Goal: Task Accomplishment & Management: Use online tool/utility

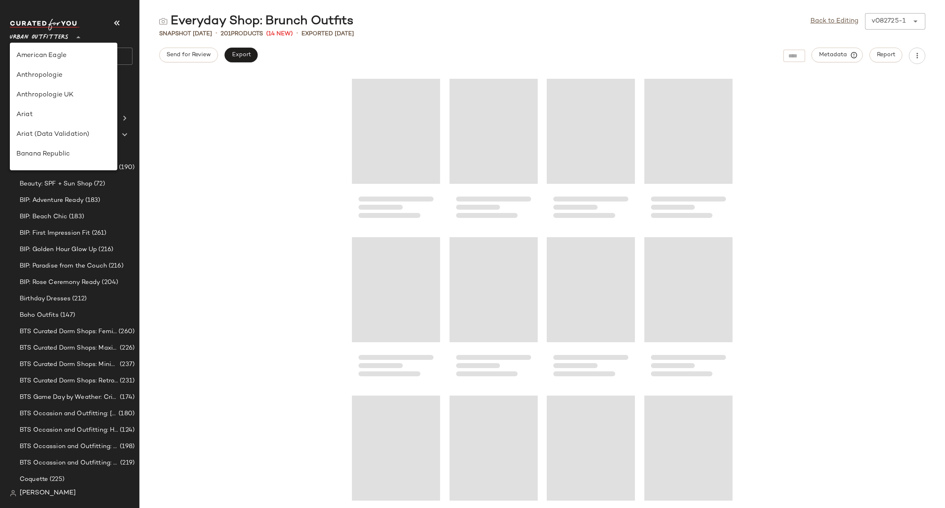
click at [61, 38] on span "Urban Outfitters" at bounding box center [39, 35] width 59 height 15
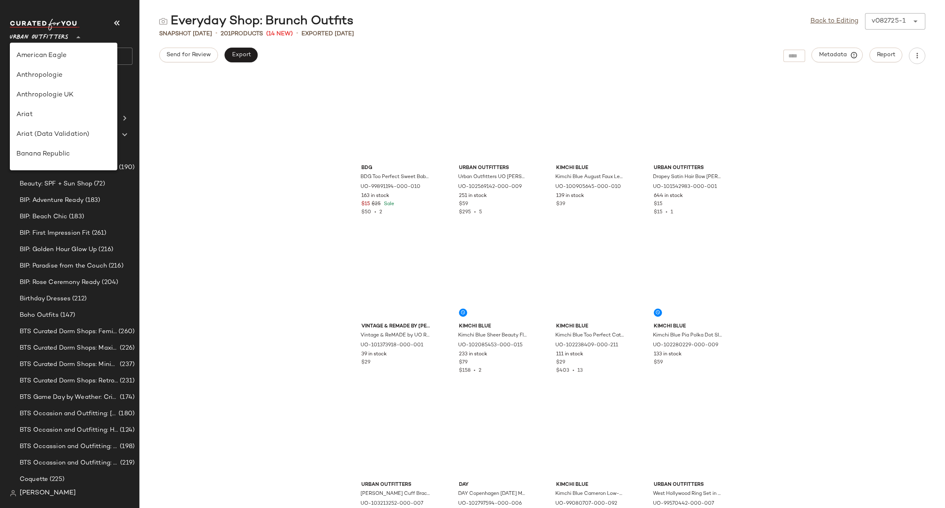
scroll to position [509, 0]
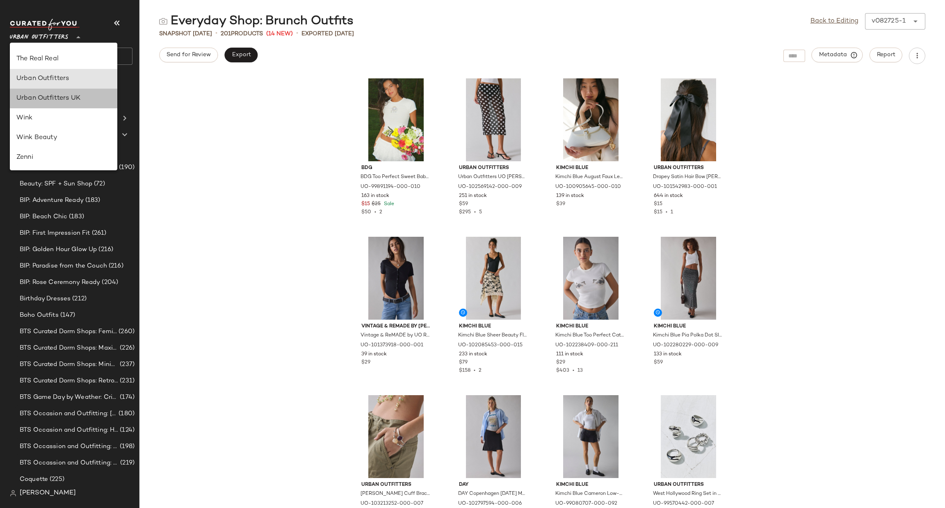
click at [73, 99] on div "Urban Outfitters UK" at bounding box center [63, 99] width 94 height 10
type input "**"
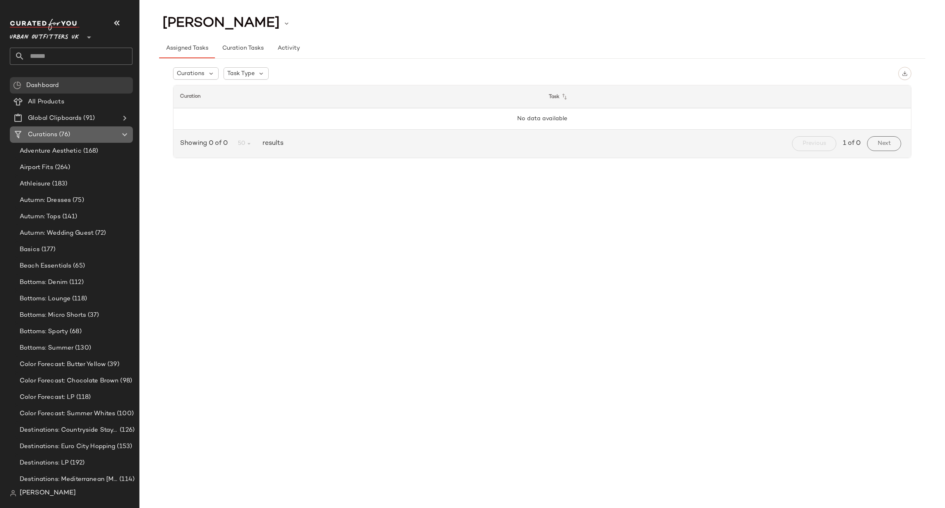
click at [80, 128] on Curations "Curations (76)" at bounding box center [71, 134] width 123 height 16
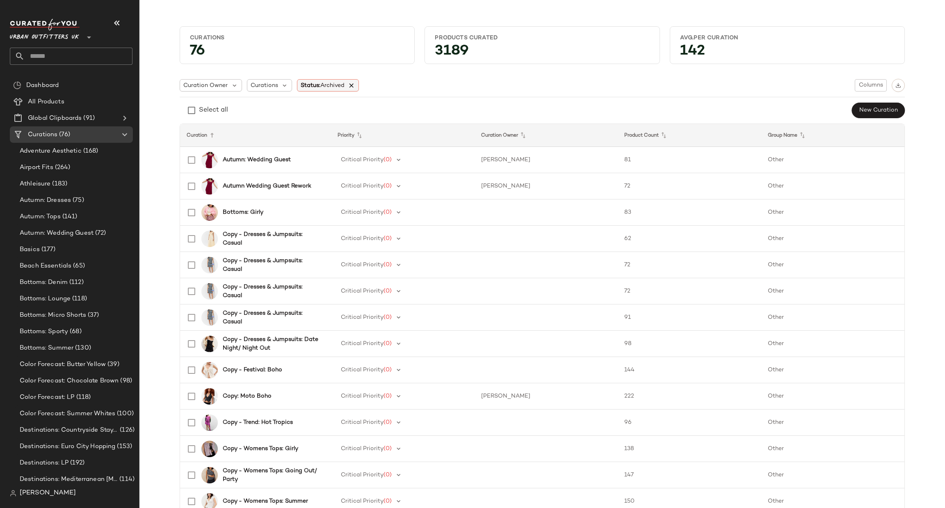
click at [351, 87] on icon at bounding box center [351, 85] width 7 height 7
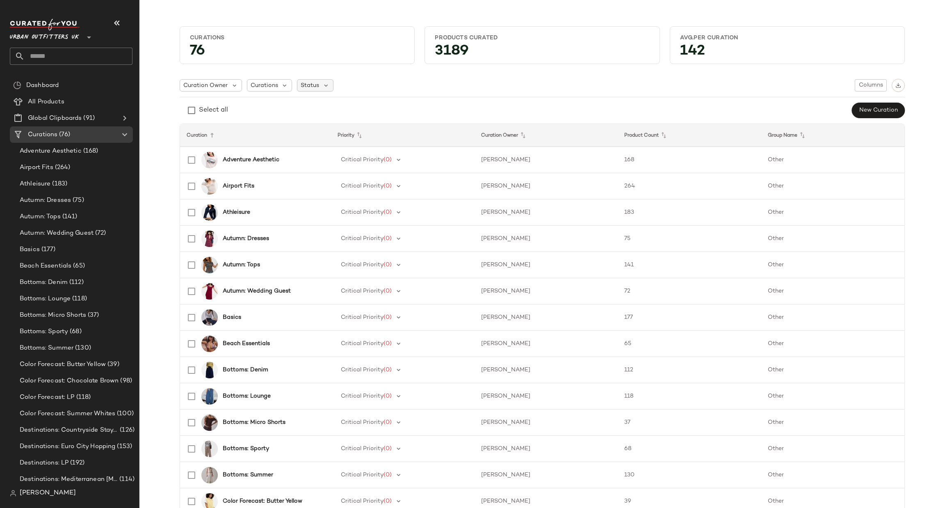
click at [315, 91] on div "Status" at bounding box center [315, 85] width 37 height 12
click at [9, 496] on nav "Urban Outfitters UK ** Dashboard All Products Global Clipboards (91) Curations …" at bounding box center [70, 254] width 140 height 508
click at [11, 496] on img at bounding box center [13, 493] width 7 height 7
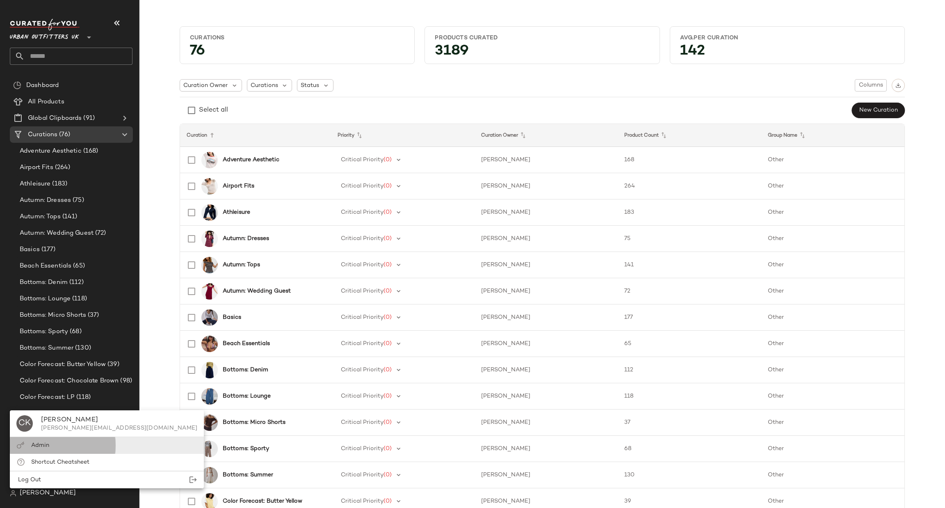
click at [52, 443] on div "Admin" at bounding box center [107, 445] width 194 height 17
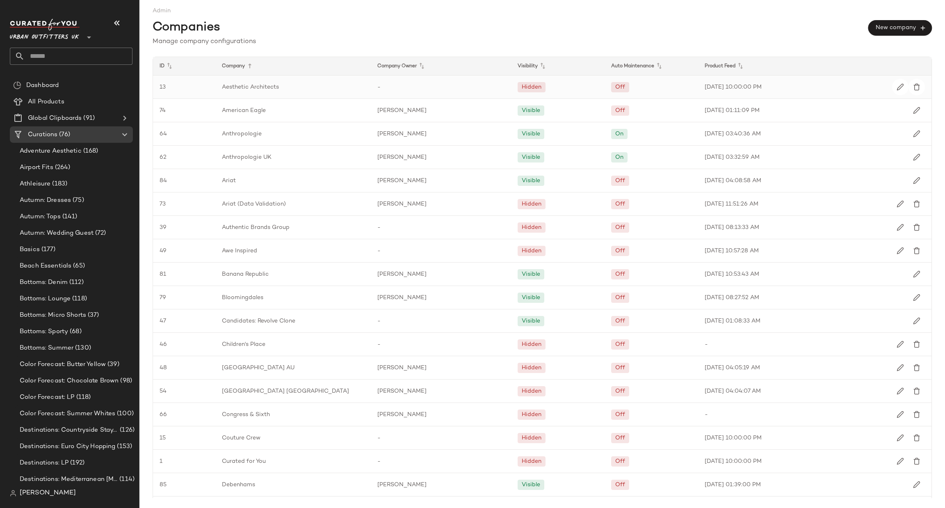
click at [616, 89] on div "Off" at bounding box center [620, 87] width 10 height 9
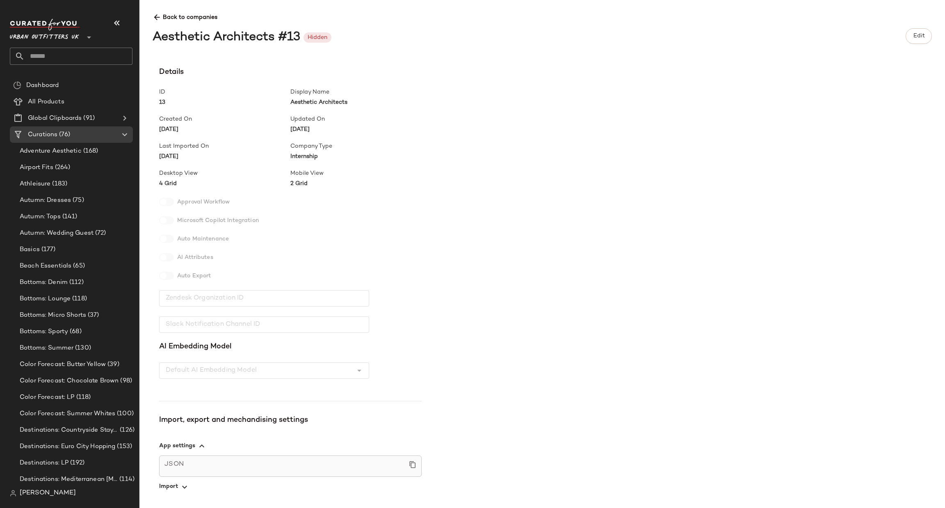
click at [10, 493] on img at bounding box center [13, 493] width 7 height 7
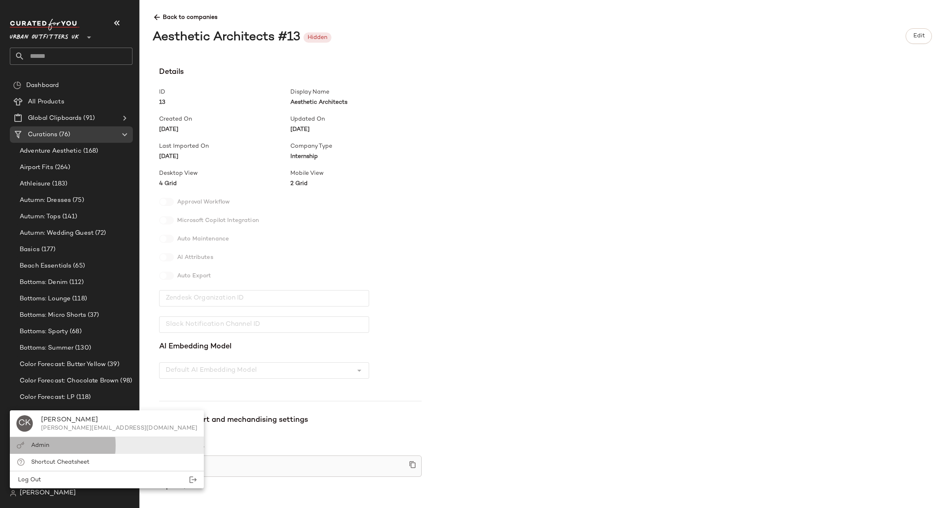
click at [52, 448] on div "Admin" at bounding box center [107, 445] width 194 height 17
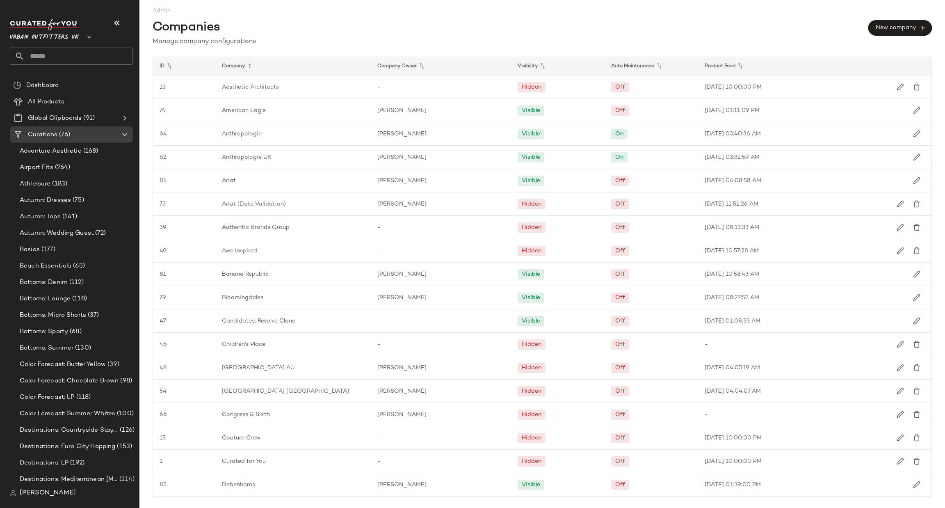
click at [637, 66] on div "Auto Maintenance" at bounding box center [652, 66] width 94 height 18
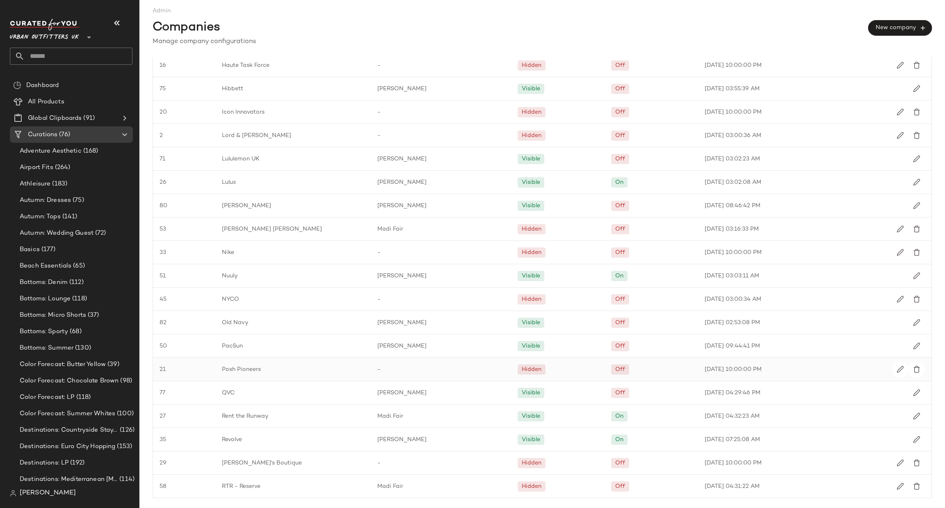
scroll to position [778, 0]
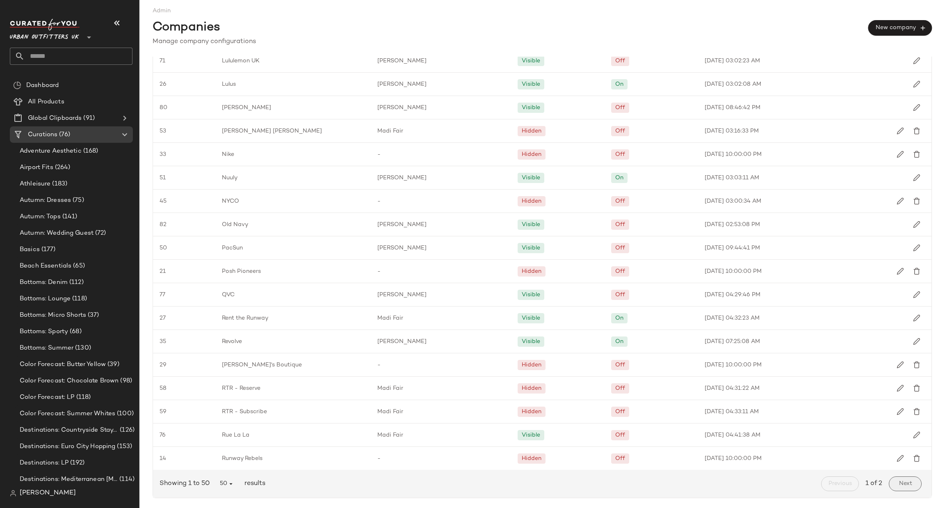
click at [906, 481] on span "Next" at bounding box center [906, 483] width 14 height 7
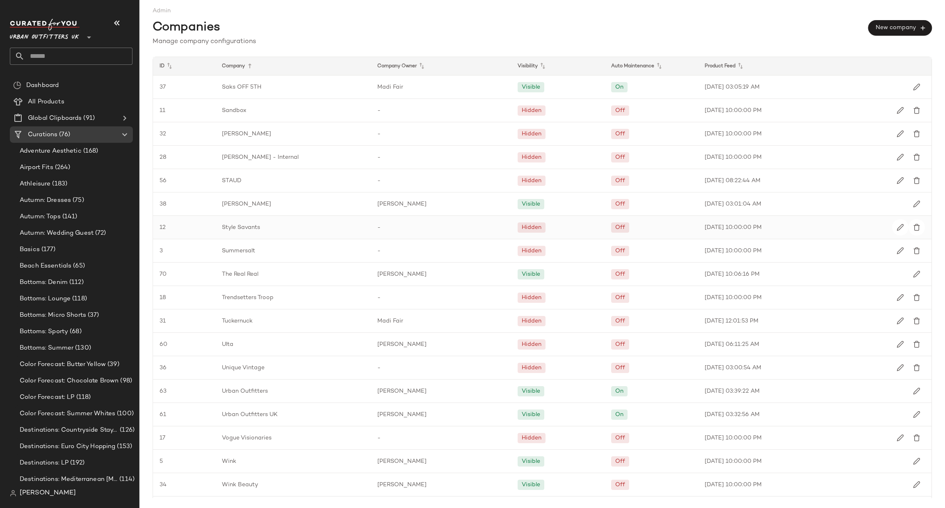
scroll to position [98, 0]
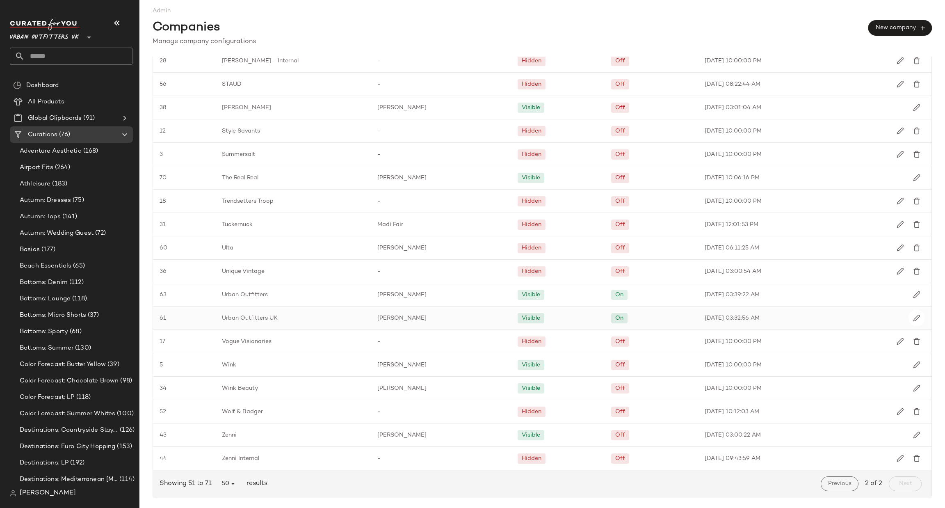
click at [246, 314] on span "Urban Outfitters UK" at bounding box center [250, 318] width 56 height 9
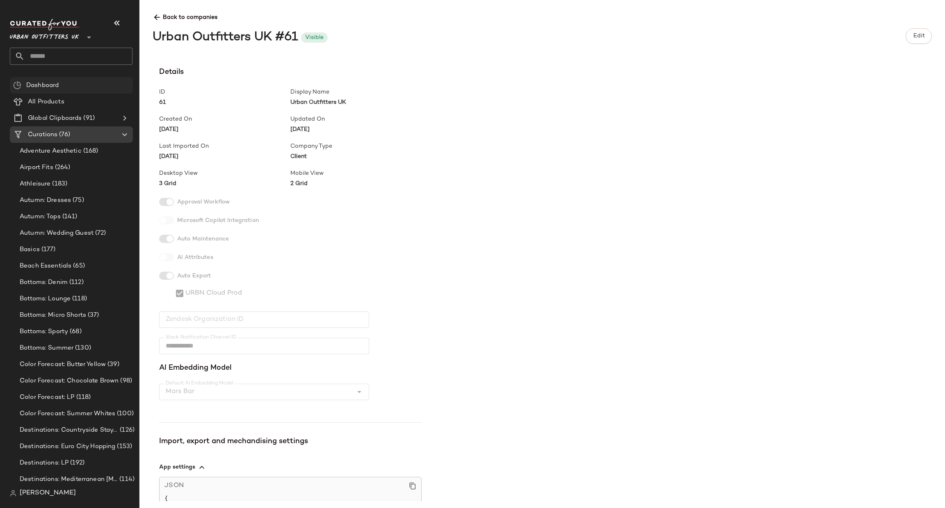
click at [75, 81] on div "Dashboard" at bounding box center [77, 85] width 106 height 9
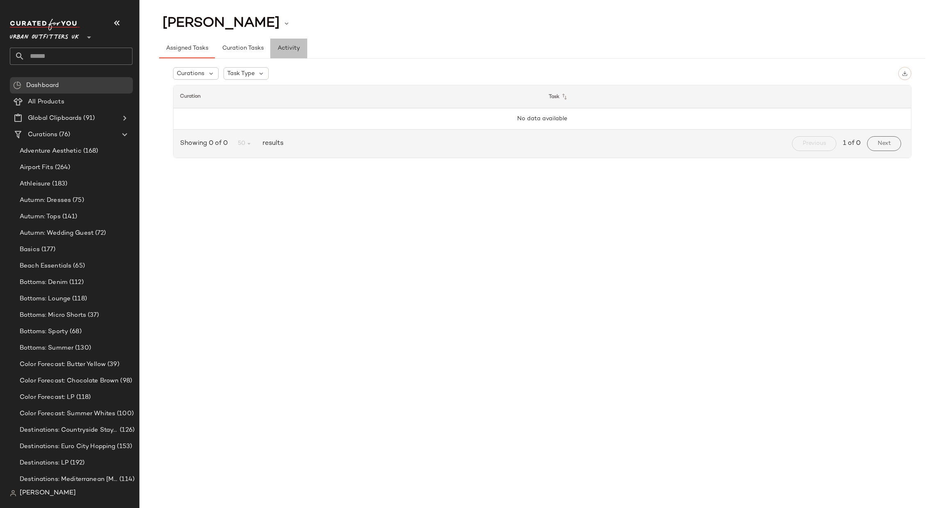
click at [279, 46] on span "Activity" at bounding box center [288, 48] width 23 height 7
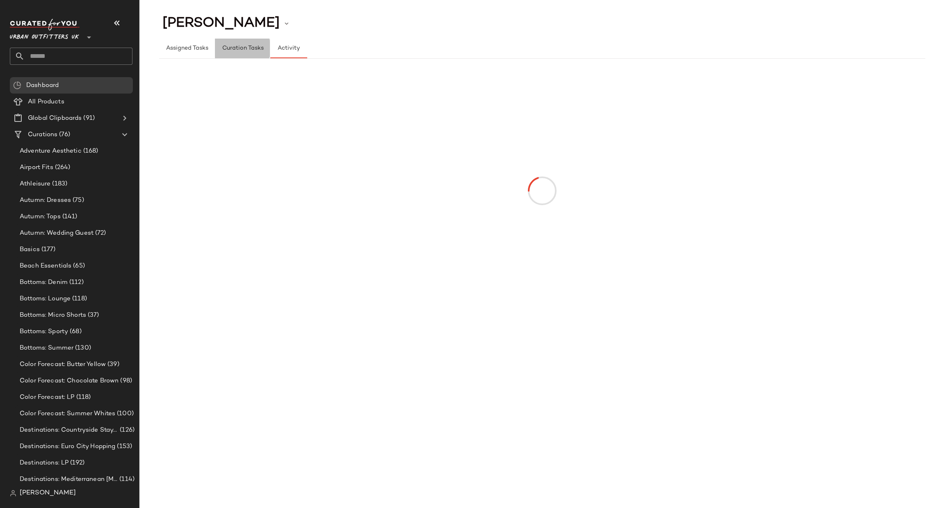
click at [240, 57] on button "Curation Tasks" at bounding box center [242, 49] width 55 height 20
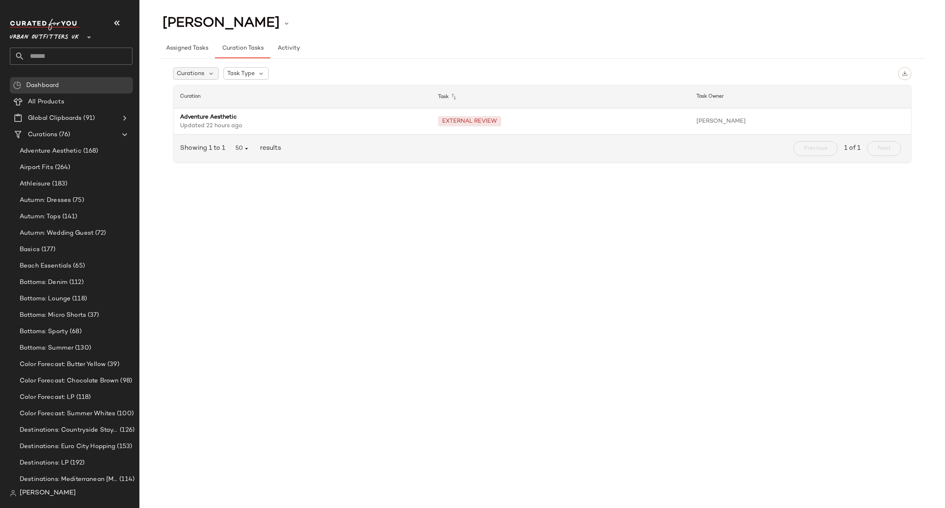
click at [206, 74] on div "Curations" at bounding box center [196, 73] width 46 height 12
click at [238, 75] on span "Task Type" at bounding box center [240, 73] width 27 height 9
click at [262, 149] on span "Maintenance" at bounding box center [263, 148] width 37 height 16
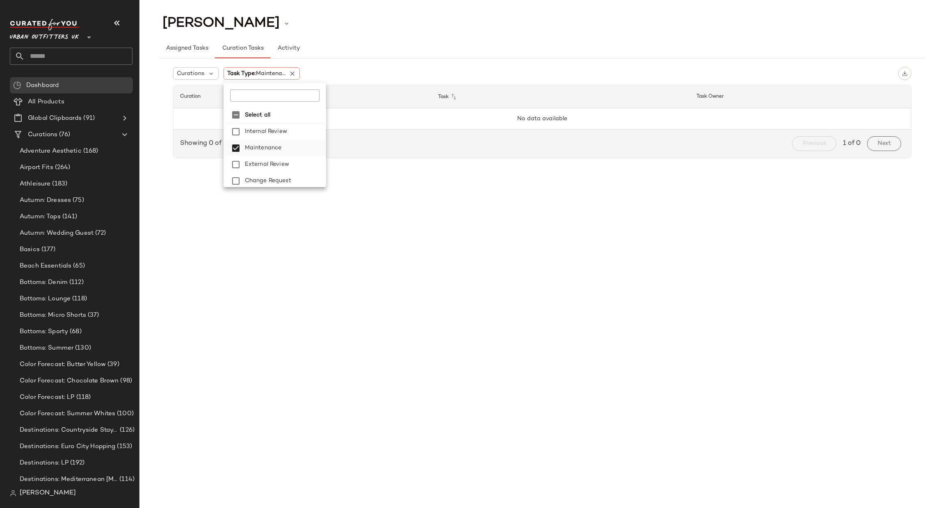
scroll to position [2, 0]
click at [265, 145] on span "Maintenance" at bounding box center [263, 146] width 37 height 16
click at [176, 259] on div "Chloe Kourtis Assigned Tasks Curation Tasks Activity Curations Task Type Curati…" at bounding box center [543, 260] width 806 height 495
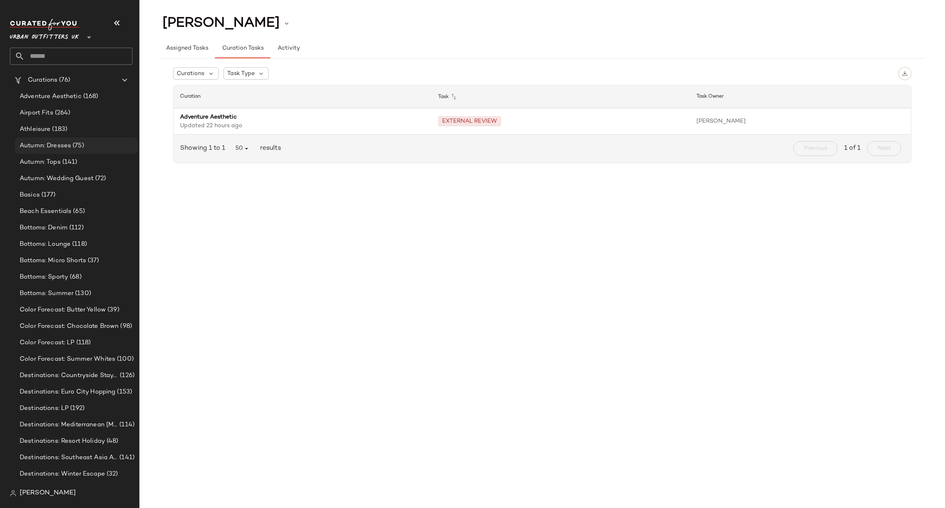
scroll to position [0, 0]
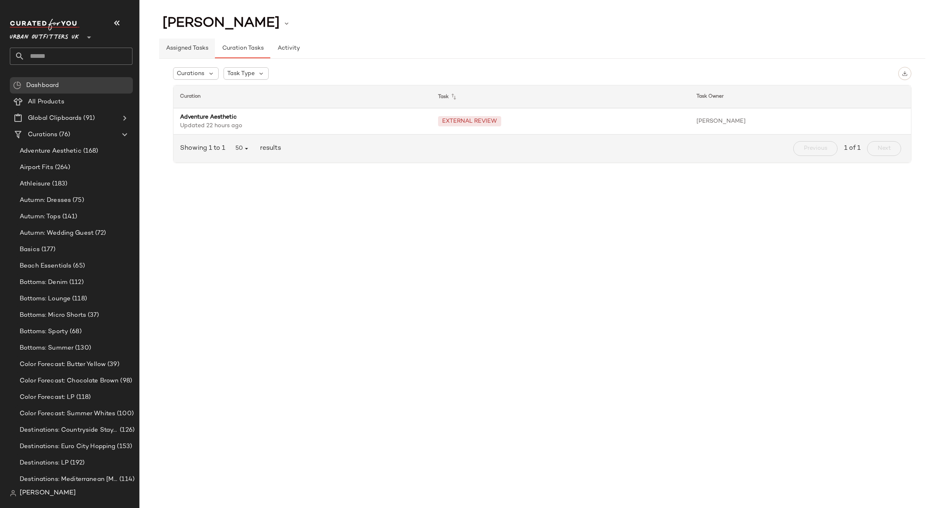
click at [200, 45] on button "Assigned Tasks" at bounding box center [187, 49] width 56 height 20
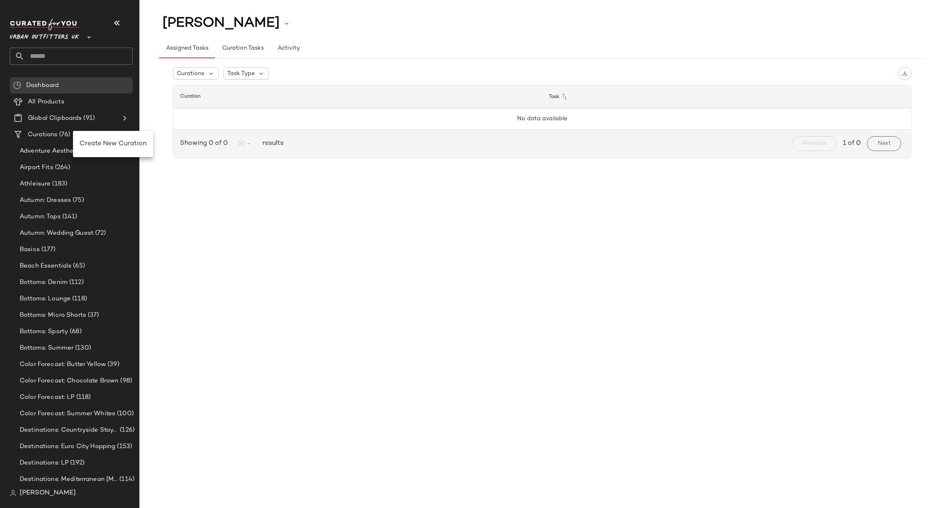
click at [85, 57] on input "text" at bounding box center [79, 56] width 108 height 17
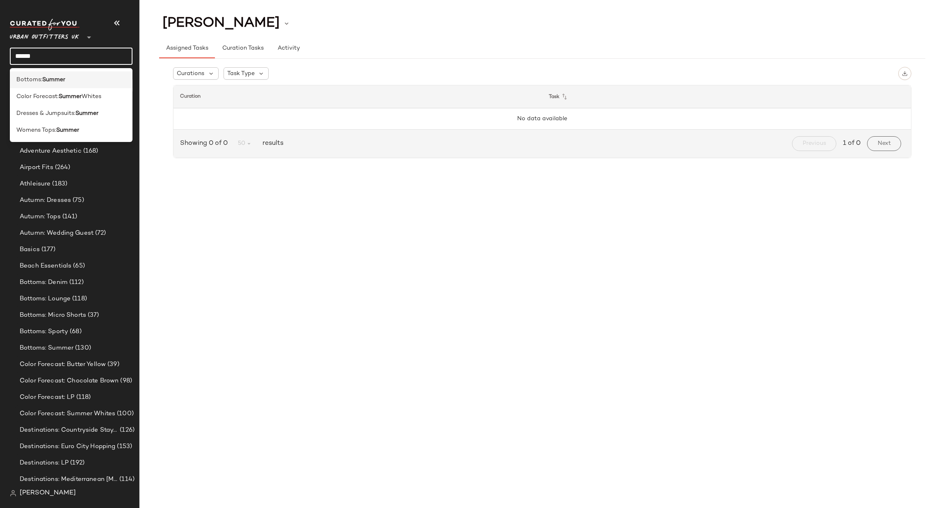
type input "******"
click at [62, 79] on b "Summer" at bounding box center [53, 79] width 23 height 9
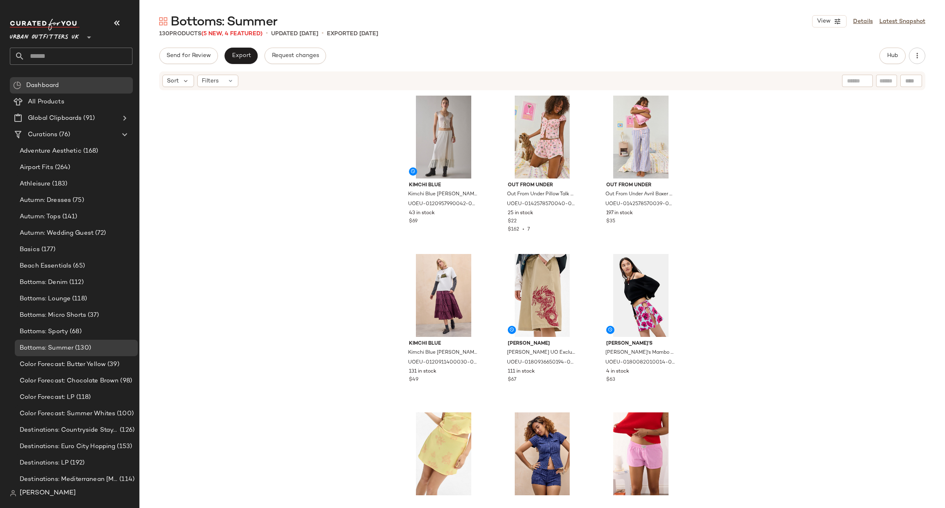
click at [75, 62] on input "text" at bounding box center [79, 56] width 108 height 17
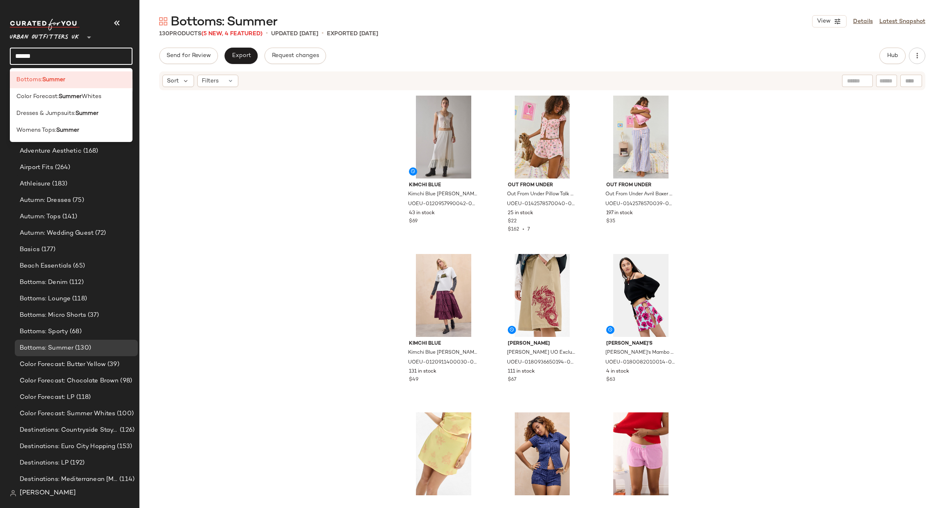
type input "******"
click at [359, 190] on div "Kimchi Blue Kimchi Blue Shauna Maxi Skirt - White 2XS at Urban Outfitters UOEU-…" at bounding box center [543, 294] width 806 height 407
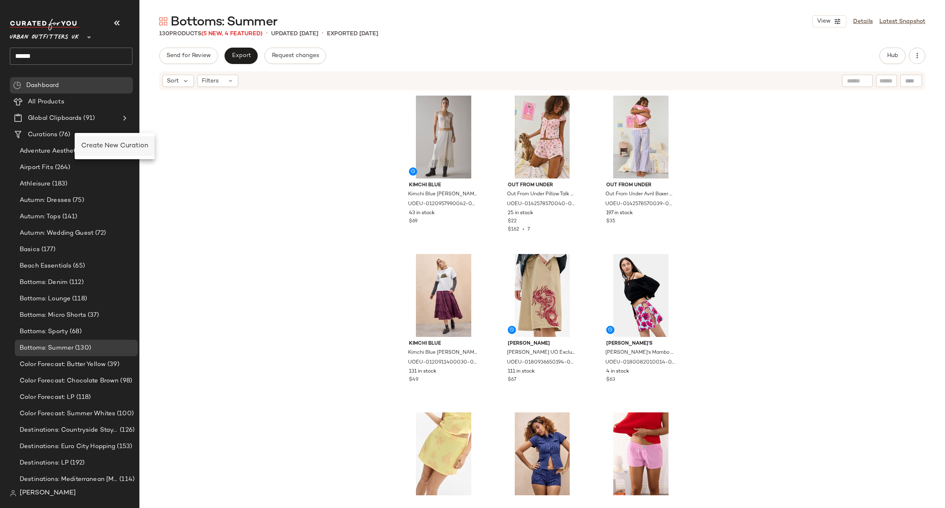
click at [93, 140] on div "Create New Curation" at bounding box center [115, 146] width 80 height 20
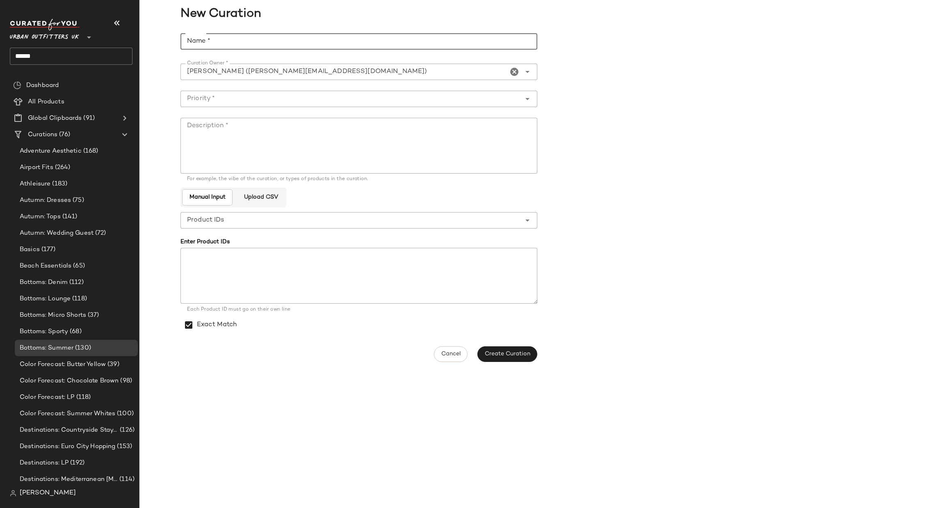
click at [290, 44] on input "Name *" at bounding box center [359, 41] width 357 height 16
type input "**********"
click at [358, 158] on textarea "Description *" at bounding box center [359, 146] width 357 height 56
type textarea "**********"
click at [512, 360] on button "Create Curation" at bounding box center [508, 354] width 60 height 16
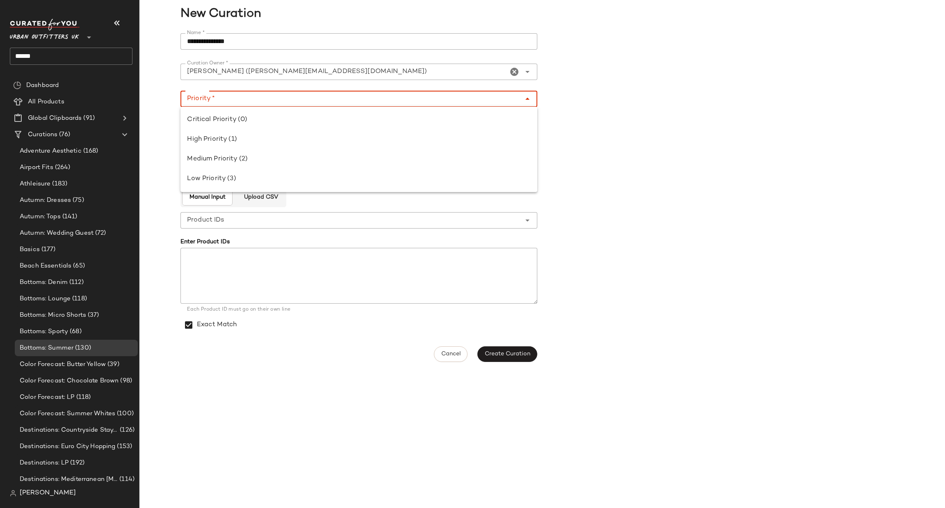
click at [240, 107] on body "Urban Outfitters UK ** ****** Dashboard All Products Global Clipboards (91) Cur…" at bounding box center [472, 254] width 945 height 508
click at [250, 128] on div "Critical Priority (0)" at bounding box center [359, 120] width 357 height 20
type input "**********"
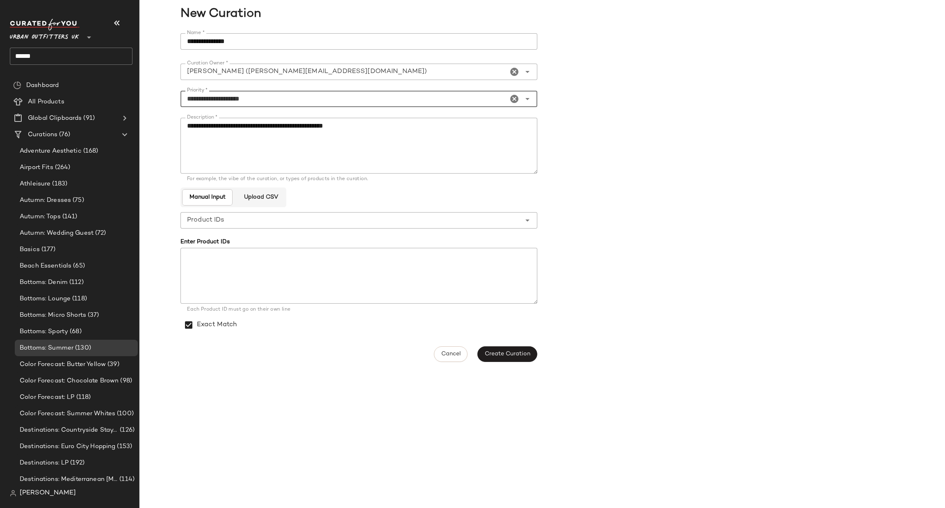
drag, startPoint x: 506, startPoint y: 348, endPoint x: 499, endPoint y: 350, distance: 7.1
click at [503, 349] on button "Create Curation" at bounding box center [508, 354] width 60 height 16
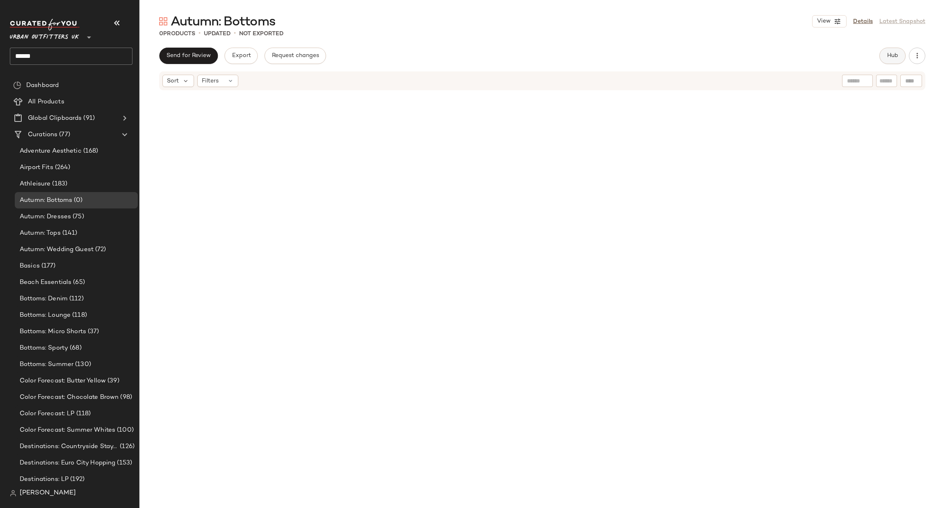
click at [887, 59] on span "Hub" at bounding box center [892, 56] width 11 height 7
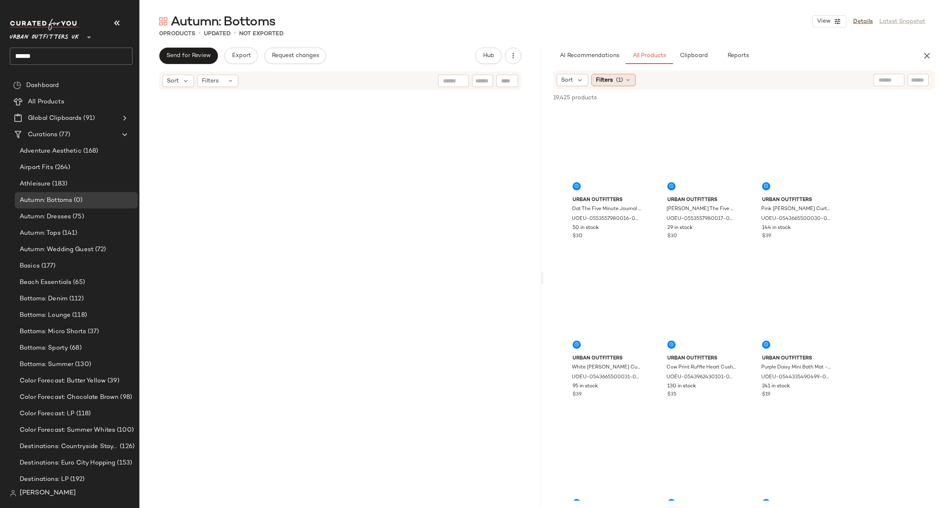
click at [609, 81] on span "Filters" at bounding box center [604, 80] width 17 height 9
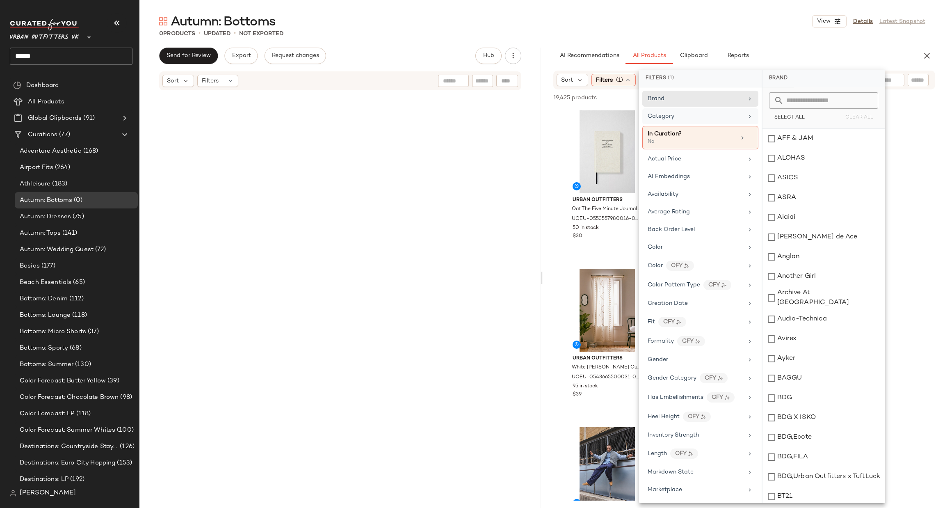
click at [691, 111] on div "Category" at bounding box center [701, 116] width 116 height 16
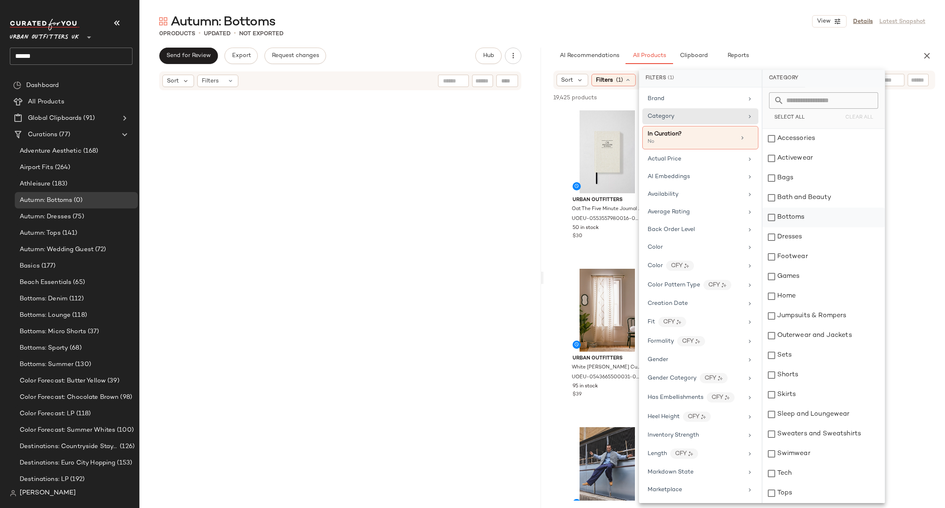
click at [789, 216] on div "Bottoms" at bounding box center [824, 218] width 122 height 20
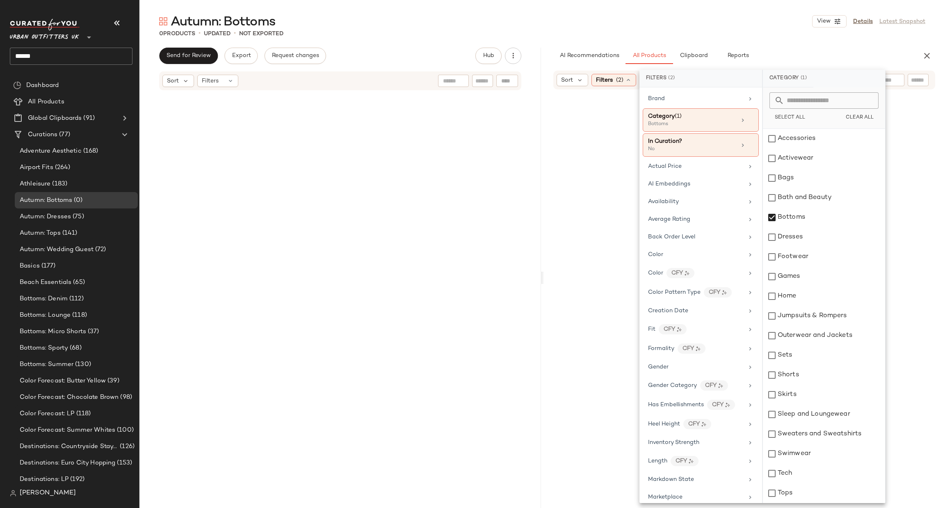
click at [319, 188] on div at bounding box center [341, 295] width 286 height 405
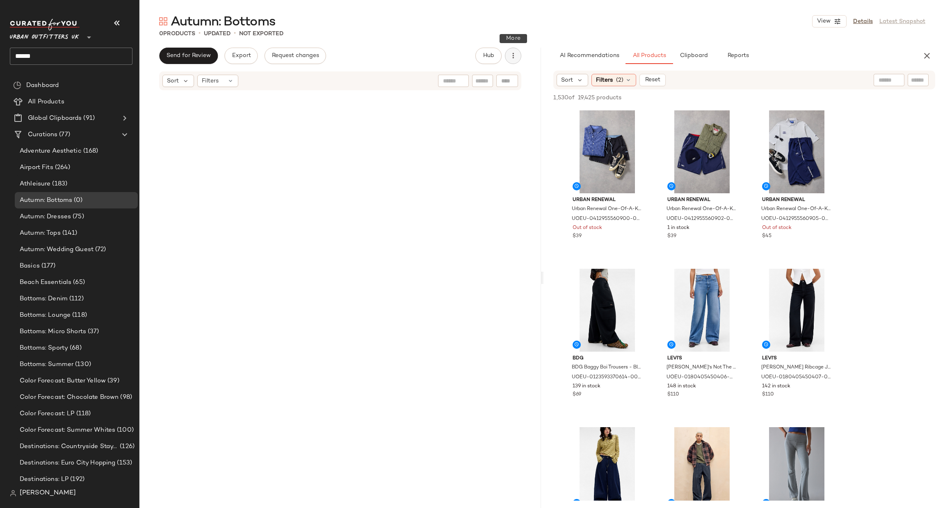
click at [515, 58] on icon "button" at bounding box center [513, 56] width 8 height 8
click at [407, 36] on div "0 Products • updated • Not Exported" at bounding box center [543, 34] width 806 height 8
click at [860, 20] on link "Details" at bounding box center [863, 21] width 20 height 9
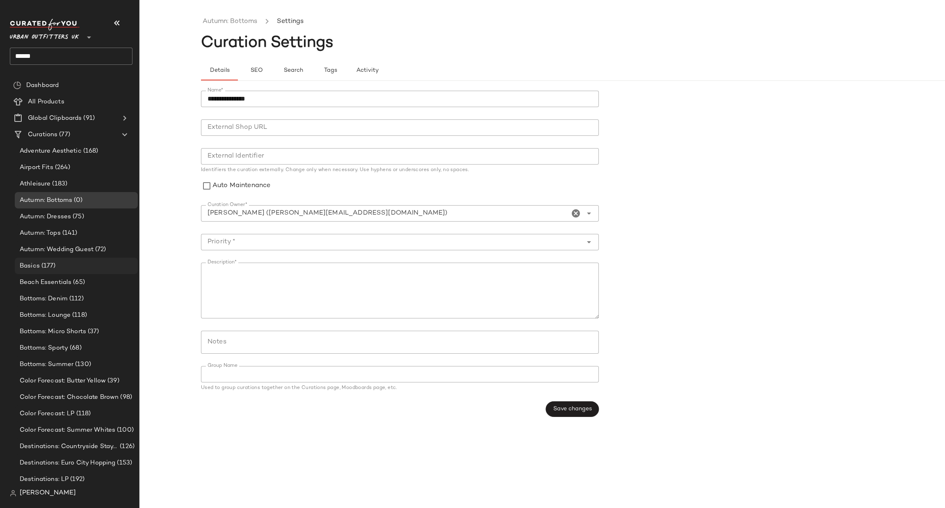
click at [33, 269] on span "Basics" at bounding box center [30, 265] width 20 height 9
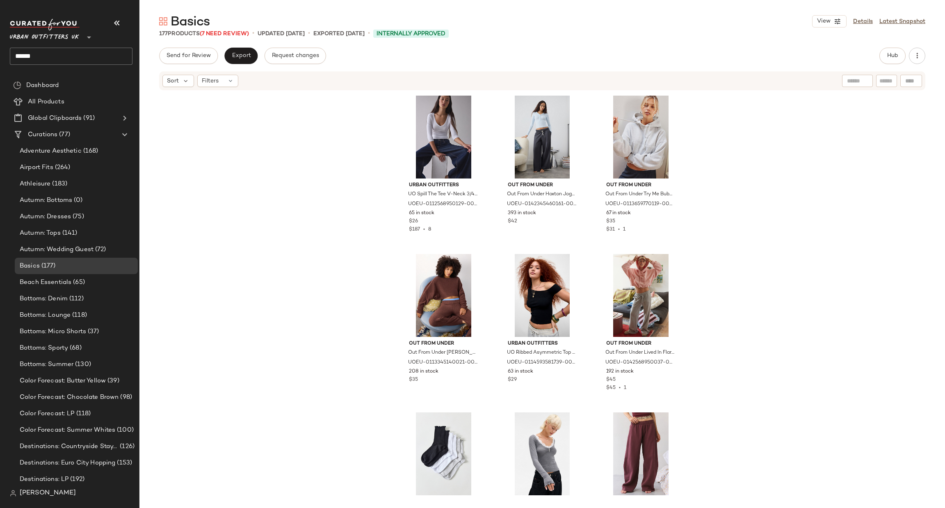
click at [77, 34] on span "Urban Outfitters UK" at bounding box center [44, 35] width 69 height 15
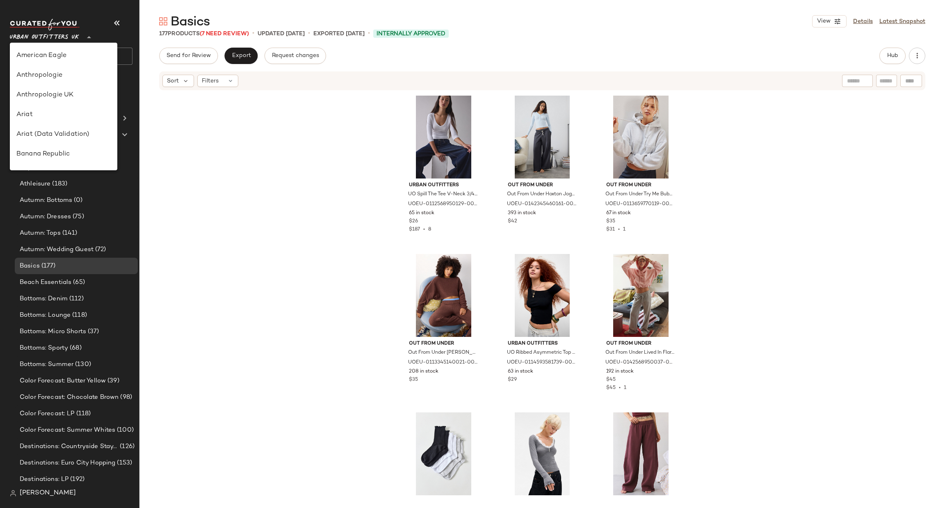
scroll to position [509, 0]
click at [75, 85] on div "Urban Outfitters" at bounding box center [64, 79] width 108 height 20
type input "**"
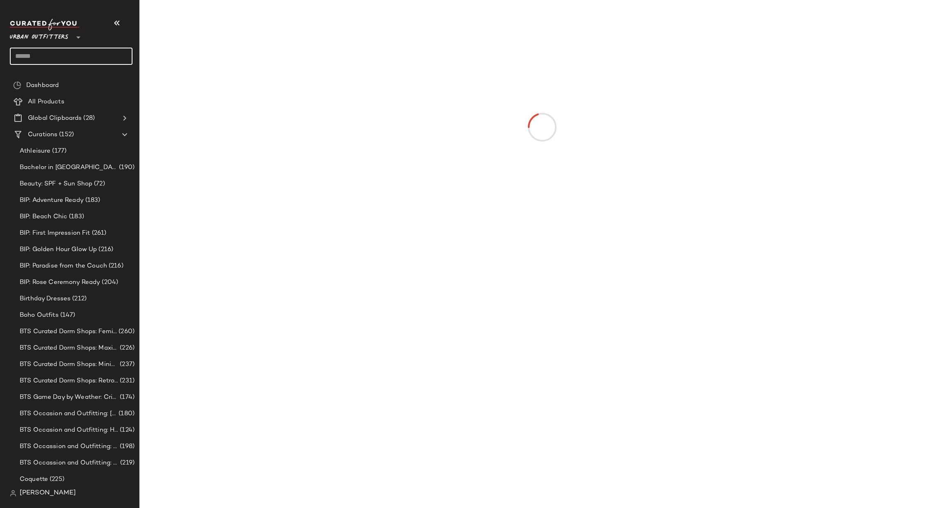
click at [72, 62] on input "text" at bounding box center [71, 56] width 123 height 17
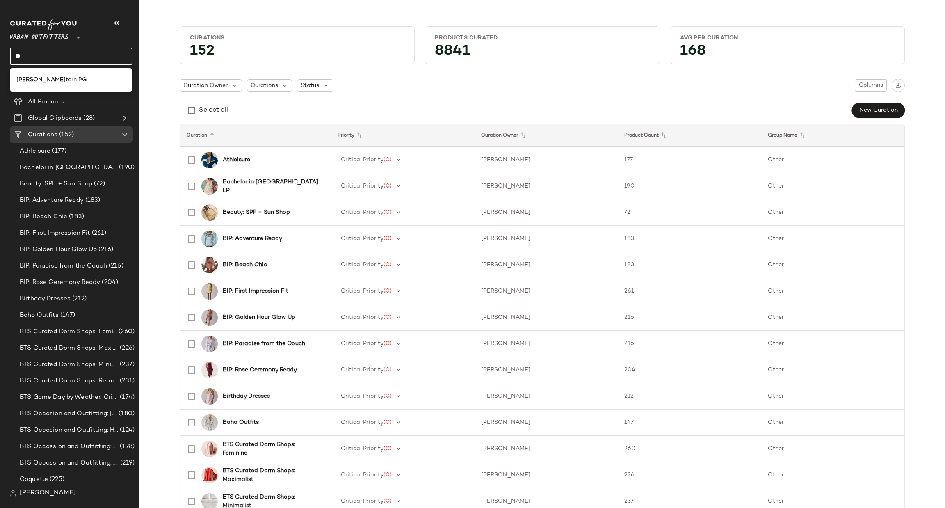
type input "*"
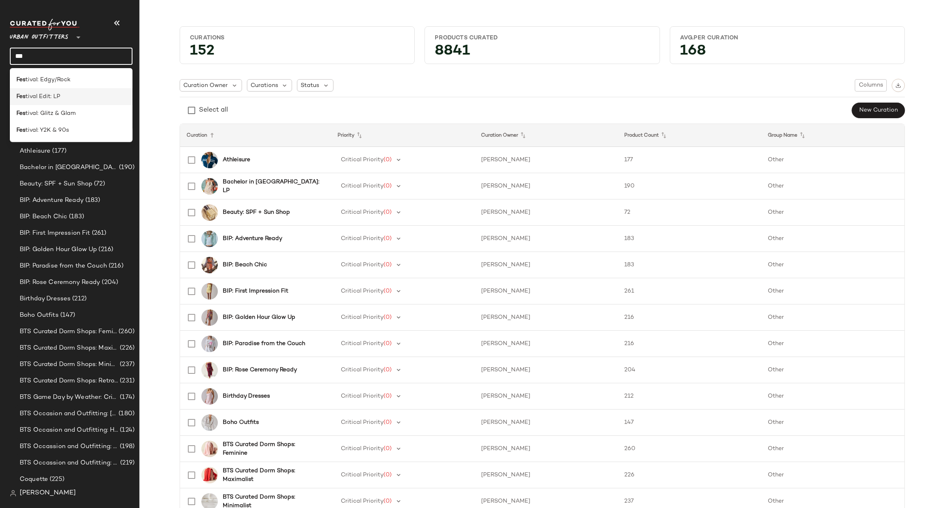
type input "***"
click at [53, 98] on span "tival Edit: LP" at bounding box center [42, 96] width 35 height 9
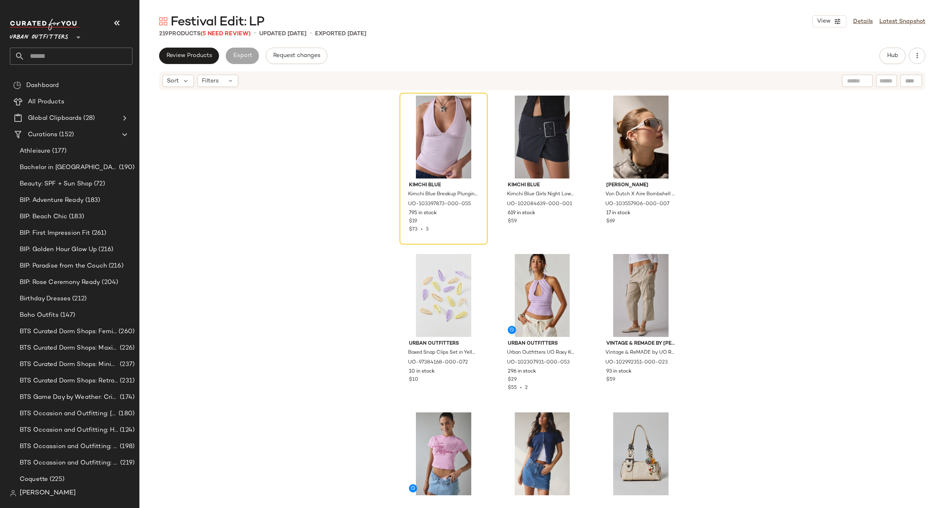
click at [88, 51] on input "text" at bounding box center [79, 56] width 108 height 17
type input "***"
click at [66, 81] on span "tern PG" at bounding box center [76, 79] width 21 height 9
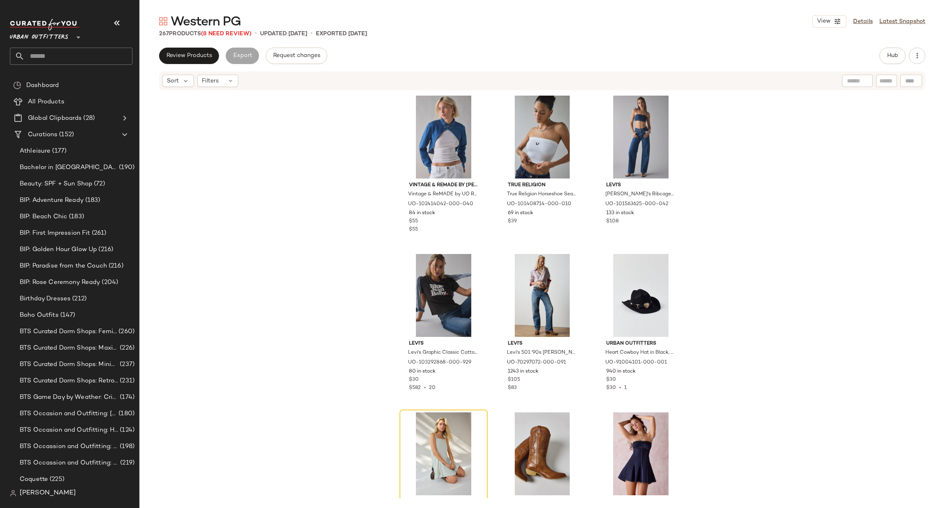
click at [91, 52] on input "text" at bounding box center [79, 56] width 108 height 17
type input "*****"
click at [73, 78] on span "itional Outerwear" at bounding box center [72, 79] width 49 height 9
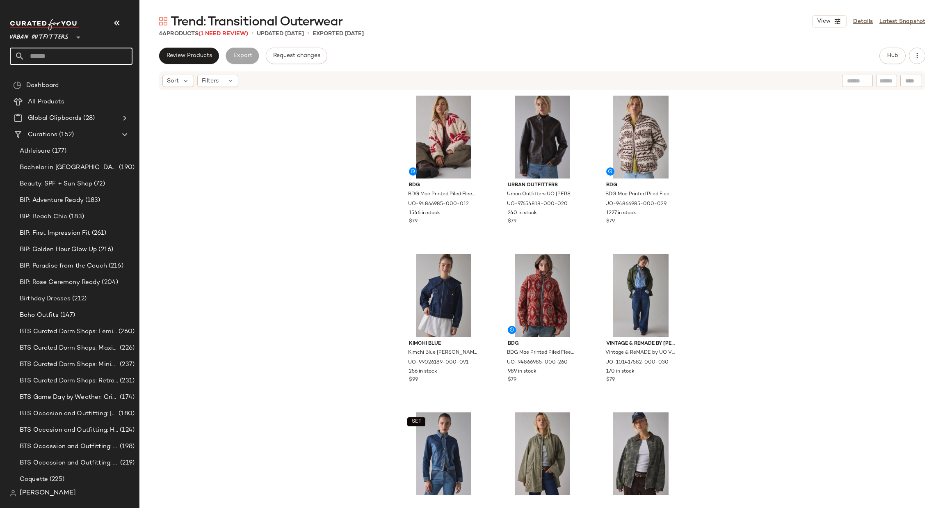
click at [53, 59] on input "text" at bounding box center [79, 56] width 108 height 17
type input "*"
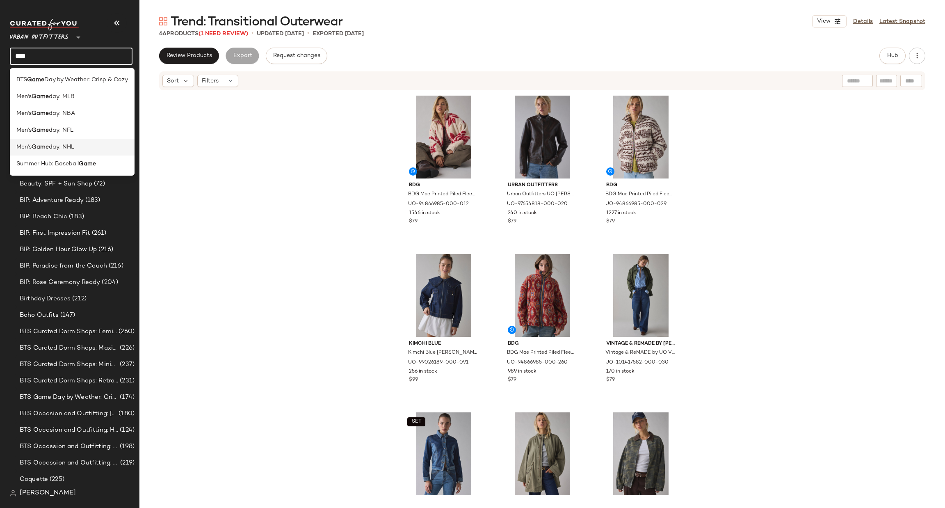
type input "****"
click at [110, 147] on div "Men's Game day: NHL" at bounding box center [72, 147] width 112 height 9
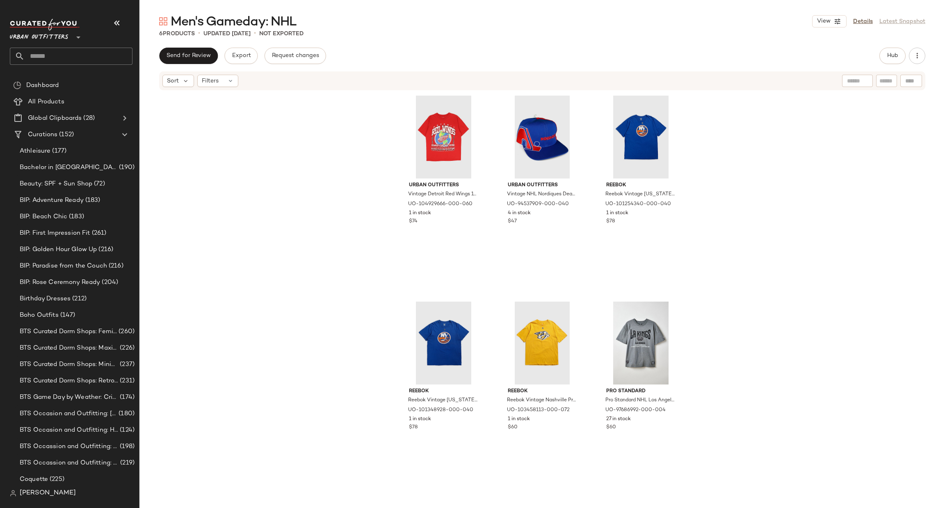
click at [62, 58] on input "text" at bounding box center [79, 56] width 108 height 17
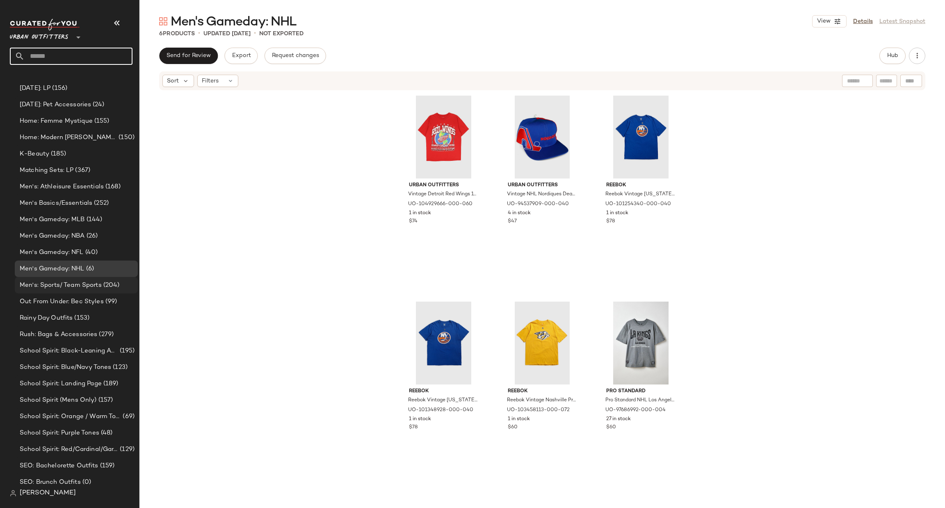
scroll to position [1070, 0]
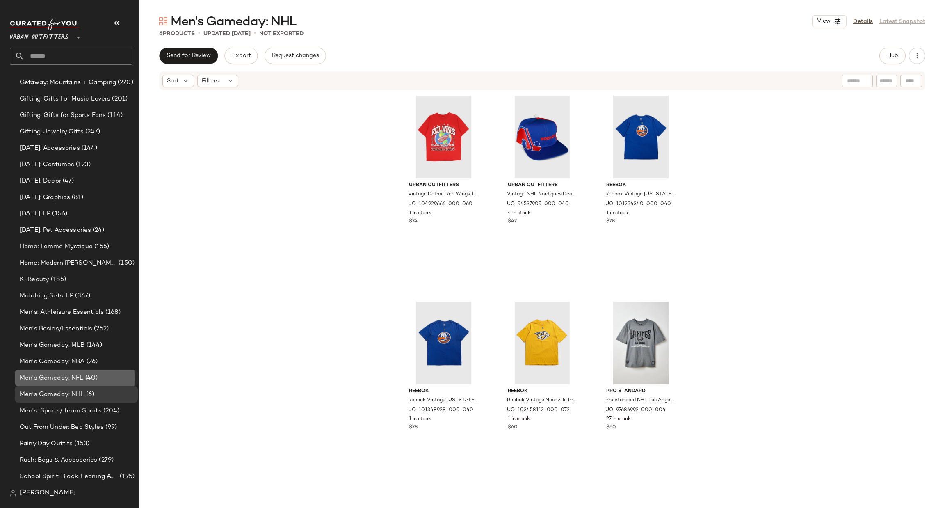
click at [91, 370] on div "Men's Gameday: NFL (40)" at bounding box center [76, 378] width 123 height 16
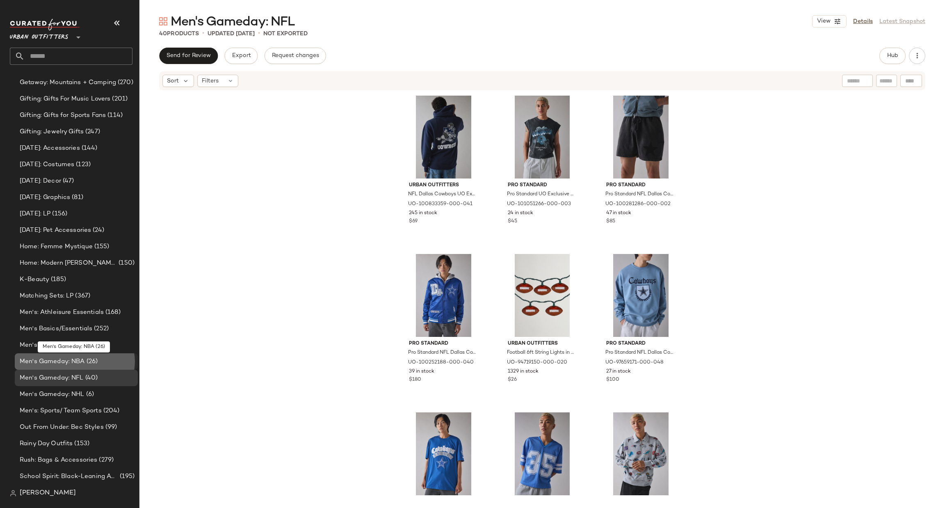
click at [123, 355] on div "Men's Gameday: NBA (26)" at bounding box center [76, 361] width 123 height 16
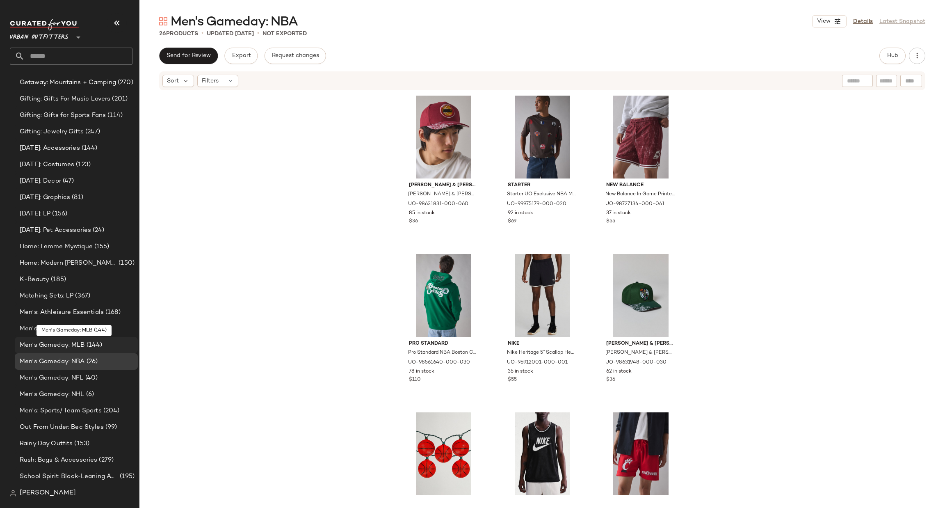
click at [124, 343] on div "Men's Gameday: MLB (144)" at bounding box center [75, 345] width 117 height 9
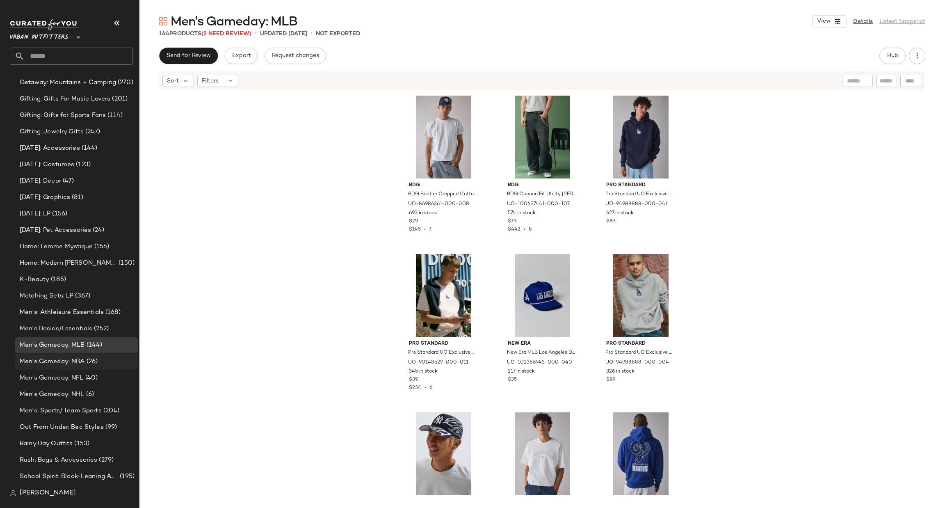
click at [121, 359] on div "Men's Gameday: NBA (26)" at bounding box center [75, 361] width 117 height 9
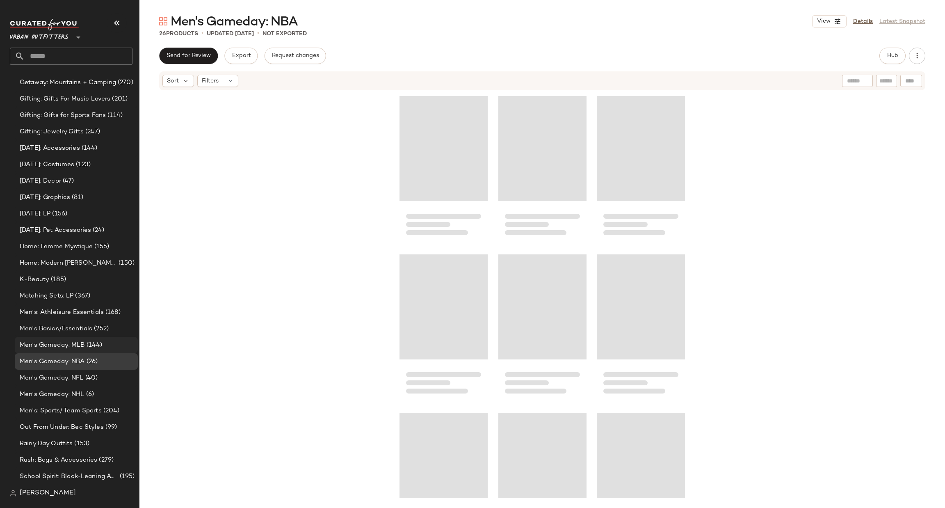
click at [110, 347] on div "Men's Gameday: MLB (144)" at bounding box center [75, 345] width 117 height 9
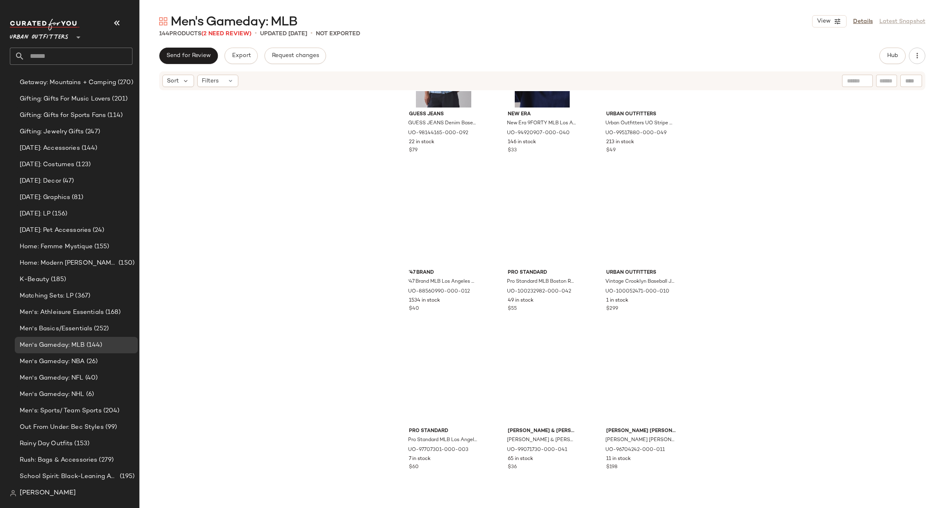
scroll to position [5792, 0]
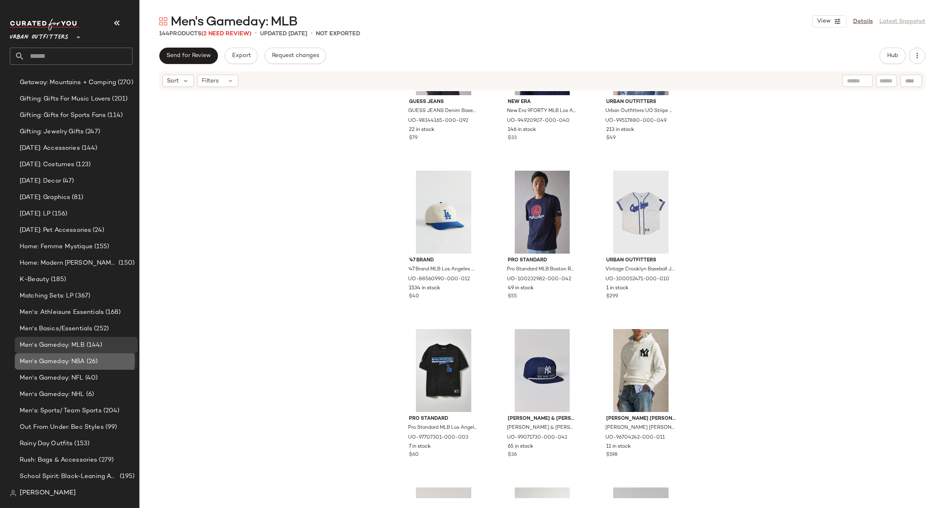
click at [102, 357] on div "Men's Gameday: NBA (26)" at bounding box center [75, 361] width 117 height 9
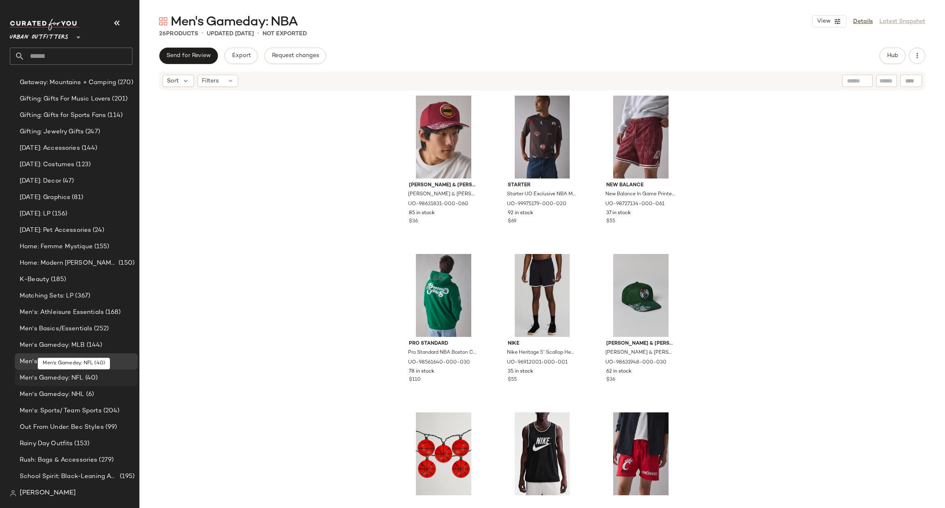
click at [110, 370] on div "Men's Gameday: NFL (40)" at bounding box center [76, 378] width 123 height 16
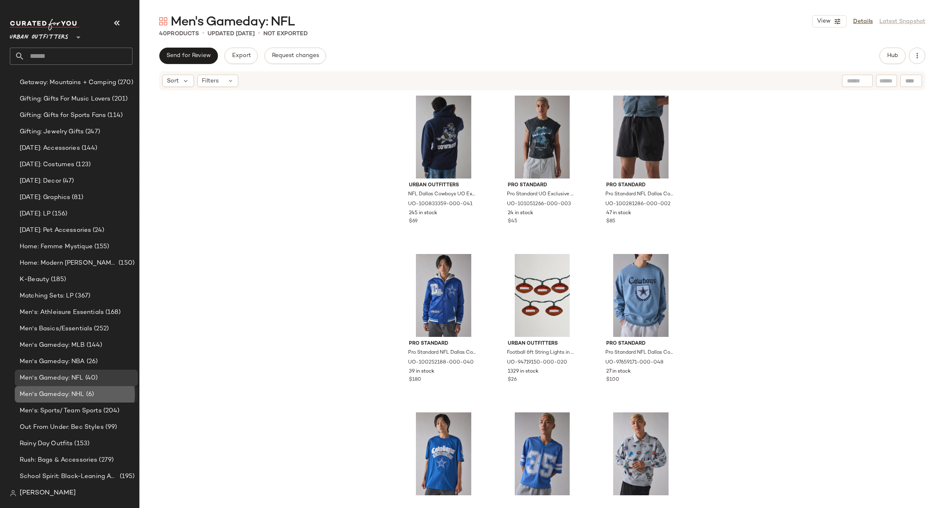
click at [112, 393] on div "Men's Gameday: NHL (6)" at bounding box center [75, 394] width 117 height 9
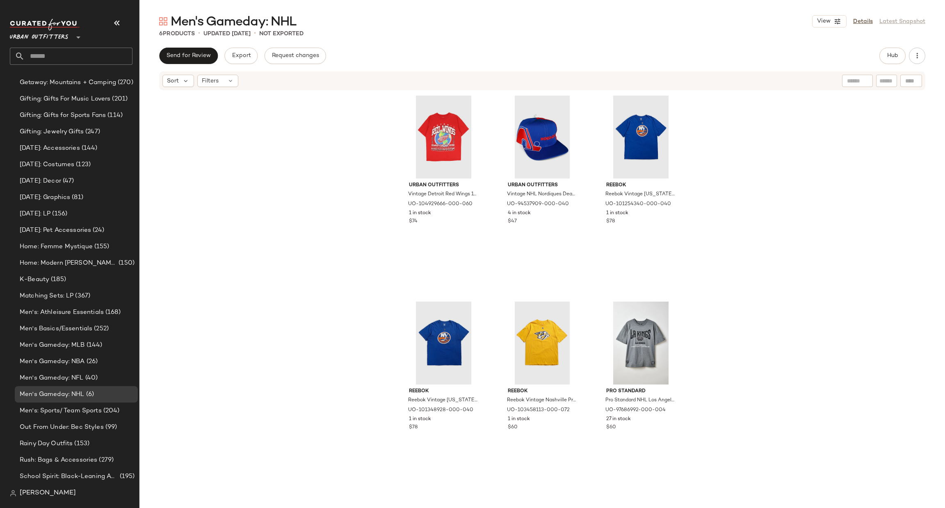
scroll to position [826, 0]
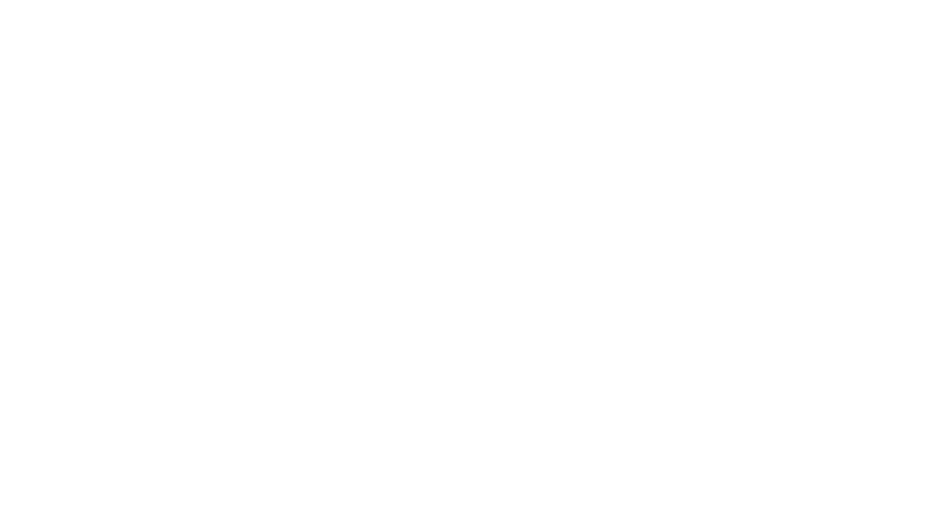
click at [70, 0] on html at bounding box center [472, 0] width 945 height 0
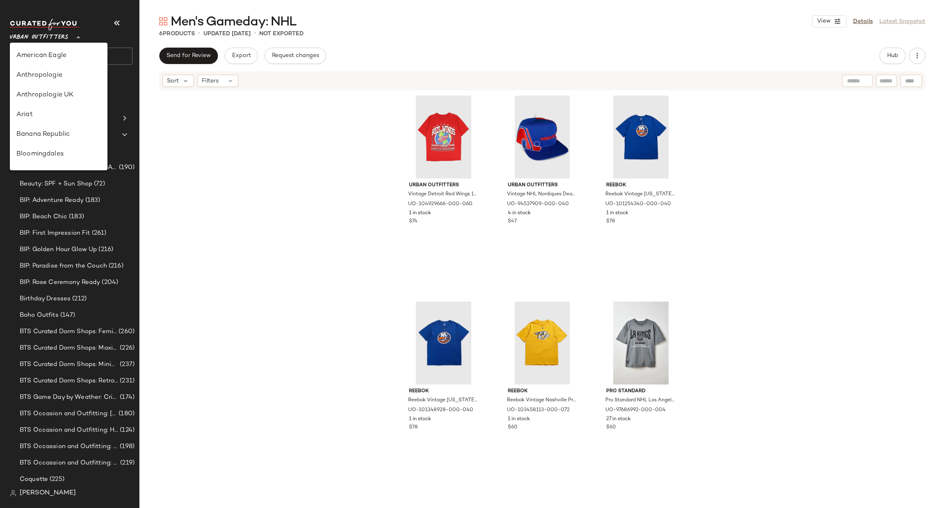
click at [51, 40] on span "Urban Outfitters" at bounding box center [39, 35] width 59 height 15
click at [74, 98] on div "Urban Outfitters UK" at bounding box center [58, 99] width 85 height 10
type input "**"
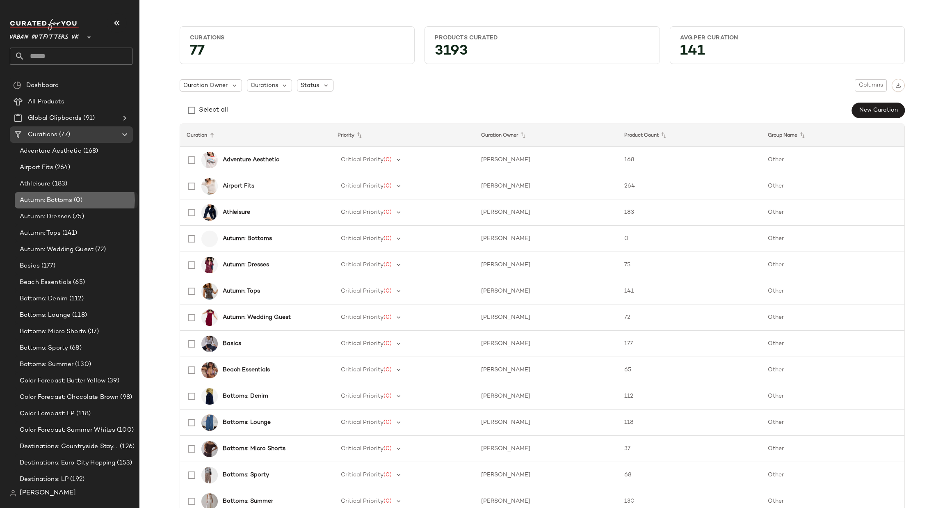
click at [92, 198] on div "Autumn: Bottoms (0)" at bounding box center [75, 200] width 117 height 9
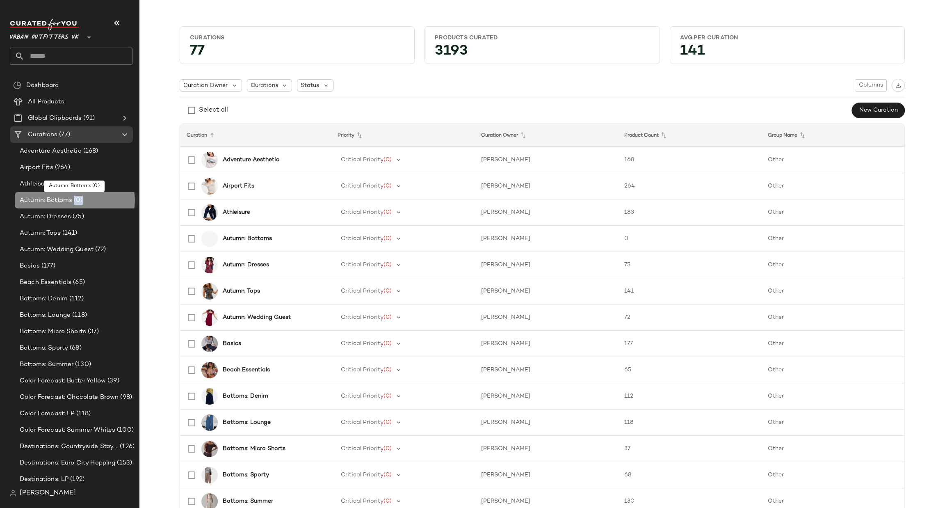
click at [92, 198] on div "Autumn: Bottoms (0)" at bounding box center [75, 200] width 117 height 9
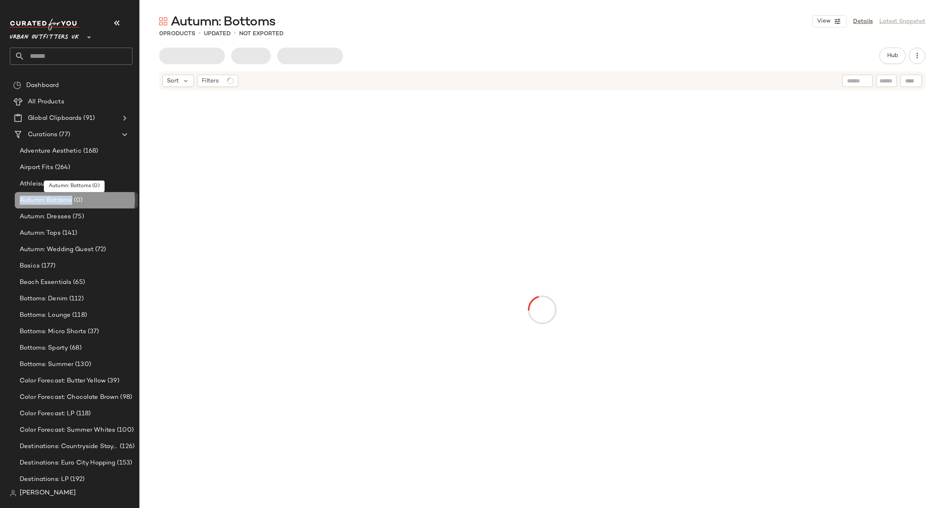
click at [92, 198] on div "Autumn: Bottoms (0)" at bounding box center [75, 200] width 117 height 9
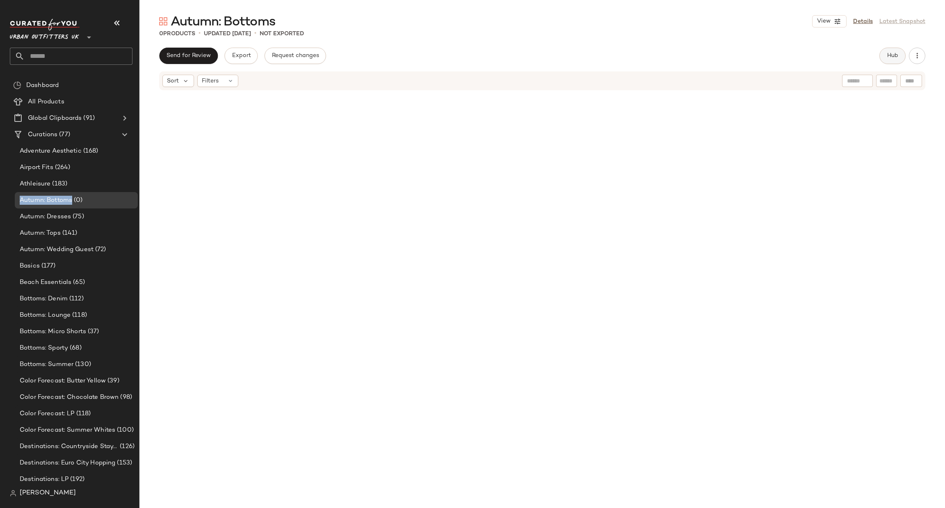
click at [892, 59] on span "Hub" at bounding box center [892, 56] width 11 height 7
click at [610, 81] on span "Filters" at bounding box center [604, 80] width 17 height 9
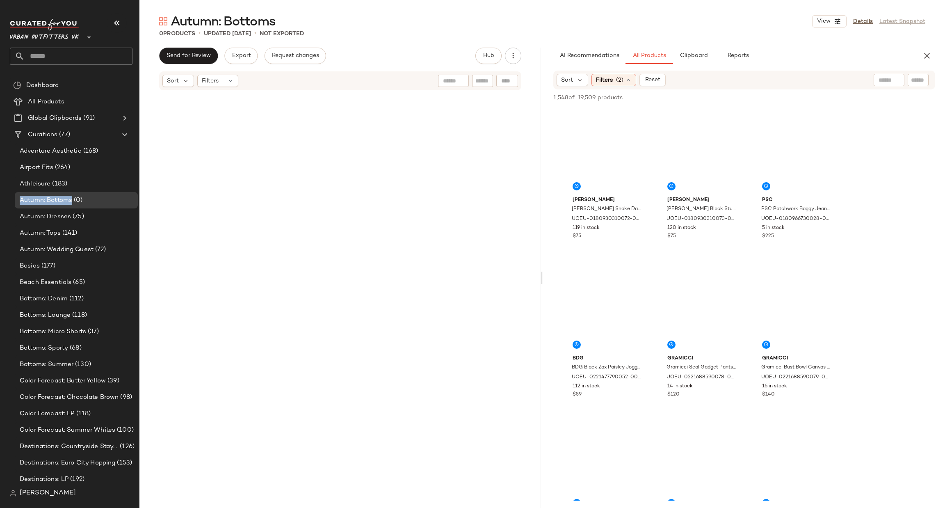
click at [610, 81] on span "Filters" at bounding box center [604, 80] width 17 height 9
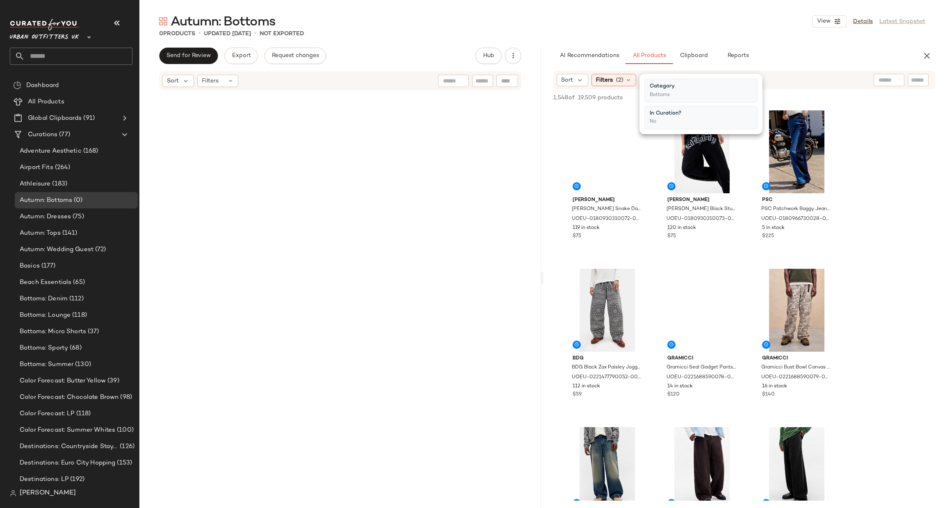
click at [610, 81] on span "Filters" at bounding box center [604, 80] width 17 height 9
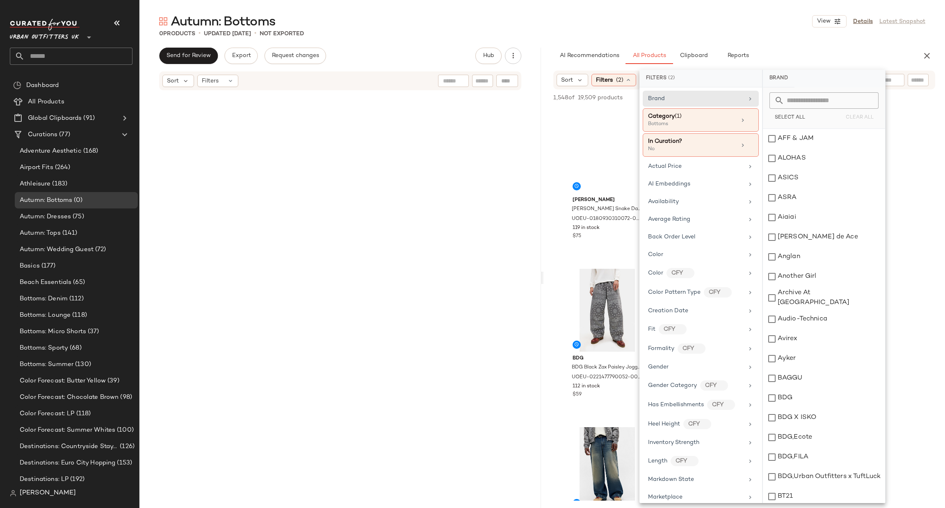
click at [610, 81] on span "Filters" at bounding box center [604, 80] width 17 height 9
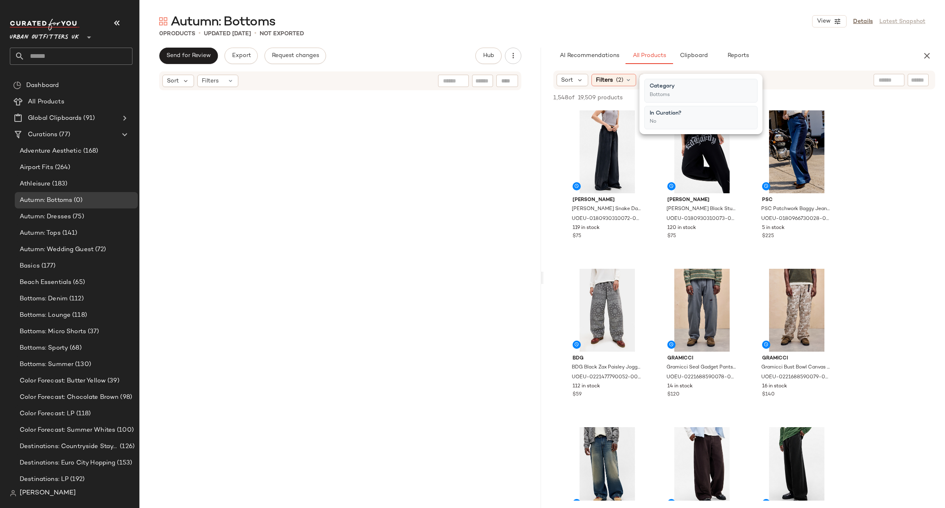
click at [610, 81] on span "Filters" at bounding box center [604, 80] width 17 height 9
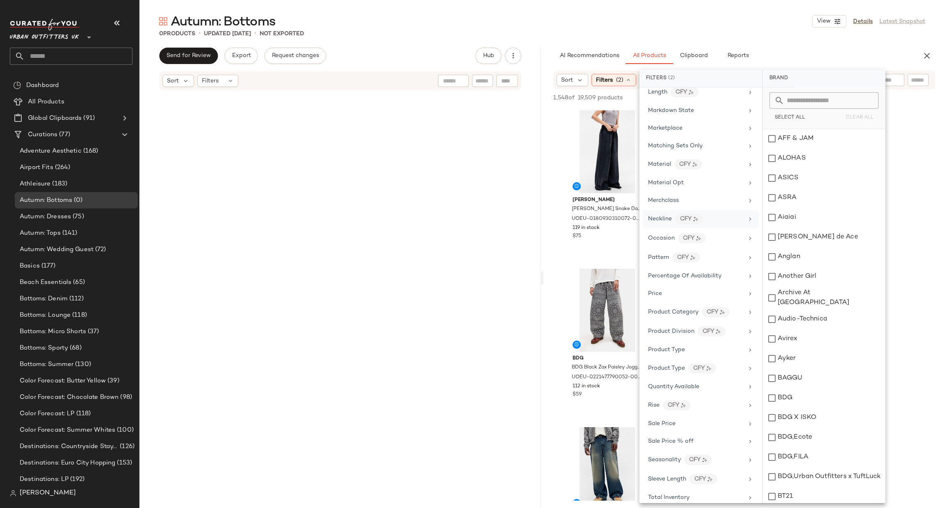
scroll to position [246, 0]
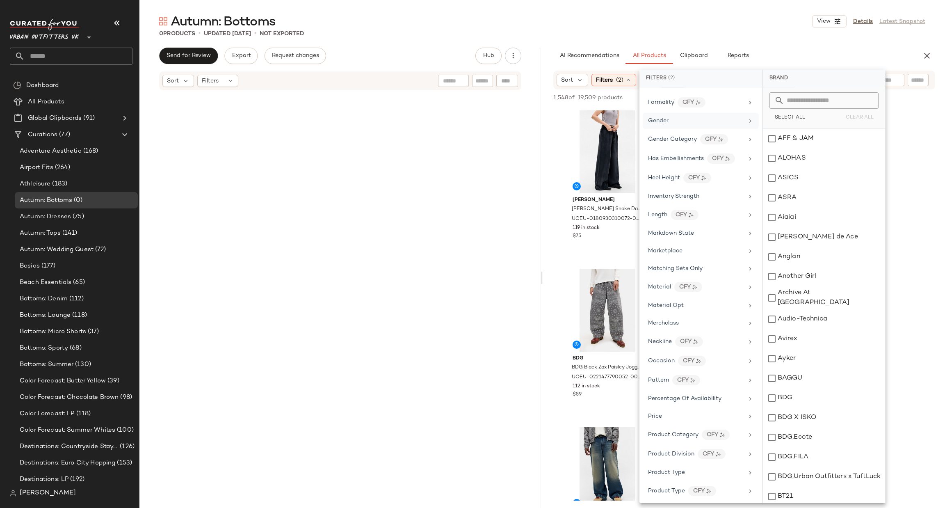
click at [681, 124] on div "Gender" at bounding box center [696, 121] width 96 height 9
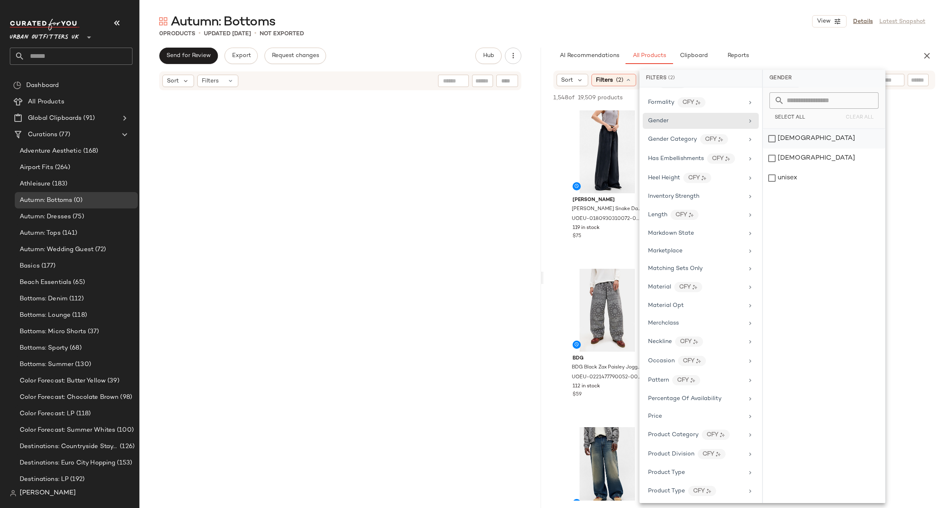
click at [792, 139] on div "[DEMOGRAPHIC_DATA]" at bounding box center [824, 139] width 122 height 20
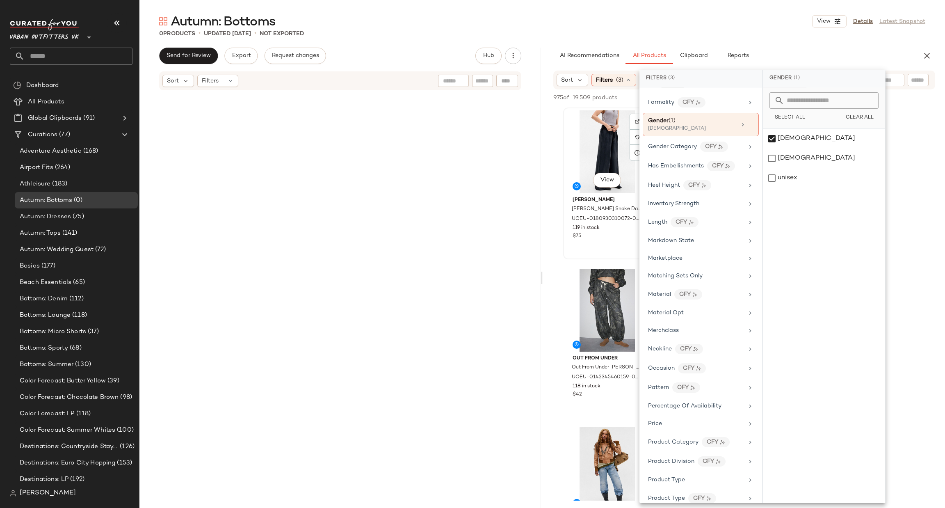
click at [565, 126] on div "View Ed Hardy Ed Hardy Snake Dagger Joggers - Black XL at Urban Outfitters UOEU…" at bounding box center [607, 183] width 87 height 150
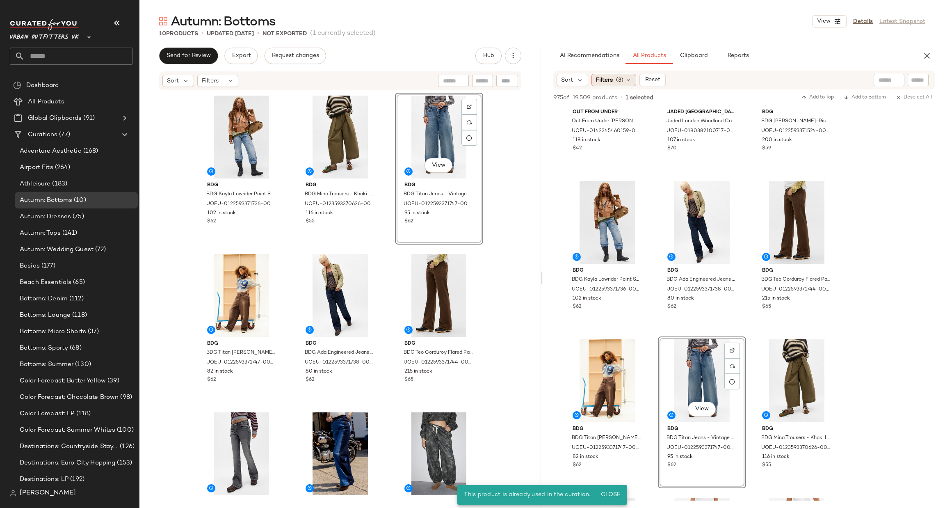
click at [617, 79] on span "(3)" at bounding box center [619, 80] width 7 height 9
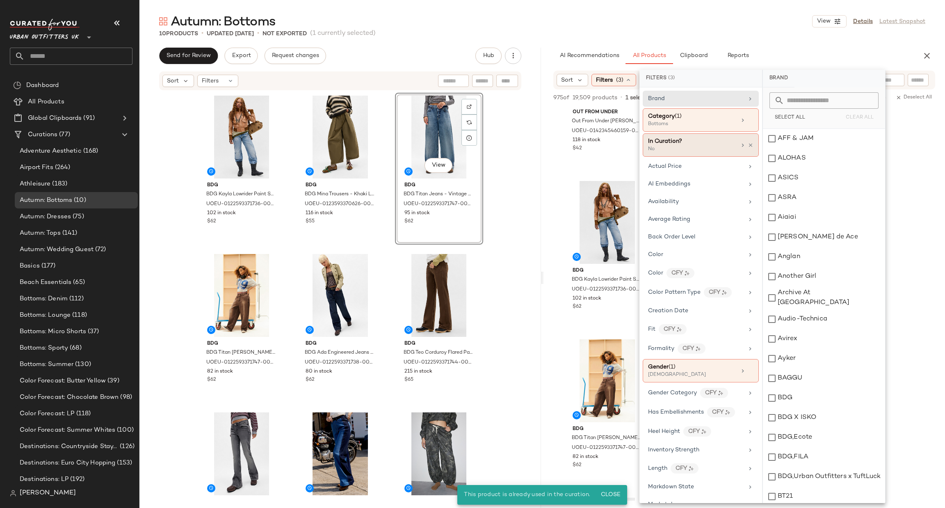
click at [740, 146] on icon at bounding box center [743, 145] width 7 height 7
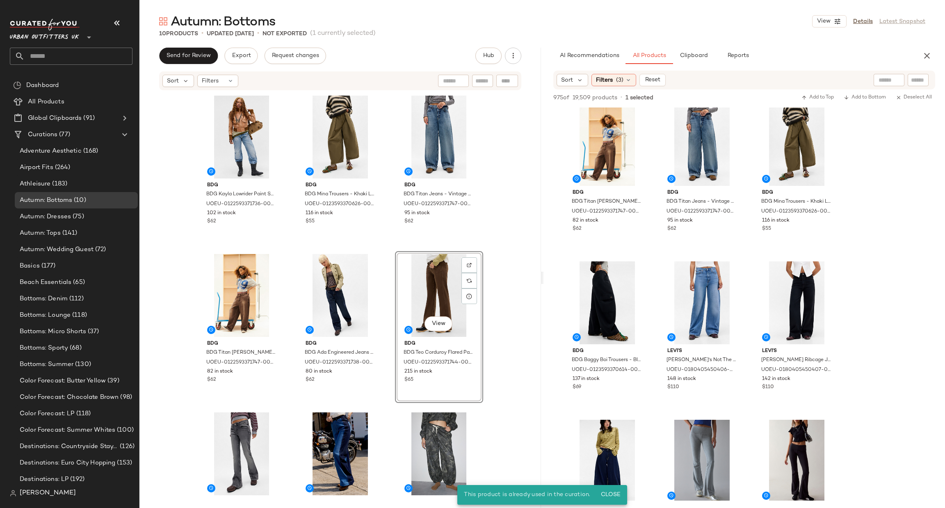
scroll to position [492, 0]
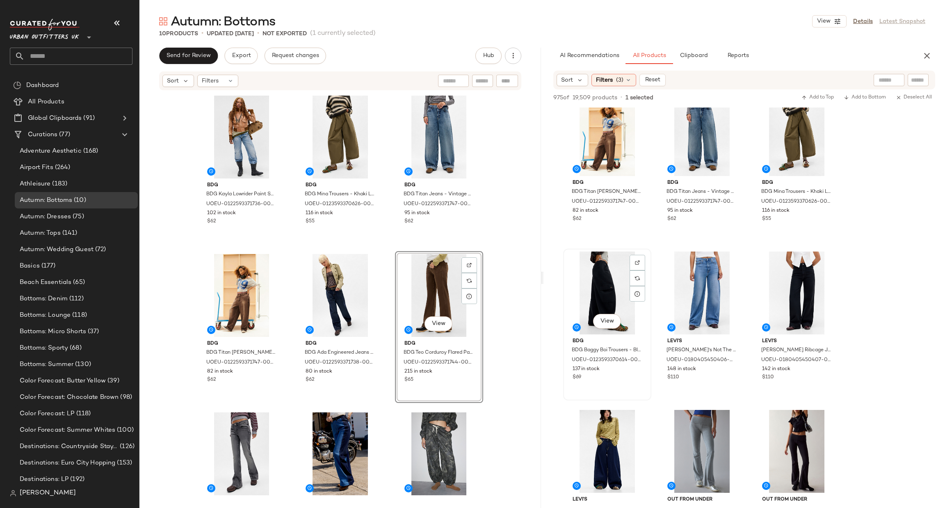
click at [592, 273] on div "View" at bounding box center [607, 293] width 82 height 83
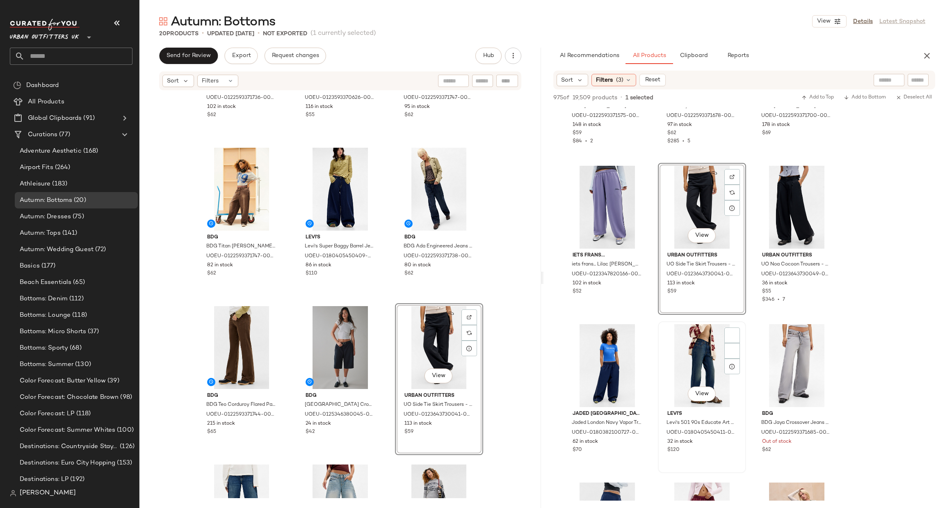
scroll to position [3077, 0]
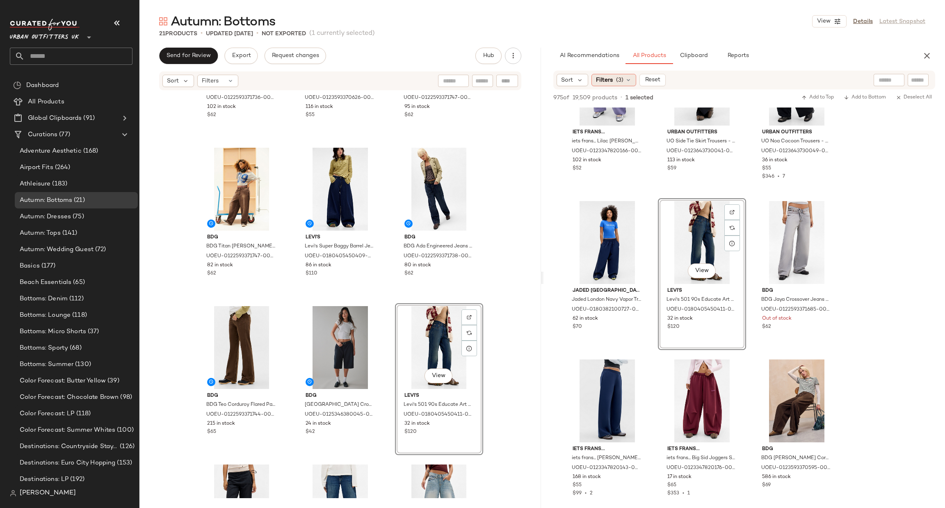
click at [613, 77] on div "Filters (3)" at bounding box center [614, 80] width 45 height 12
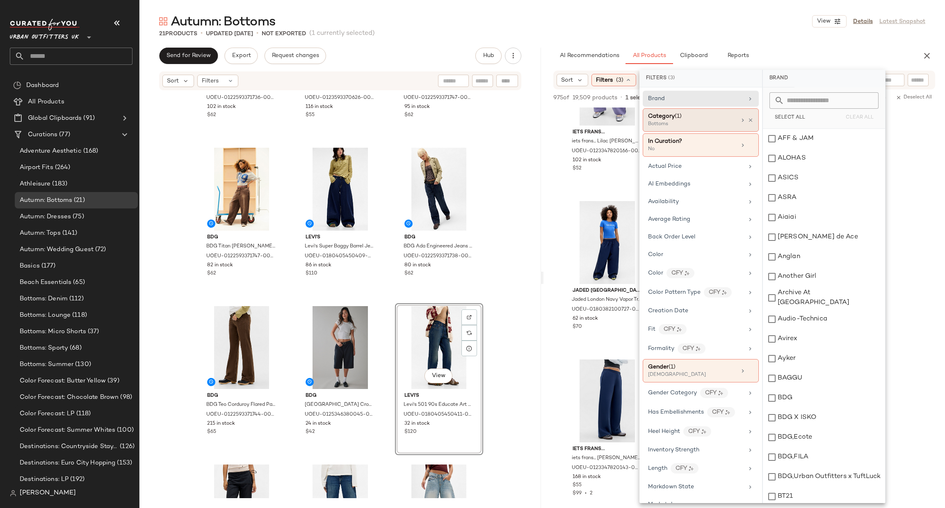
click at [740, 119] on icon at bounding box center [743, 120] width 7 height 7
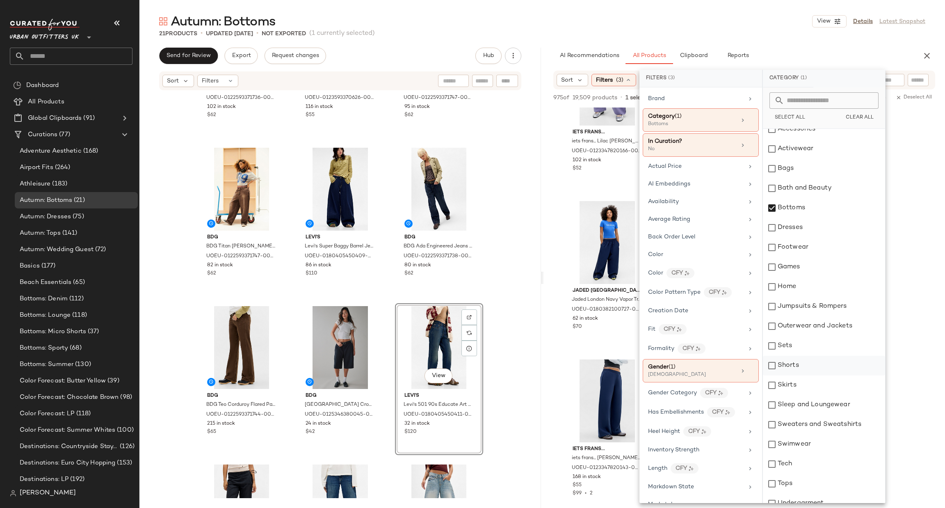
scroll to position [39, 0]
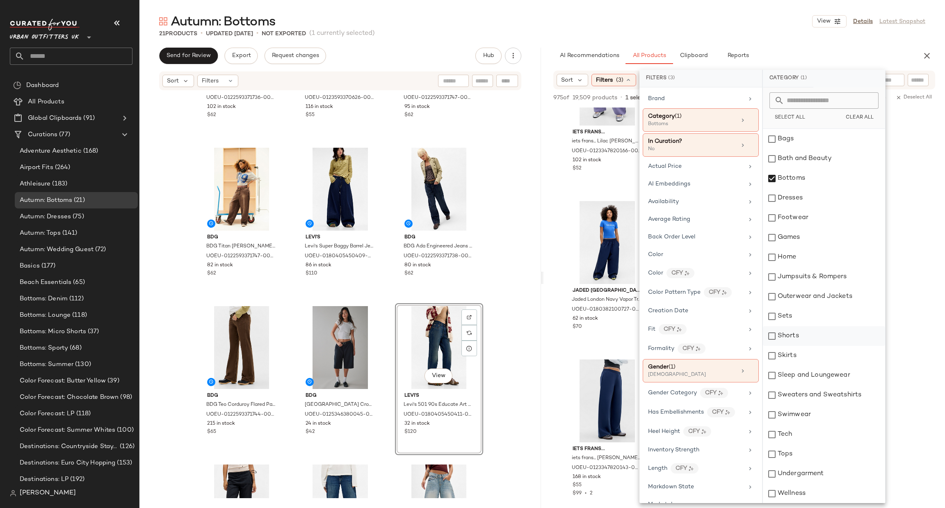
click at [809, 338] on div "Shorts" at bounding box center [824, 336] width 122 height 20
click at [803, 350] on div "Skirts" at bounding box center [824, 356] width 122 height 20
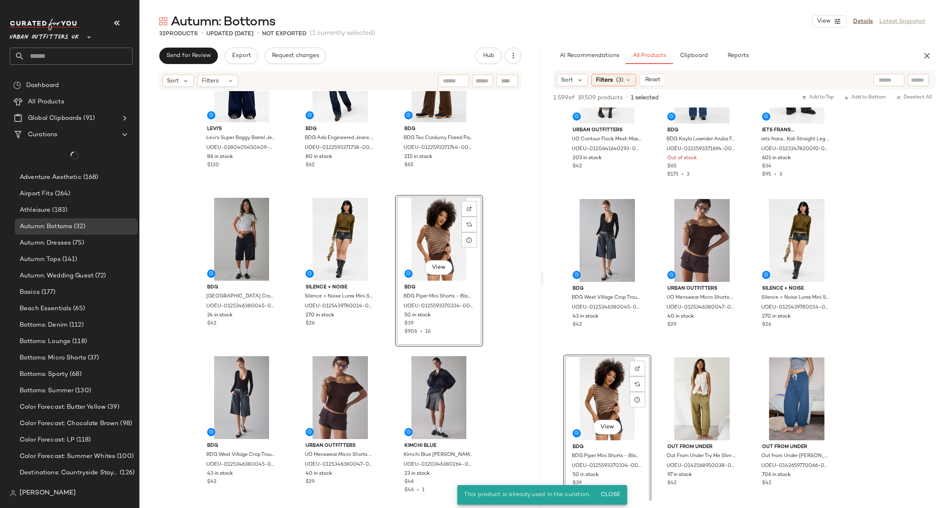
scroll to position [1107, 0]
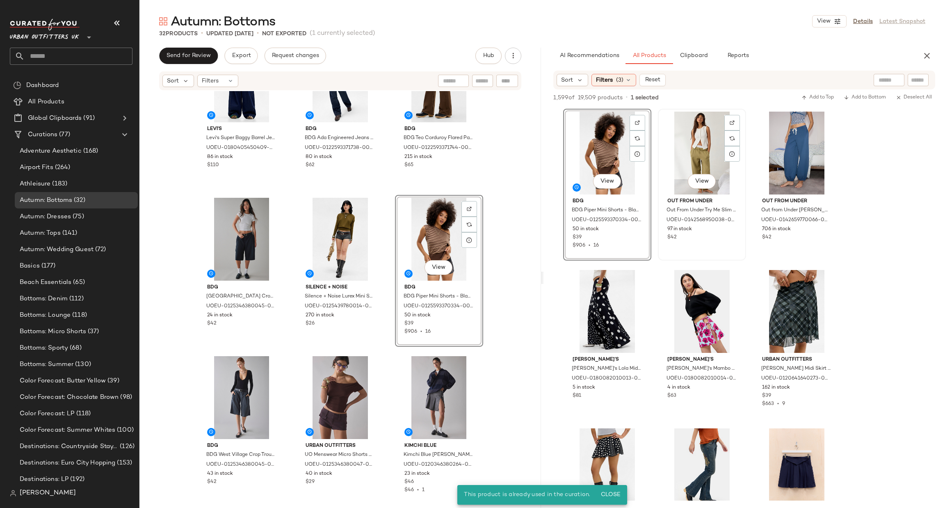
click at [707, 172] on div "View" at bounding box center [702, 153] width 82 height 83
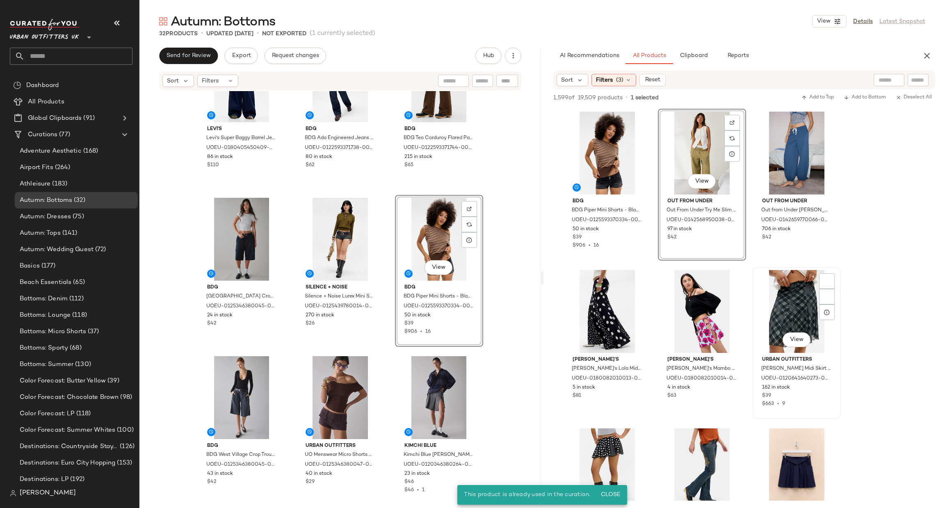
click at [792, 311] on div "View" at bounding box center [797, 311] width 82 height 83
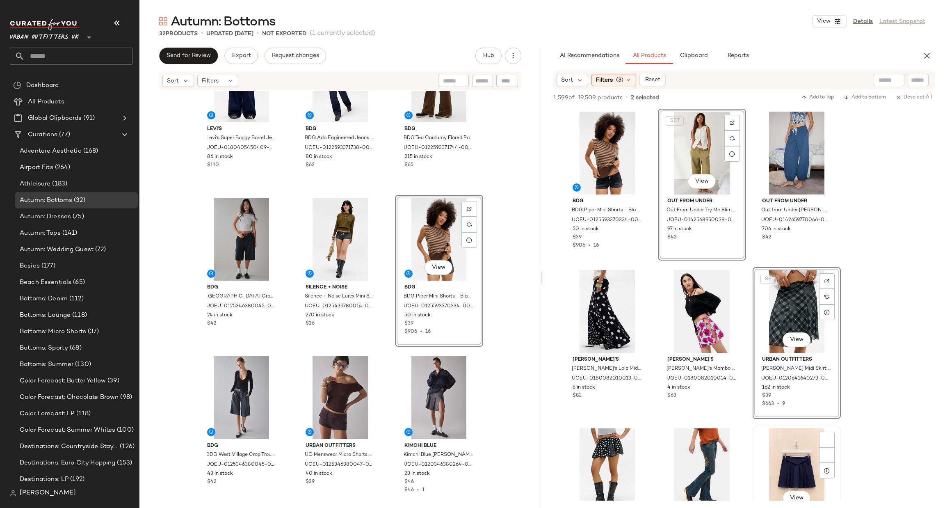
scroll to position [1354, 0]
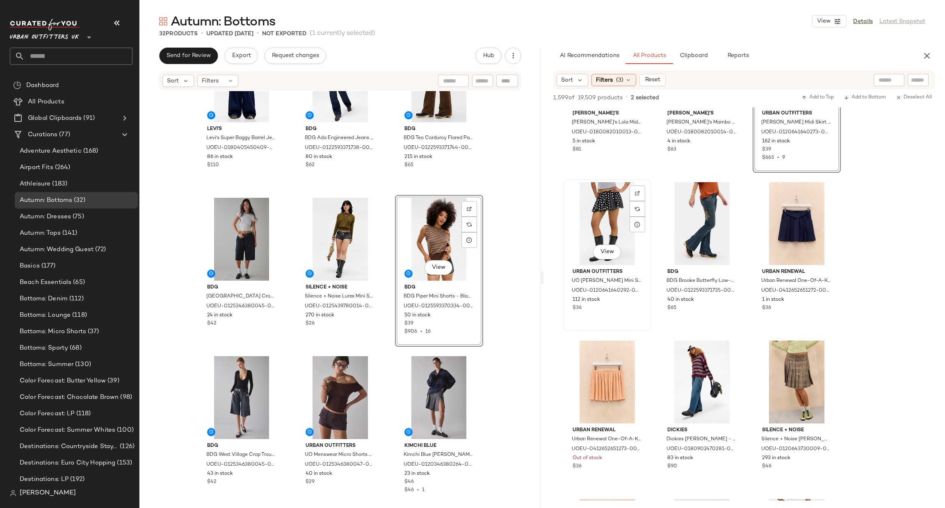
click at [600, 222] on div "View" at bounding box center [607, 223] width 82 height 83
click at [684, 230] on div "View" at bounding box center [702, 223] width 82 height 83
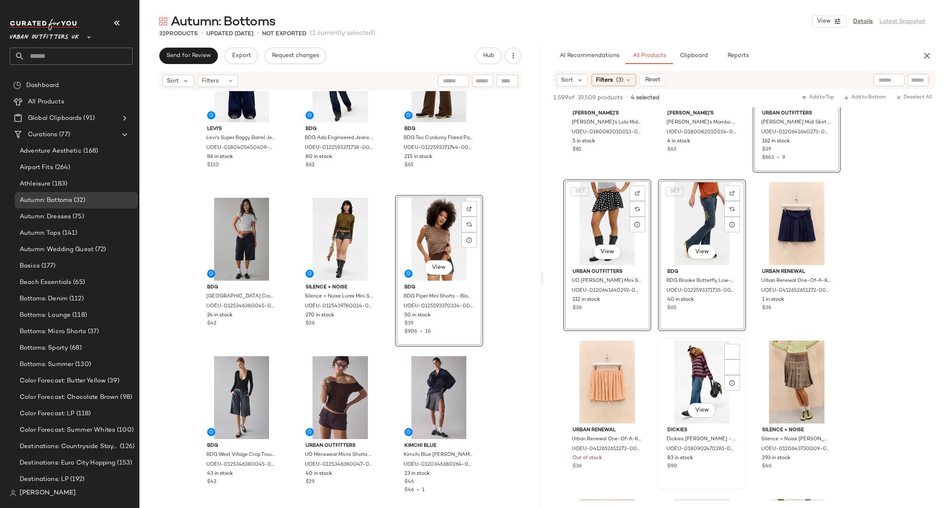
scroll to position [1477, 0]
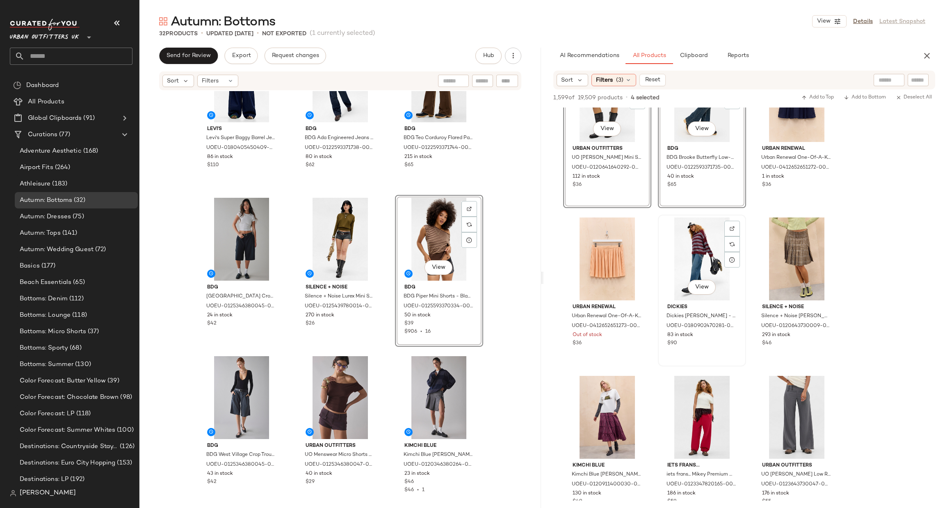
click at [712, 244] on div "View" at bounding box center [702, 258] width 82 height 83
click at [776, 255] on div "View" at bounding box center [797, 258] width 82 height 83
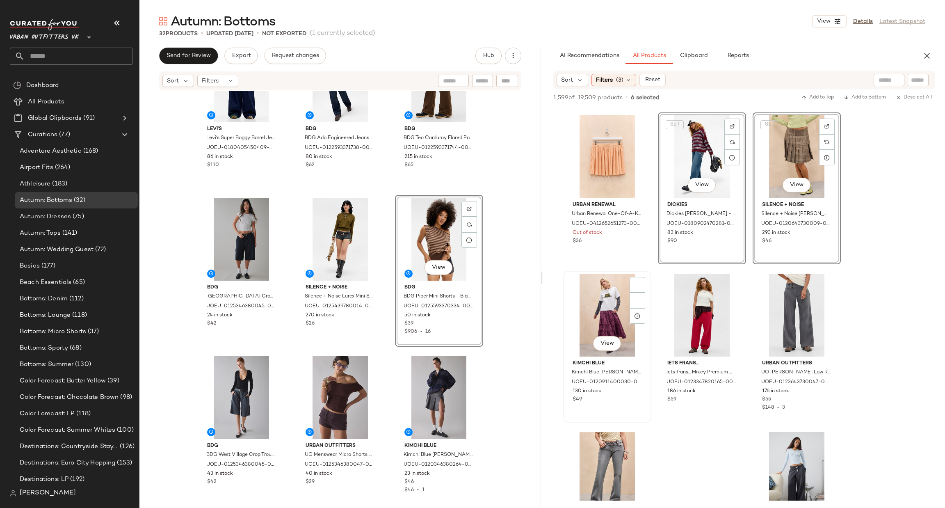
scroll to position [1600, 0]
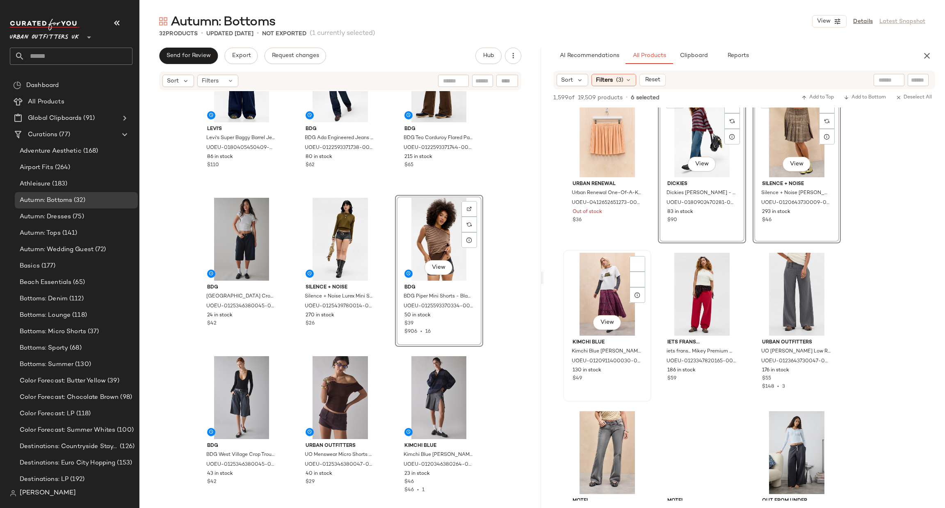
click at [581, 288] on div "View" at bounding box center [607, 294] width 82 height 83
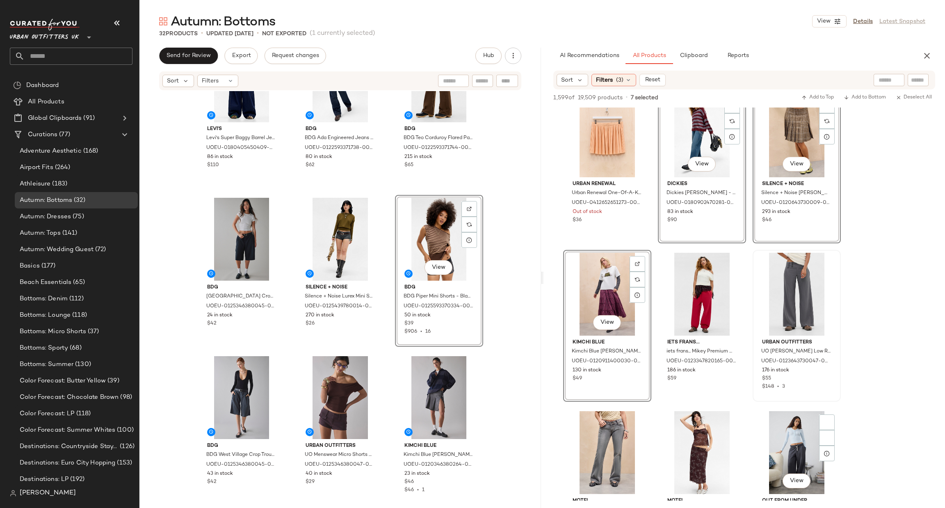
scroll to position [1846, 0]
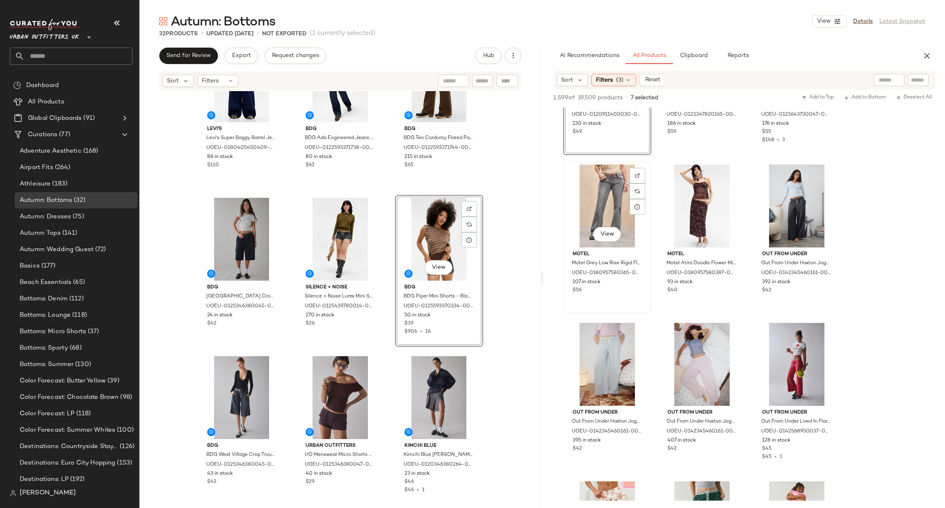
click at [607, 209] on div "View" at bounding box center [607, 206] width 82 height 83
click at [709, 202] on div "View" at bounding box center [702, 206] width 82 height 83
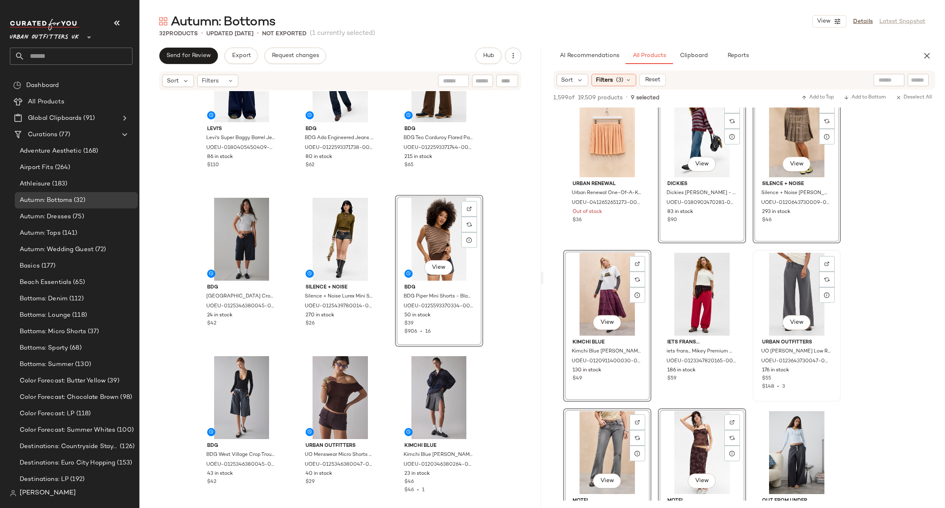
click at [794, 293] on div "View" at bounding box center [797, 294] width 82 height 83
click at [705, 295] on div "View" at bounding box center [702, 294] width 82 height 83
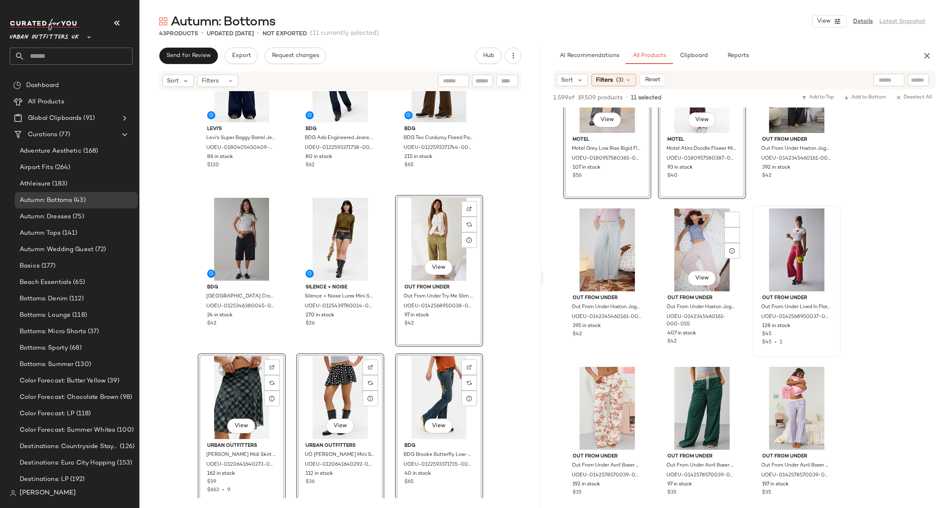
scroll to position [1969, 0]
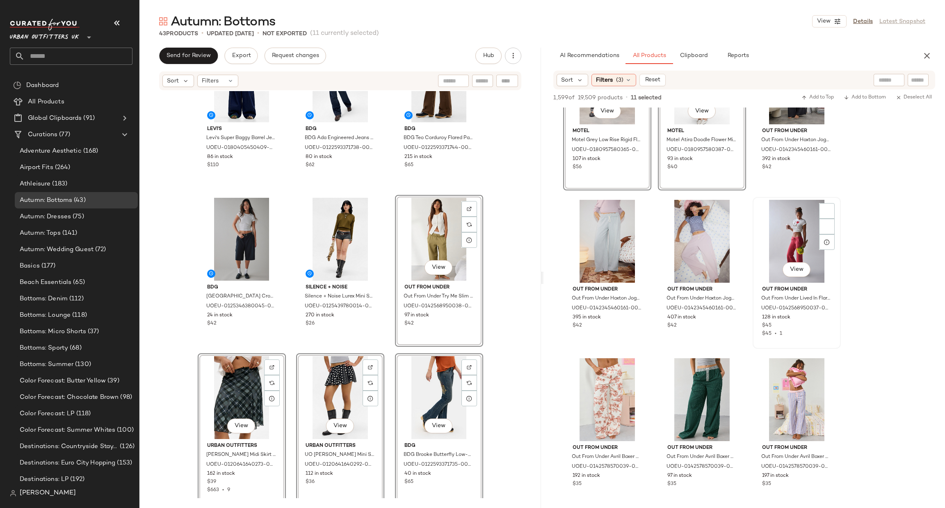
click at [794, 234] on div "View" at bounding box center [797, 241] width 82 height 83
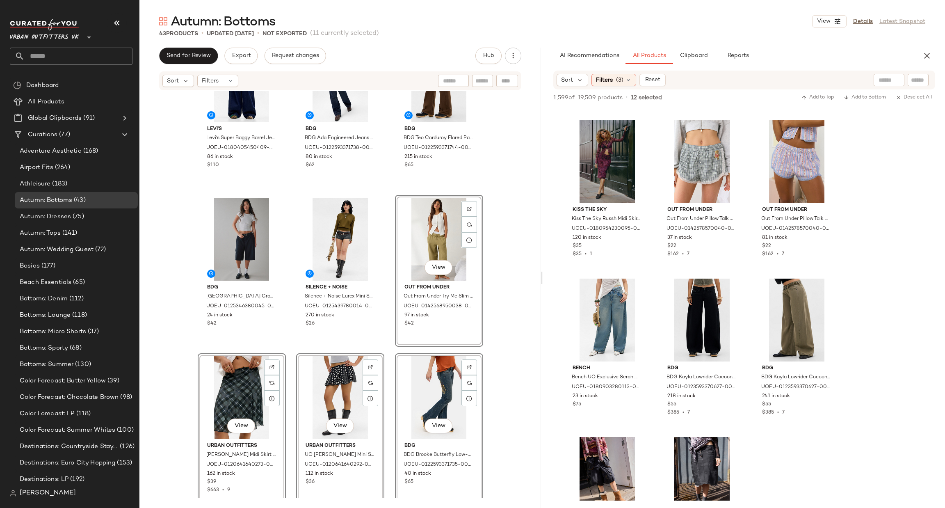
scroll to position [2313, 0]
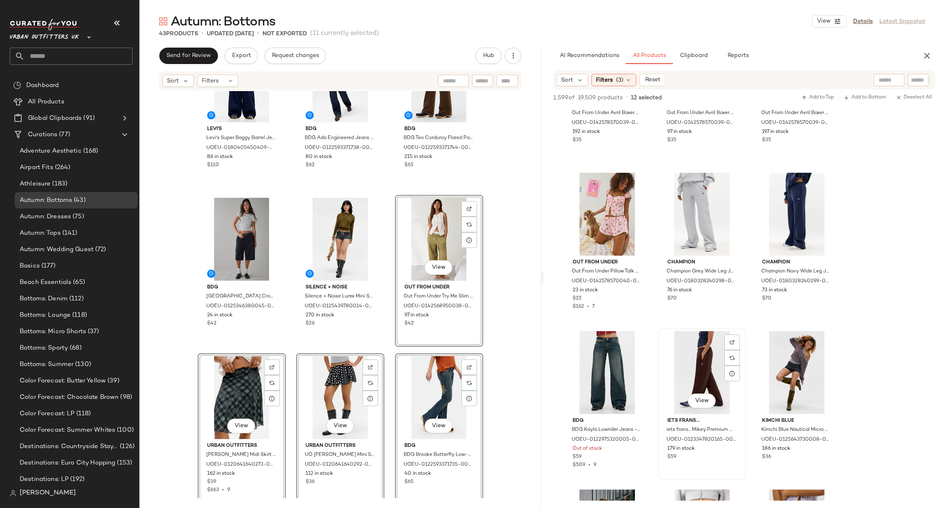
click at [693, 358] on div "View" at bounding box center [702, 372] width 82 height 83
click at [775, 368] on div at bounding box center [797, 372] width 82 height 83
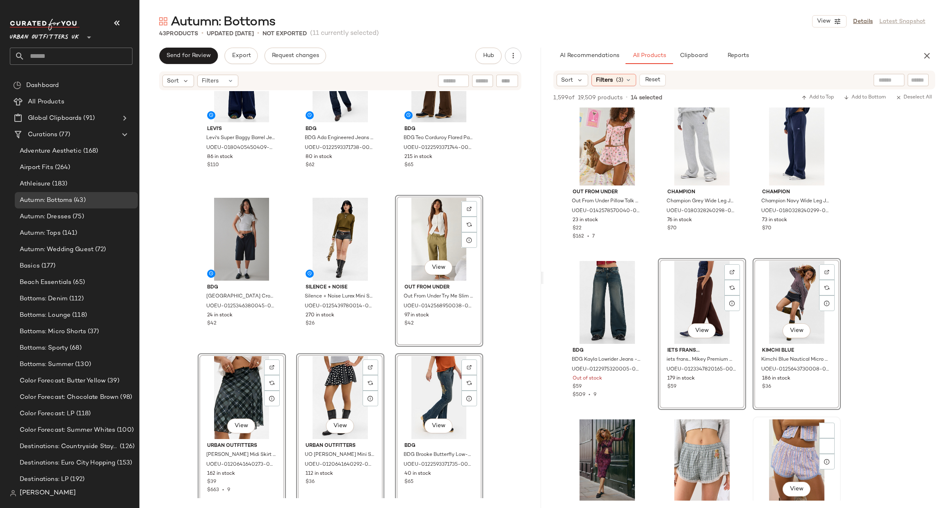
scroll to position [2560, 0]
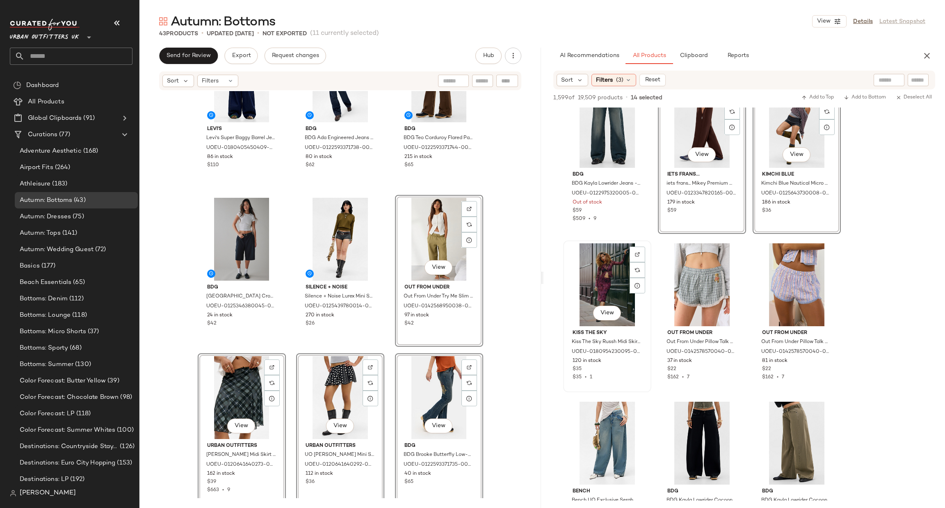
click at [602, 283] on div "View" at bounding box center [607, 284] width 82 height 83
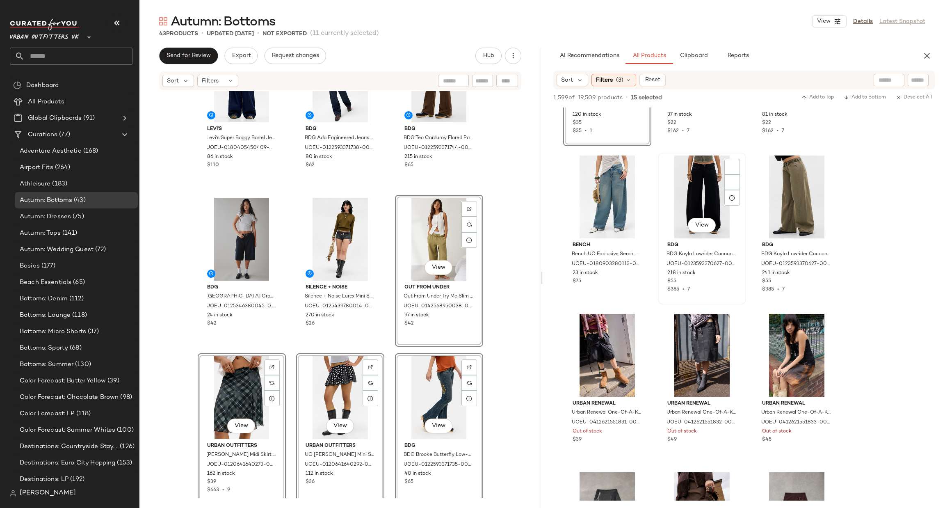
click at [714, 188] on div "View" at bounding box center [702, 197] width 82 height 83
click at [808, 197] on div "View" at bounding box center [797, 197] width 82 height 83
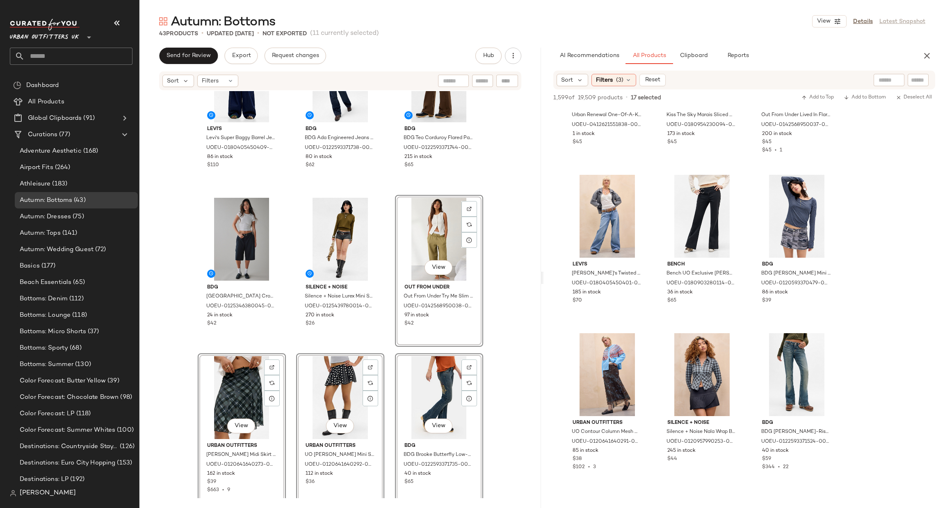
scroll to position [3421, 0]
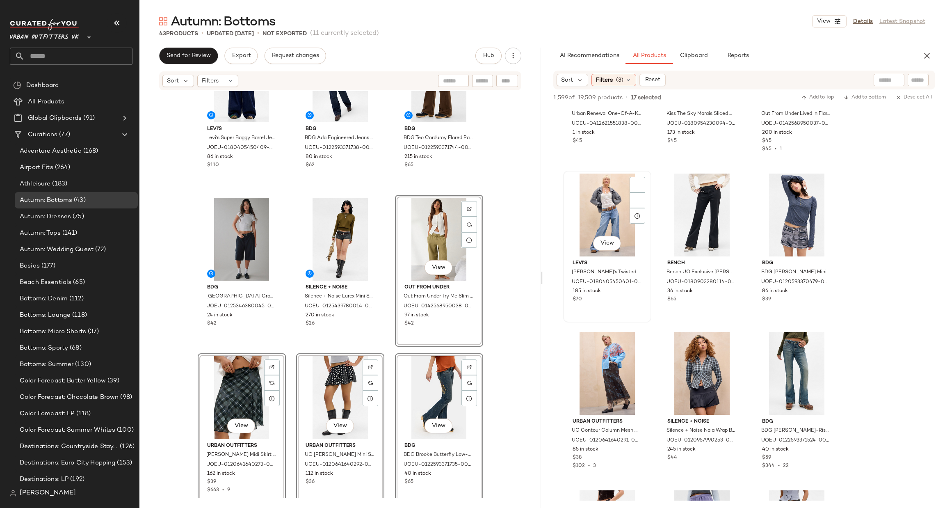
click at [592, 226] on div "View" at bounding box center [607, 215] width 82 height 83
click at [590, 371] on div "View" at bounding box center [607, 373] width 82 height 83
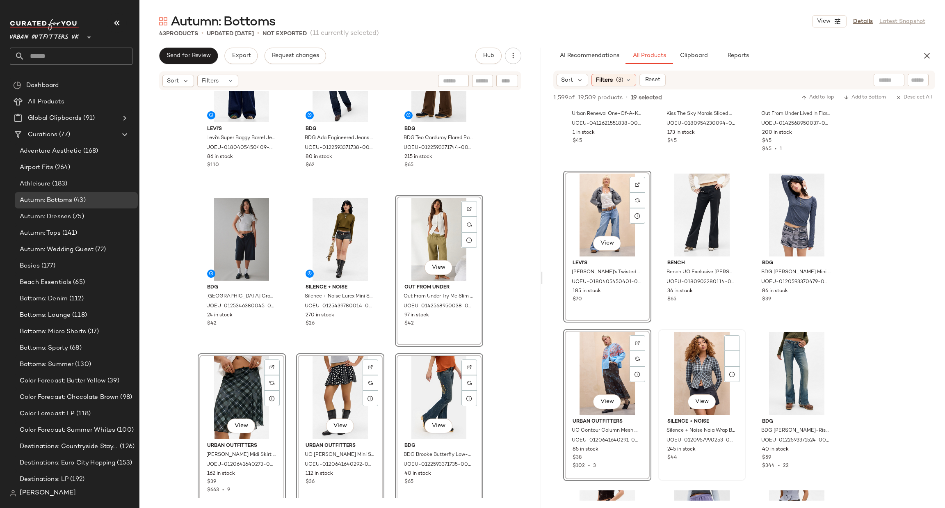
click at [682, 375] on div "View" at bounding box center [702, 373] width 82 height 83
click at [706, 210] on div "View" at bounding box center [702, 215] width 82 height 83
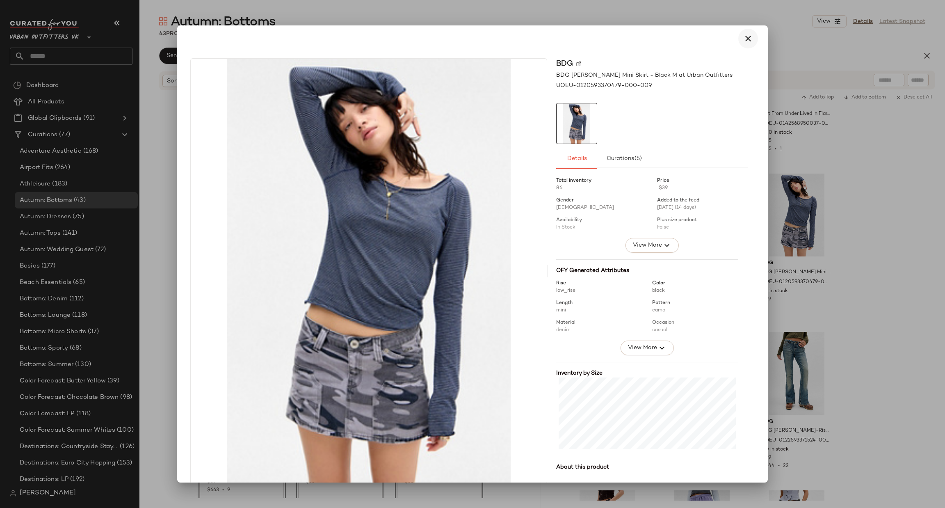
click at [739, 38] on button "button" at bounding box center [749, 39] width 20 height 20
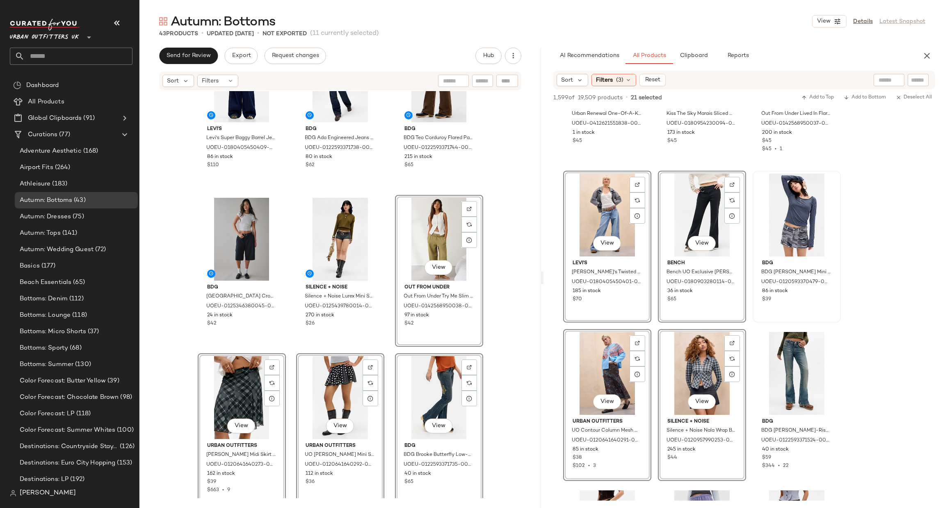
click at [786, 201] on div at bounding box center [797, 215] width 82 height 83
click at [771, 368] on div "View" at bounding box center [797, 373] width 82 height 83
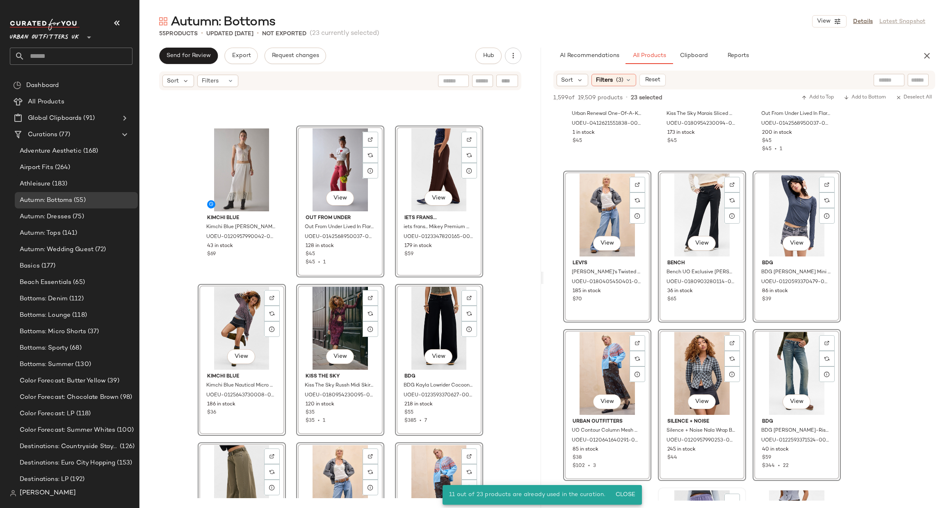
scroll to position [3667, 0]
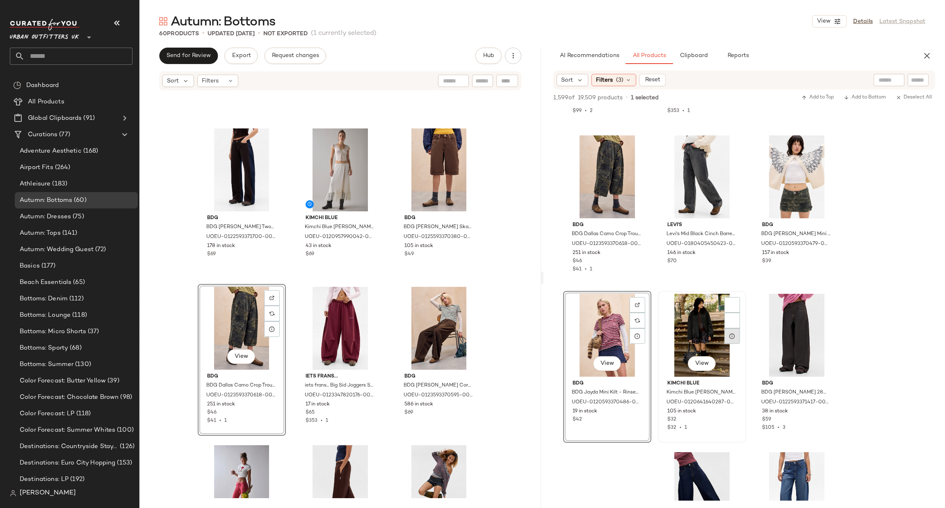
scroll to position [4283, 0]
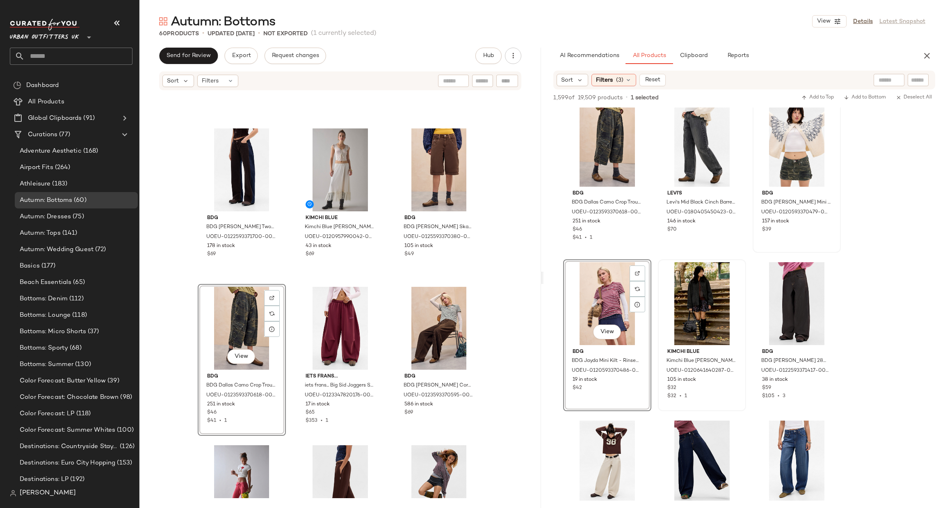
click at [794, 144] on div at bounding box center [797, 145] width 82 height 83
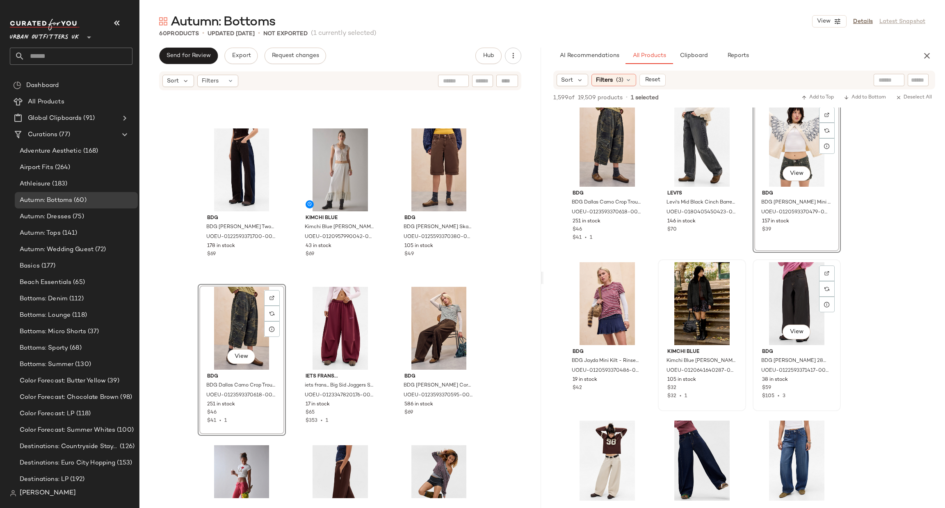
click at [780, 300] on div "View" at bounding box center [797, 303] width 82 height 83
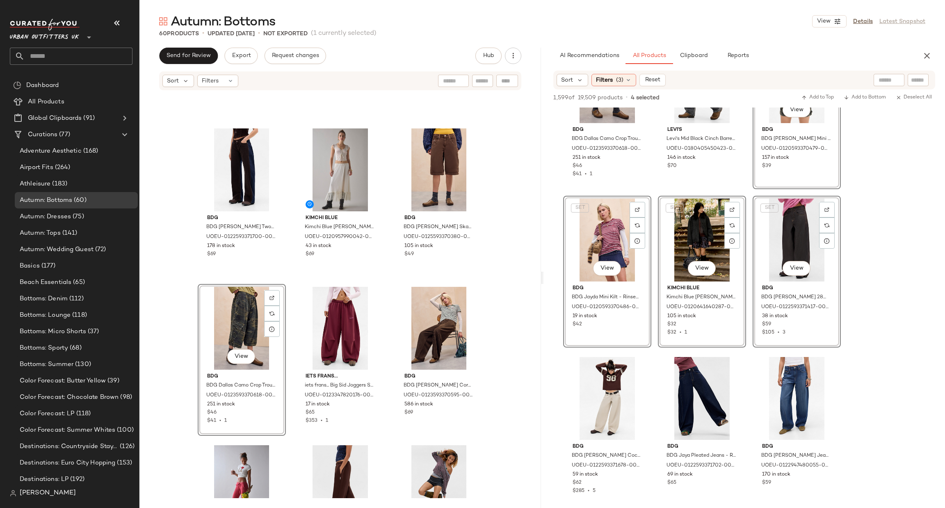
scroll to position [4406, 0]
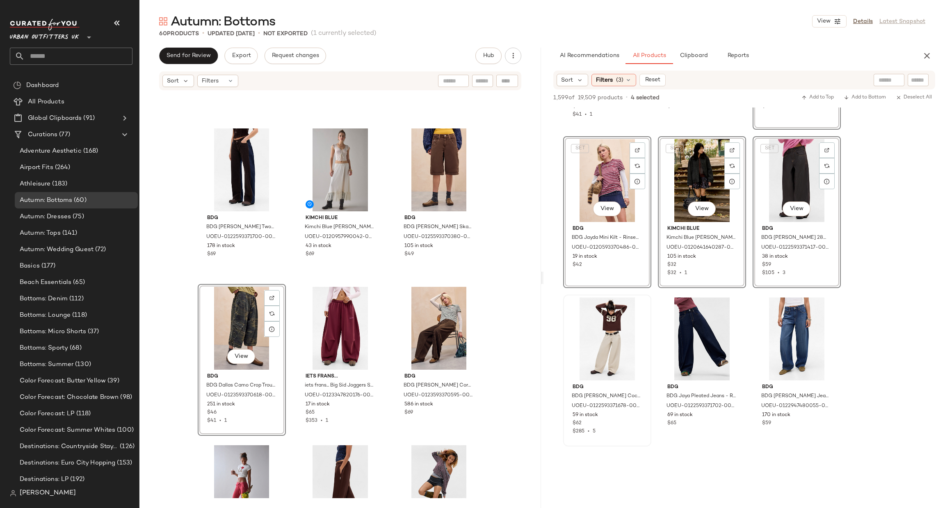
click at [597, 324] on div at bounding box center [607, 338] width 82 height 83
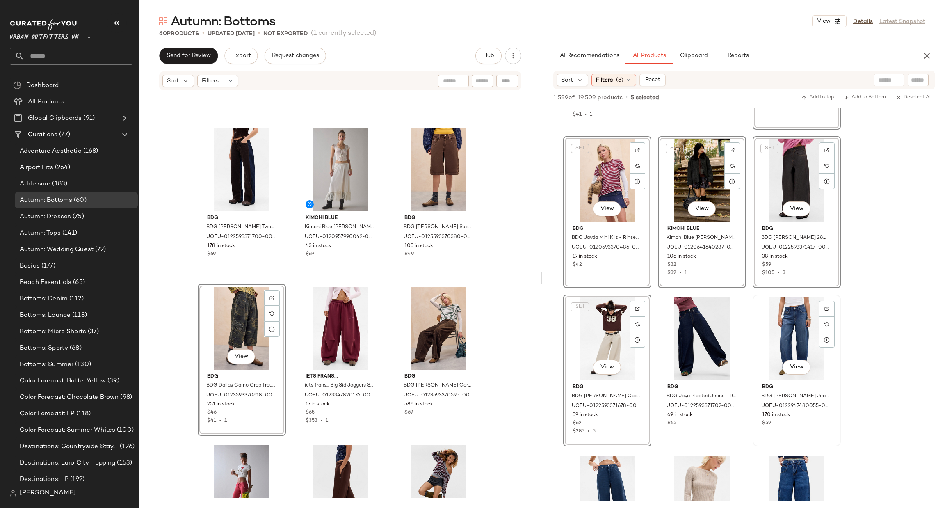
click at [787, 316] on div "View" at bounding box center [797, 338] width 82 height 83
click at [690, 321] on div "View" at bounding box center [702, 338] width 82 height 83
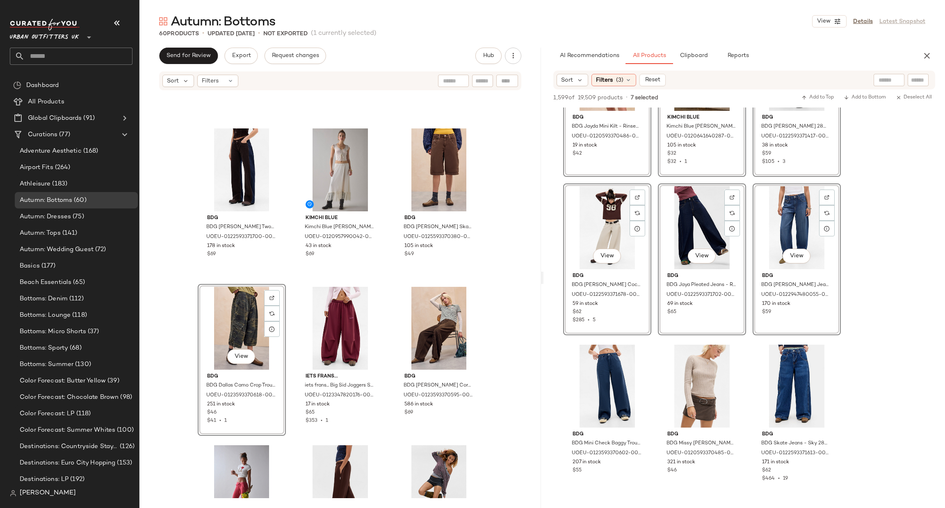
scroll to position [4652, 0]
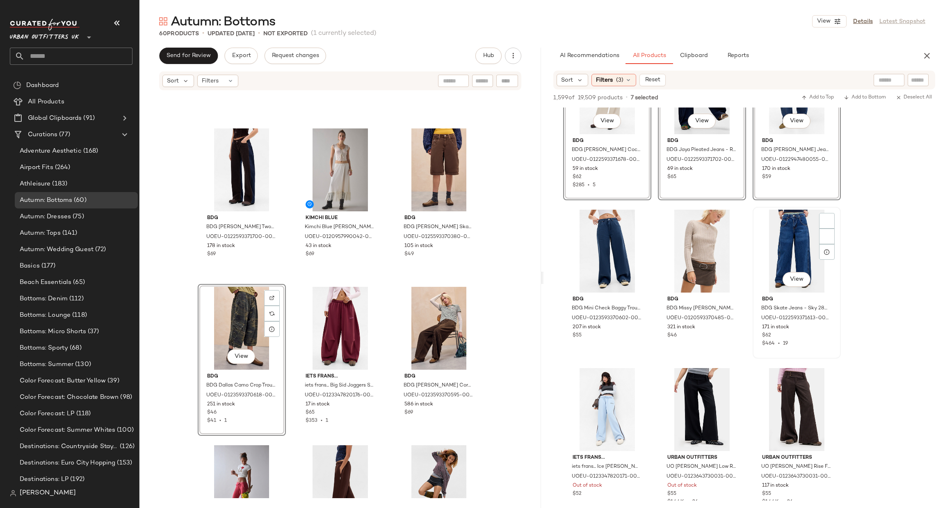
click at [798, 248] on div "View" at bounding box center [797, 251] width 82 height 83
click at [710, 257] on div "View" at bounding box center [702, 251] width 82 height 83
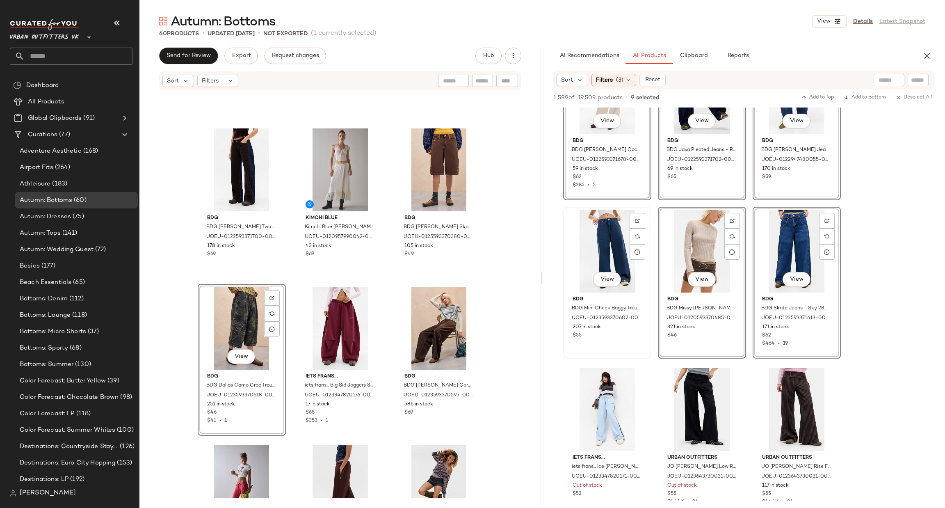
click at [613, 249] on div "View" at bounding box center [607, 251] width 82 height 83
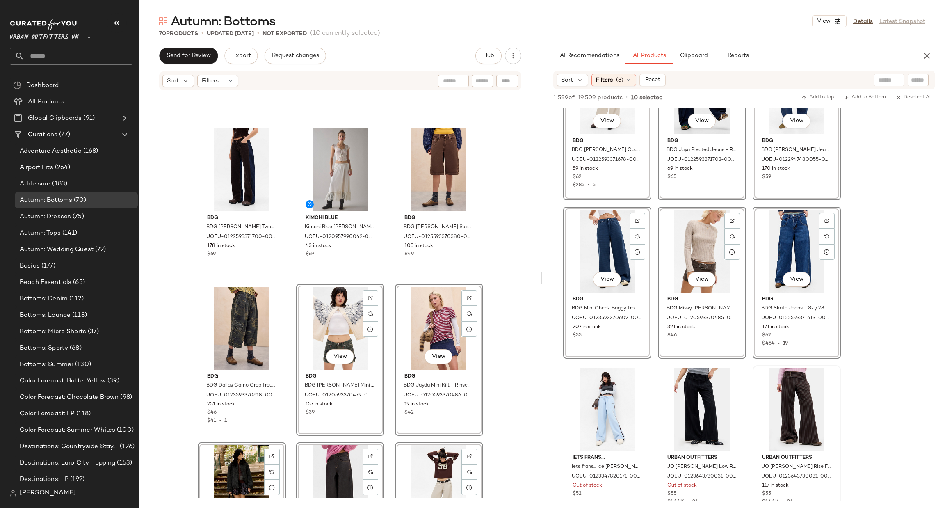
scroll to position [4898, 0]
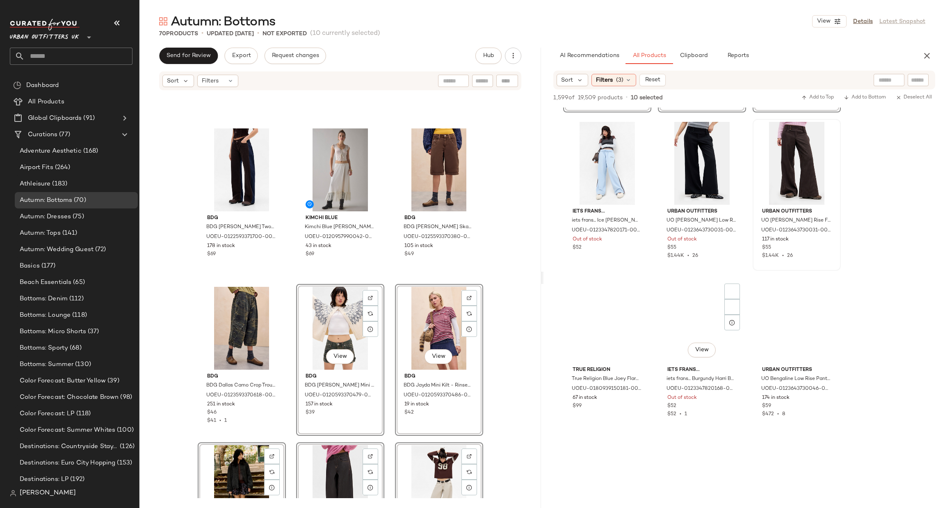
click at [794, 158] on div at bounding box center [797, 163] width 82 height 83
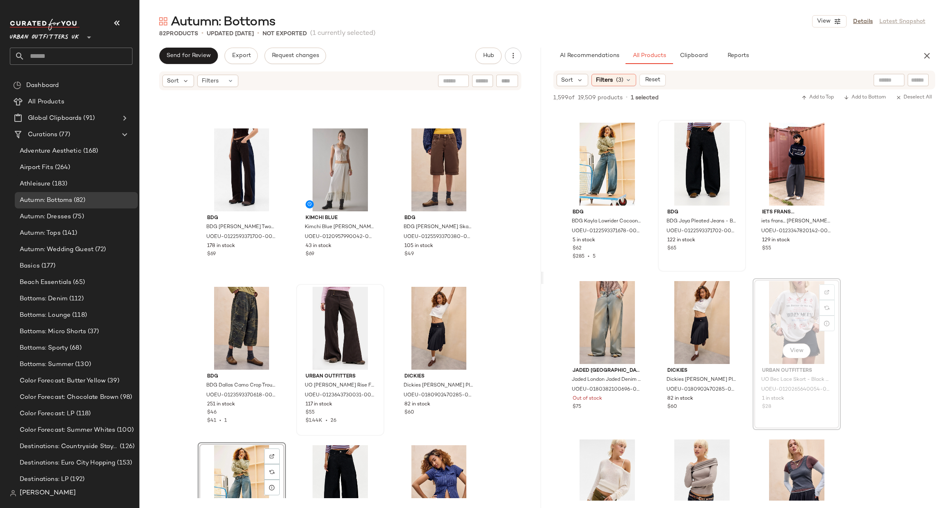
scroll to position [6129, 0]
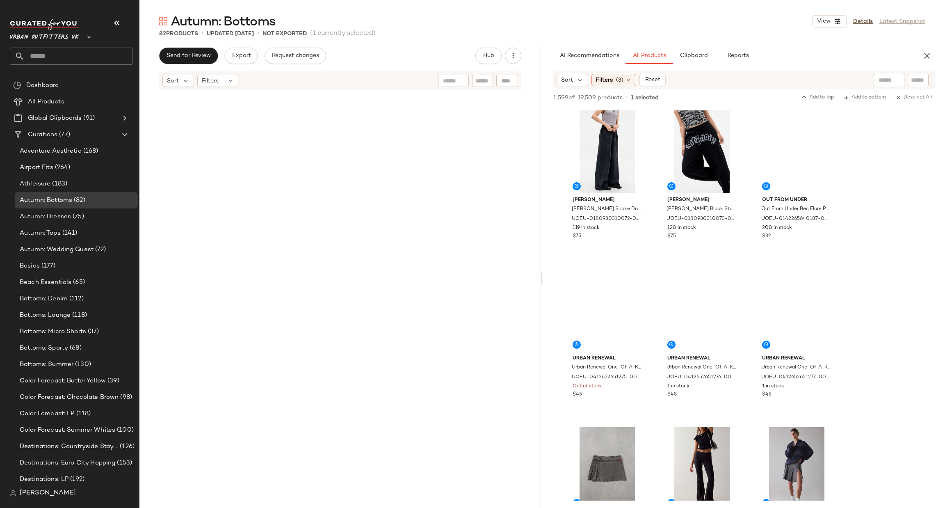
scroll to position [6129, 0]
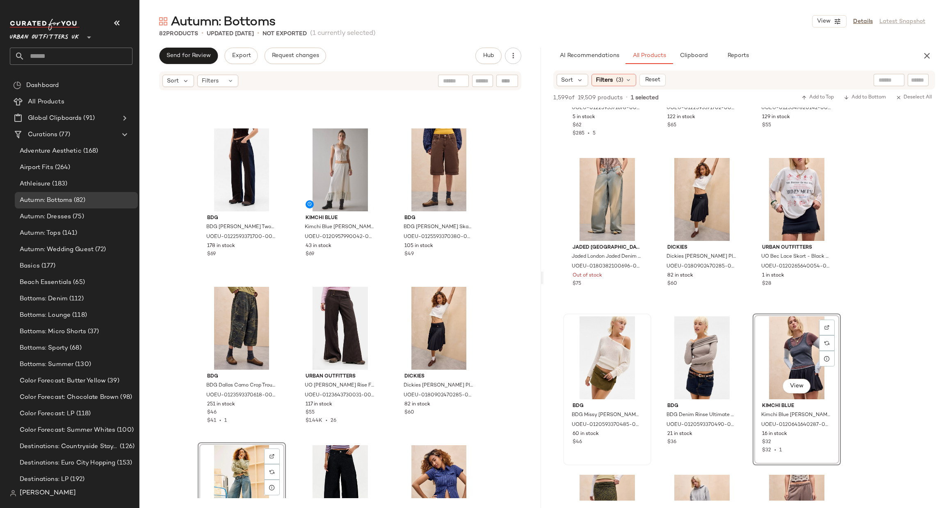
click at [590, 345] on div at bounding box center [607, 357] width 82 height 83
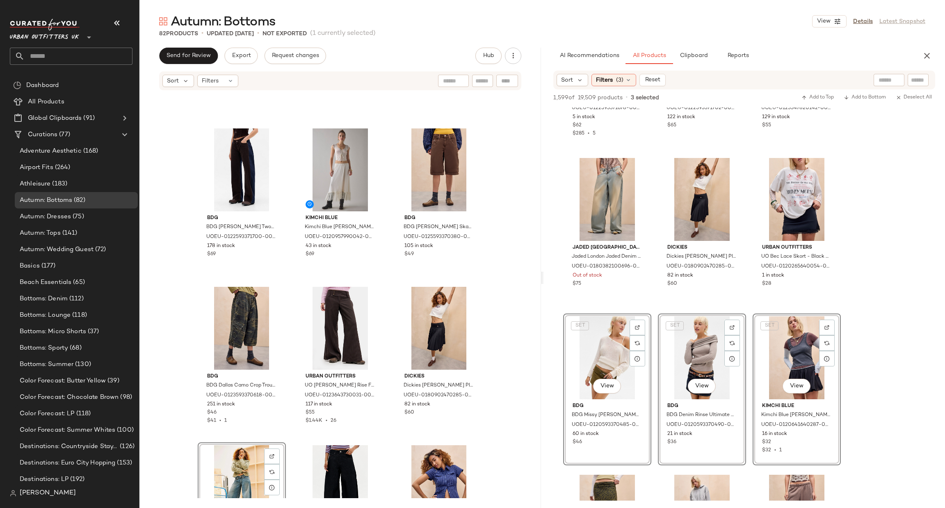
drag, startPoint x: 607, startPoint y: 347, endPoint x: 389, endPoint y: 357, distance: 217.7
click at [389, 357] on div "Send for Review Export Request changes Hub Sort Filters BDG BDG Brown Kayla Low…" at bounding box center [543, 278] width 806 height 460
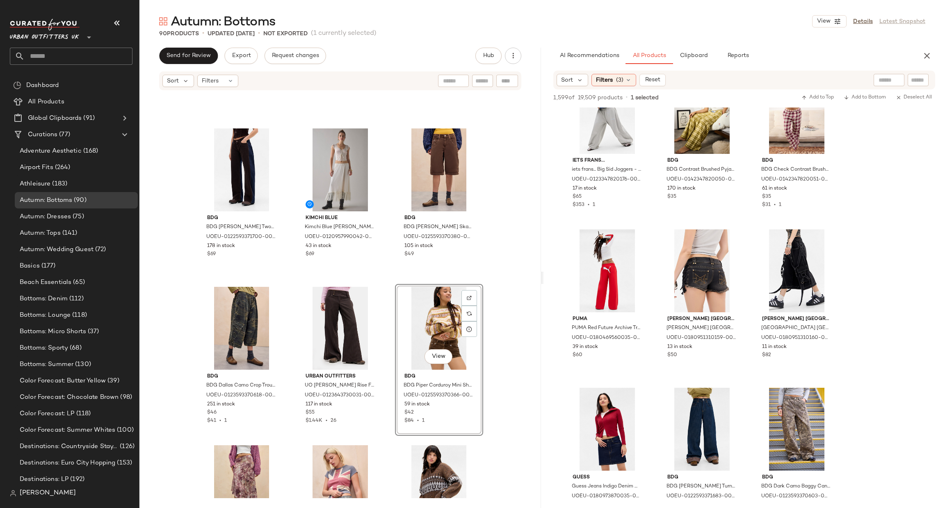
scroll to position [7606, 0]
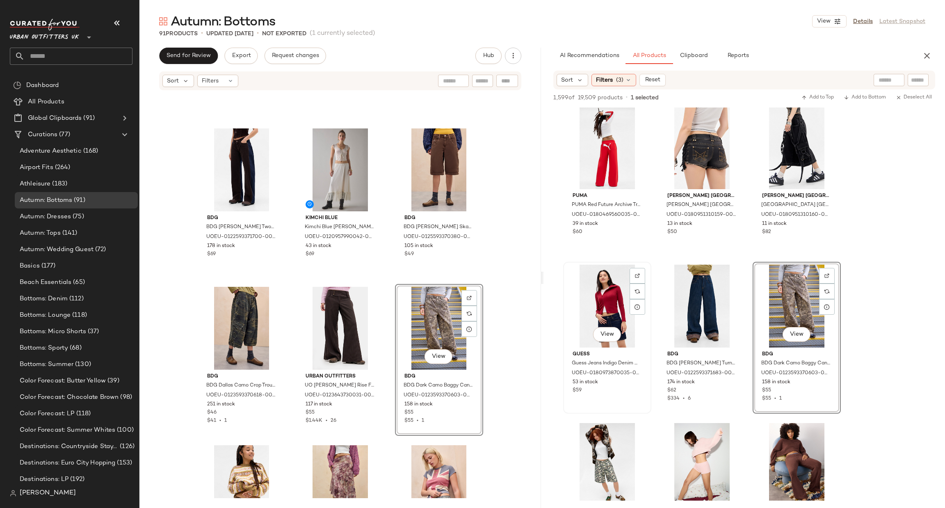
click at [626, 308] on div "View" at bounding box center [607, 306] width 82 height 83
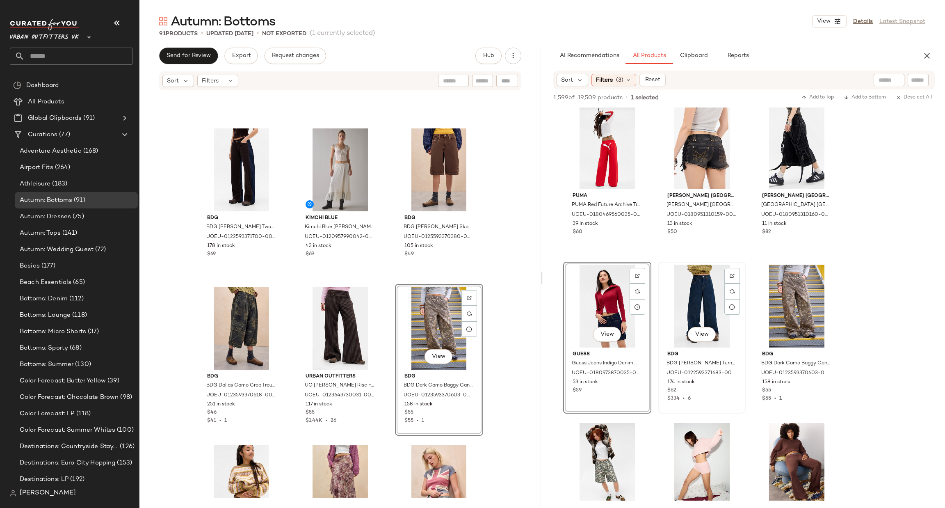
scroll to position [7729, 0]
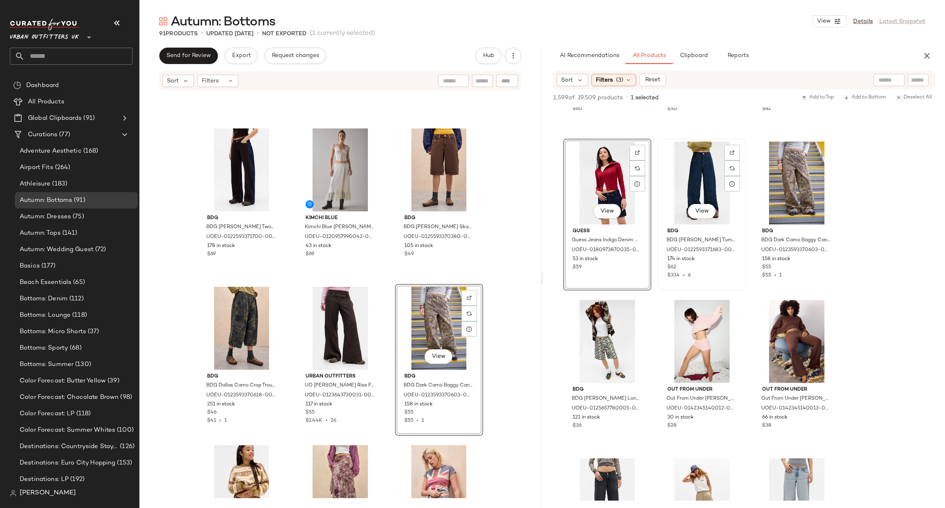
click at [717, 171] on div "View" at bounding box center [702, 183] width 82 height 83
click at [604, 357] on div "View" at bounding box center [607, 341] width 82 height 83
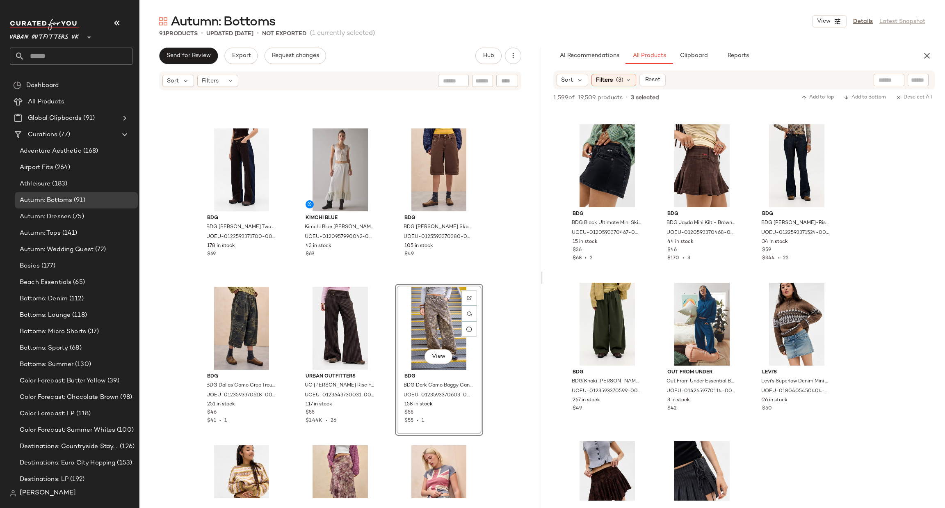
scroll to position [7941, 0]
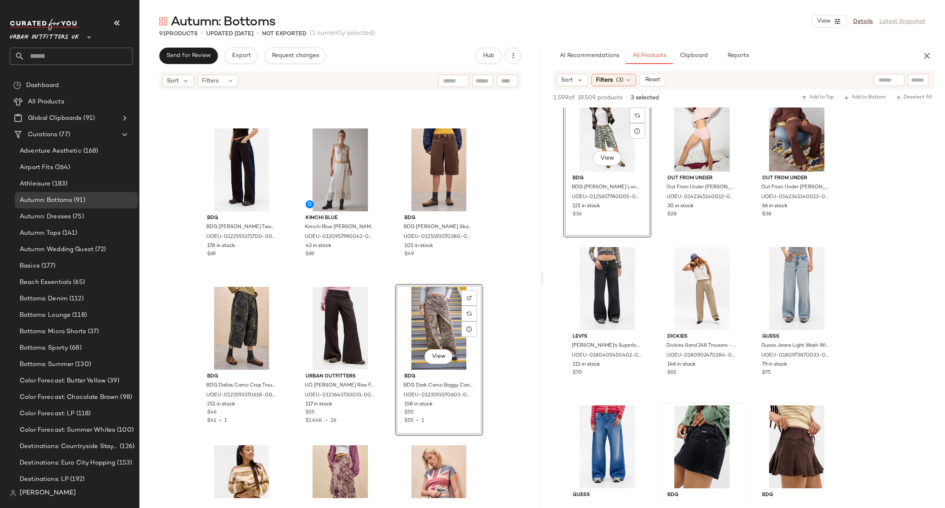
click at [778, 435] on div at bounding box center [797, 446] width 82 height 83
click at [689, 441] on div "View" at bounding box center [702, 446] width 82 height 83
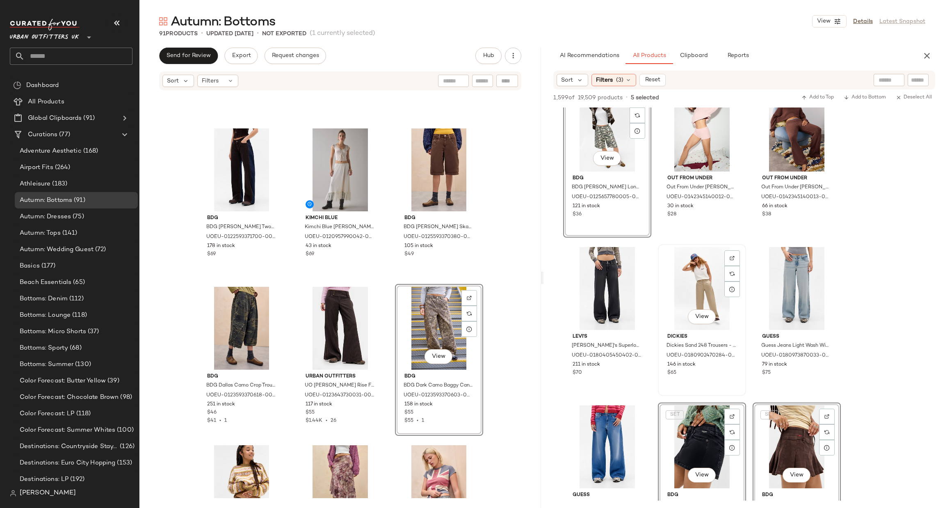
click at [691, 283] on div "View" at bounding box center [702, 288] width 82 height 83
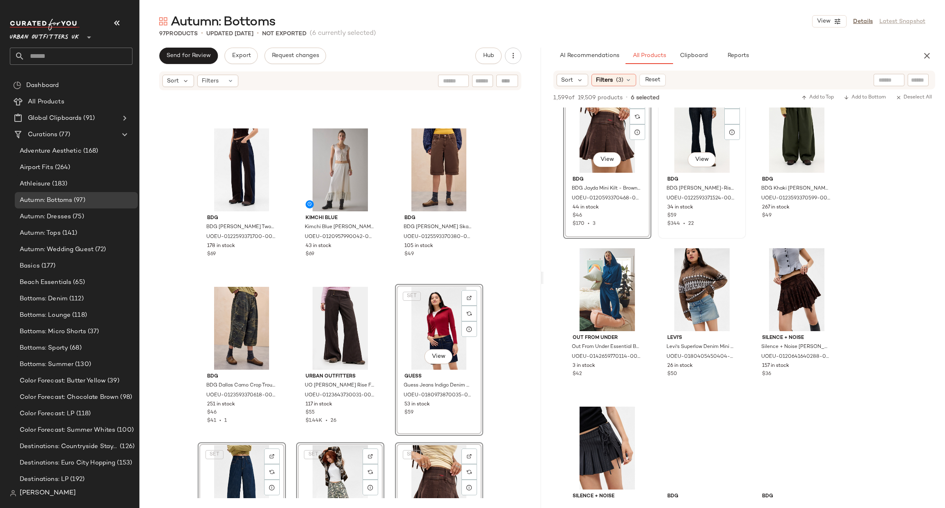
scroll to position [8152, 0]
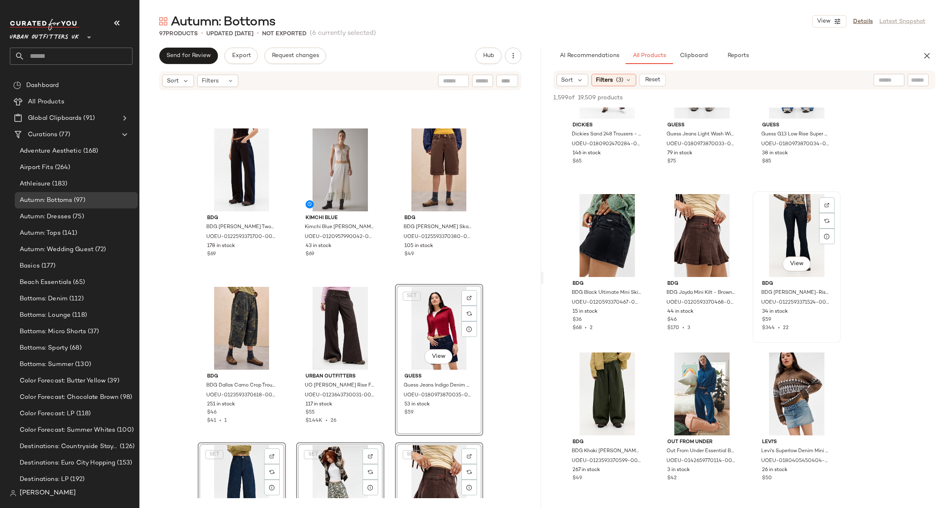
click at [786, 247] on div "View" at bounding box center [797, 235] width 82 height 83
click at [608, 387] on div at bounding box center [607, 393] width 82 height 83
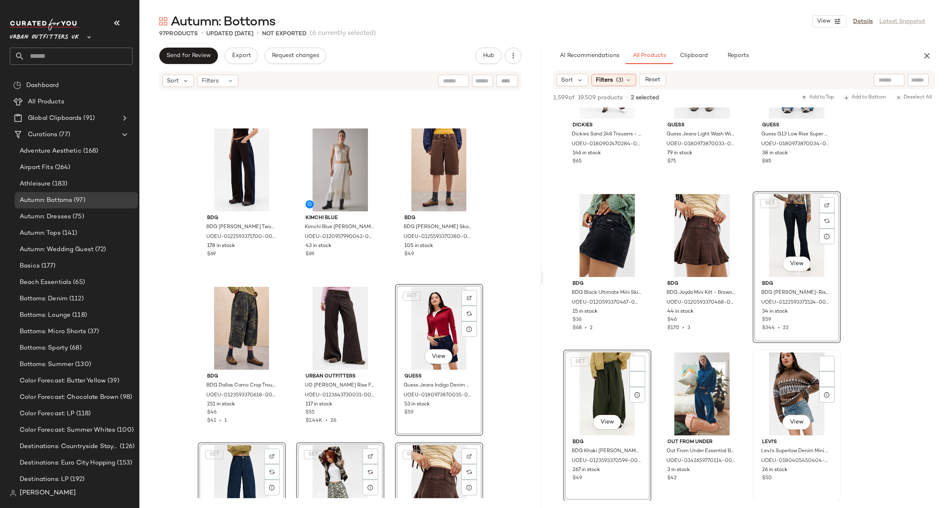
click at [791, 395] on div "View" at bounding box center [797, 393] width 82 height 83
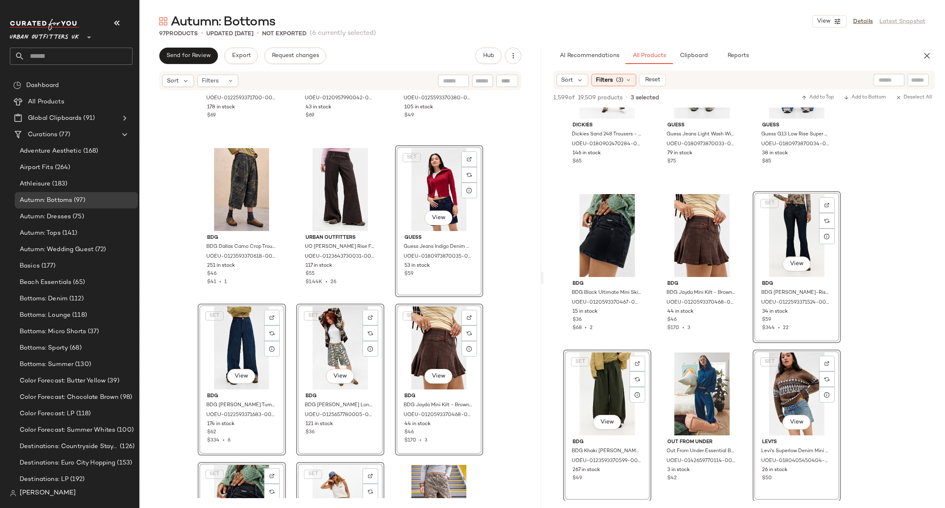
scroll to position [1538, 0]
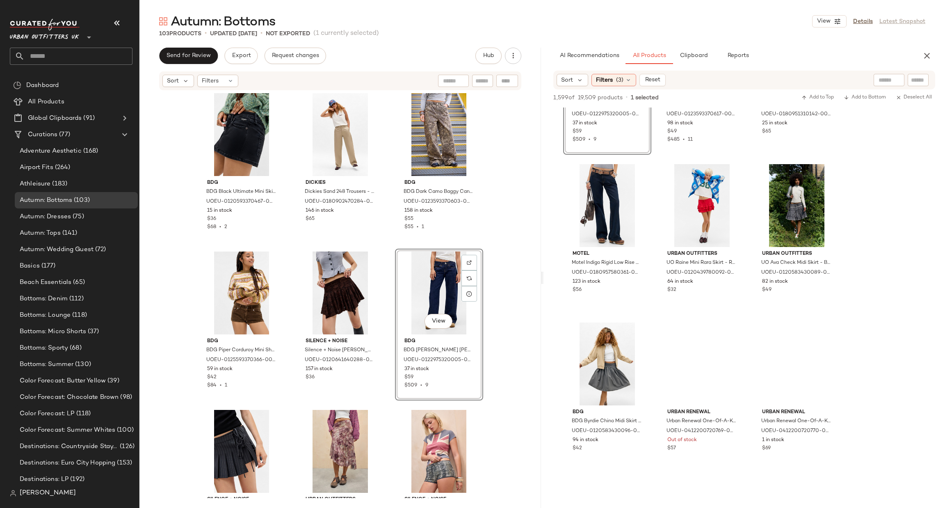
scroll to position [8539, 0]
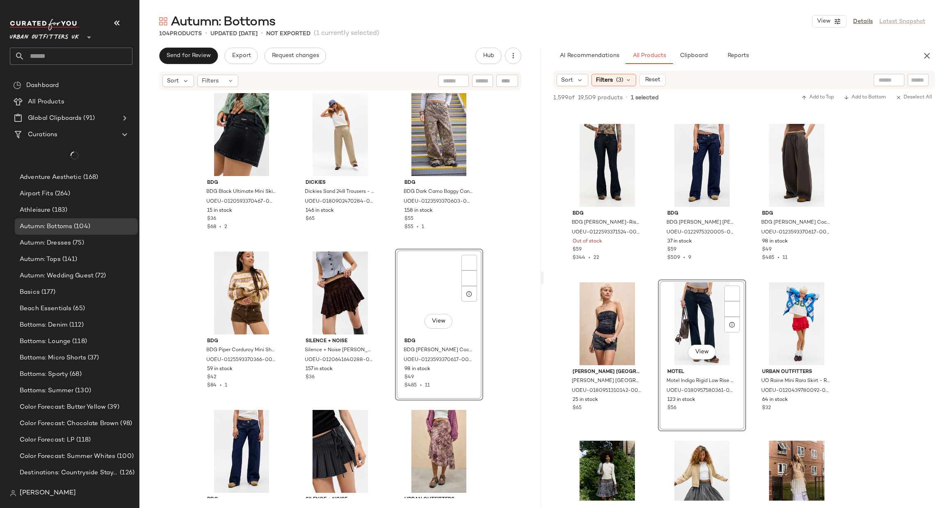
drag, startPoint x: 366, startPoint y: 303, endPoint x: 396, endPoint y: 323, distance: 35.7
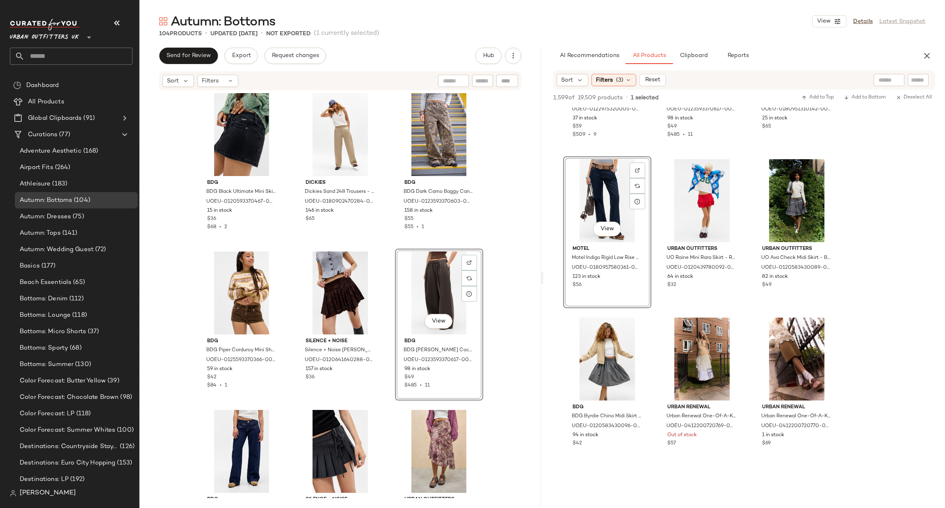
scroll to position [8504, 0]
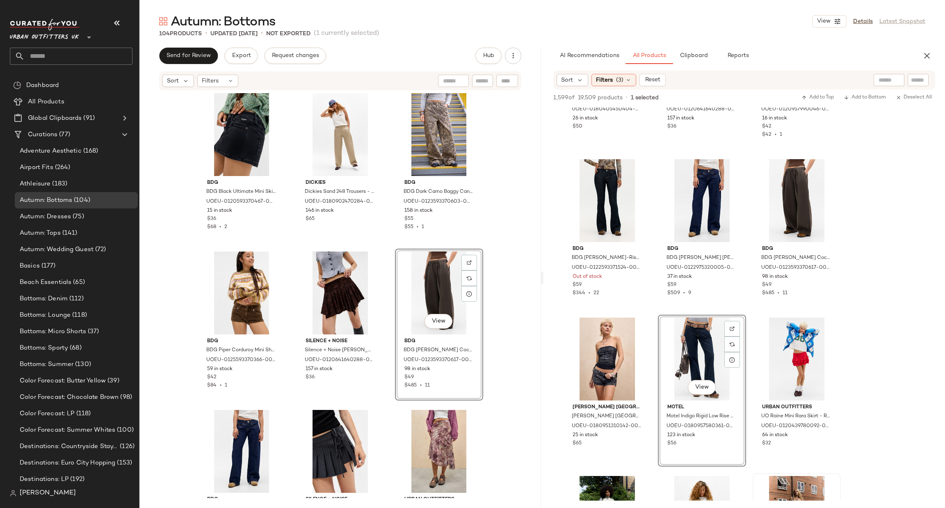
click at [798, 476] on div at bounding box center [797, 517] width 82 height 83
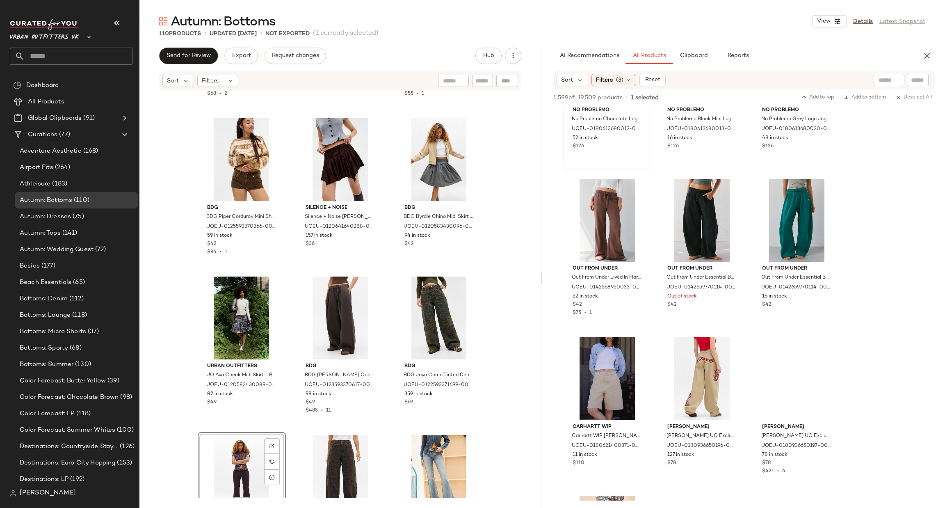
scroll to position [9434, 0]
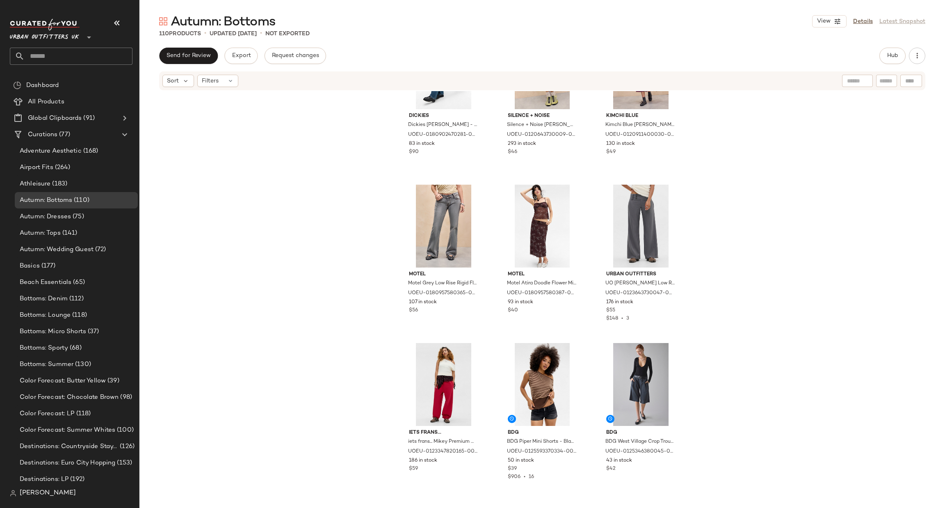
scroll to position [622, 0]
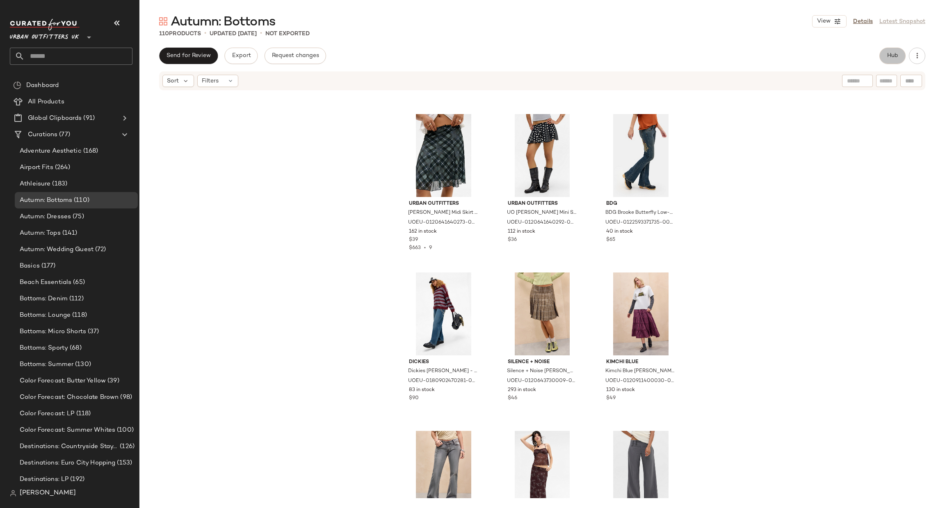
click at [902, 55] on button "Hub" at bounding box center [893, 56] width 26 height 16
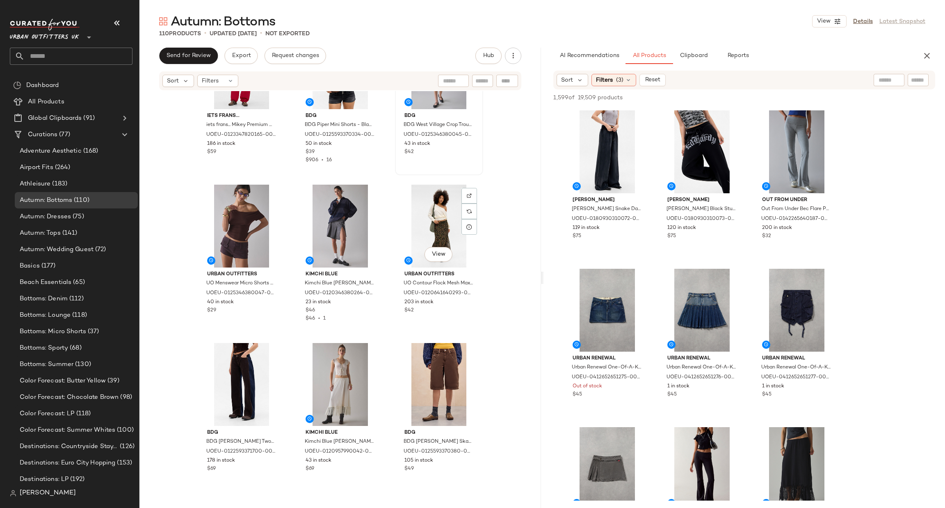
scroll to position [868, 0]
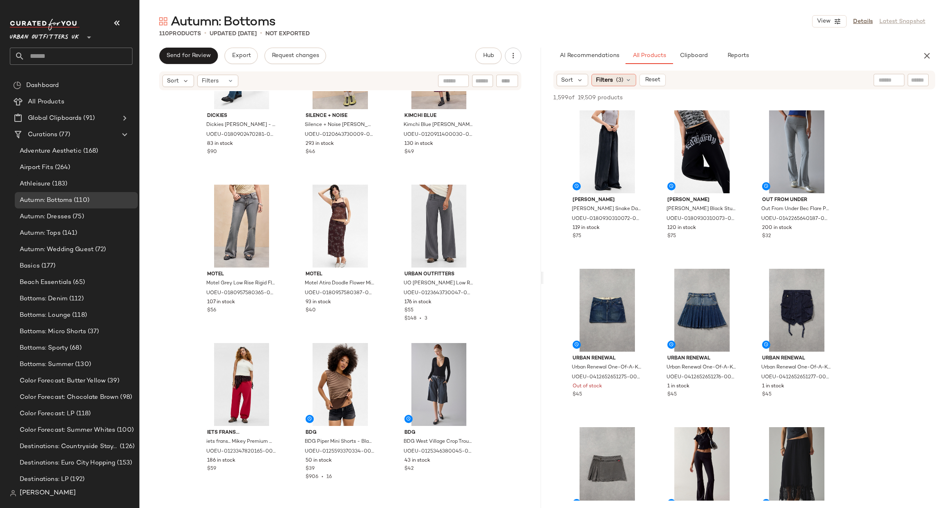
click at [619, 76] on span "(3)" at bounding box center [619, 80] width 7 height 9
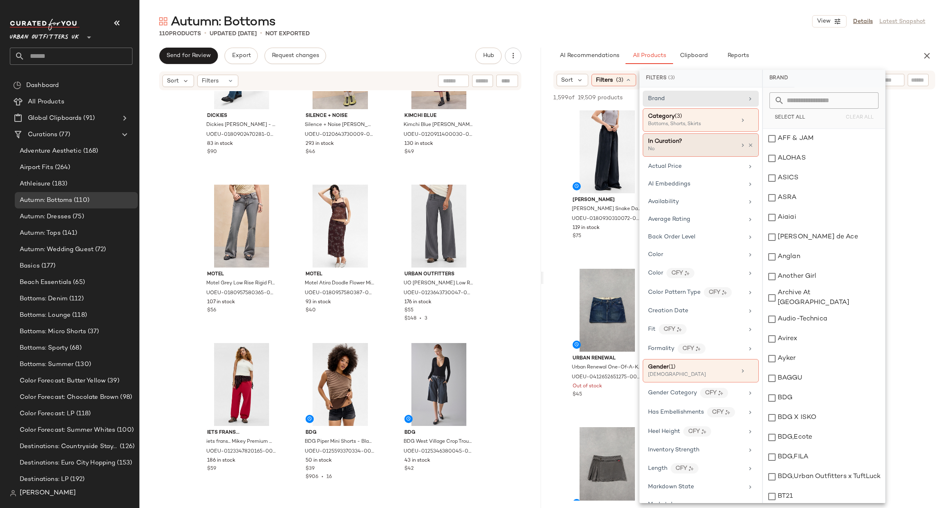
click at [740, 144] on icon at bounding box center [743, 145] width 7 height 7
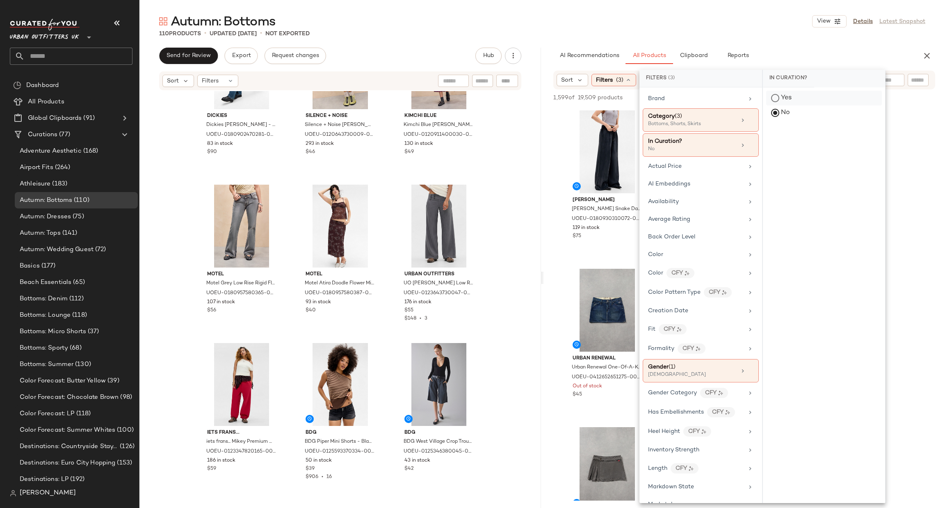
click at [782, 98] on div "Yes" at bounding box center [824, 98] width 116 height 15
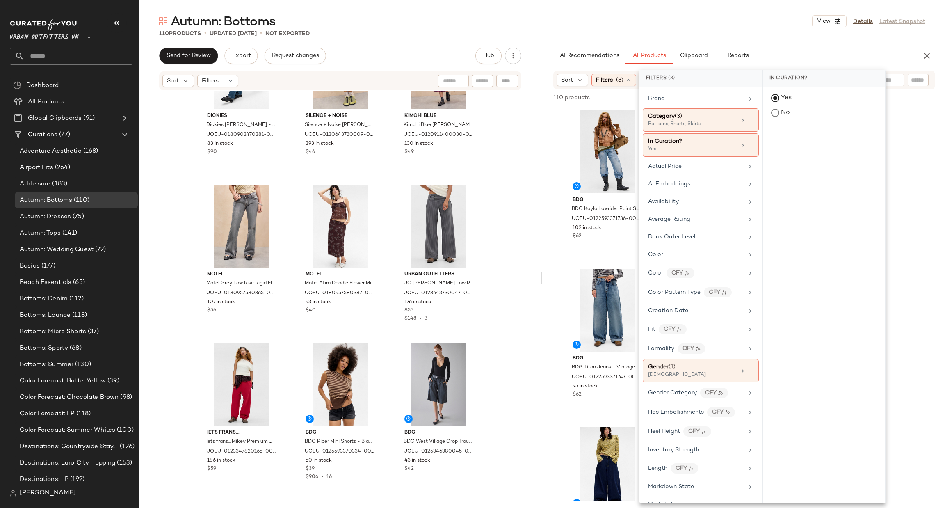
scroll to position [344, 0]
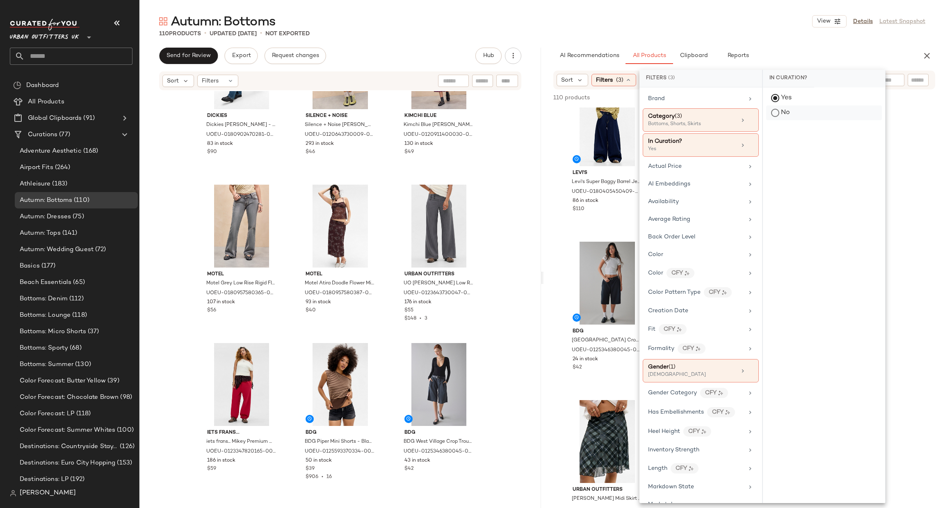
click at [807, 113] on div "No" at bounding box center [824, 112] width 116 height 15
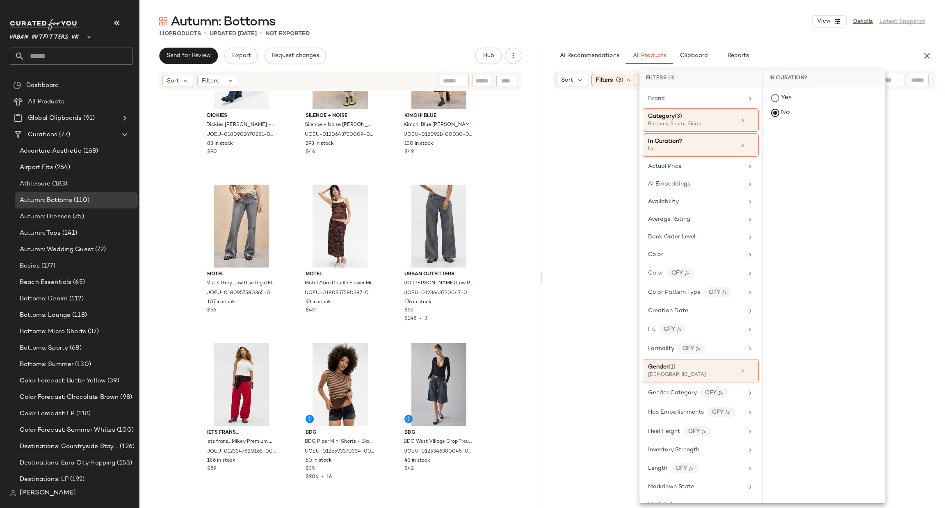
click at [893, 141] on div at bounding box center [744, 308] width 398 height 434
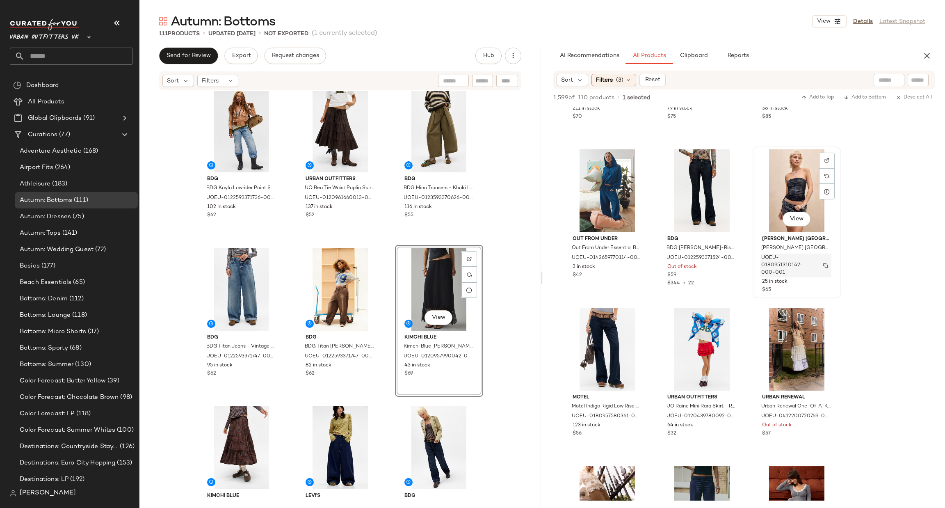
scroll to position [4431, 0]
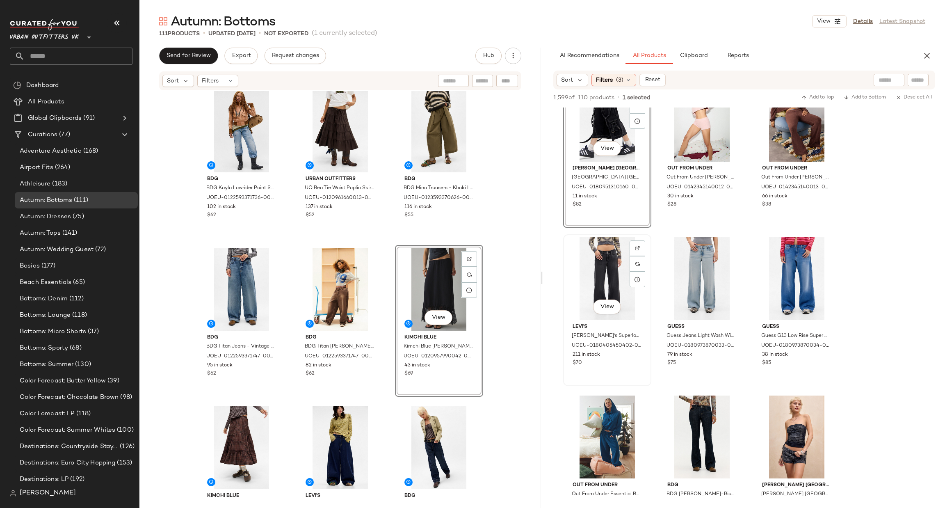
click at [607, 274] on div "View" at bounding box center [607, 278] width 82 height 83
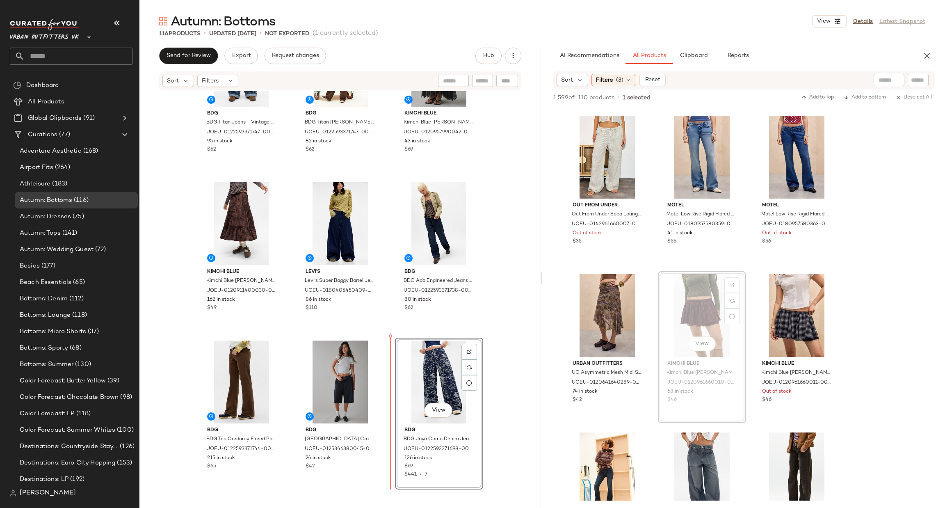
scroll to position [237, 0]
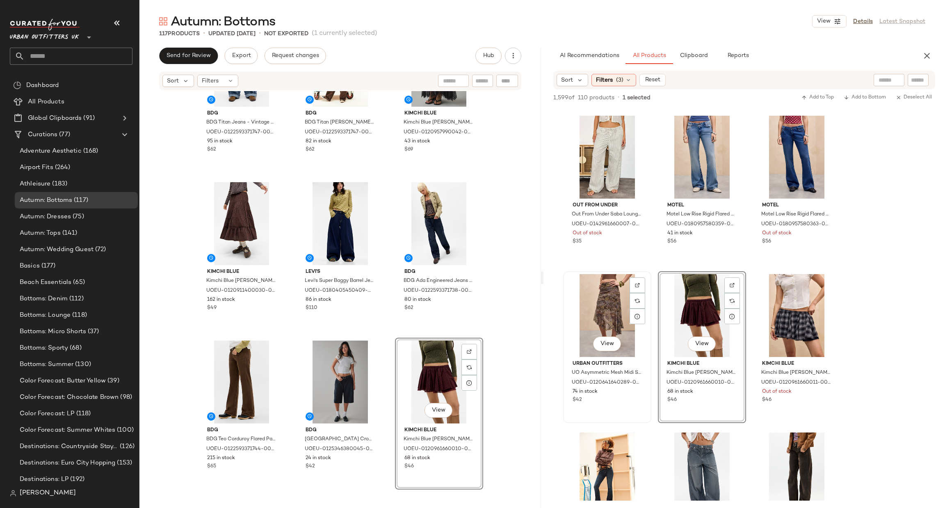
click at [608, 301] on div "View" at bounding box center [607, 315] width 82 height 83
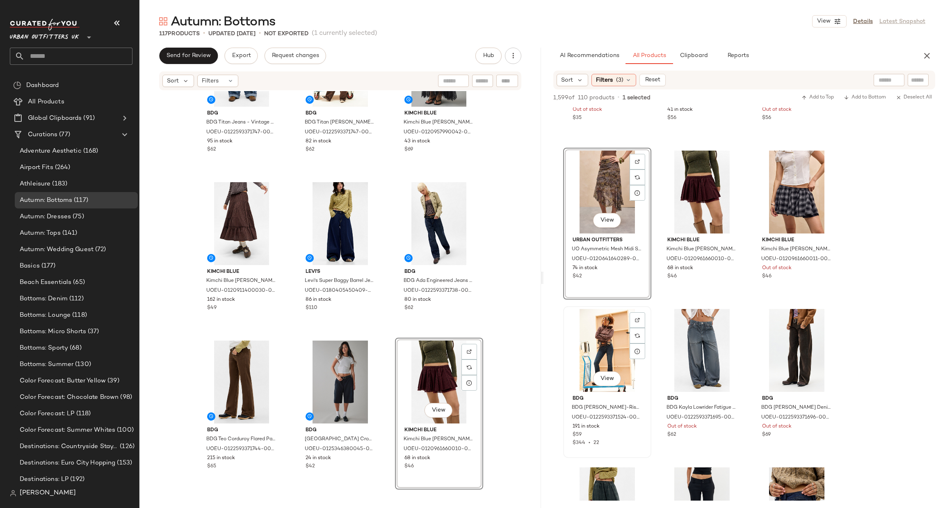
click at [591, 366] on div "View" at bounding box center [607, 350] width 82 height 83
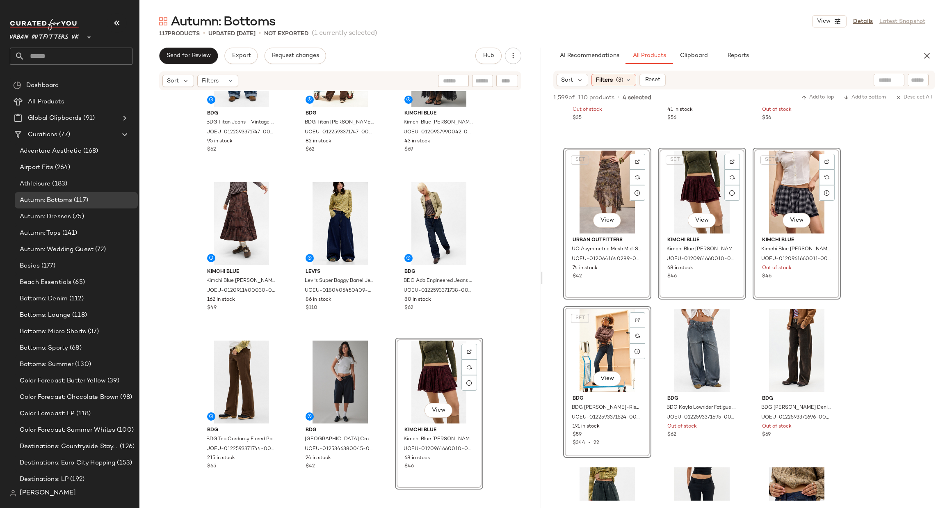
click at [807, 192] on div "SET View" at bounding box center [797, 192] width 82 height 83
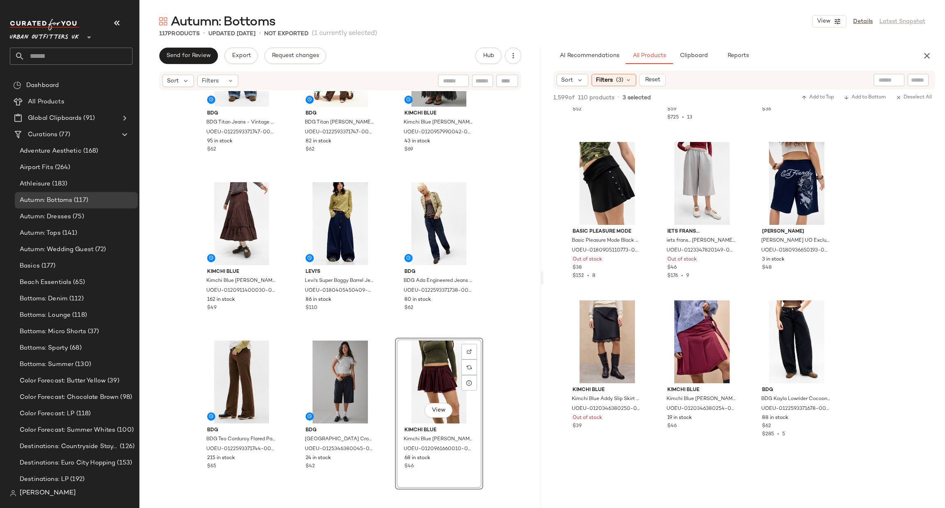
scroll to position [7386, 0]
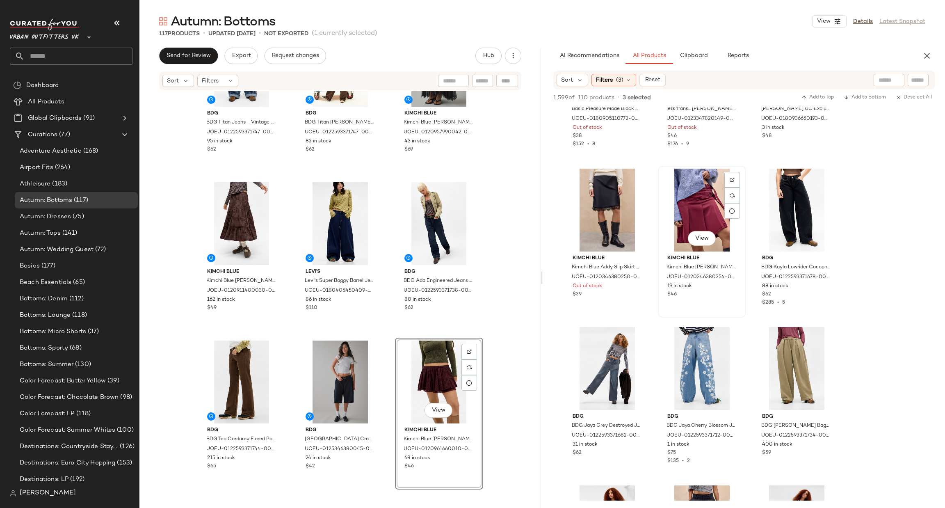
click at [701, 218] on div "View" at bounding box center [702, 210] width 82 height 83
click at [804, 217] on div "View" at bounding box center [797, 210] width 82 height 83
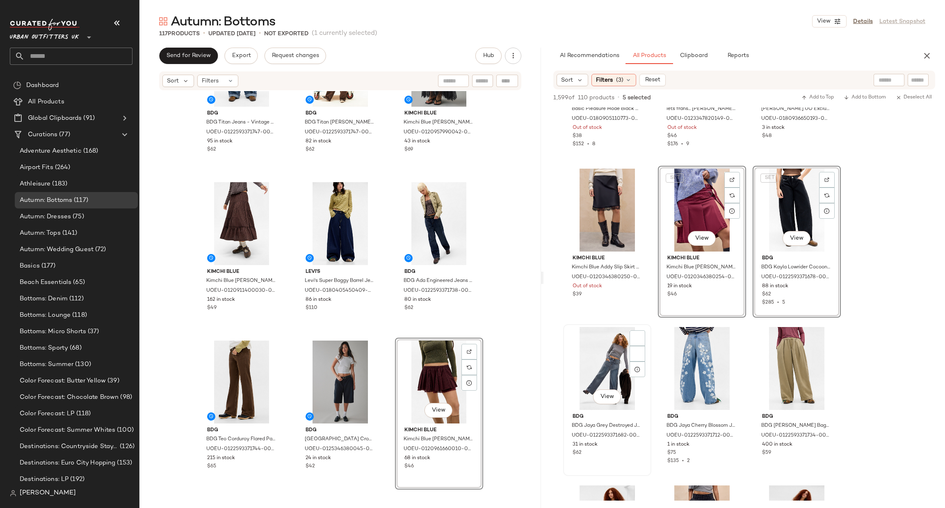
click at [600, 358] on div "View" at bounding box center [607, 368] width 82 height 83
click at [785, 354] on div "View" at bounding box center [797, 368] width 82 height 83
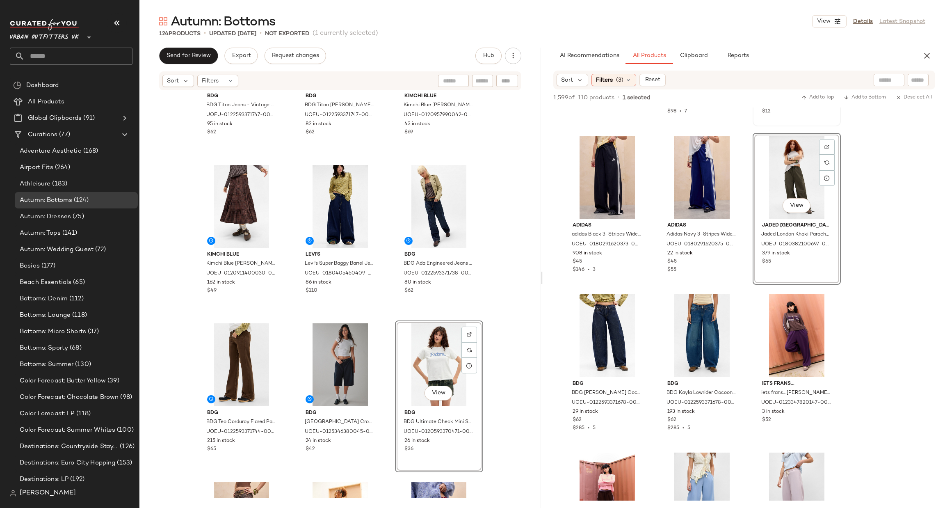
scroll to position [9477, 0]
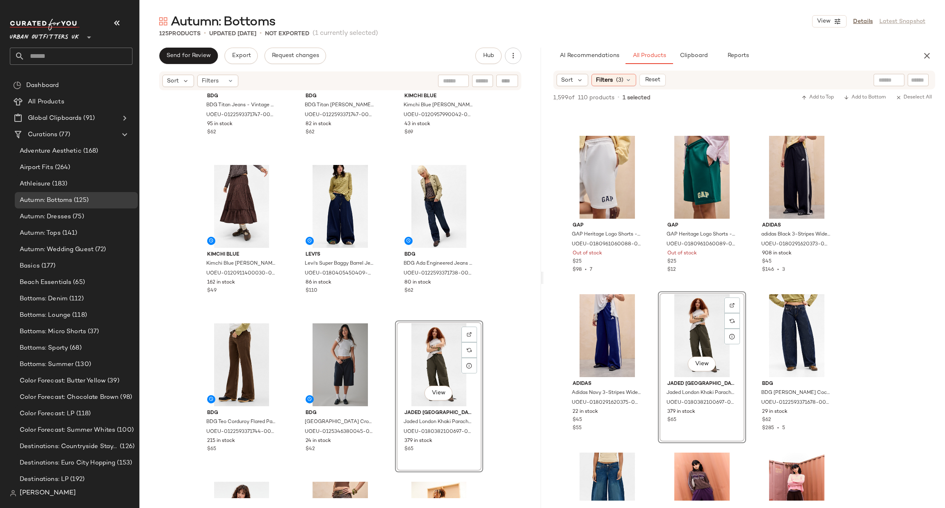
click at [716, 313] on div "View" at bounding box center [702, 335] width 82 height 83
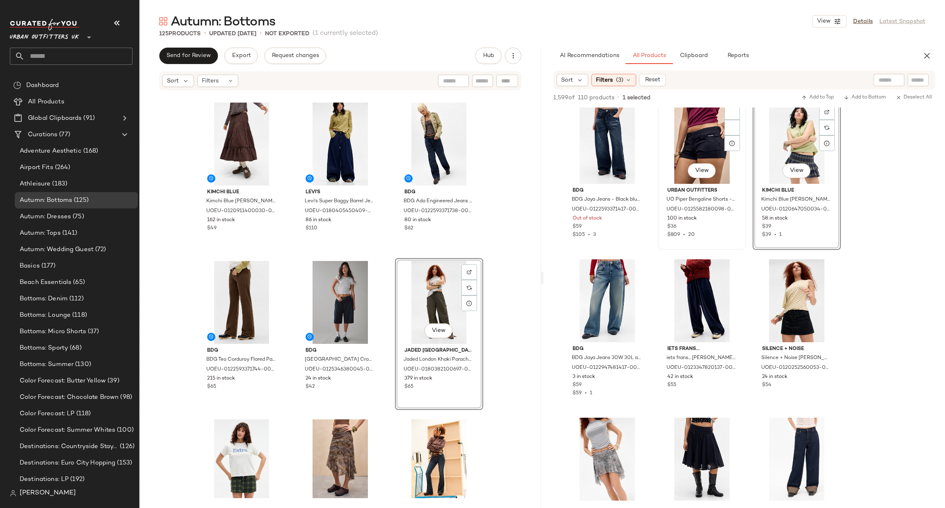
scroll to position [8914, 0]
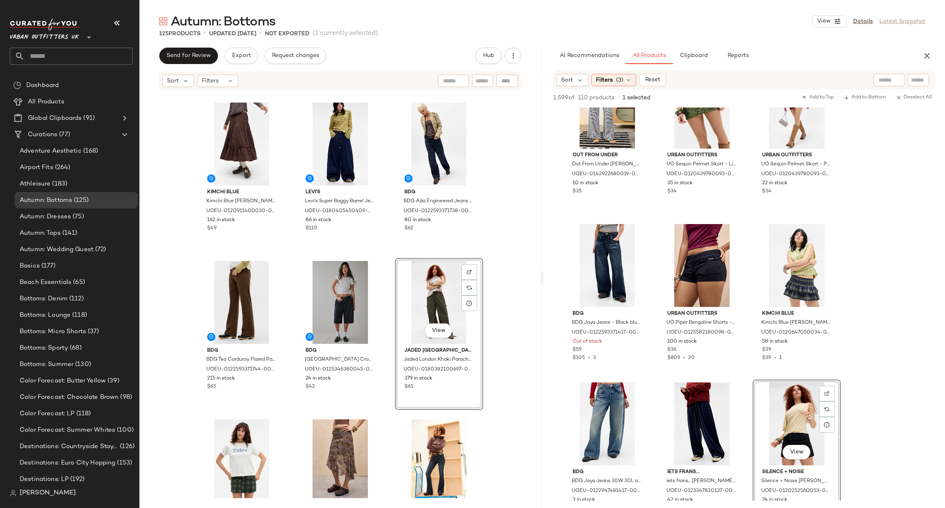
click at [794, 405] on div "View" at bounding box center [797, 423] width 82 height 83
drag, startPoint x: 794, startPoint y: 405, endPoint x: 394, endPoint y: 315, distance: 410.1
click at [373, 316] on div "Send for Review Export Request changes Hub Sort Filters Kimchi Blue Kimchi Blue…" at bounding box center [543, 278] width 806 height 460
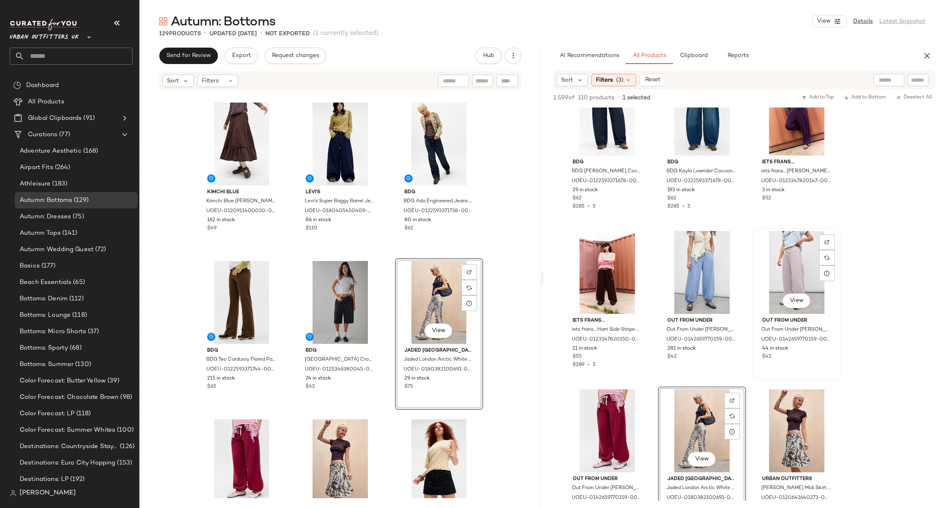
scroll to position [9440, 0]
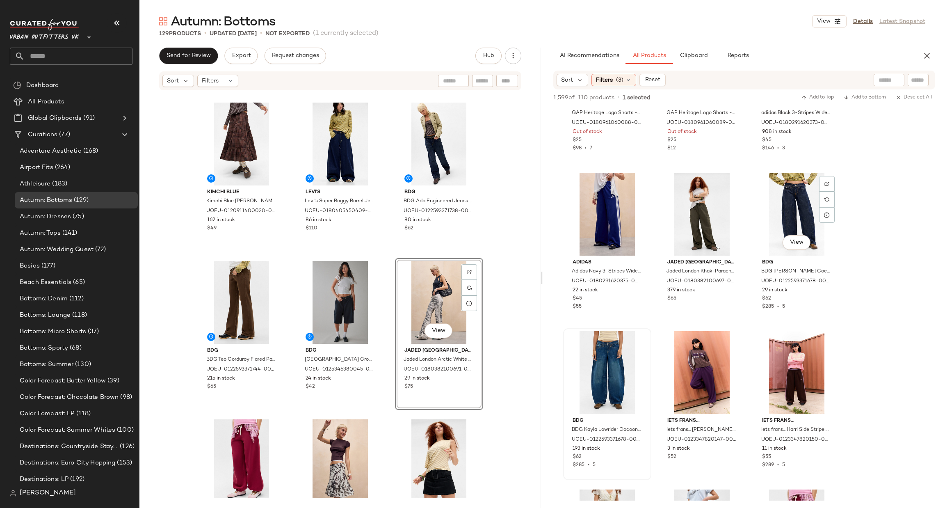
click at [588, 365] on div at bounding box center [607, 372] width 82 height 83
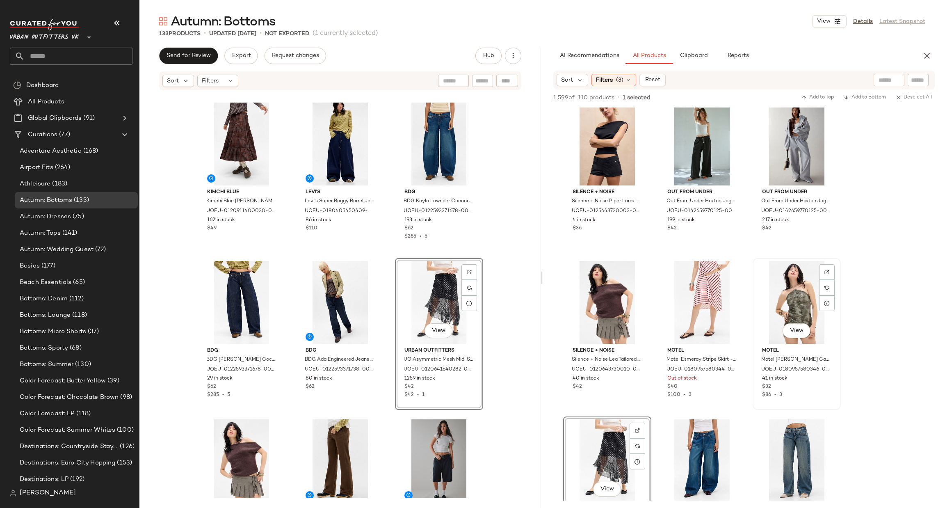
scroll to position [10109, 0]
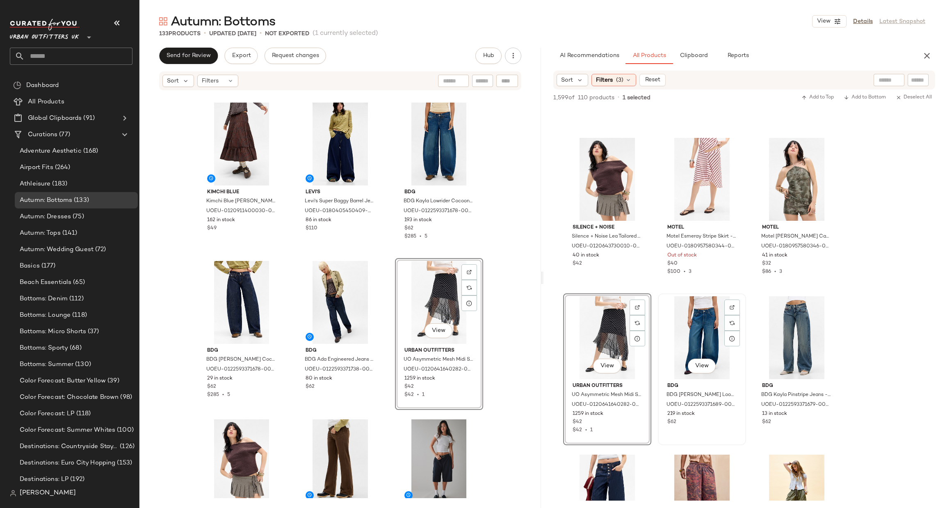
click at [703, 336] on div "View" at bounding box center [702, 337] width 82 height 83
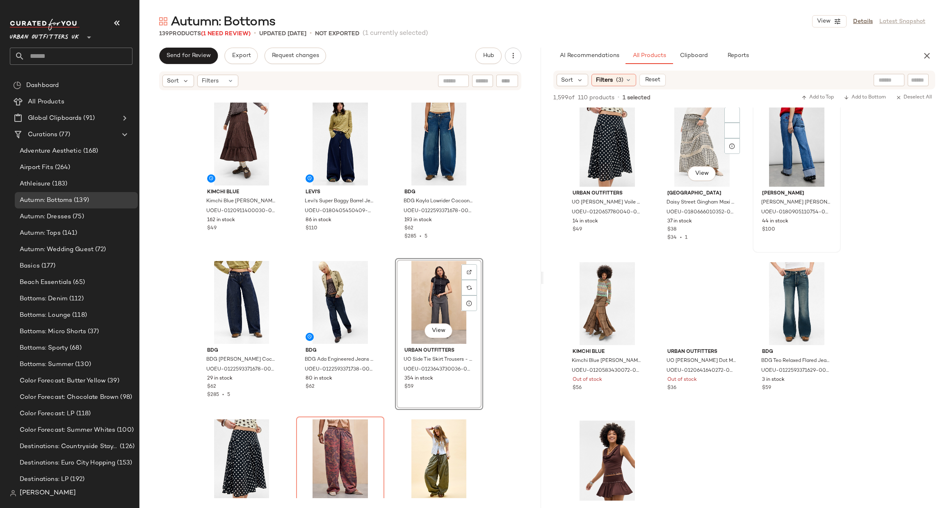
scroll to position [11094, 0]
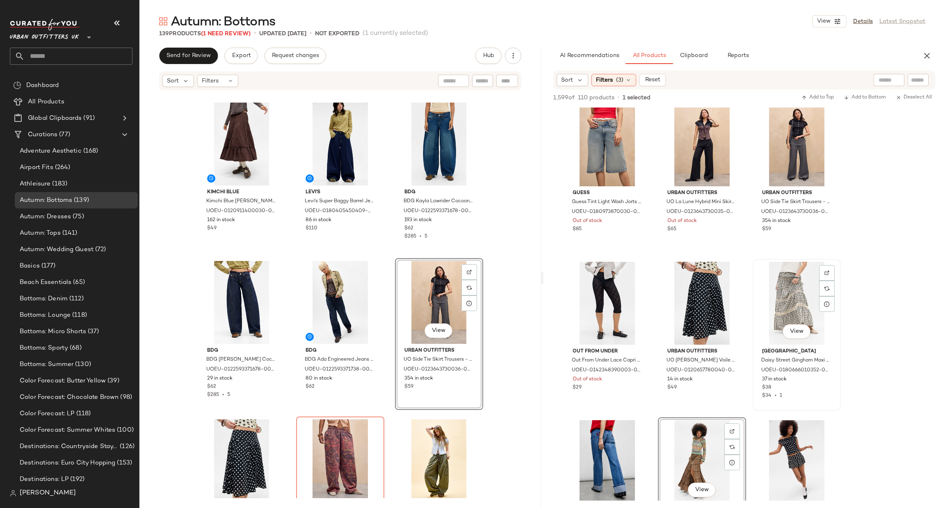
drag, startPoint x: 785, startPoint y: 293, endPoint x: 798, endPoint y: 305, distance: 18.6
click at [785, 293] on div "View" at bounding box center [797, 303] width 82 height 83
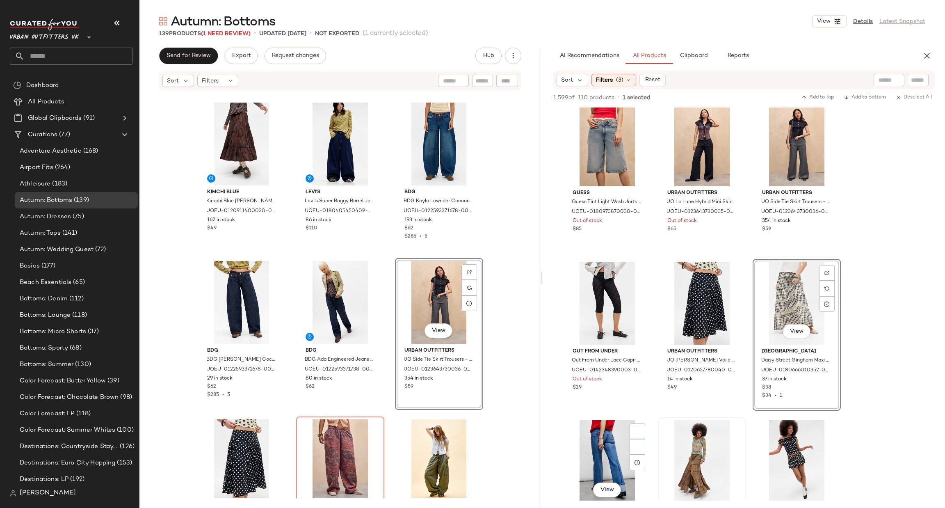
click at [695, 451] on div at bounding box center [702, 461] width 82 height 83
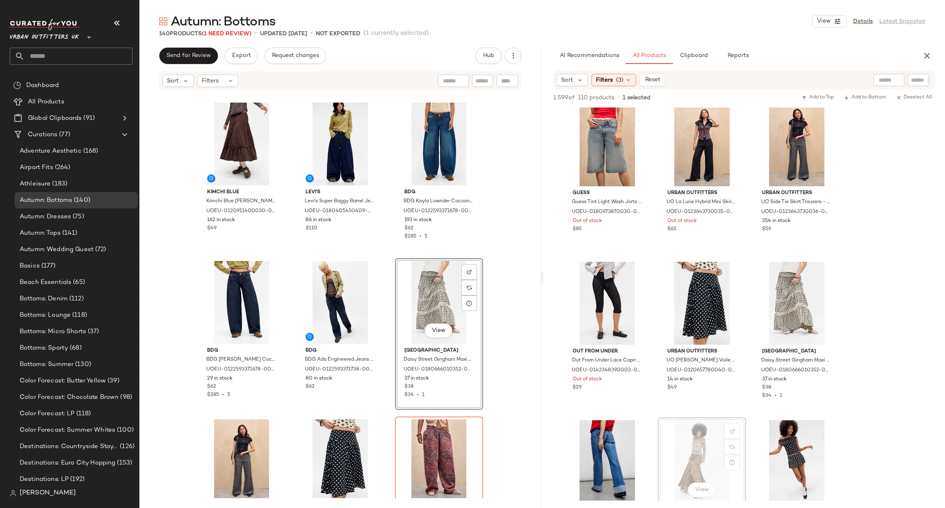
scroll to position [317, 0]
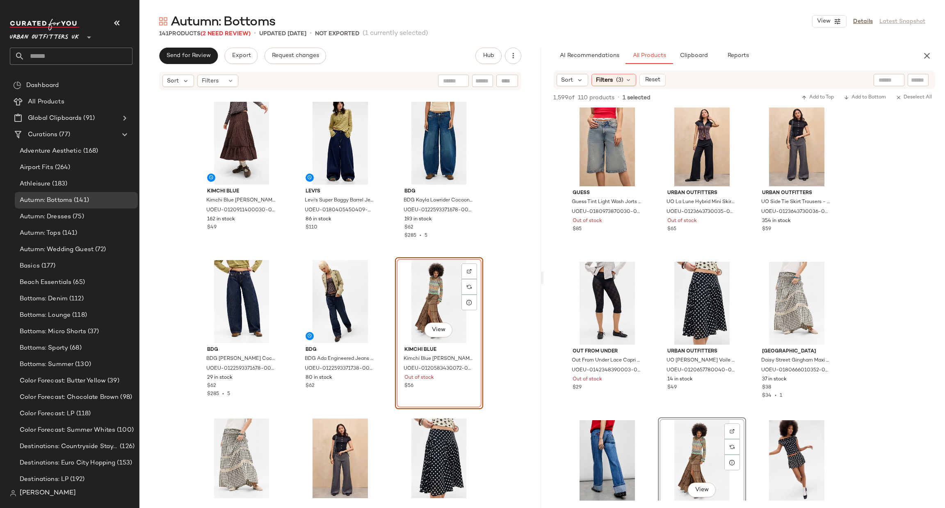
click at [437, 292] on div "View" at bounding box center [439, 301] width 82 height 83
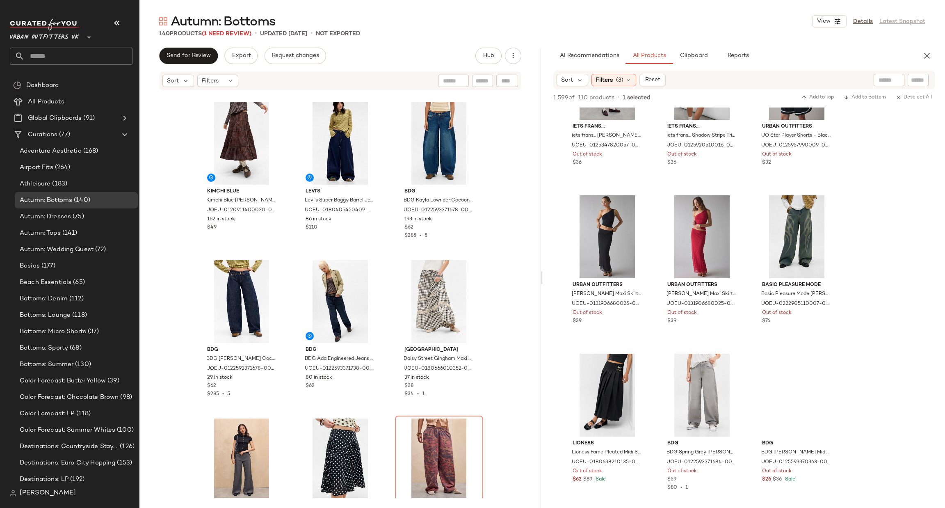
scroll to position [14961, 0]
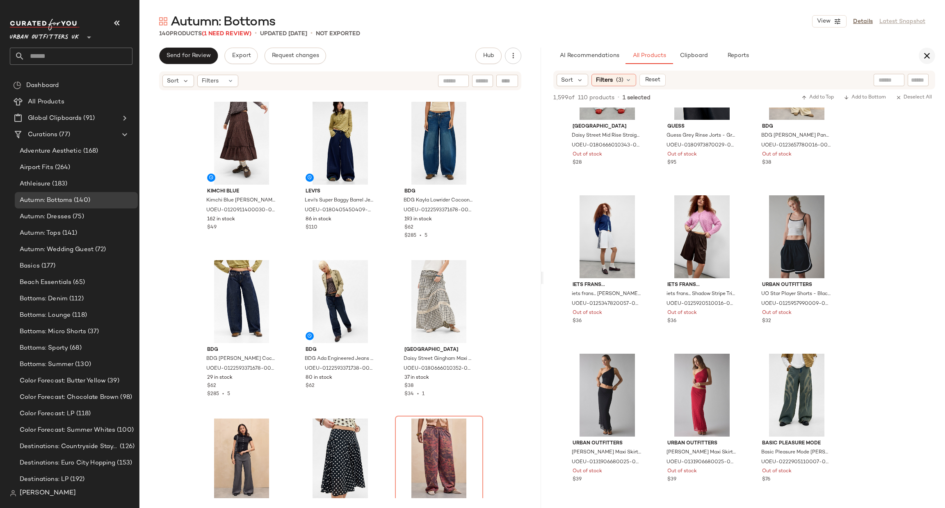
click at [927, 52] on icon "button" at bounding box center [927, 56] width 10 height 10
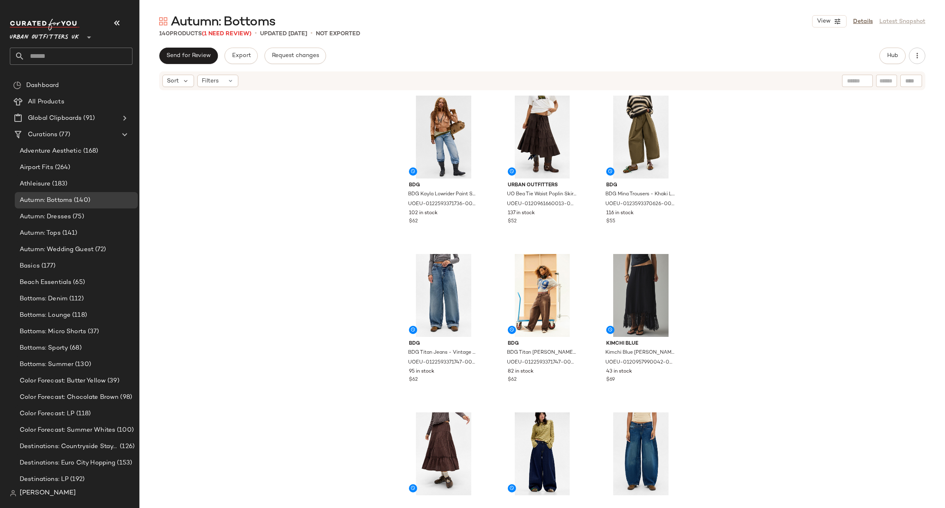
scroll to position [123, 0]
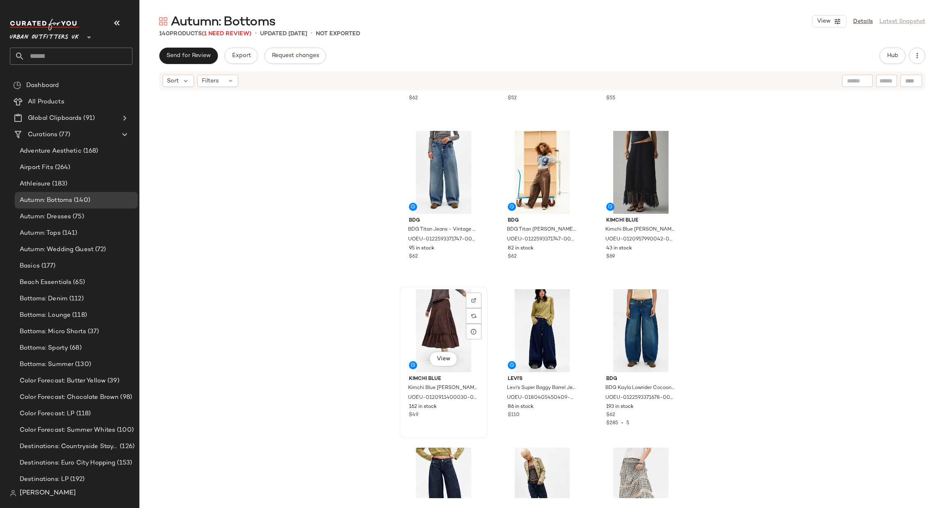
click at [437, 323] on div "View" at bounding box center [444, 330] width 82 height 83
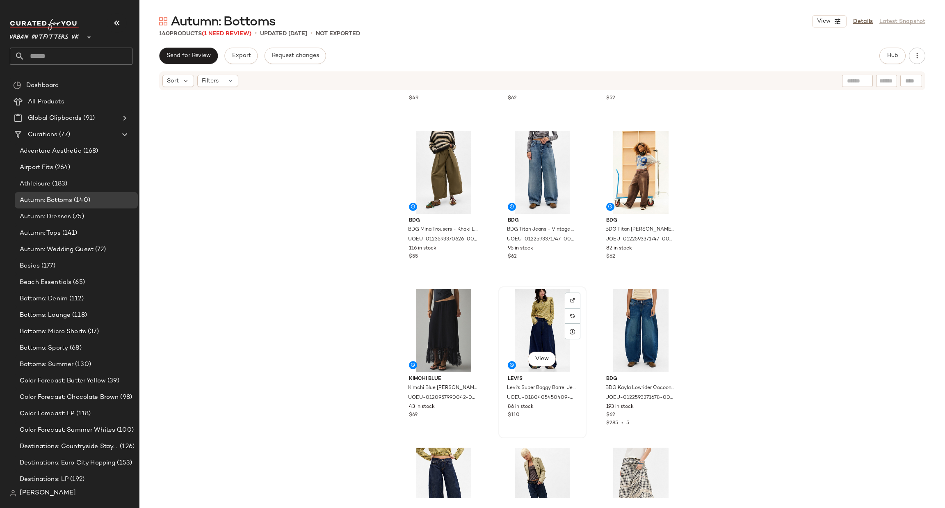
click at [518, 329] on div "View" at bounding box center [542, 330] width 82 height 83
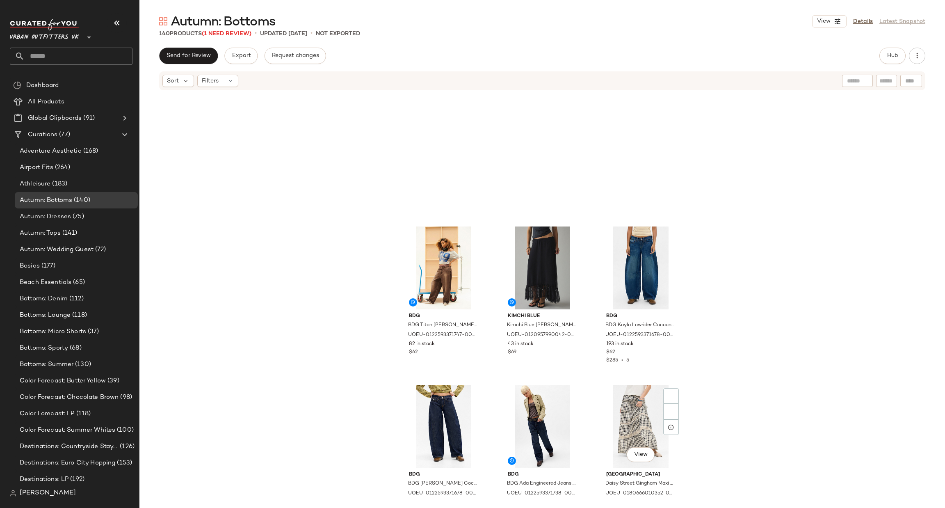
scroll to position [375, 0]
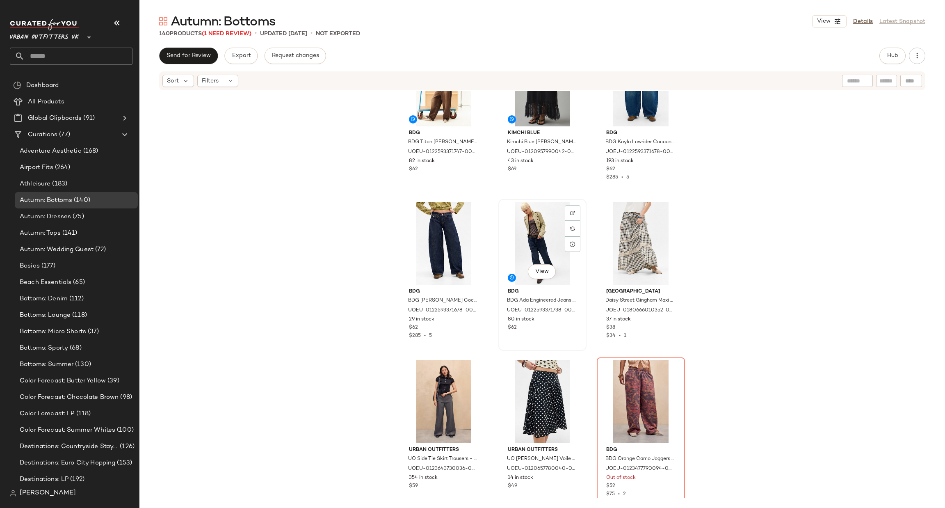
click at [538, 238] on div "View" at bounding box center [542, 243] width 82 height 83
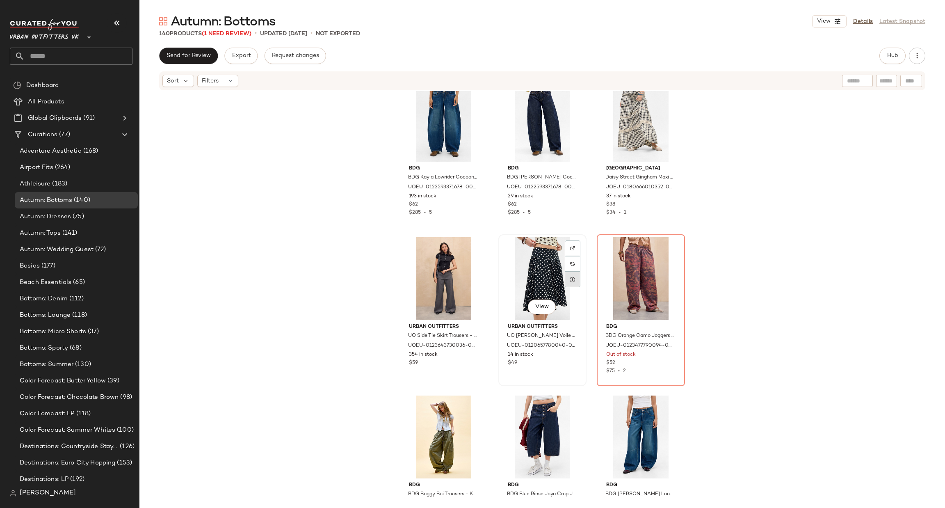
scroll to position [622, 0]
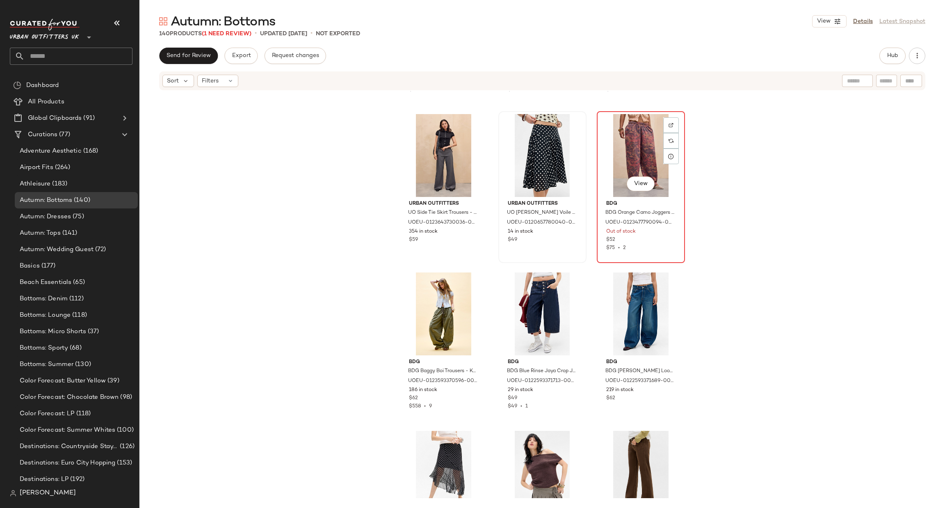
click at [640, 158] on div "View" at bounding box center [641, 155] width 82 height 83
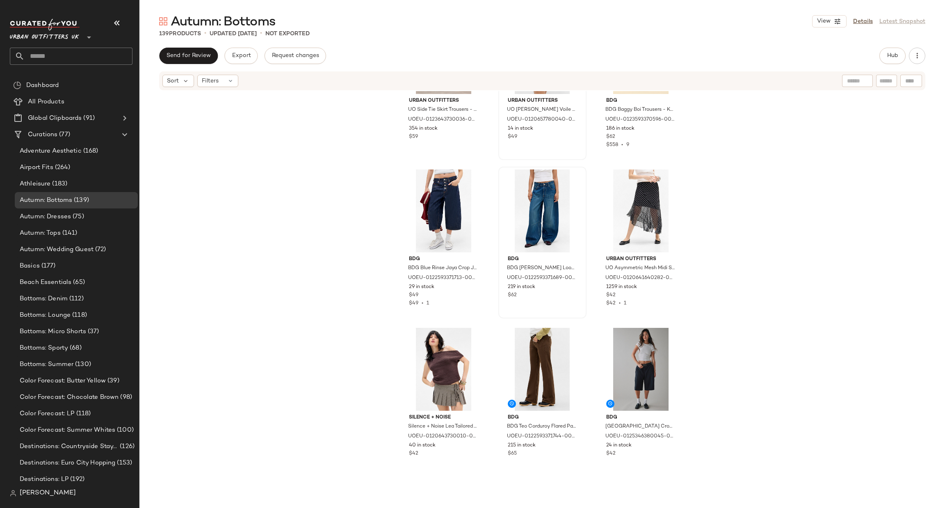
scroll to position [745, 0]
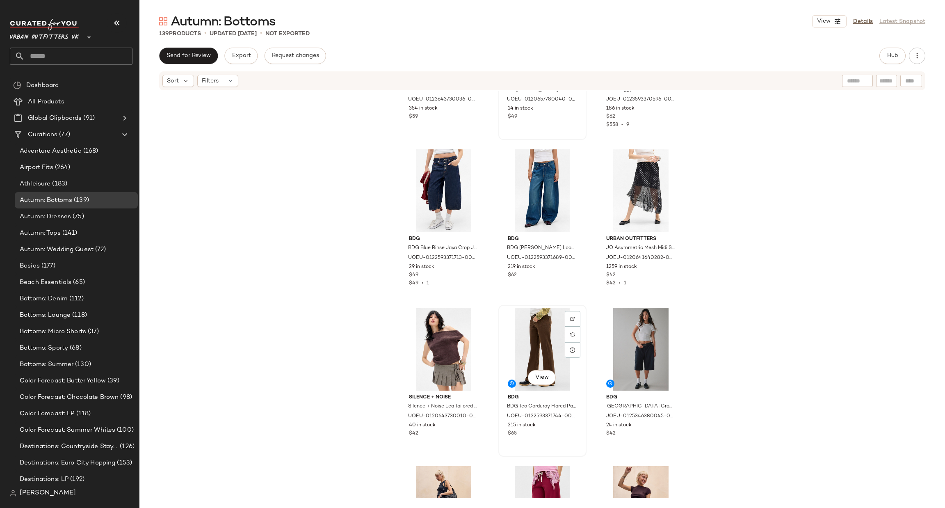
click at [522, 343] on div "View" at bounding box center [542, 349] width 82 height 83
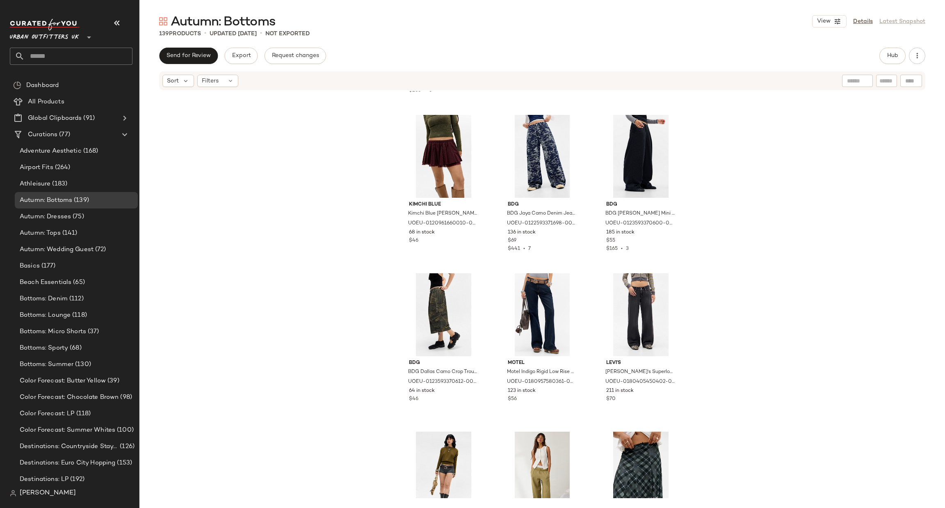
scroll to position [1976, 0]
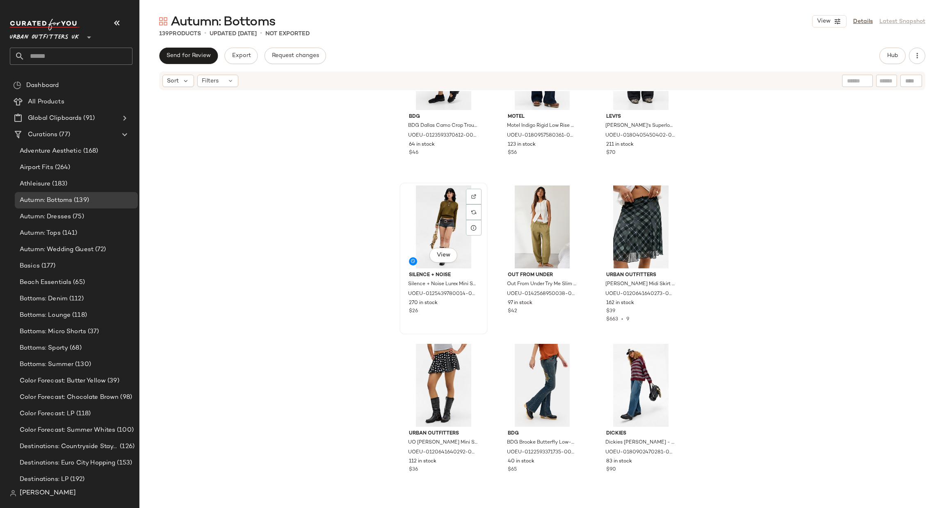
click at [421, 211] on div "View" at bounding box center [444, 226] width 82 height 83
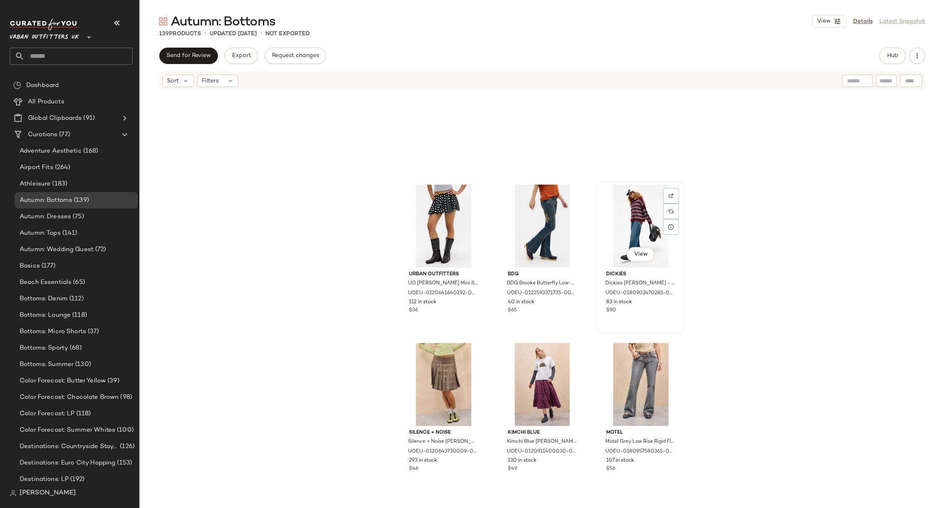
scroll to position [2099, 0]
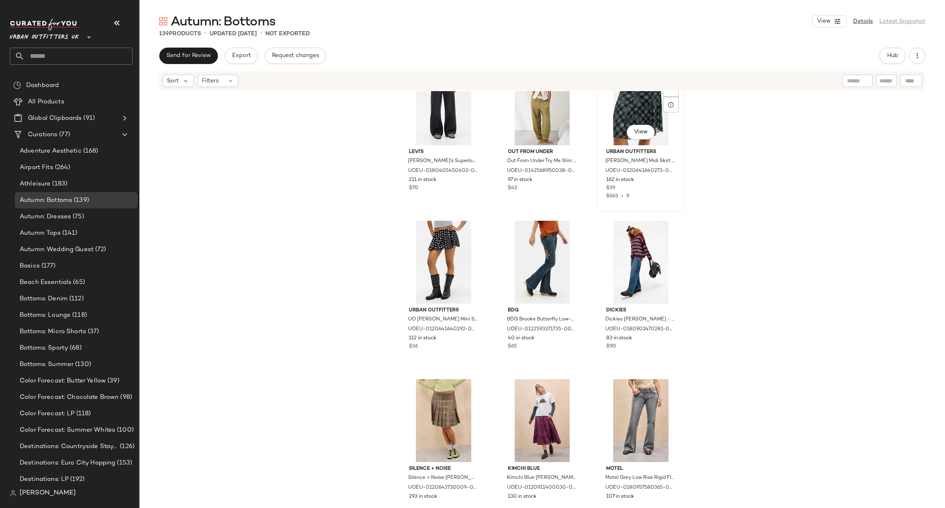
click at [621, 114] on div "View" at bounding box center [641, 103] width 82 height 83
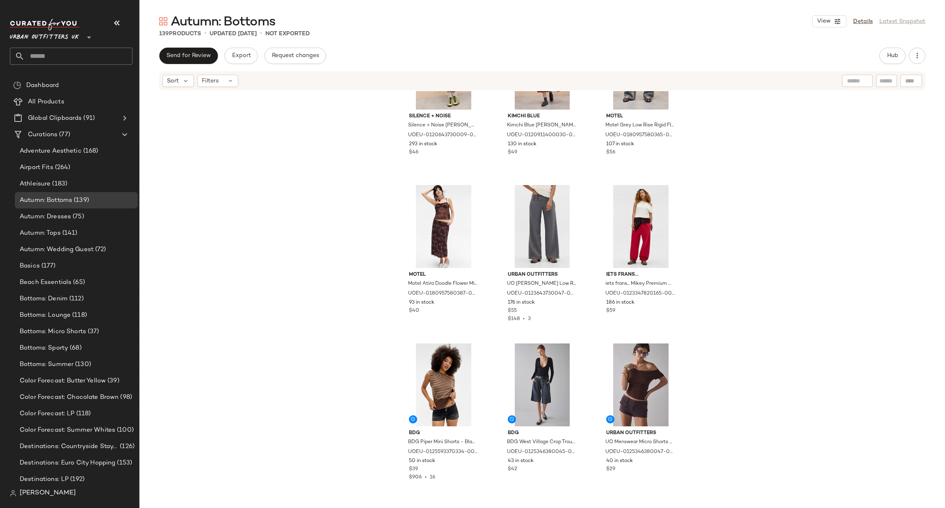
scroll to position [2591, 0]
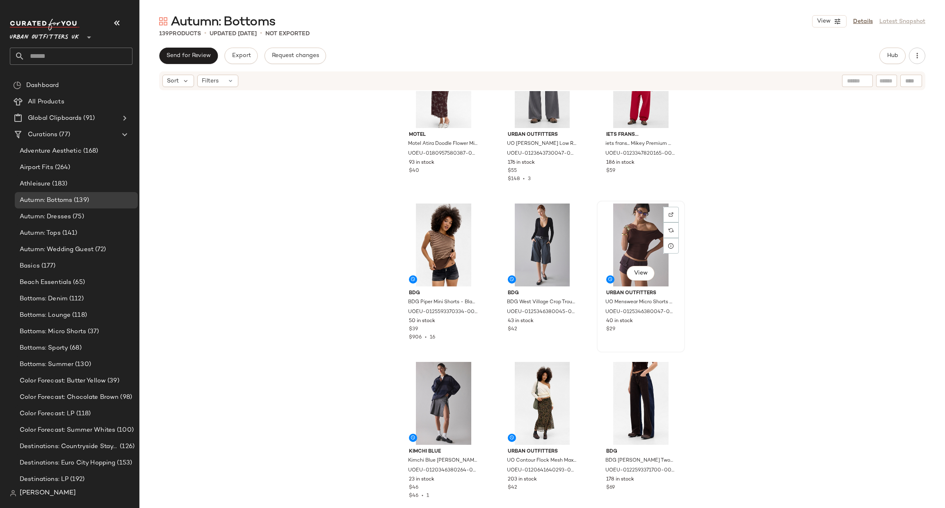
click at [635, 251] on div "View" at bounding box center [641, 245] width 82 height 83
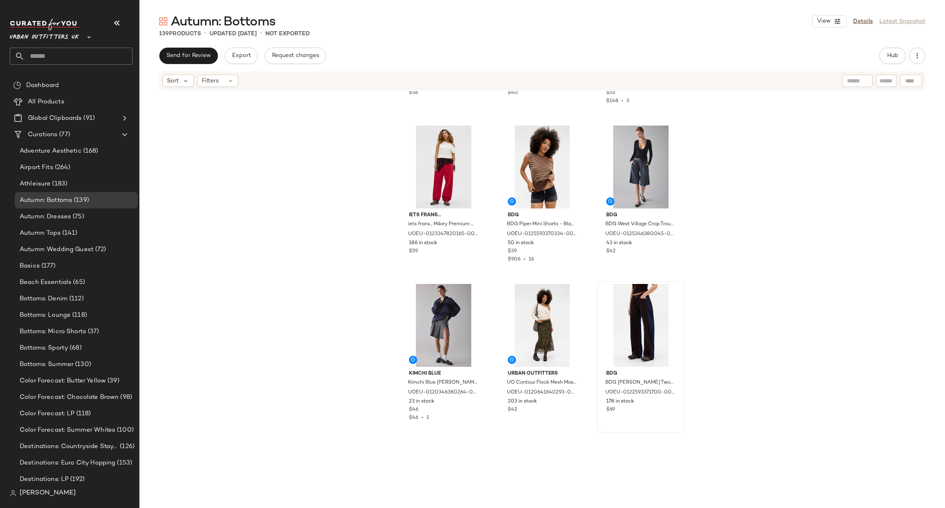
scroll to position [2714, 0]
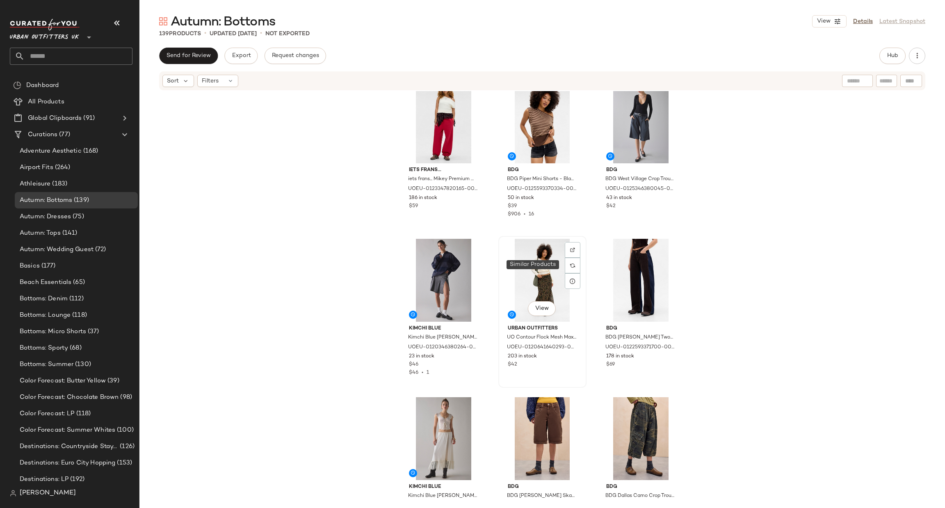
click at [522, 282] on div "View" at bounding box center [542, 280] width 82 height 83
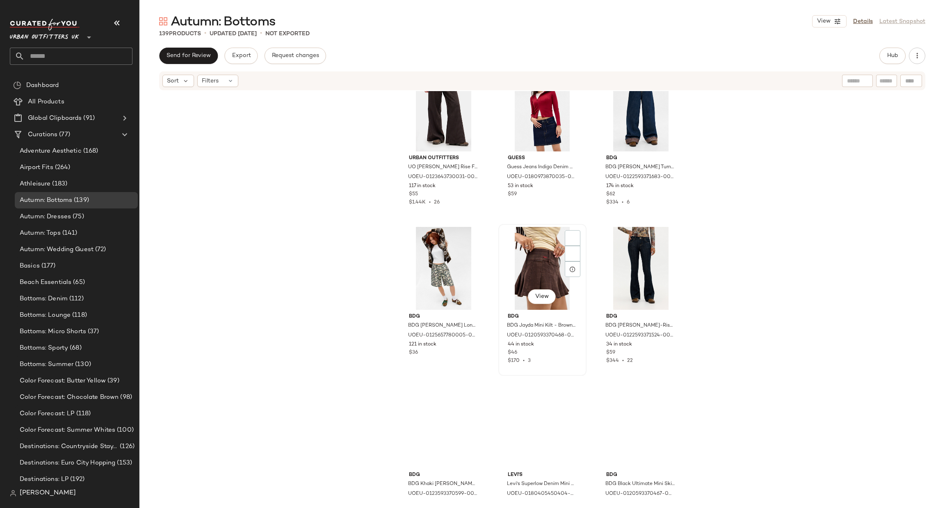
scroll to position [3207, 0]
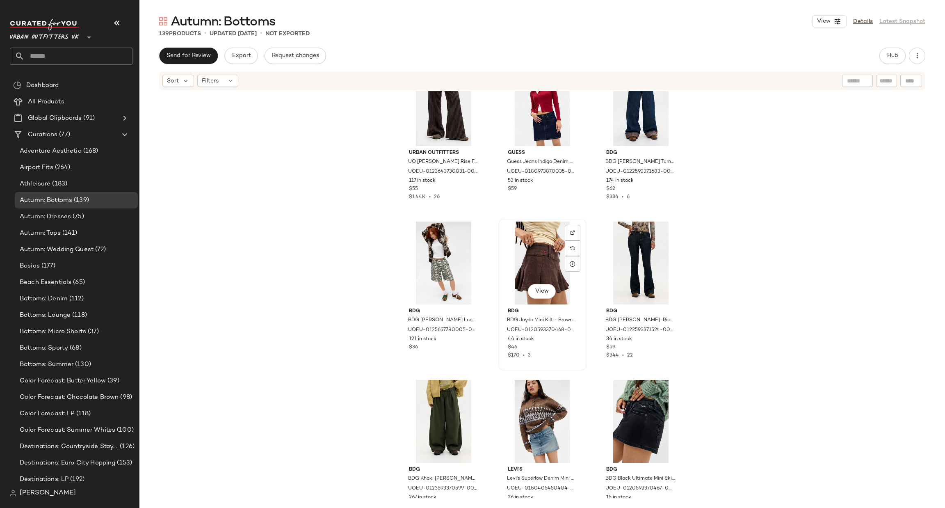
click at [550, 258] on div "View" at bounding box center [542, 263] width 82 height 83
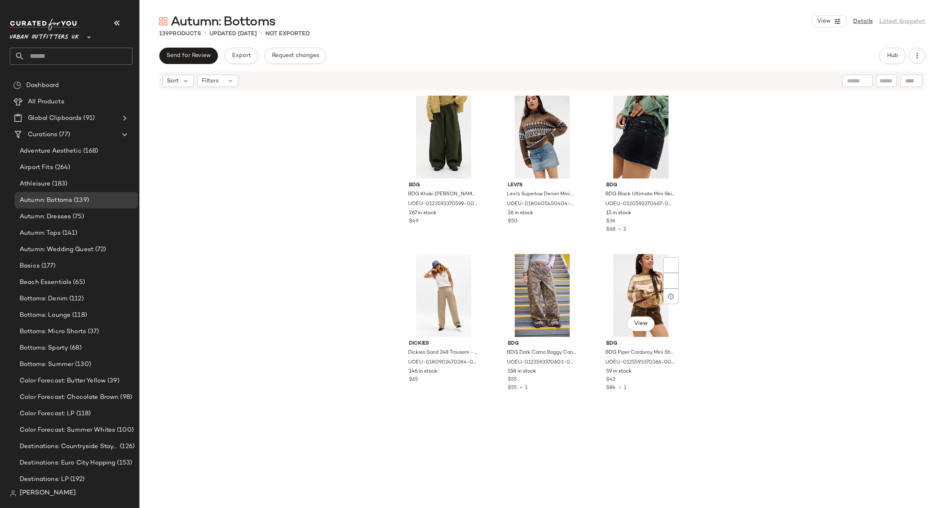
scroll to position [3576, 0]
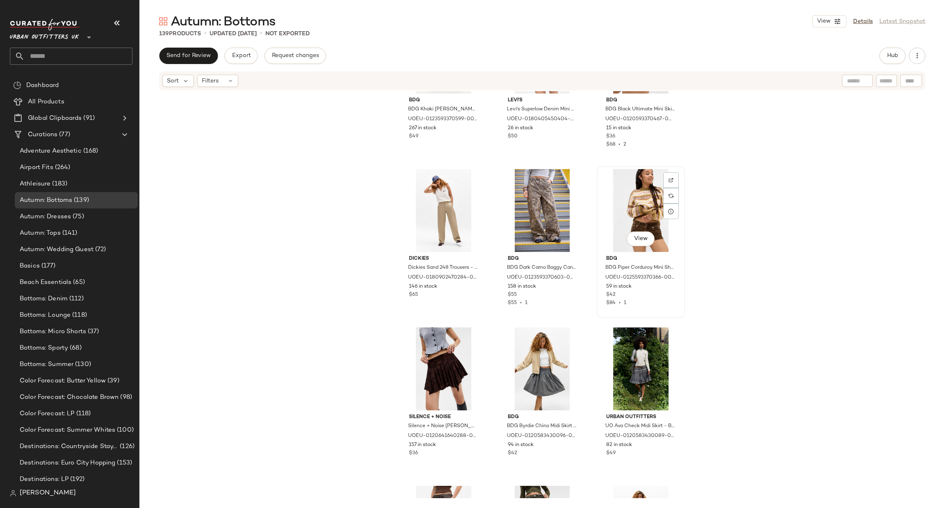
click at [642, 213] on div "View" at bounding box center [641, 210] width 82 height 83
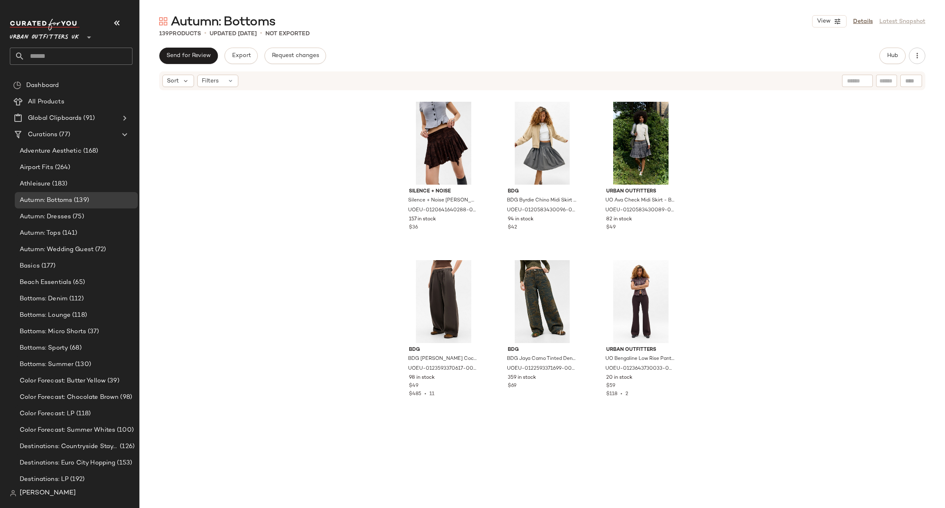
scroll to position [3822, 0]
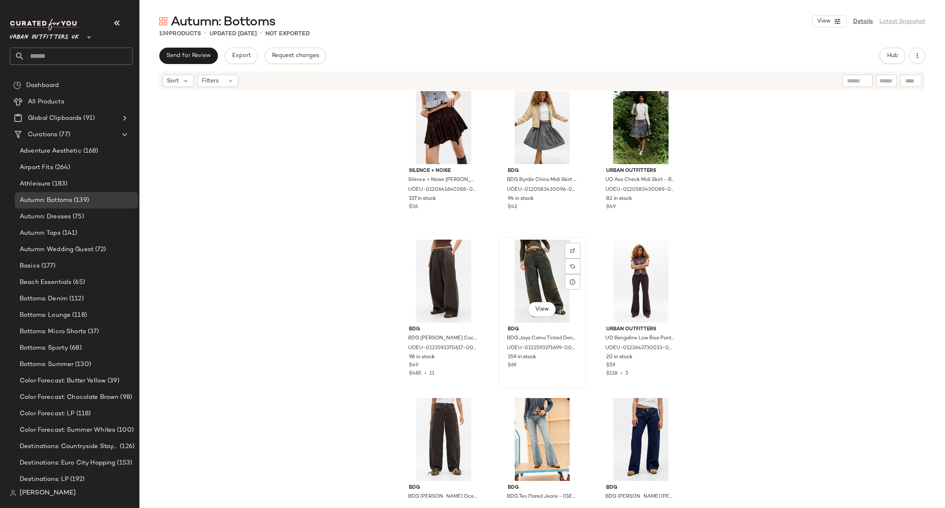
click at [544, 273] on div "View" at bounding box center [542, 281] width 82 height 83
click at [439, 426] on div "View" at bounding box center [444, 439] width 82 height 83
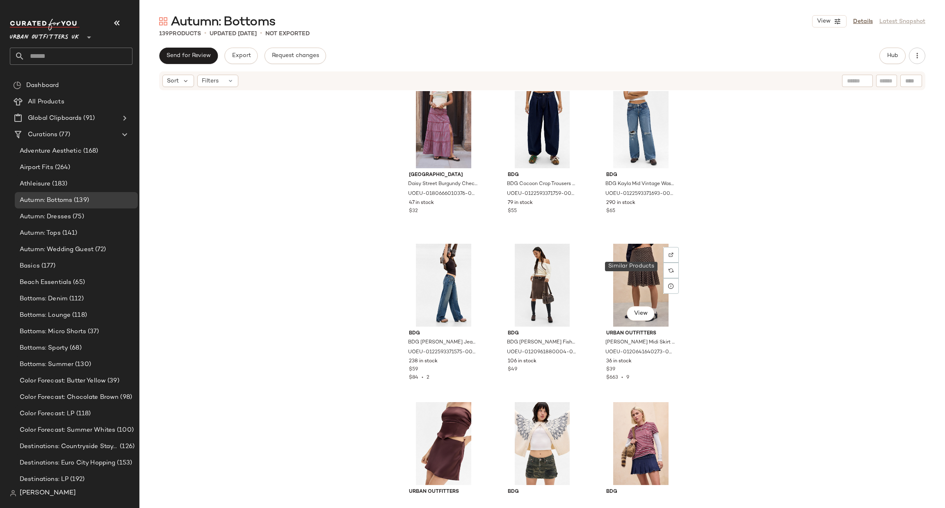
scroll to position [4930, 0]
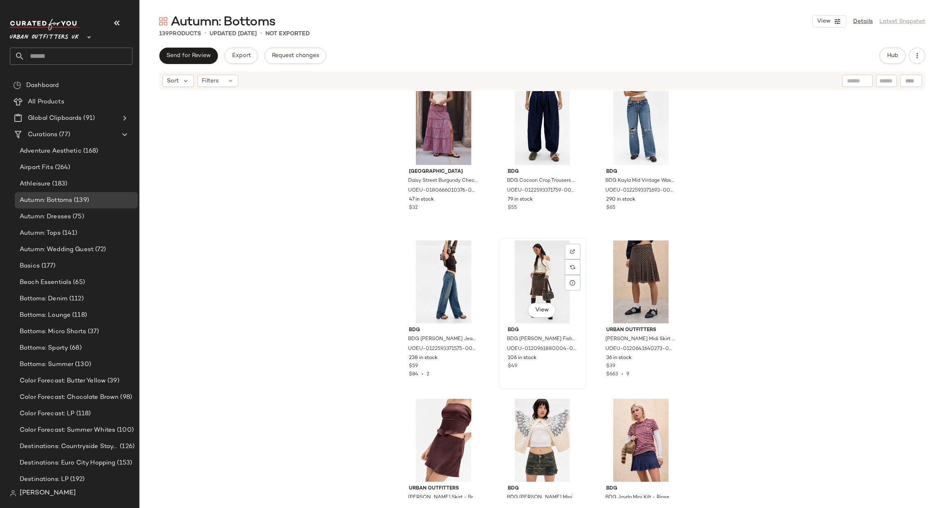
click at [535, 283] on div "View" at bounding box center [542, 281] width 82 height 83
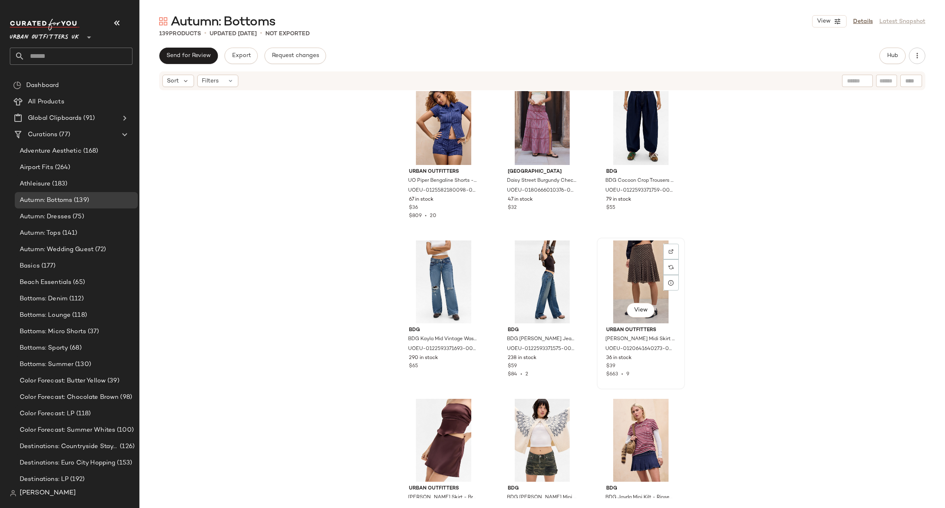
click at [660, 264] on div "View" at bounding box center [641, 281] width 82 height 83
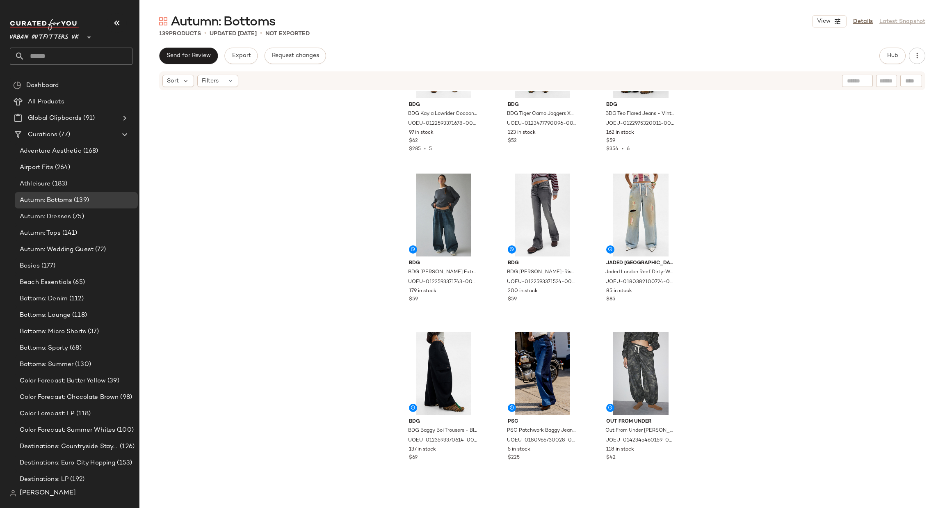
scroll to position [7022, 0]
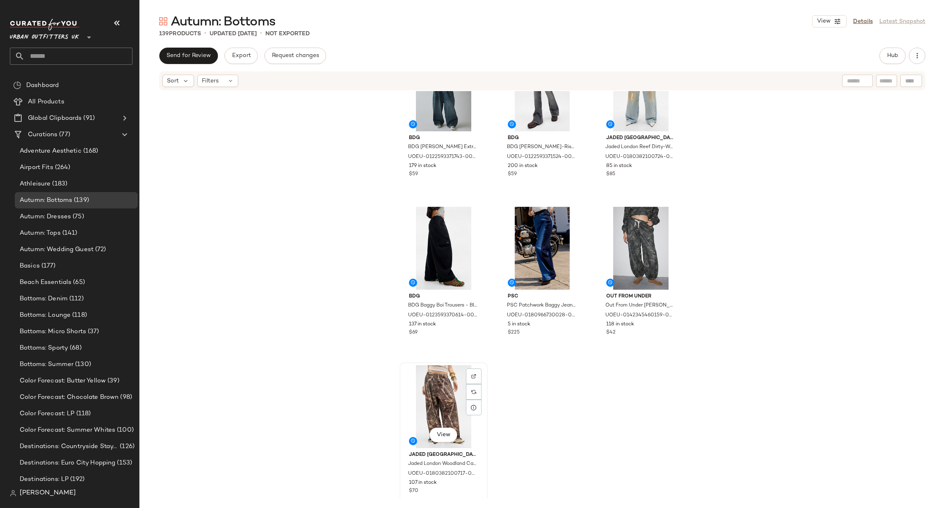
click at [445, 390] on div "View" at bounding box center [444, 406] width 82 height 83
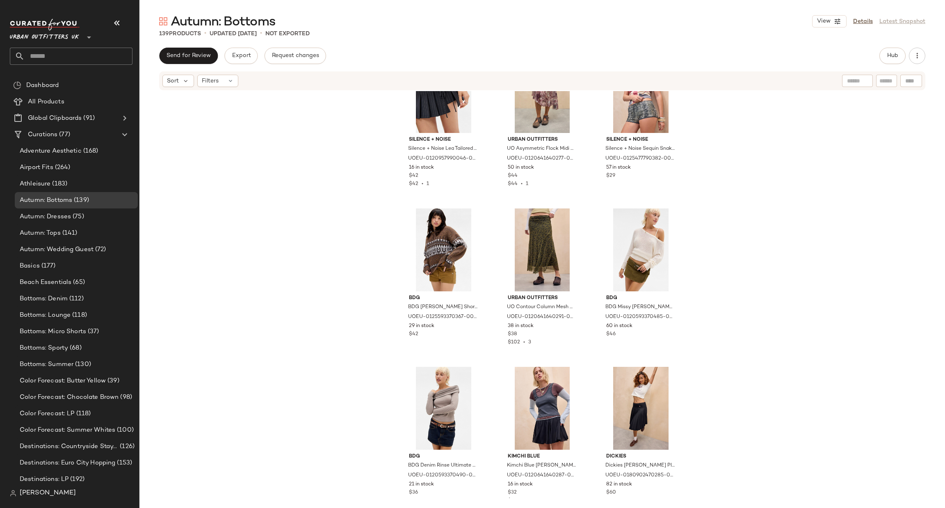
scroll to position [4561, 0]
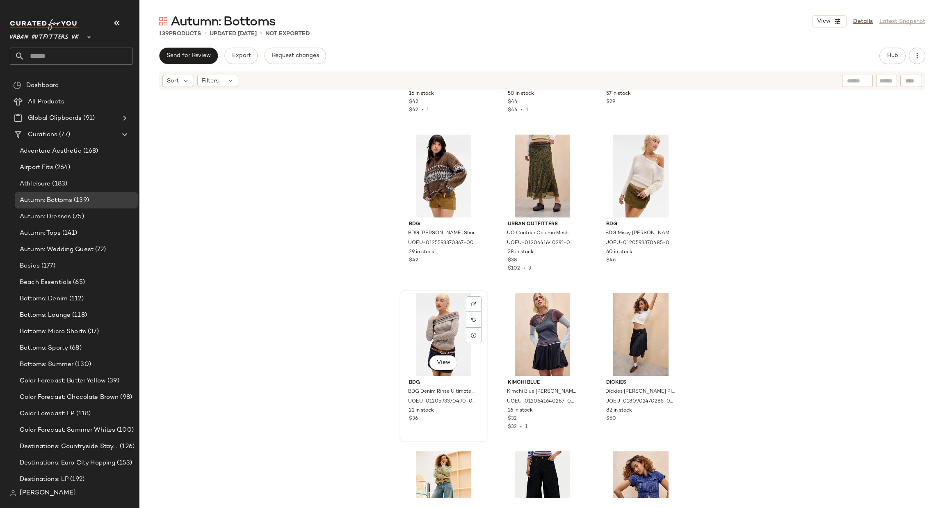
click at [452, 341] on div "View" at bounding box center [444, 334] width 82 height 83
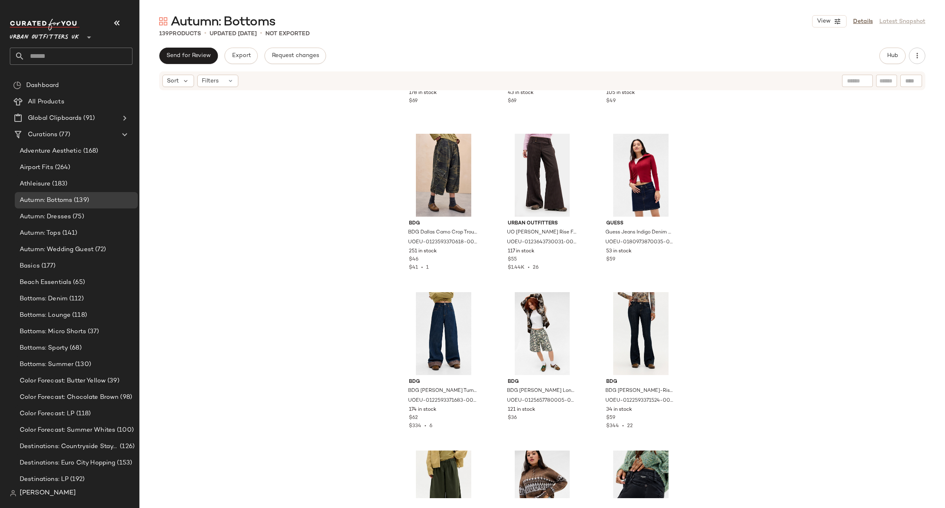
scroll to position [3330, 0]
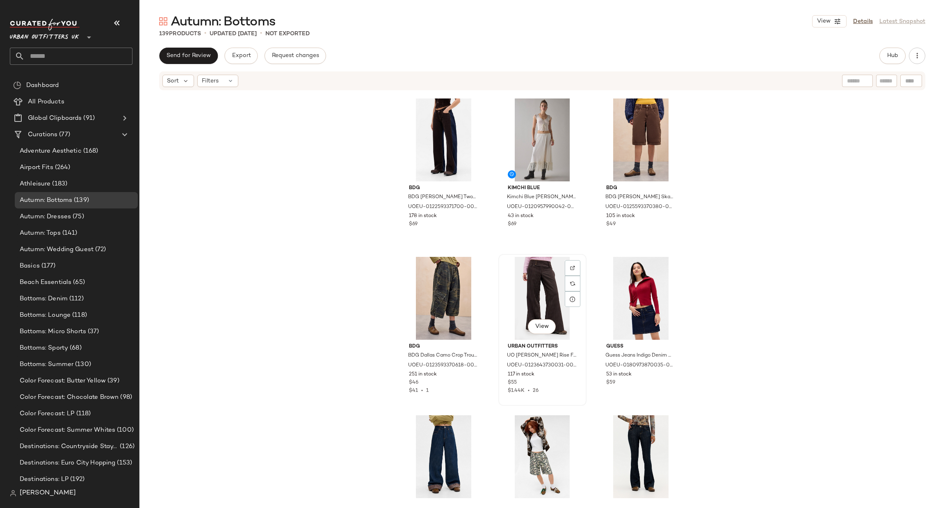
click at [540, 289] on div "View" at bounding box center [542, 298] width 82 height 83
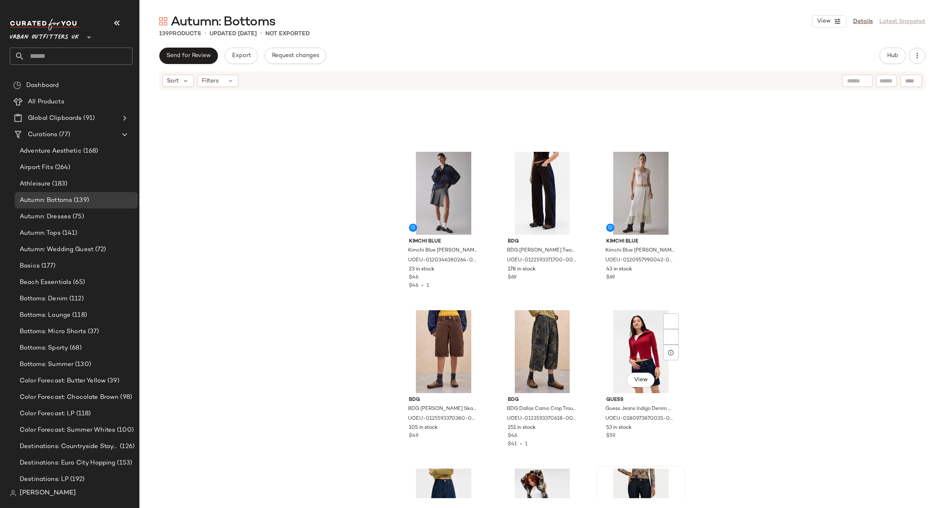
scroll to position [3453, 0]
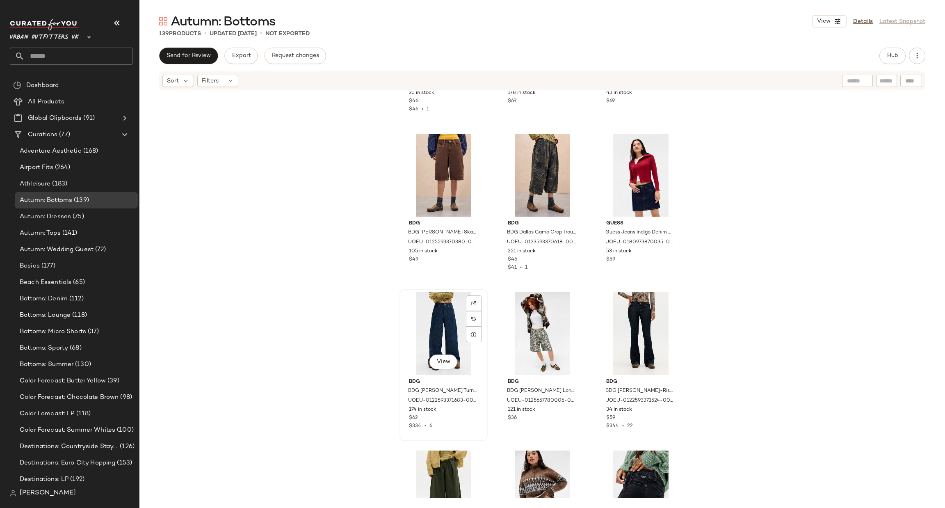
click at [439, 321] on div "View" at bounding box center [444, 333] width 82 height 83
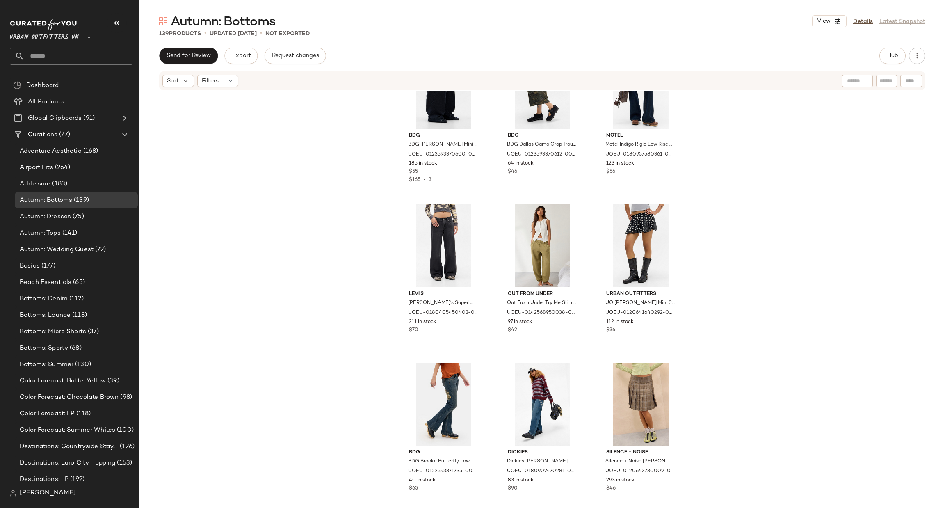
scroll to position [2591, 0]
click at [618, 362] on div "View" at bounding box center [641, 403] width 82 height 83
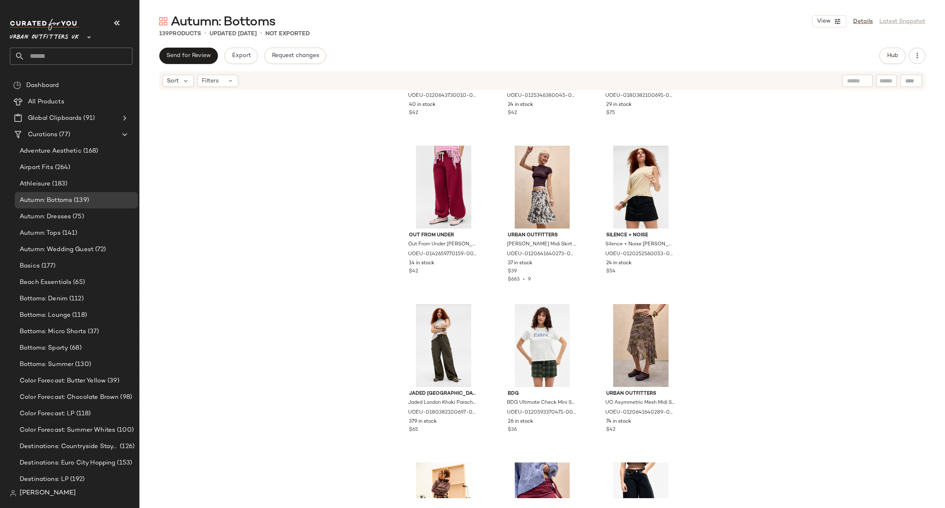
scroll to position [1729, 0]
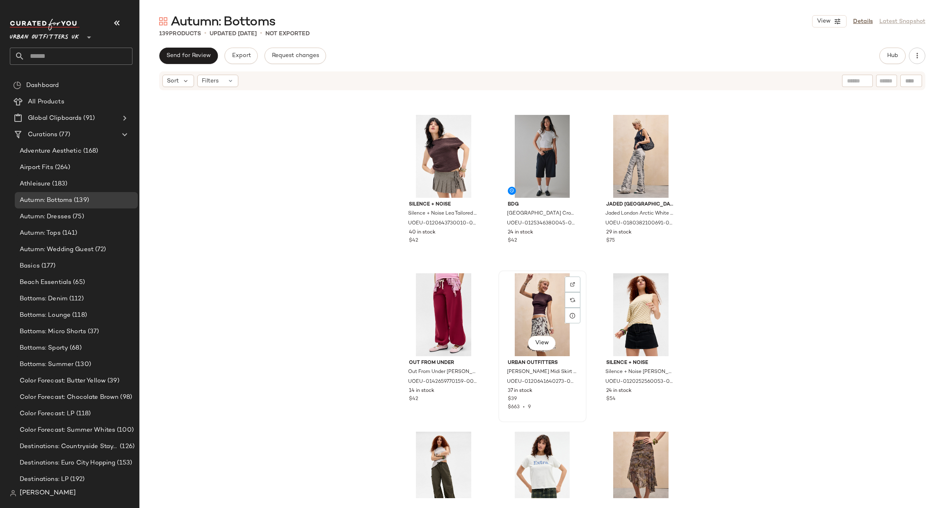
click at [528, 293] on div "View" at bounding box center [542, 314] width 82 height 83
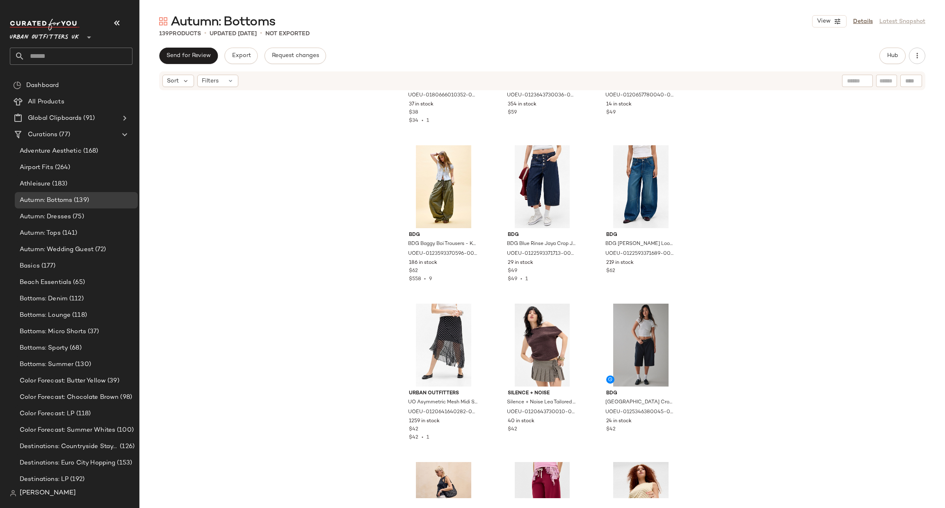
scroll to position [1483, 0]
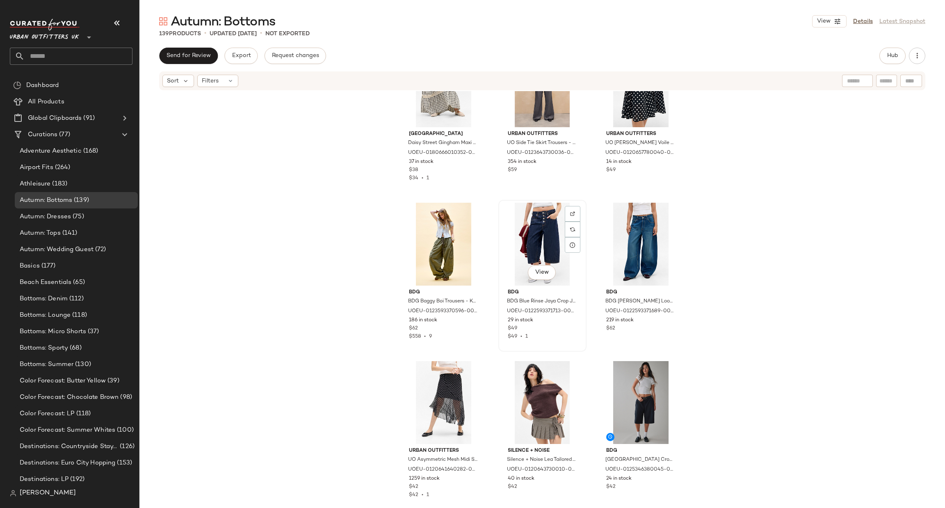
click at [536, 231] on div "View" at bounding box center [542, 244] width 82 height 83
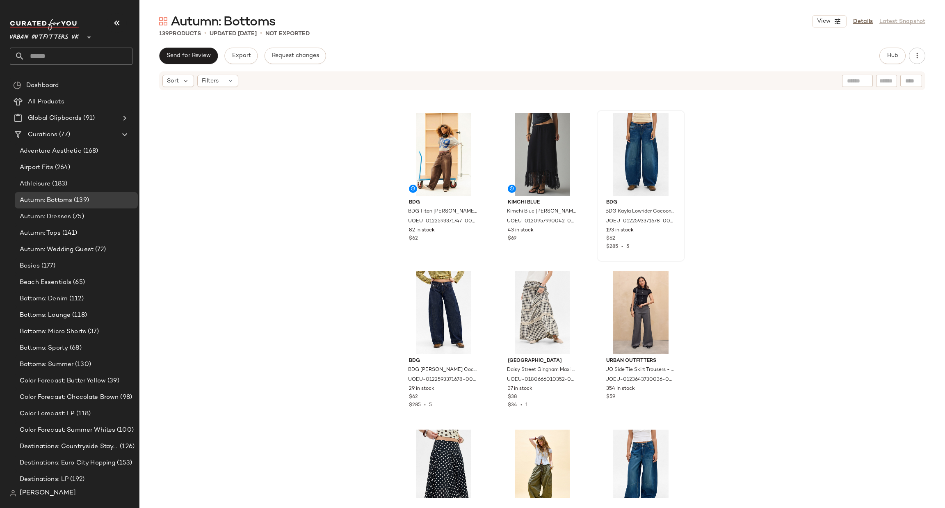
scroll to position [1237, 0]
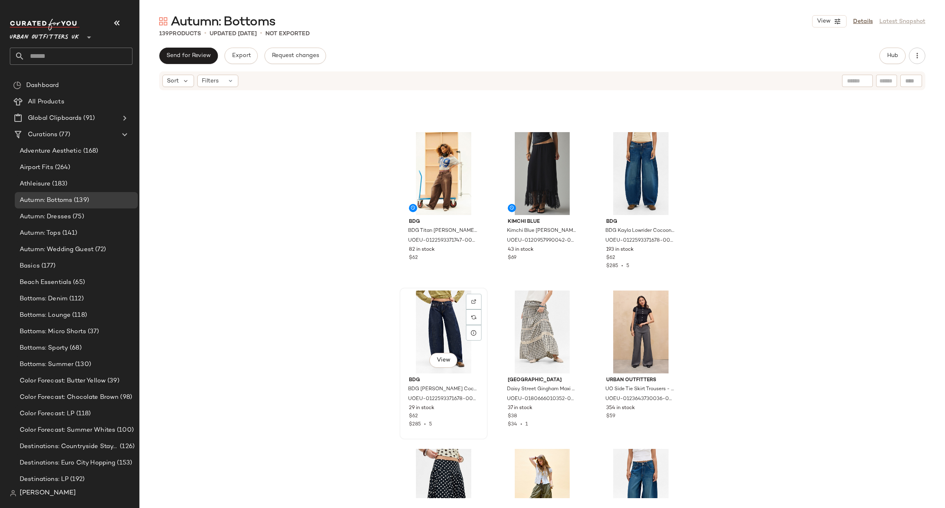
click at [459, 328] on div "View" at bounding box center [444, 332] width 82 height 83
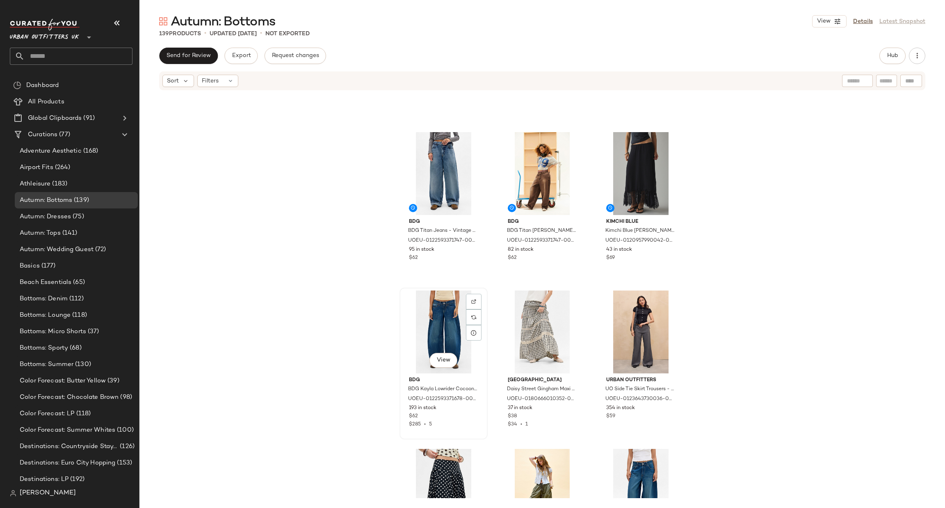
click at [434, 333] on div "View" at bounding box center [444, 332] width 82 height 83
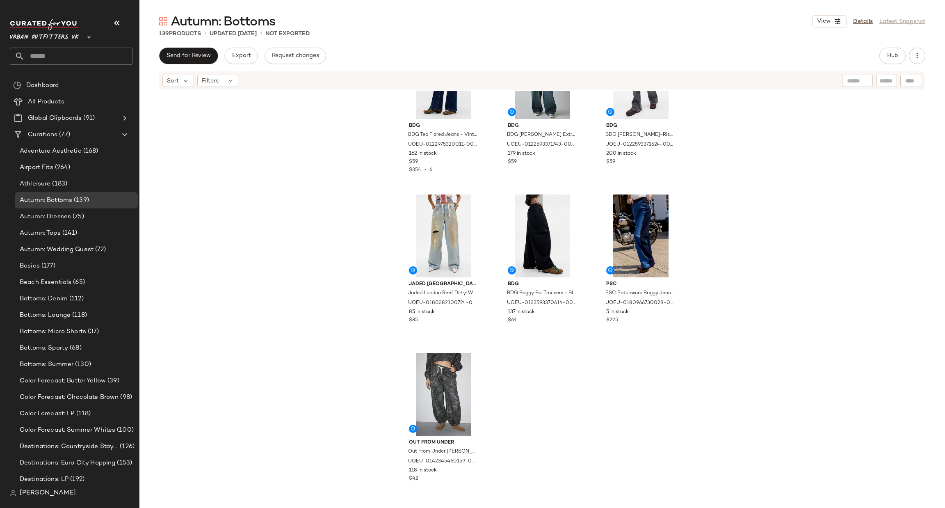
scroll to position [7038, 0]
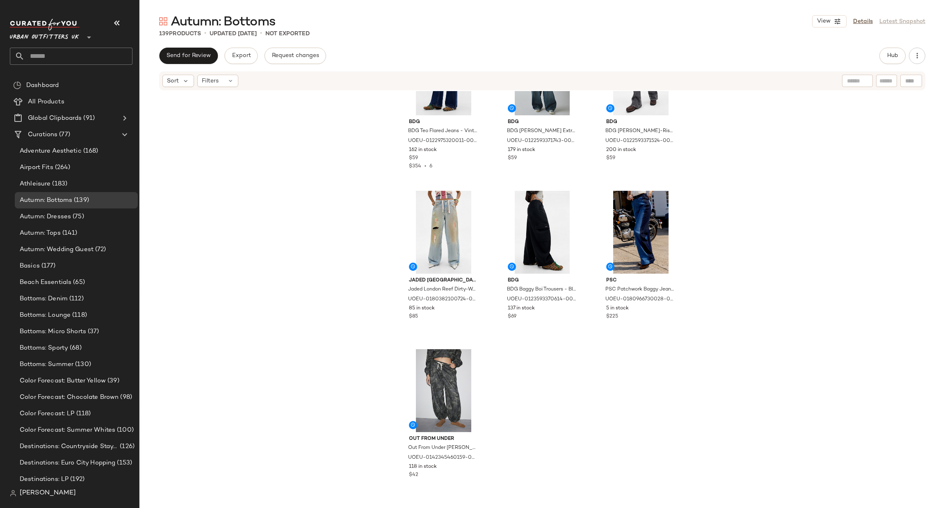
click at [880, 80] on input "text" at bounding box center [887, 81] width 14 height 9
click at [794, 79] on input "text" at bounding box center [821, 81] width 71 height 9
type input "*****"
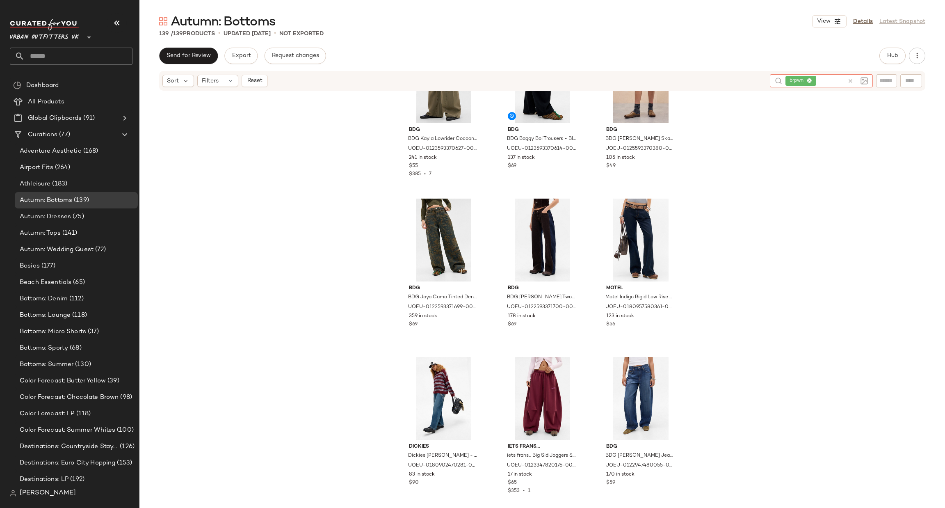
scroll to position [1114, 0]
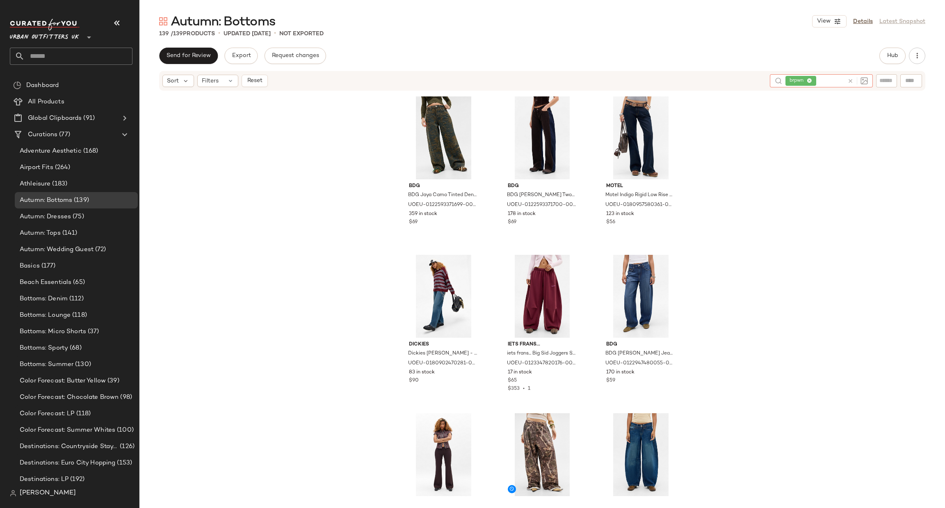
click at [849, 80] on icon at bounding box center [851, 81] width 6 height 6
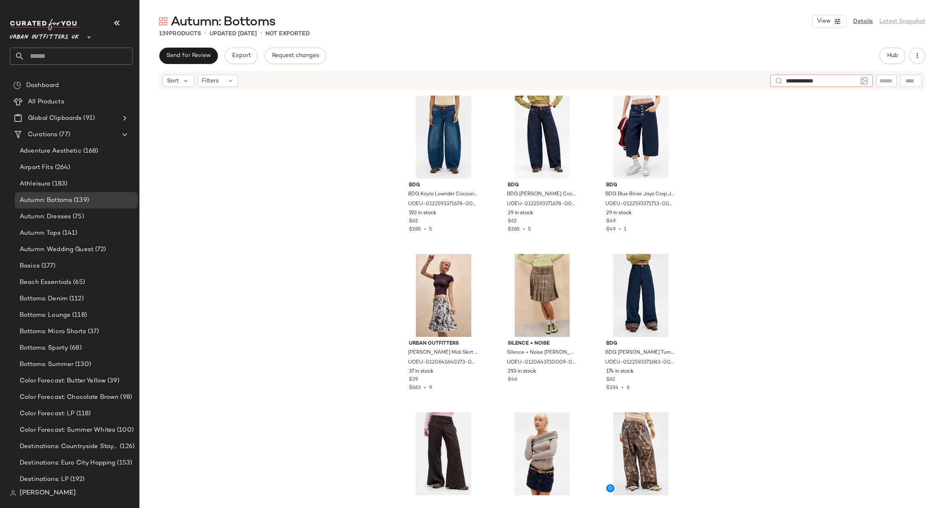
type input "**********"
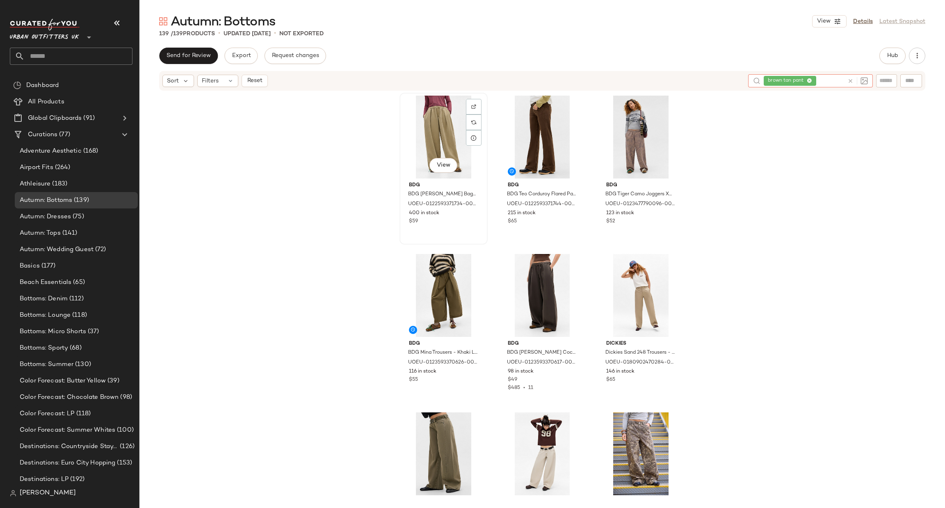
click at [446, 109] on div "View" at bounding box center [444, 137] width 82 height 83
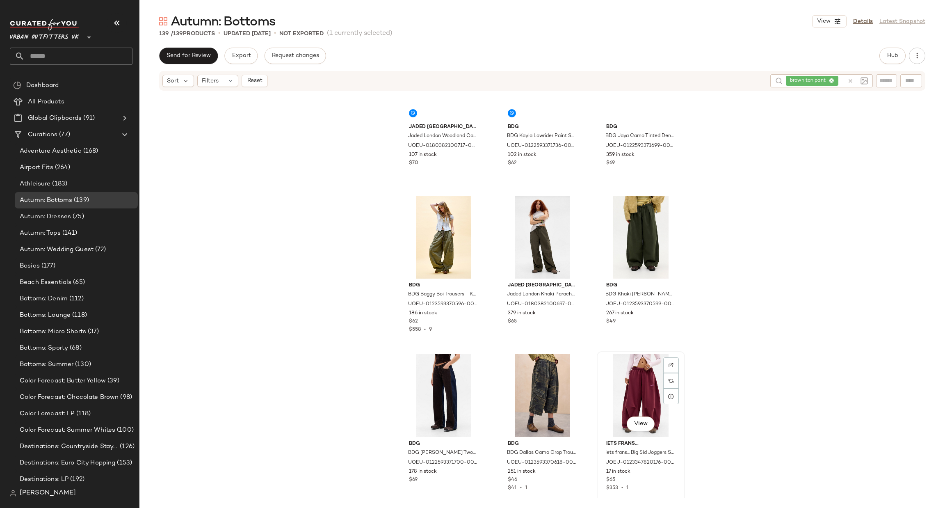
scroll to position [991, 0]
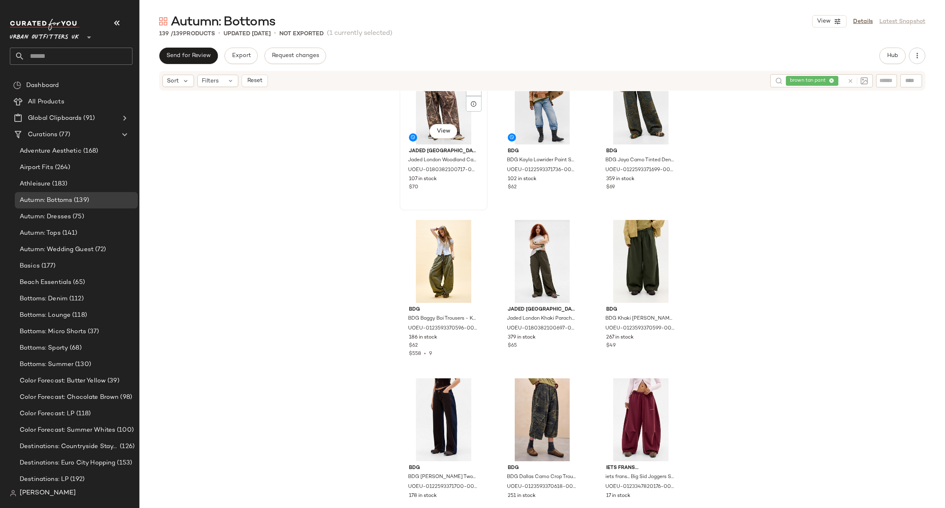
click at [432, 104] on div "View" at bounding box center [444, 103] width 82 height 83
click at [645, 99] on div "View" at bounding box center [641, 103] width 82 height 83
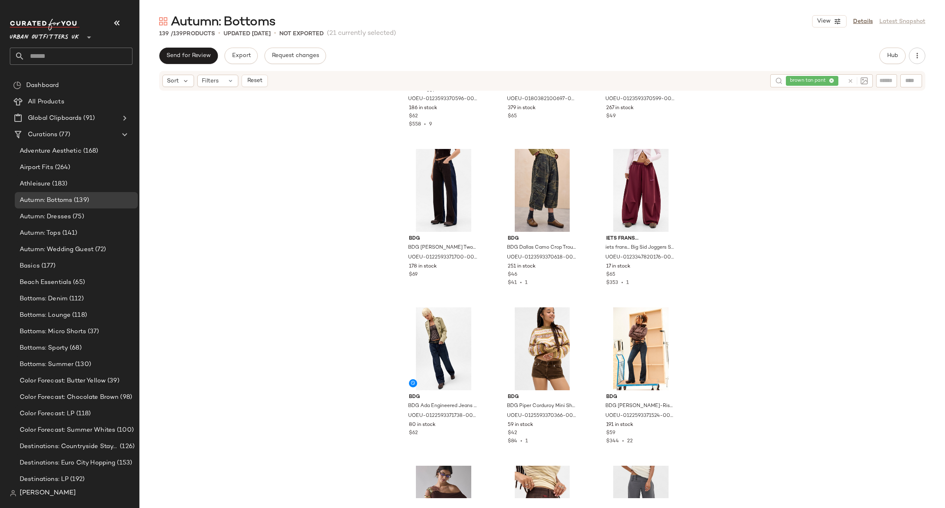
scroll to position [1237, 0]
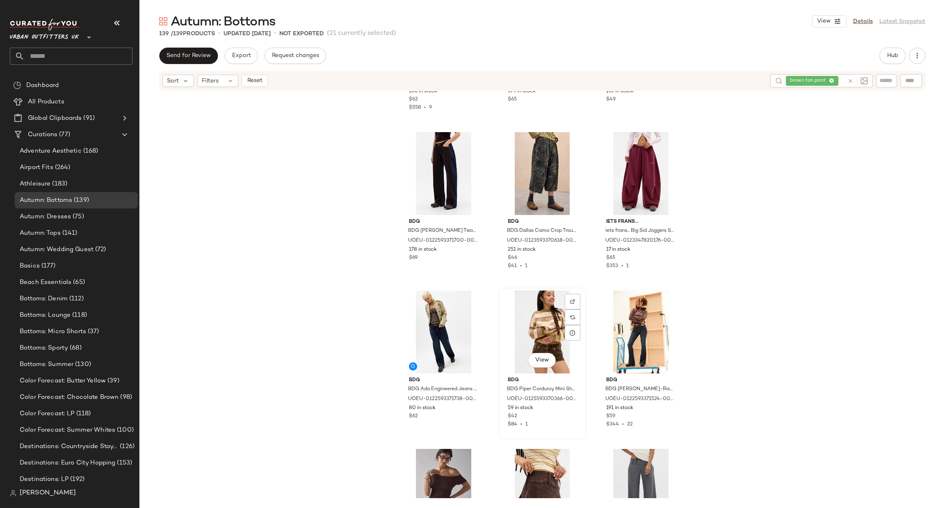
click at [539, 335] on div "View" at bounding box center [542, 332] width 82 height 83
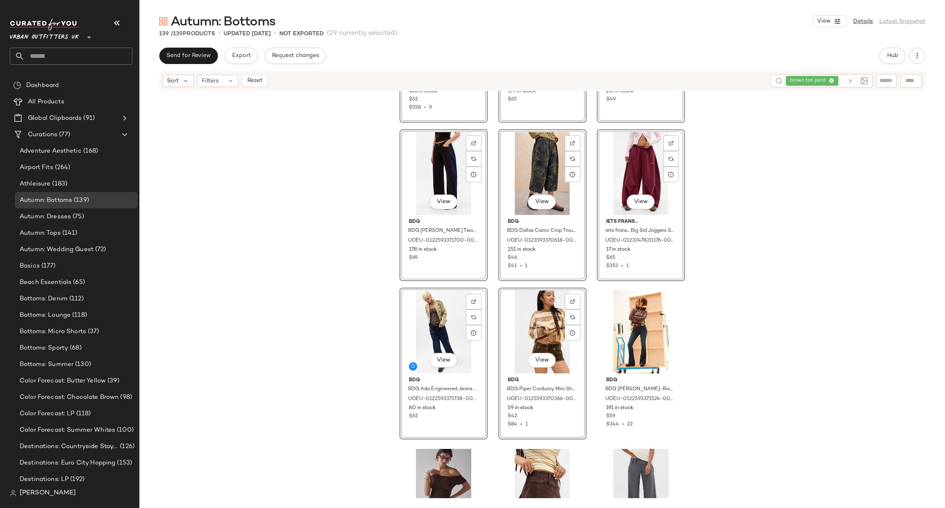
click at [533, 325] on div "View" at bounding box center [542, 332] width 82 height 83
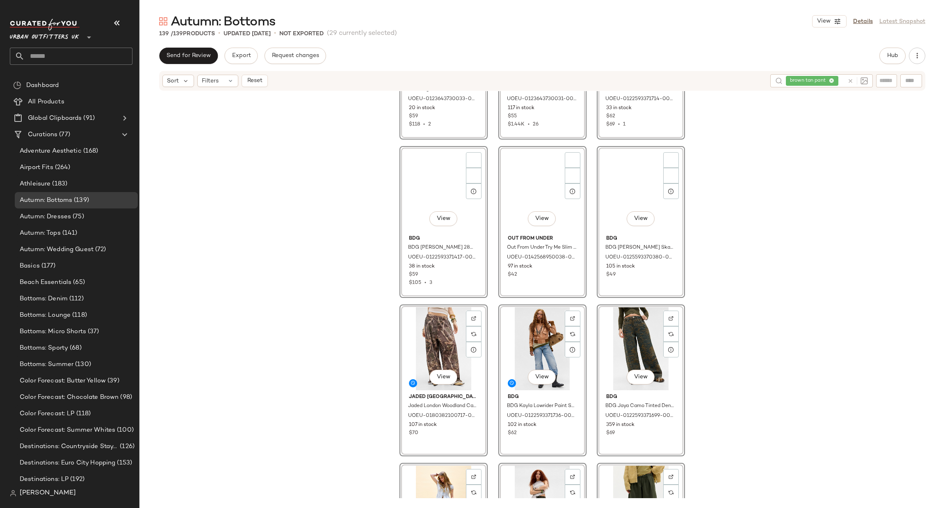
scroll to position [745, 0]
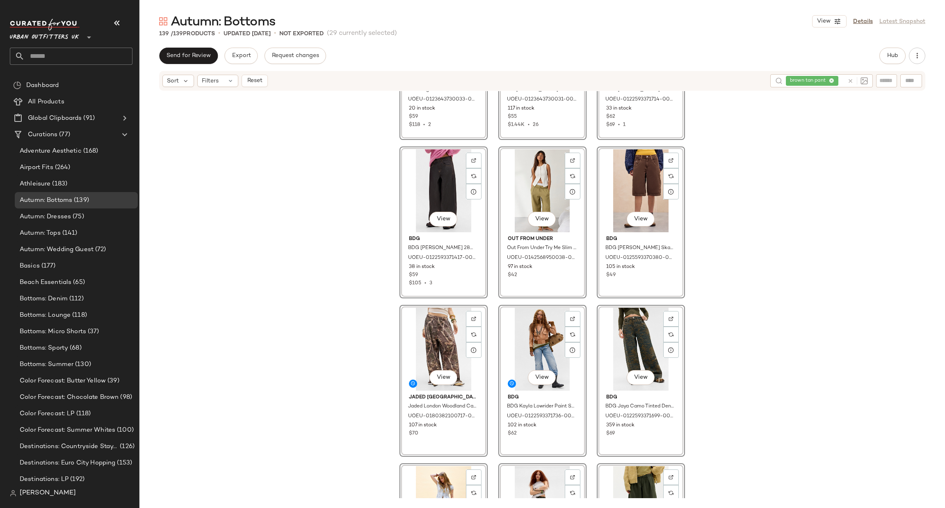
click at [733, 258] on div "View Urban Outfitters UO Bengaline Low Rise Pants - Brown L at Urban Outfitters…" at bounding box center [543, 294] width 806 height 407
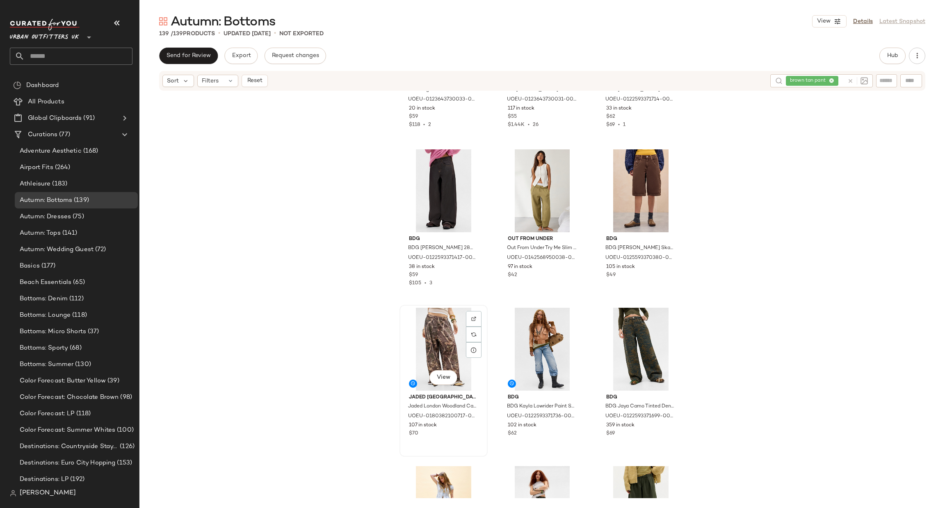
click at [449, 338] on div "View" at bounding box center [444, 349] width 82 height 83
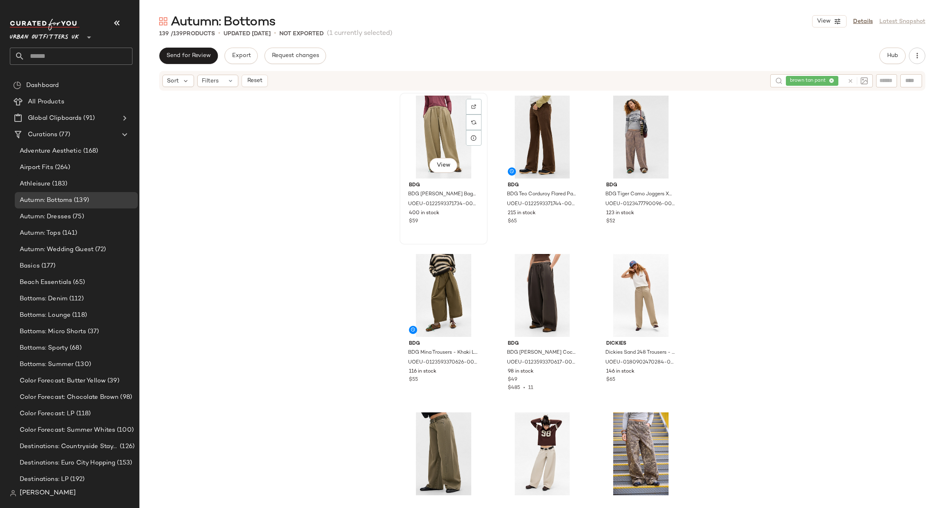
click at [440, 101] on div "View" at bounding box center [444, 137] width 82 height 83
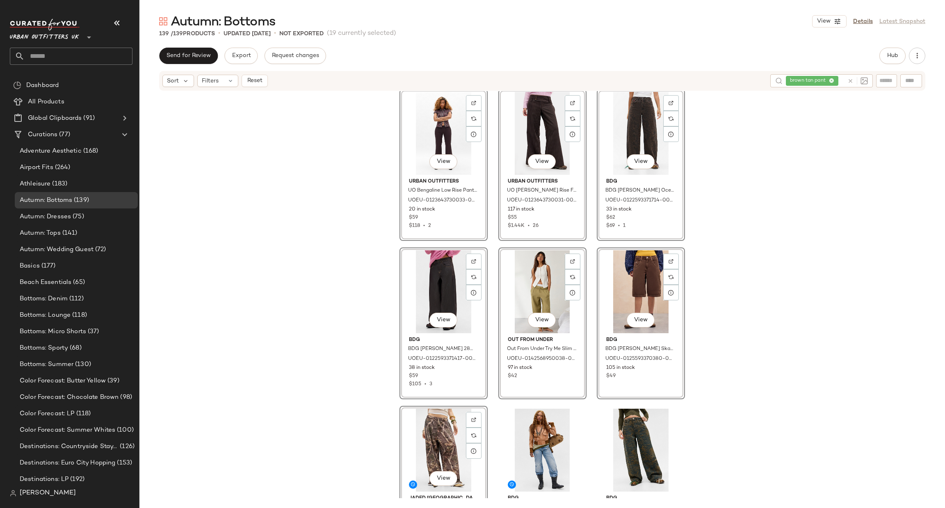
scroll to position [868, 0]
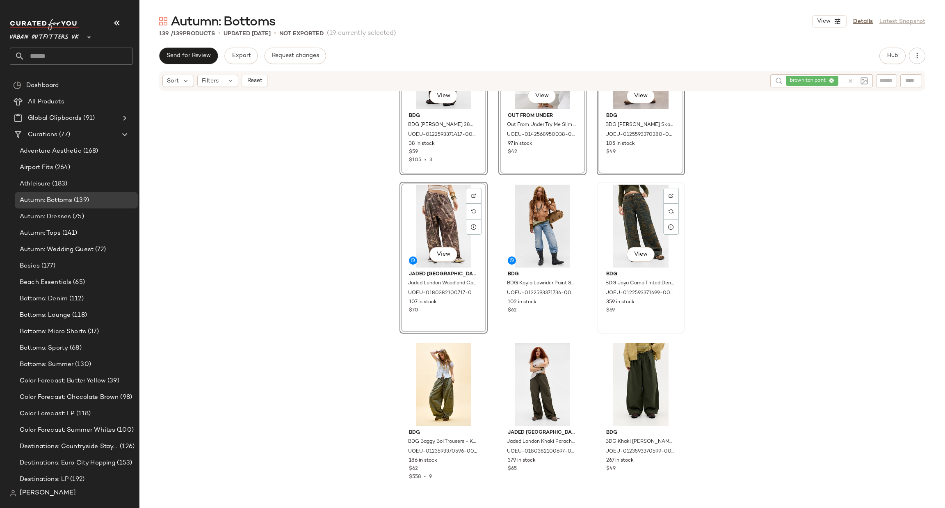
click at [645, 224] on div "View" at bounding box center [641, 226] width 82 height 83
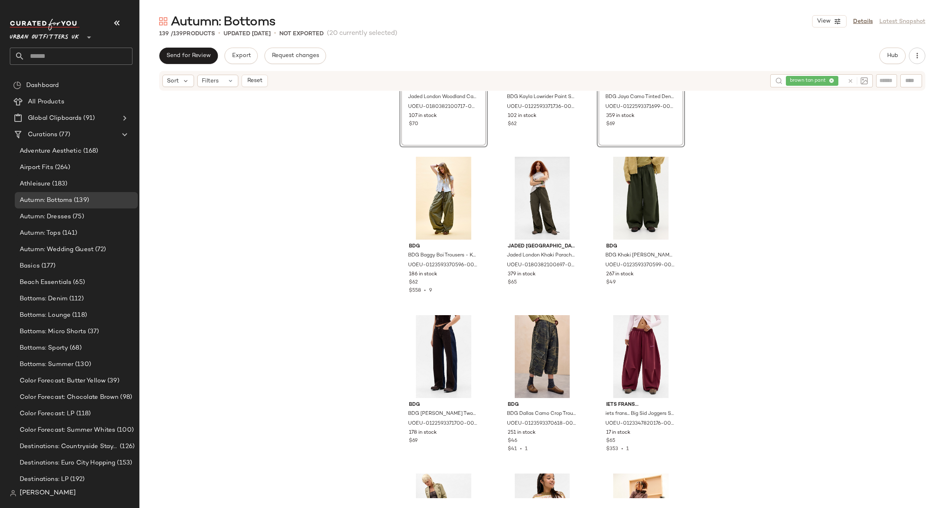
scroll to position [1114, 0]
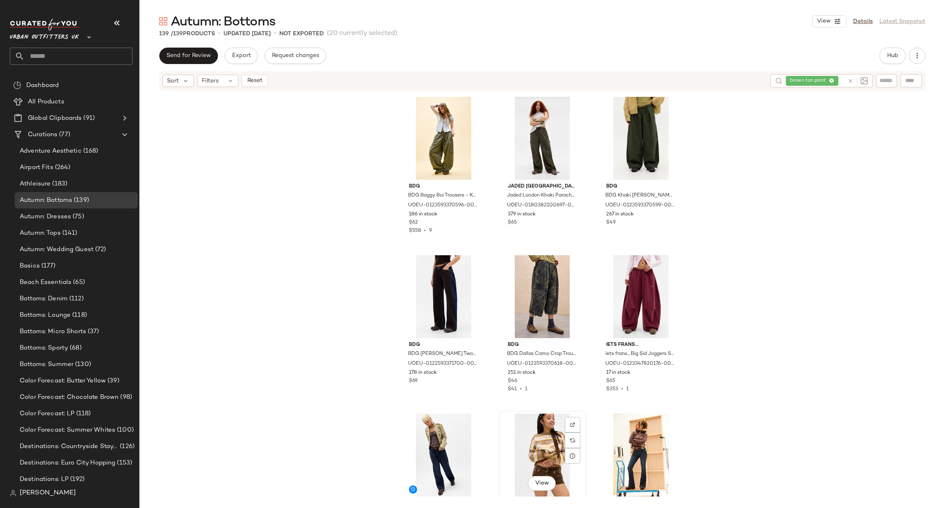
click at [535, 436] on div "View" at bounding box center [542, 455] width 82 height 83
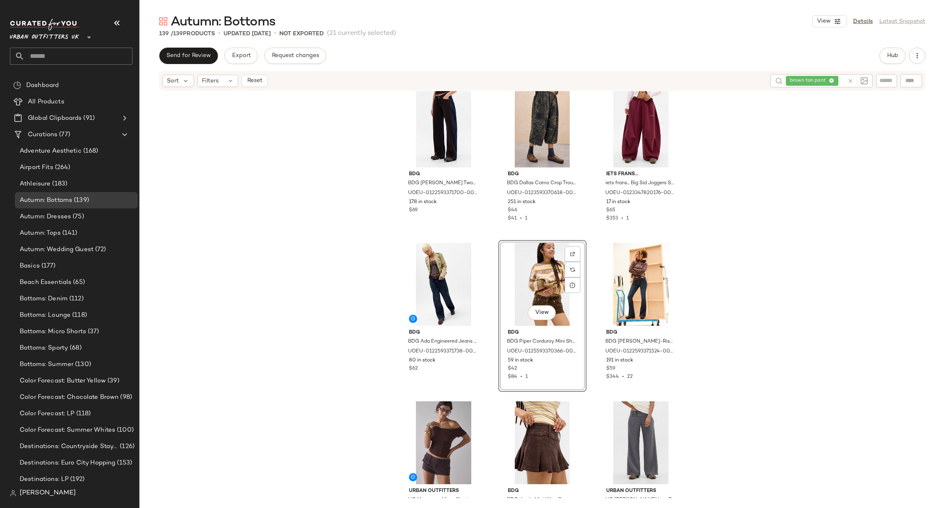
scroll to position [1360, 0]
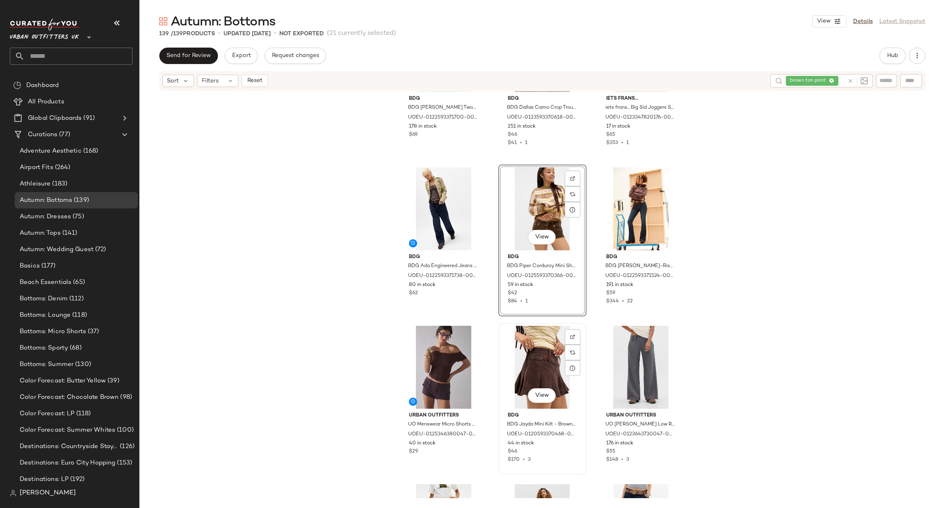
click at [521, 355] on div "View" at bounding box center [542, 367] width 82 height 83
click at [430, 364] on div "View" at bounding box center [444, 367] width 82 height 83
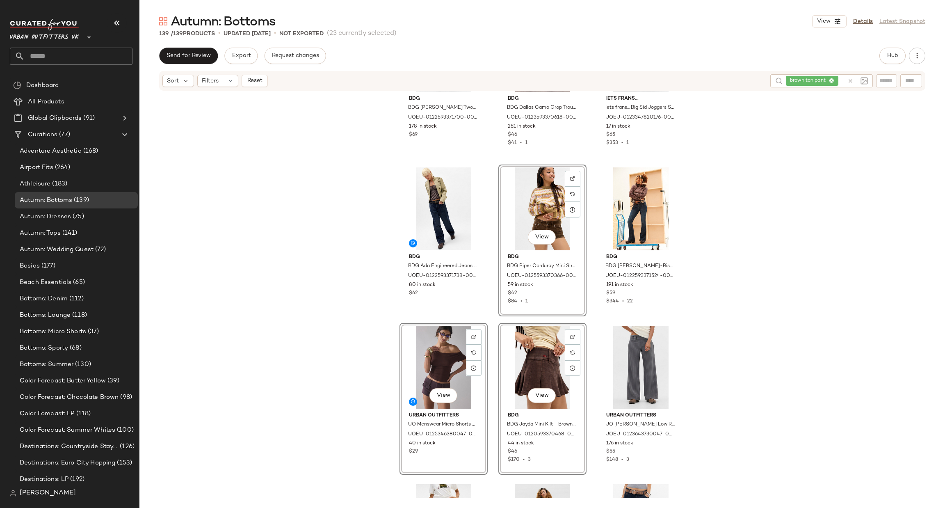
scroll to position [1606, 0]
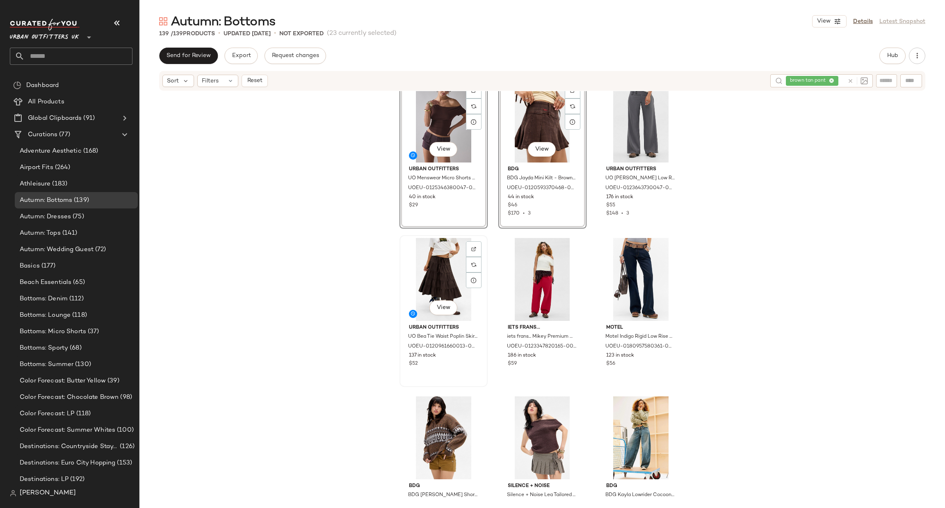
click at [438, 266] on div "View" at bounding box center [444, 279] width 82 height 83
click at [439, 424] on div "View" at bounding box center [444, 437] width 82 height 83
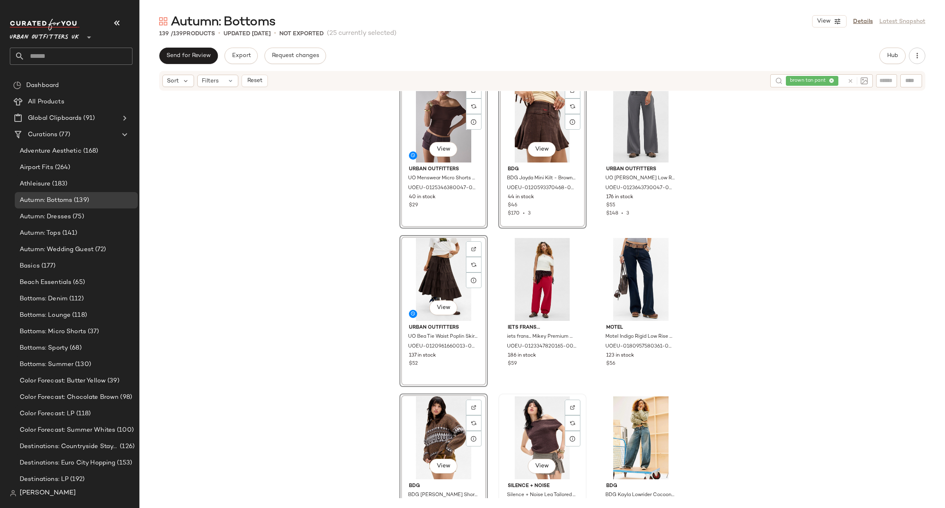
click at [516, 421] on div "View" at bounding box center [542, 437] width 82 height 83
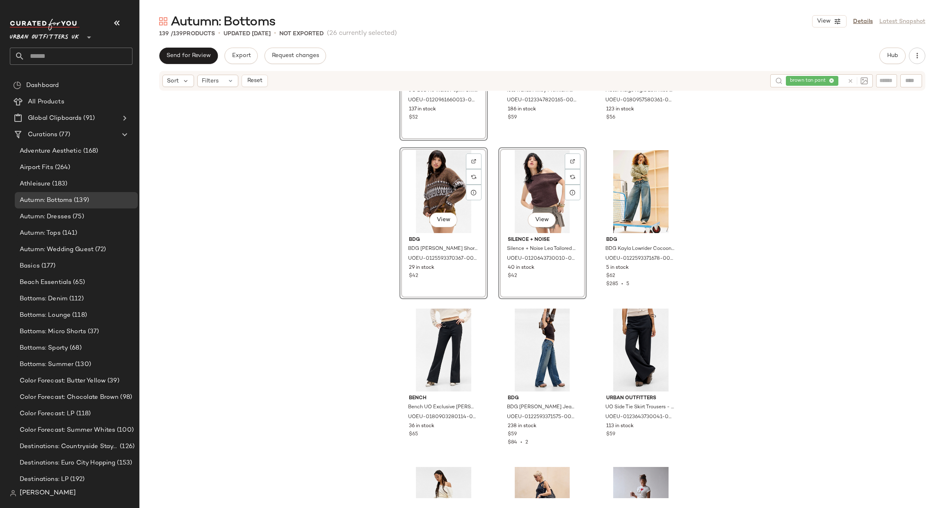
scroll to position [2099, 0]
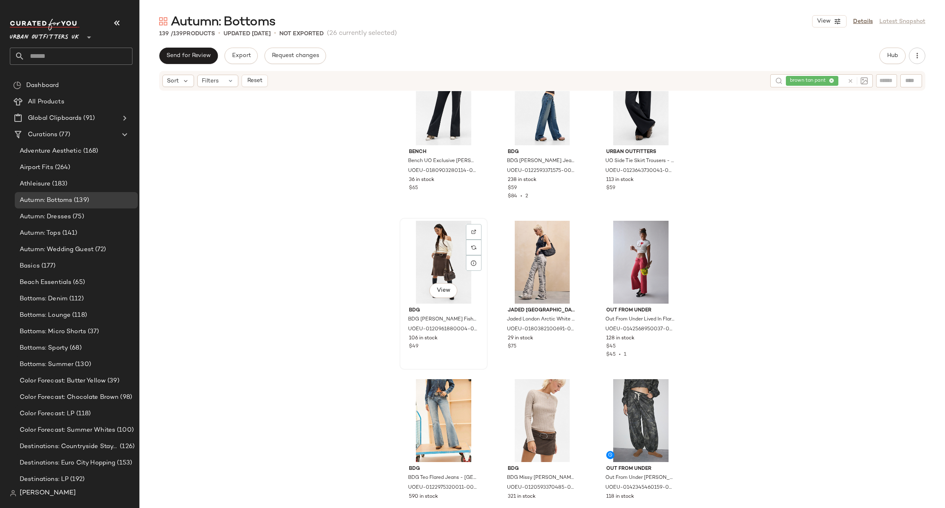
click at [441, 244] on div "View" at bounding box center [444, 262] width 82 height 83
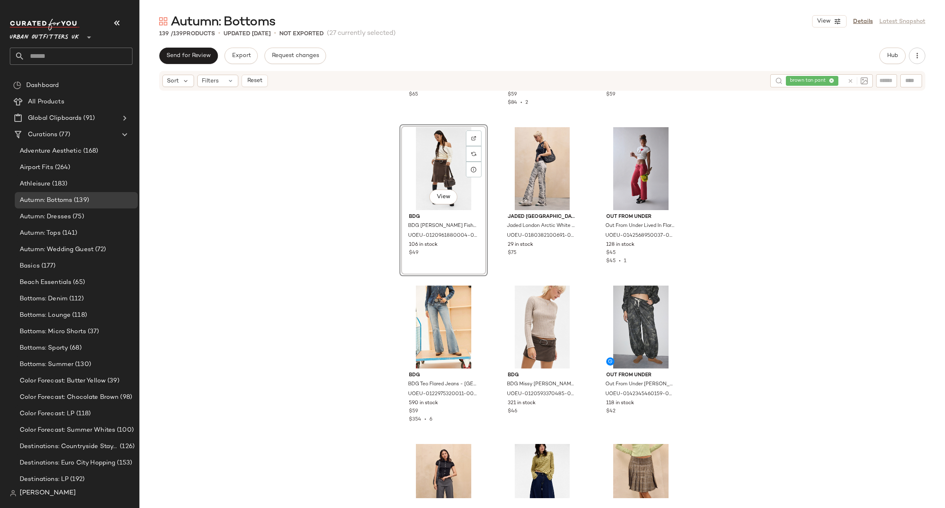
scroll to position [2222, 0]
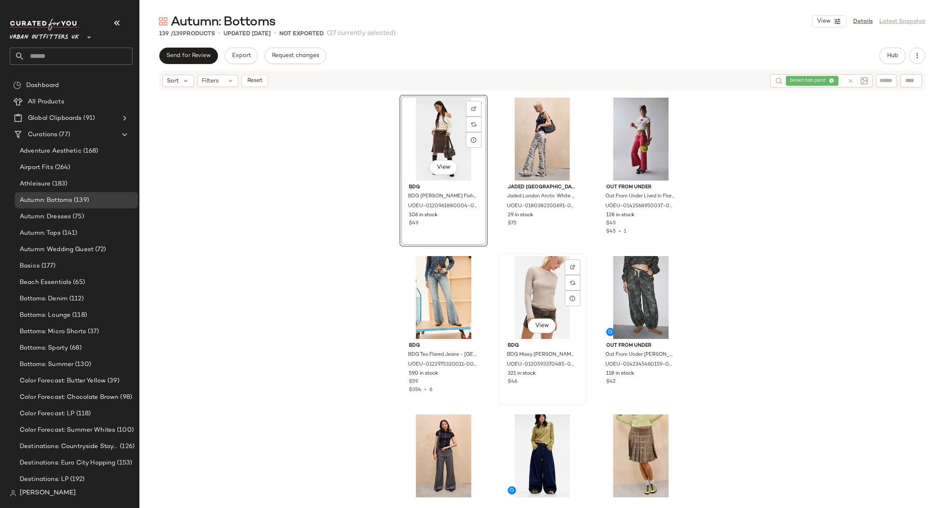
click at [526, 286] on div "View" at bounding box center [542, 297] width 82 height 83
click at [631, 430] on div "View" at bounding box center [641, 455] width 82 height 83
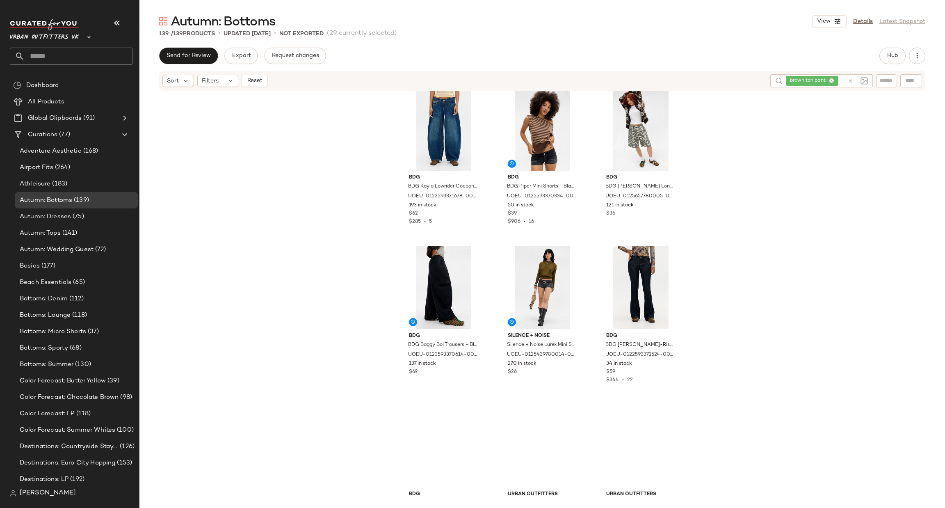
scroll to position [2714, 0]
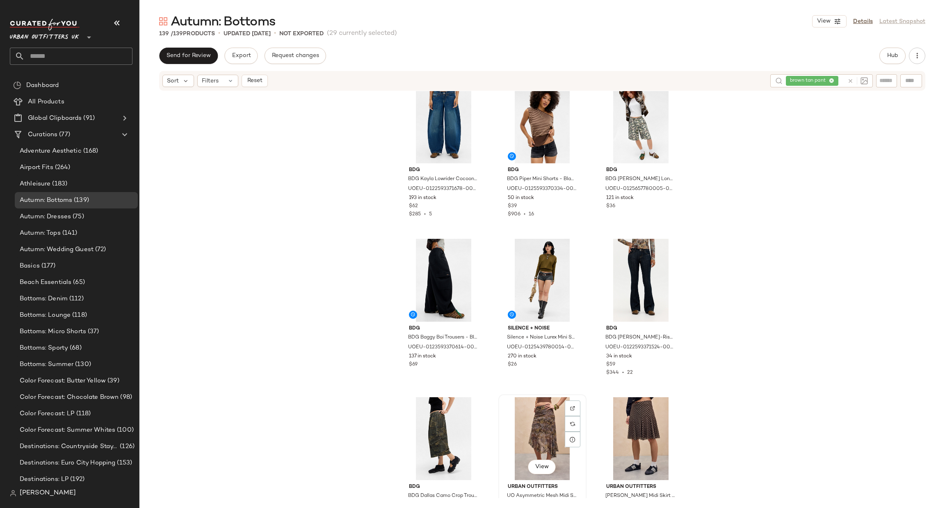
click at [544, 421] on div "View" at bounding box center [542, 438] width 82 height 83
click at [619, 411] on div "View" at bounding box center [641, 438] width 82 height 83
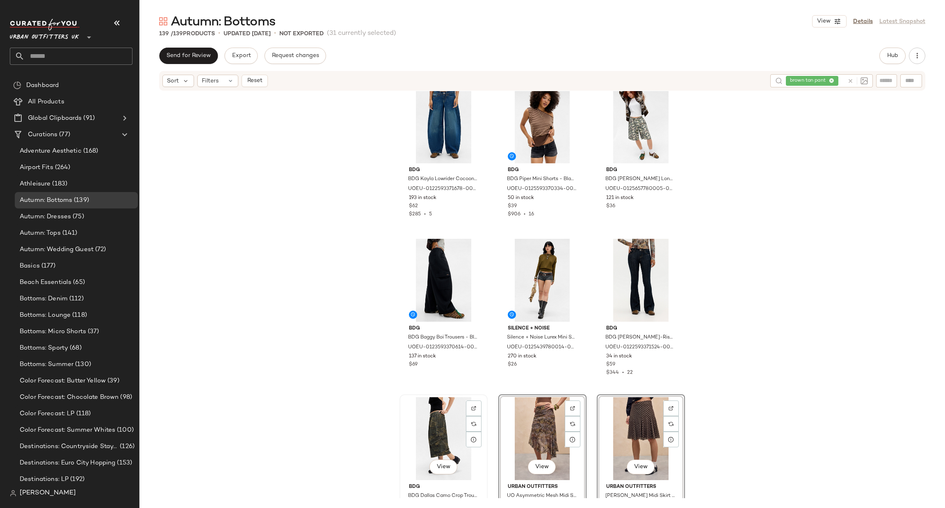
click at [445, 424] on div "View" at bounding box center [444, 438] width 82 height 83
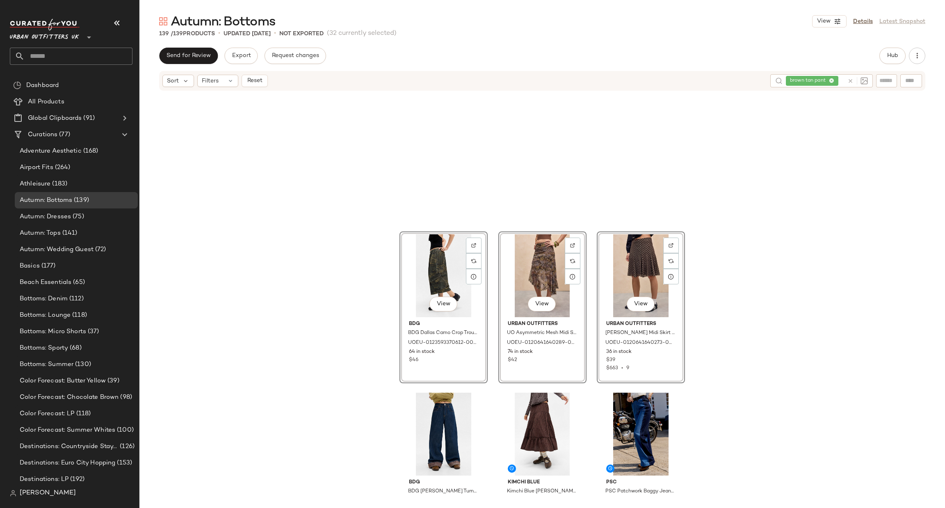
scroll to position [3083, 0]
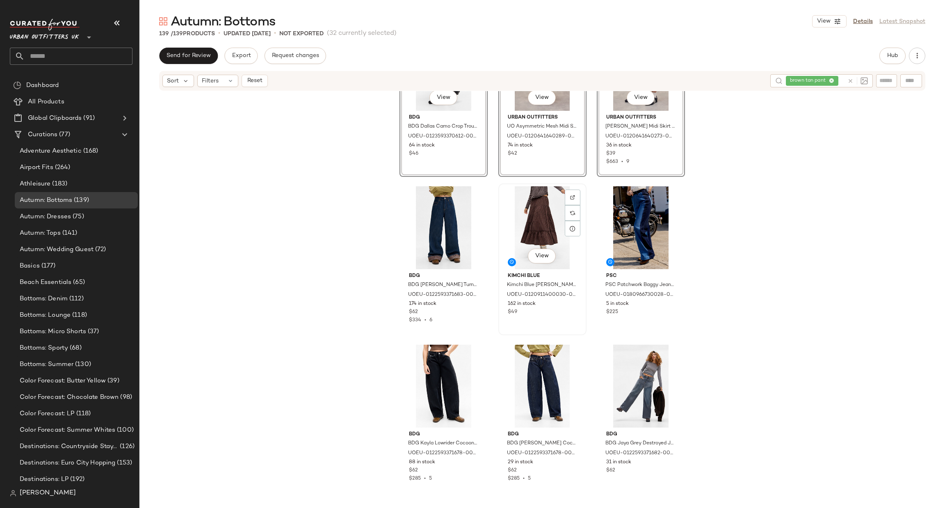
click at [544, 222] on div "View" at bounding box center [542, 227] width 82 height 83
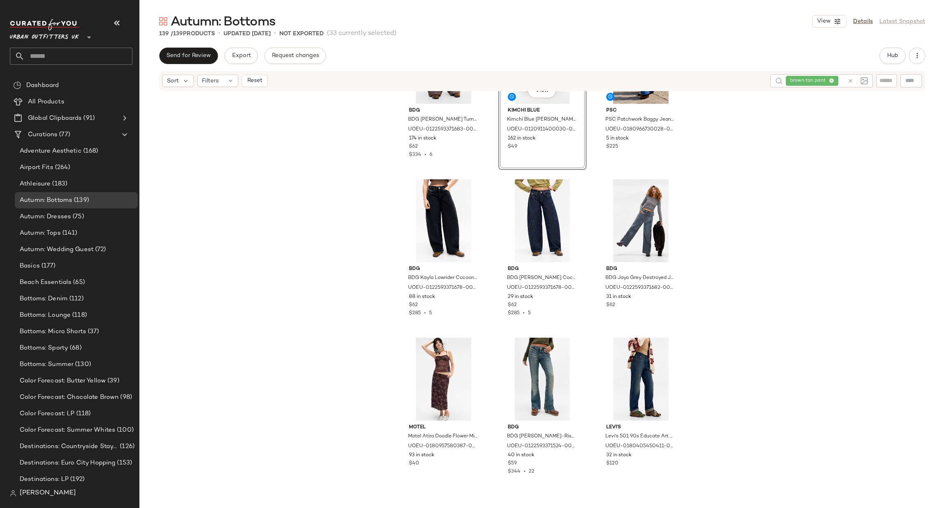
scroll to position [3330, 0]
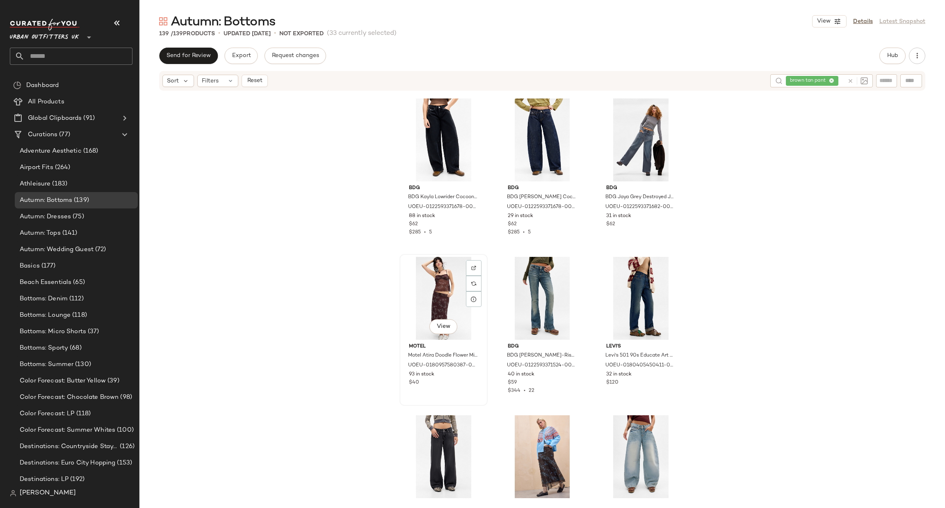
click at [433, 290] on div "View" at bounding box center [444, 298] width 82 height 83
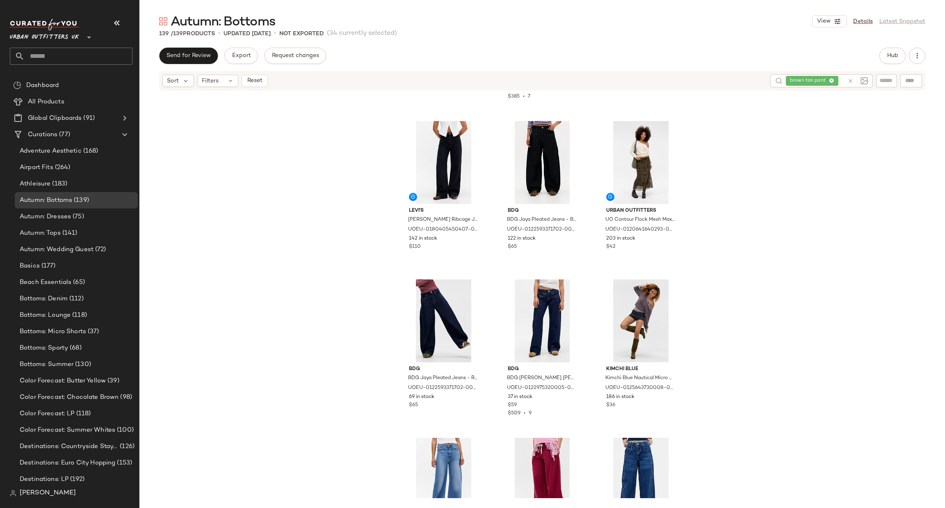
scroll to position [3945, 0]
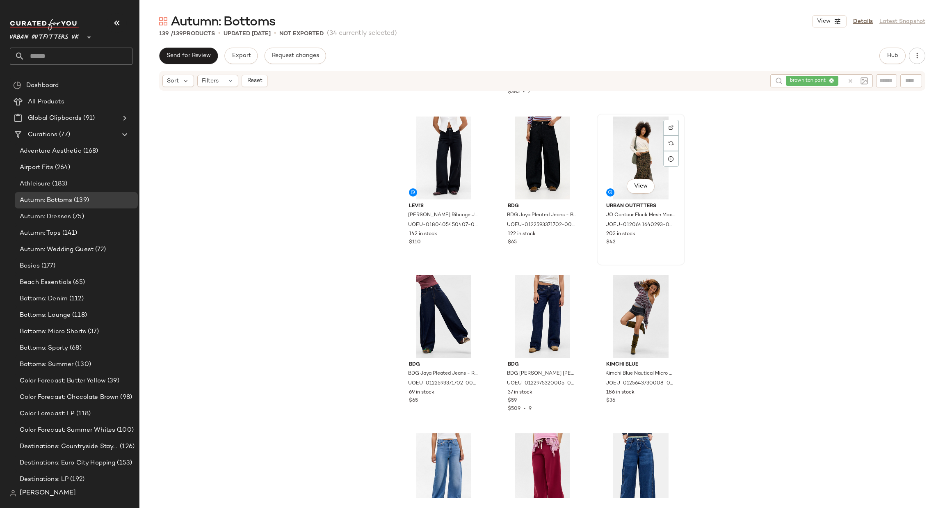
click at [636, 135] on div "View" at bounding box center [641, 158] width 82 height 83
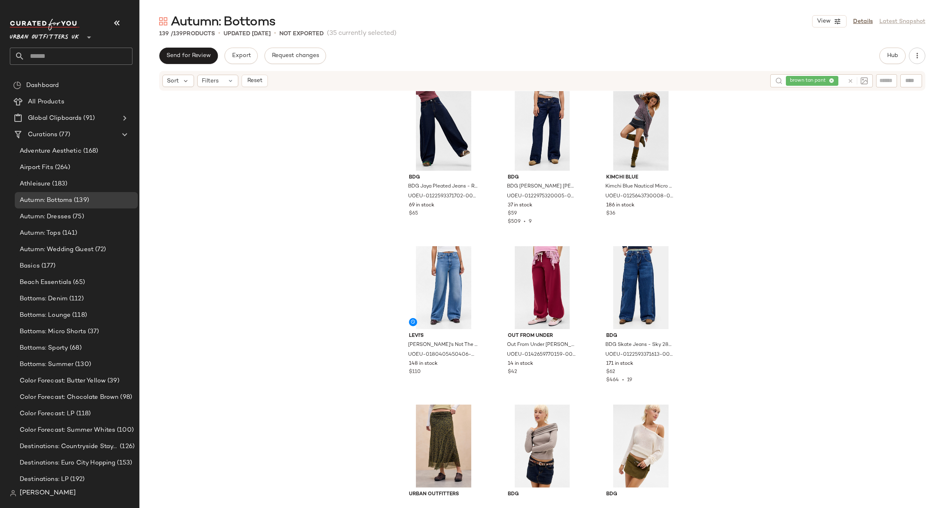
scroll to position [4314, 0]
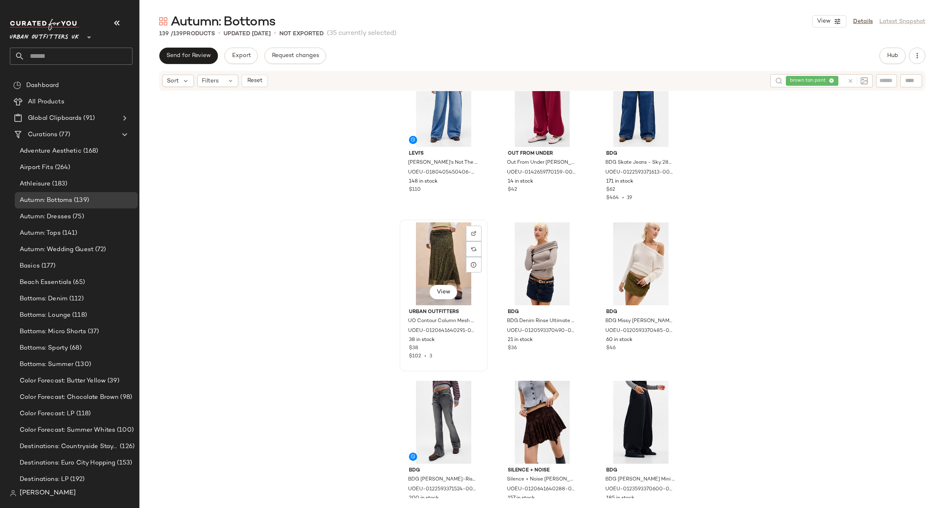
click at [445, 252] on div "View" at bounding box center [444, 263] width 82 height 83
click at [642, 265] on div "View" at bounding box center [641, 263] width 82 height 83
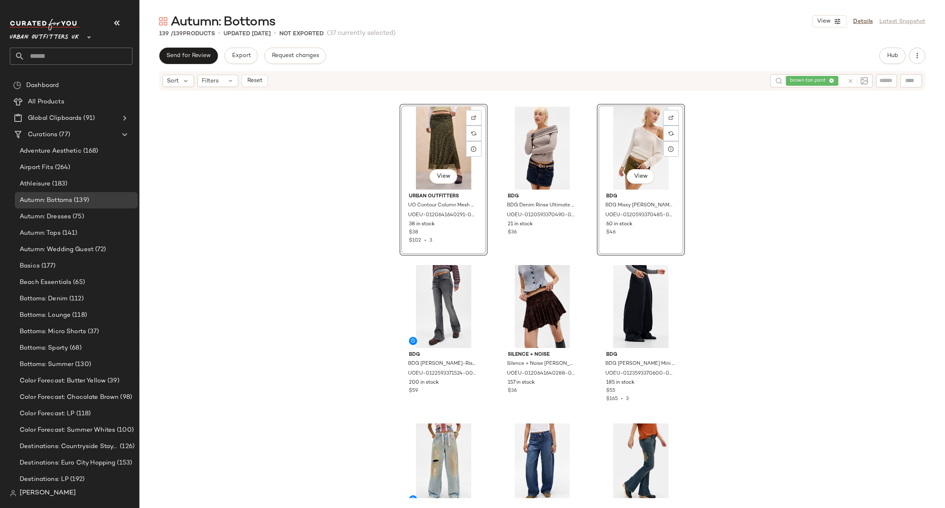
scroll to position [4438, 0]
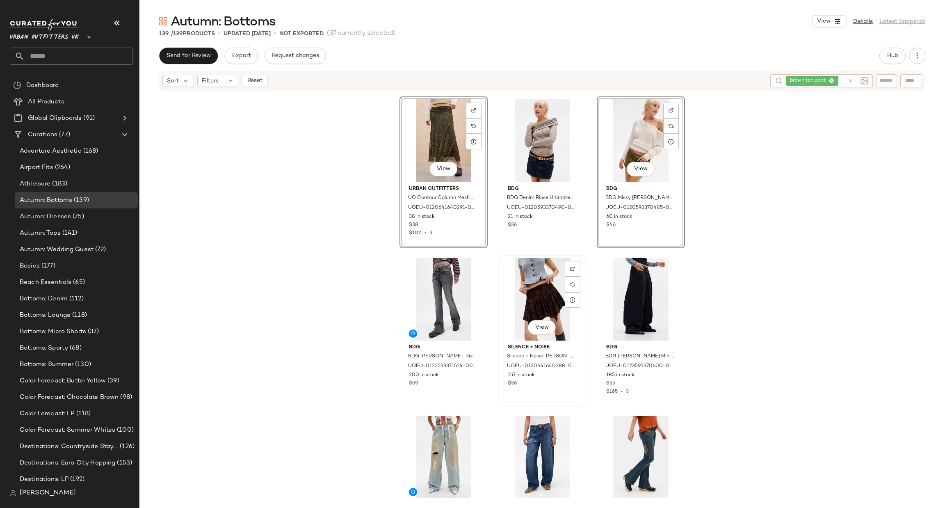
click at [535, 289] on div "View" at bounding box center [542, 299] width 82 height 83
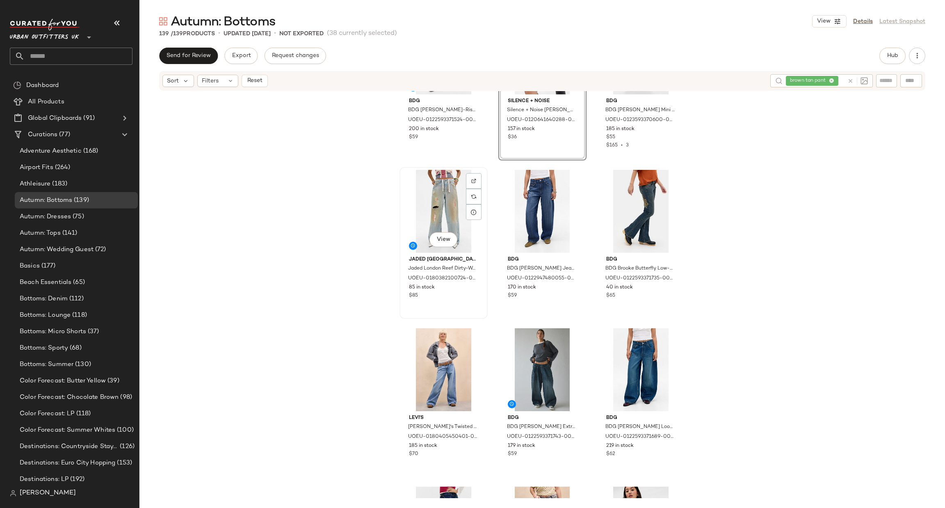
click at [434, 192] on div "View" at bounding box center [444, 211] width 82 height 83
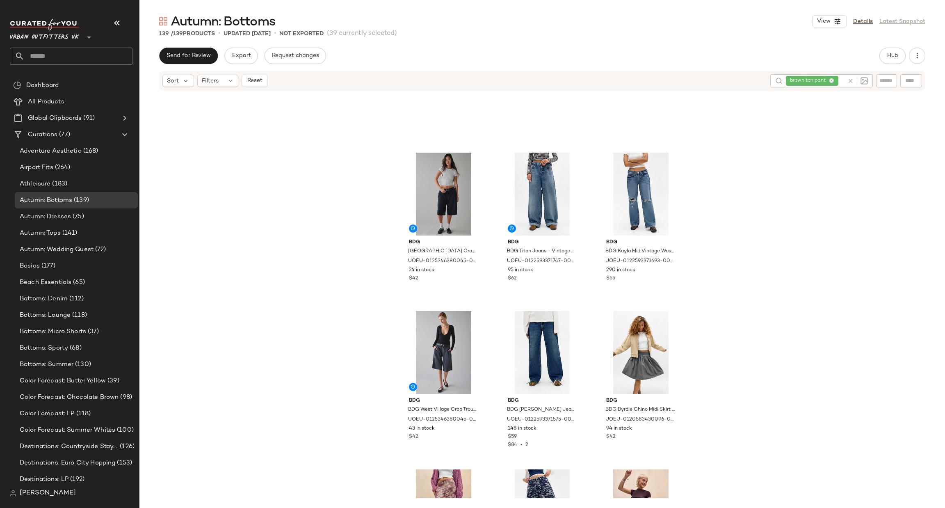
scroll to position [5422, 0]
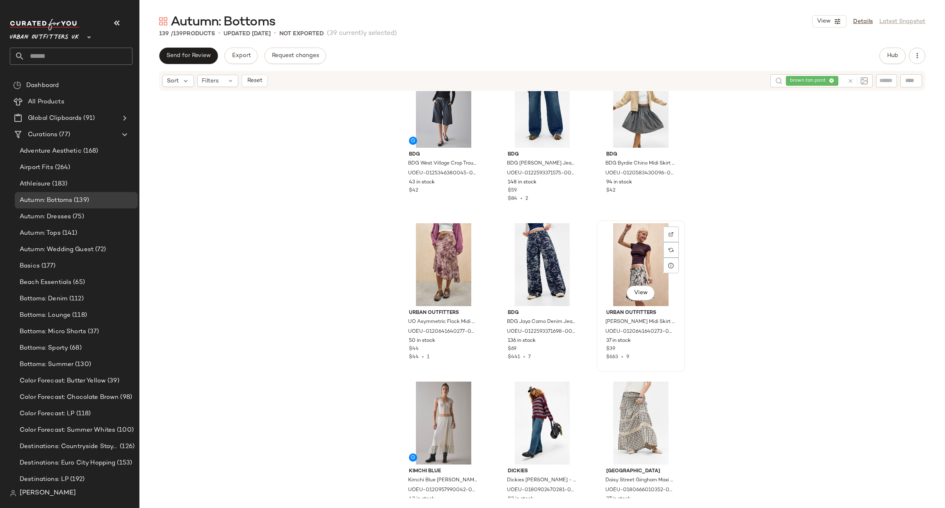
click at [639, 256] on div "View" at bounding box center [641, 264] width 82 height 83
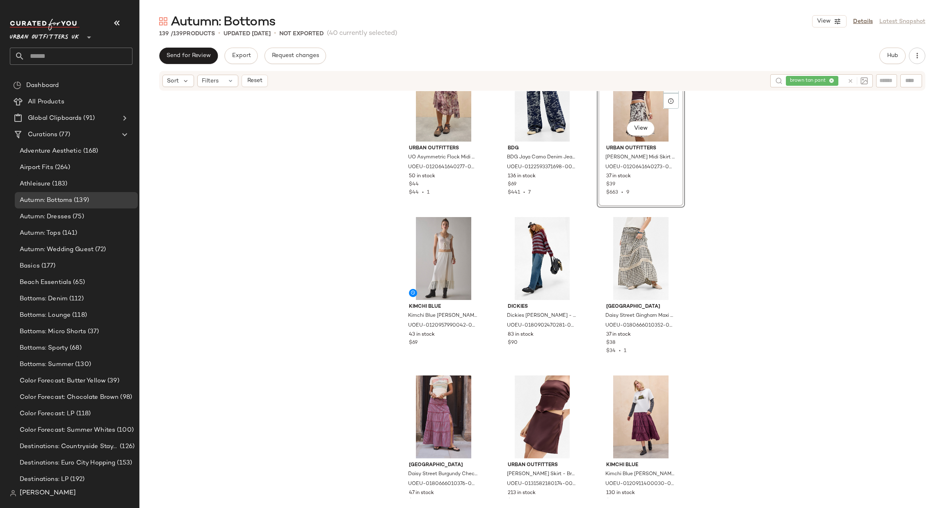
scroll to position [5668, 0]
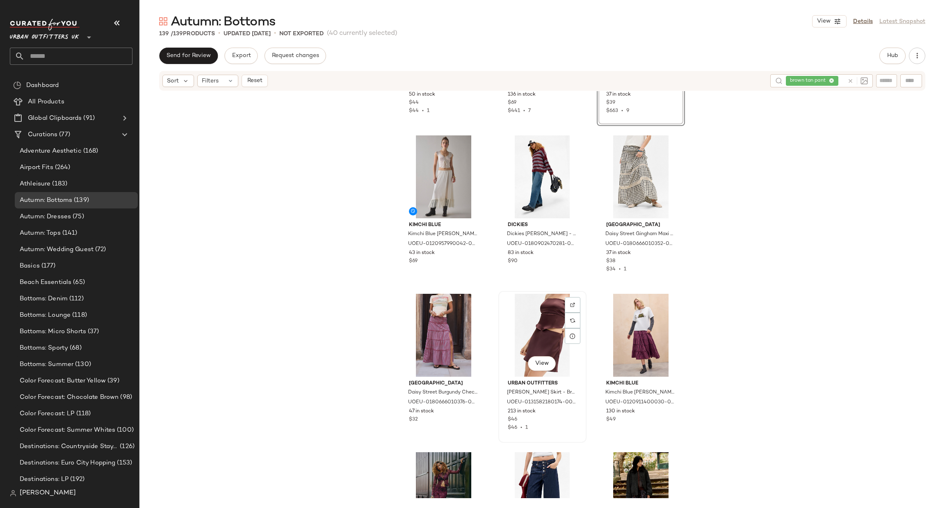
click at [547, 323] on div "View" at bounding box center [542, 335] width 82 height 83
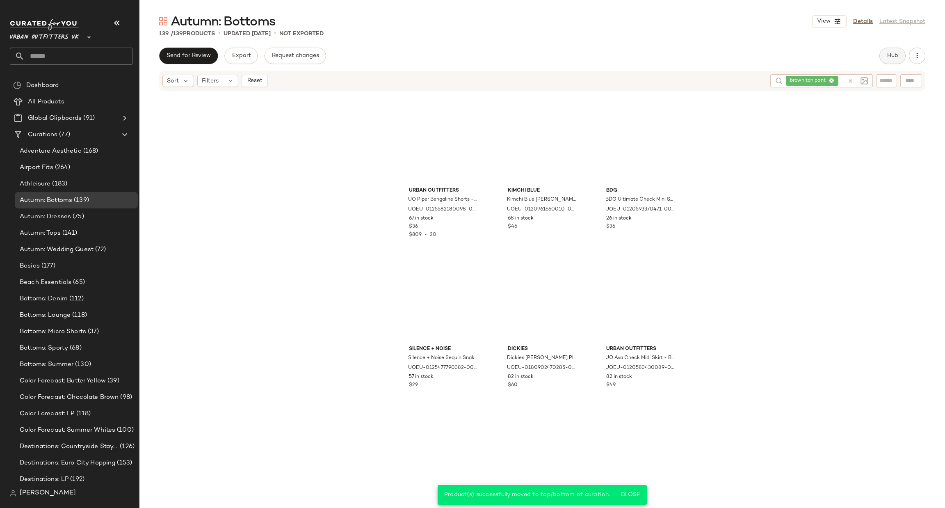
scroll to position [6300, 0]
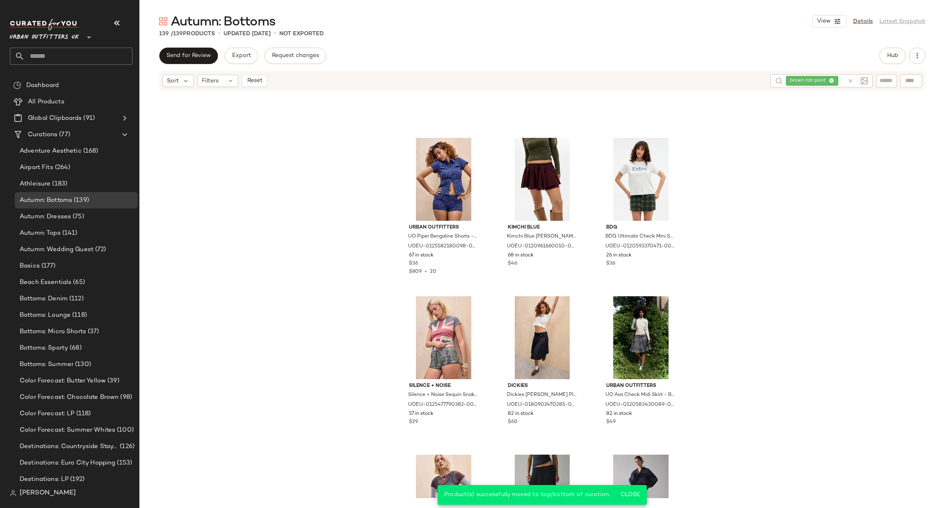
click at [849, 80] on icon at bounding box center [851, 81] width 6 height 6
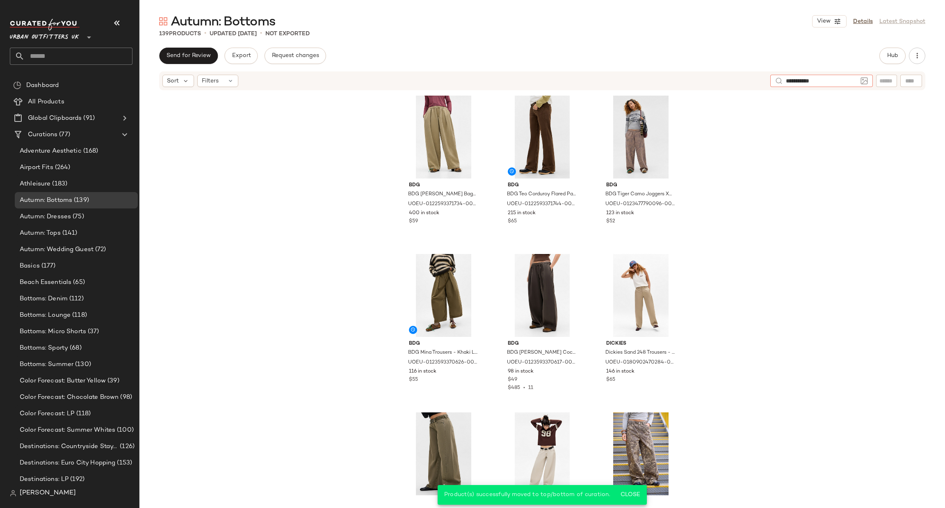
type input "**********"
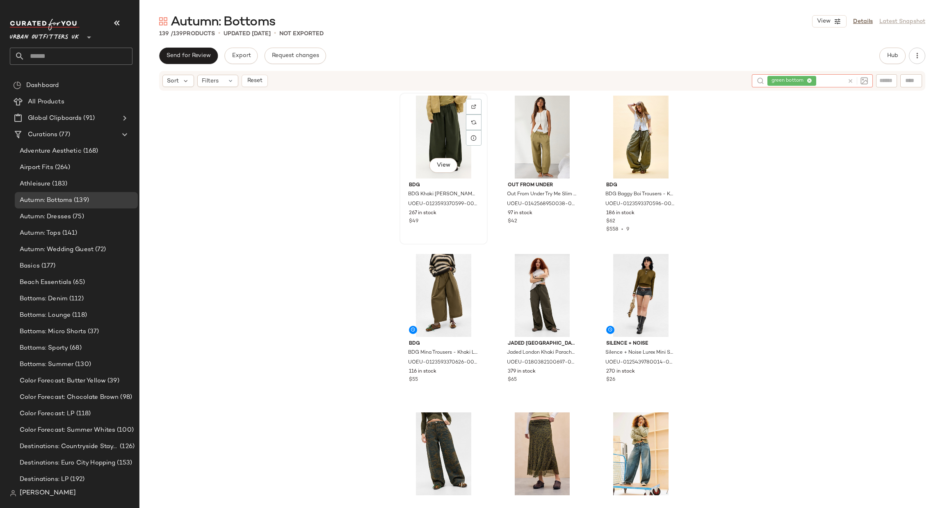
click at [444, 127] on div "View" at bounding box center [444, 137] width 82 height 83
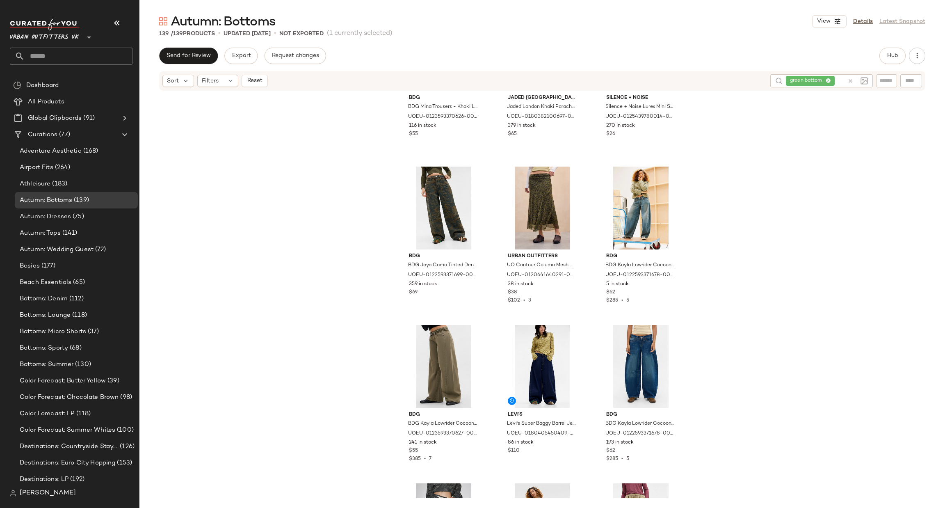
scroll to position [375, 0]
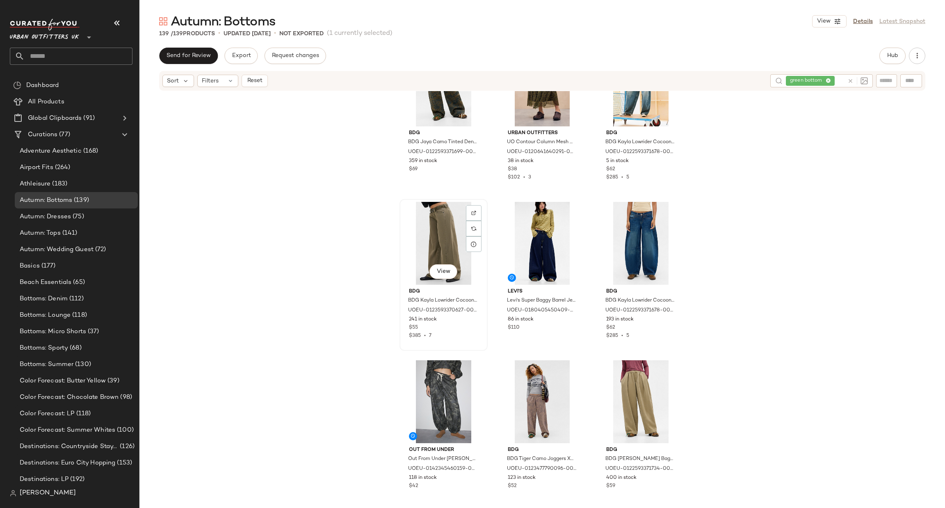
click at [437, 238] on div "View" at bounding box center [444, 243] width 82 height 83
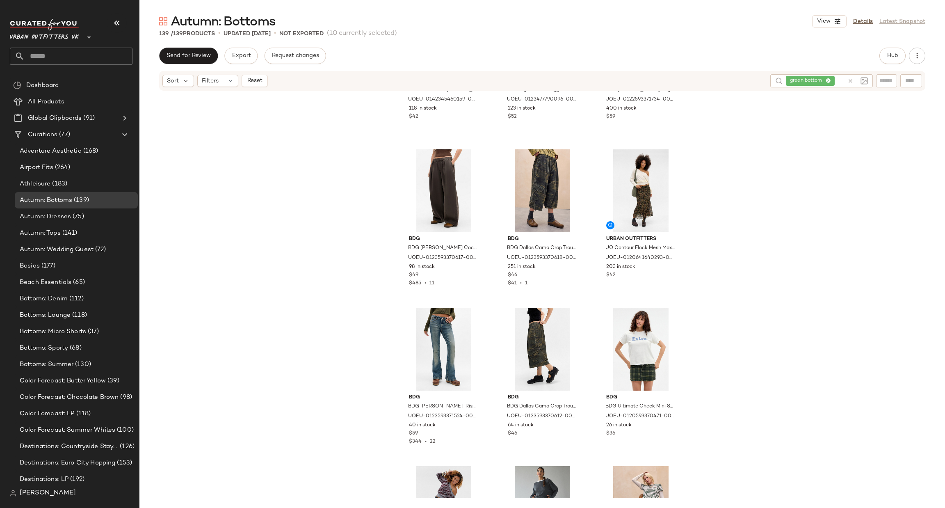
scroll to position [622, 0]
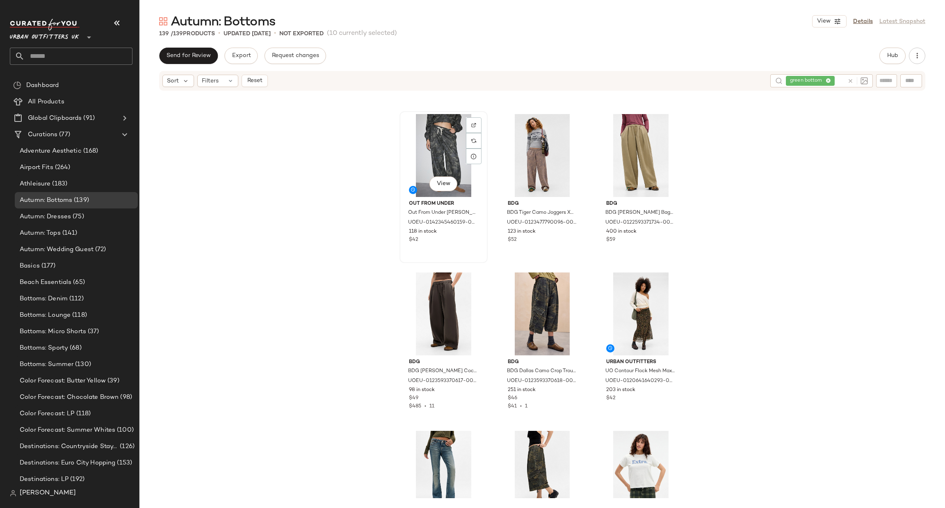
click at [436, 131] on div "View" at bounding box center [444, 155] width 82 height 83
click at [550, 296] on div "View" at bounding box center [542, 313] width 82 height 83
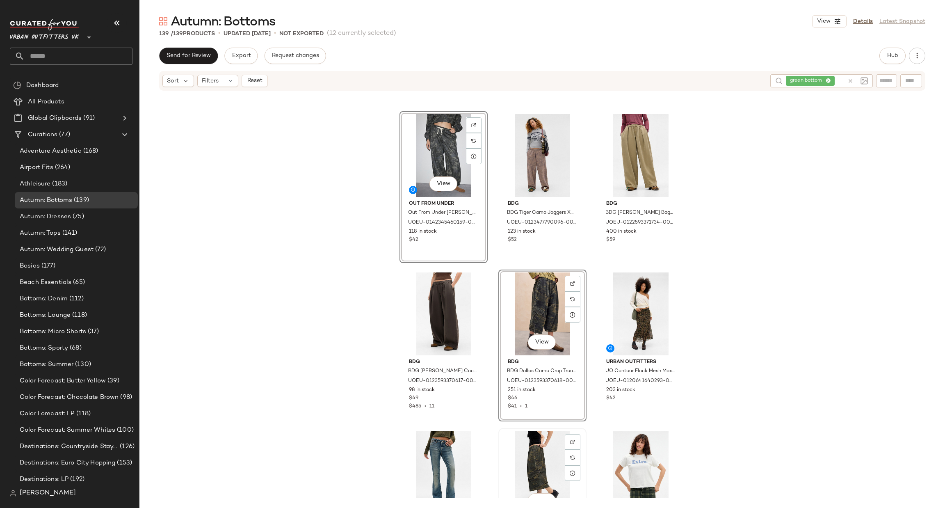
click at [538, 471] on div "View" at bounding box center [542, 472] width 82 height 83
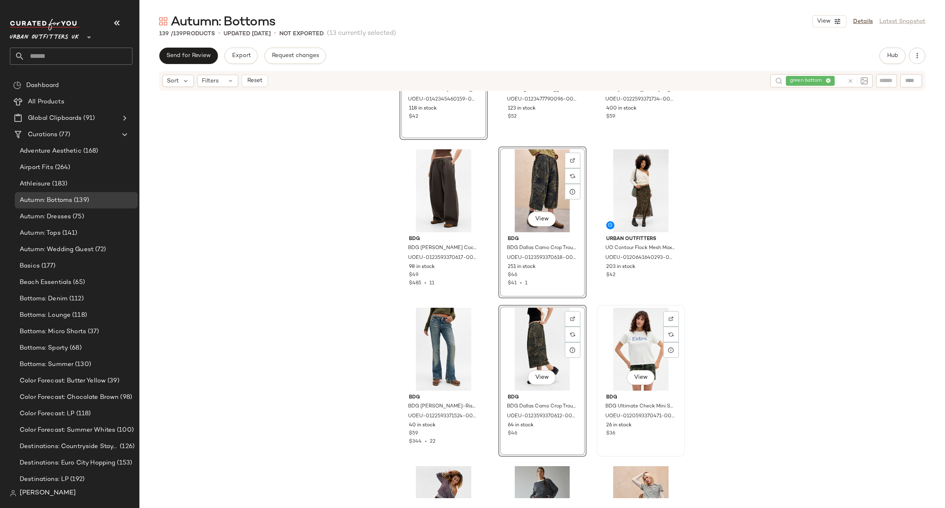
click at [620, 341] on div "View" at bounding box center [641, 349] width 82 height 83
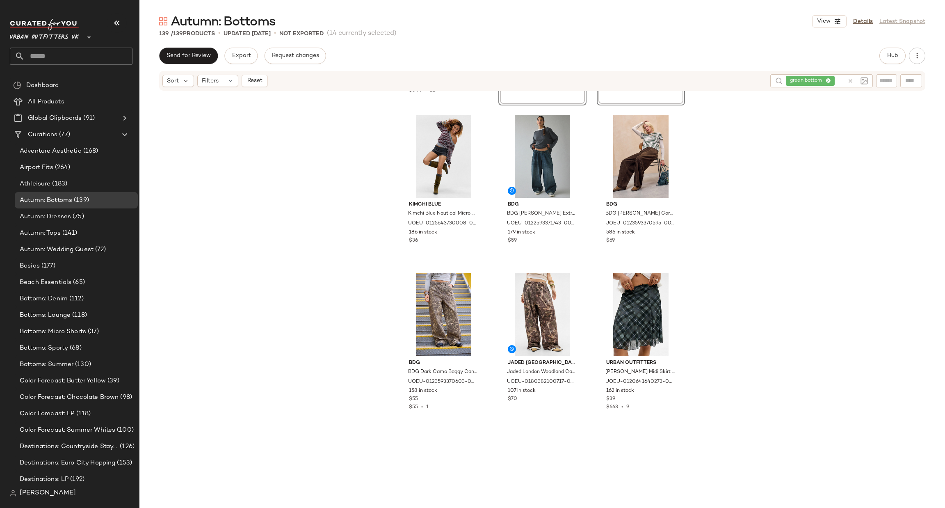
scroll to position [1114, 0]
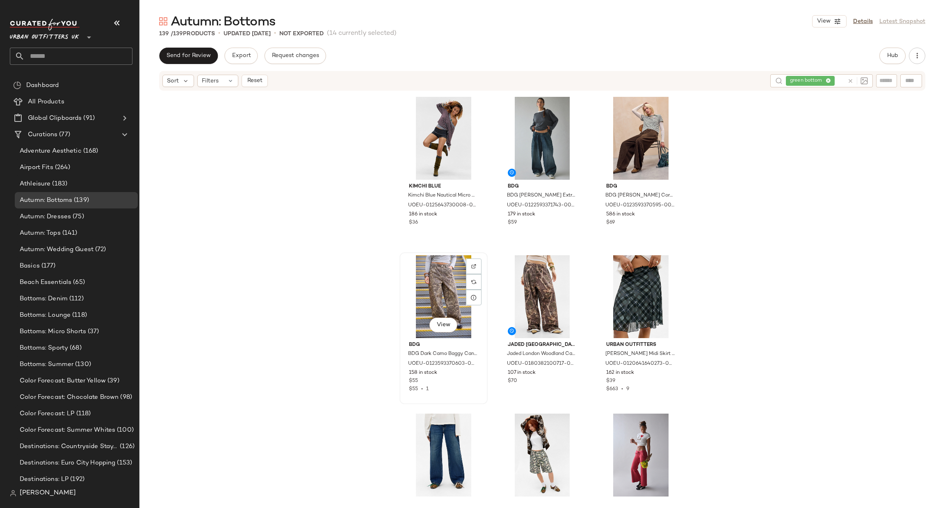
click at [439, 281] on div "View" at bounding box center [444, 296] width 82 height 83
click at [549, 281] on div "View" at bounding box center [542, 296] width 82 height 83
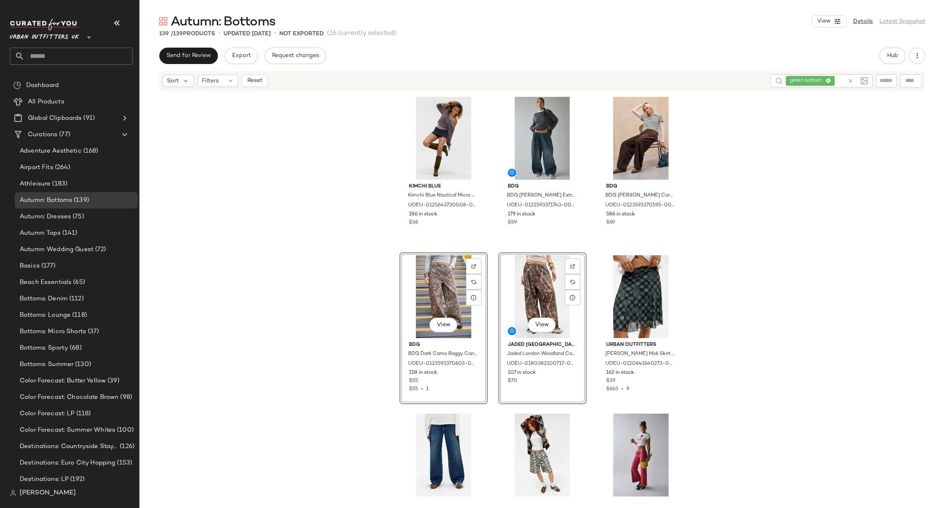
click at [544, 271] on div "View" at bounding box center [542, 296] width 82 height 83
click at [421, 292] on div "View" at bounding box center [444, 296] width 82 height 83
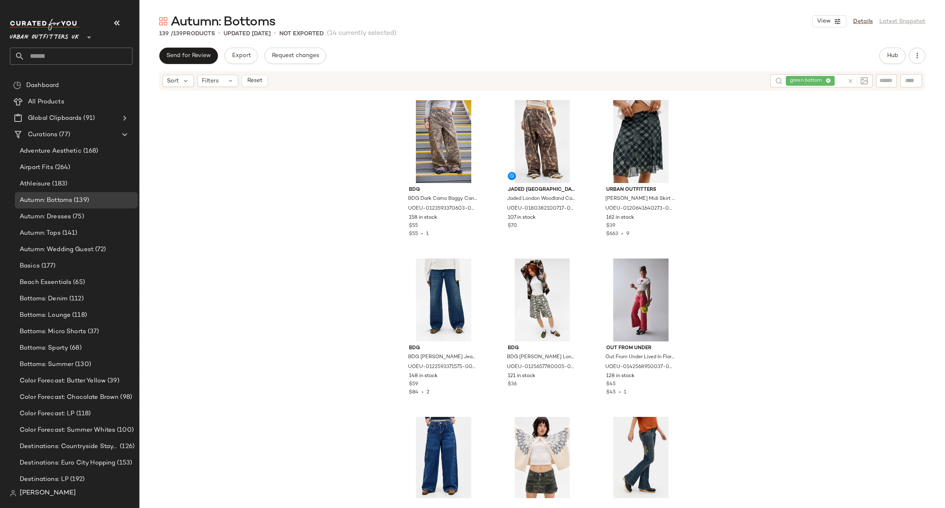
scroll to position [1360, 0]
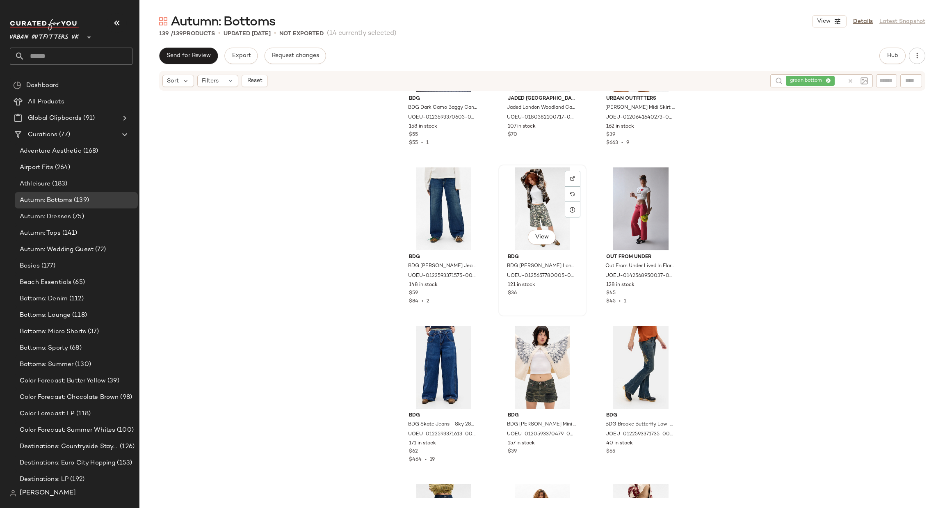
click at [535, 205] on div "View" at bounding box center [542, 208] width 82 height 83
click at [534, 372] on div "View" at bounding box center [542, 367] width 82 height 83
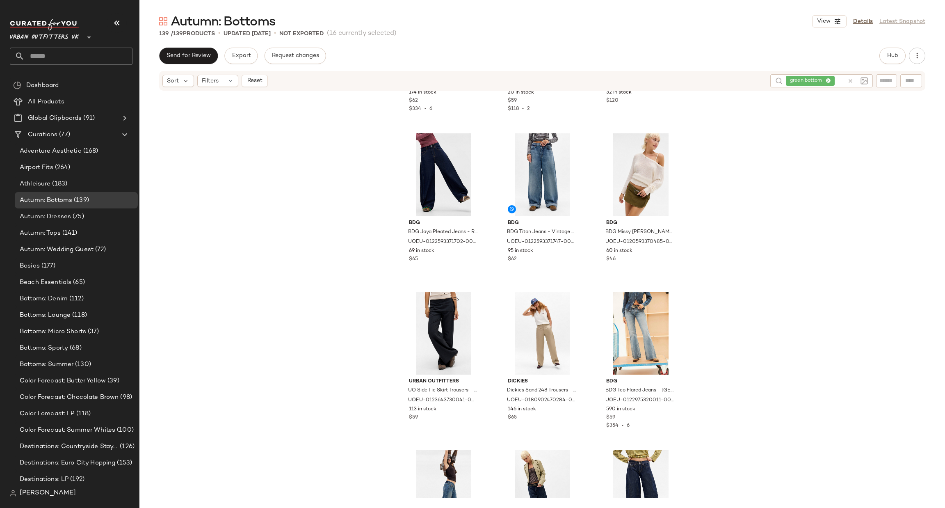
scroll to position [1853, 0]
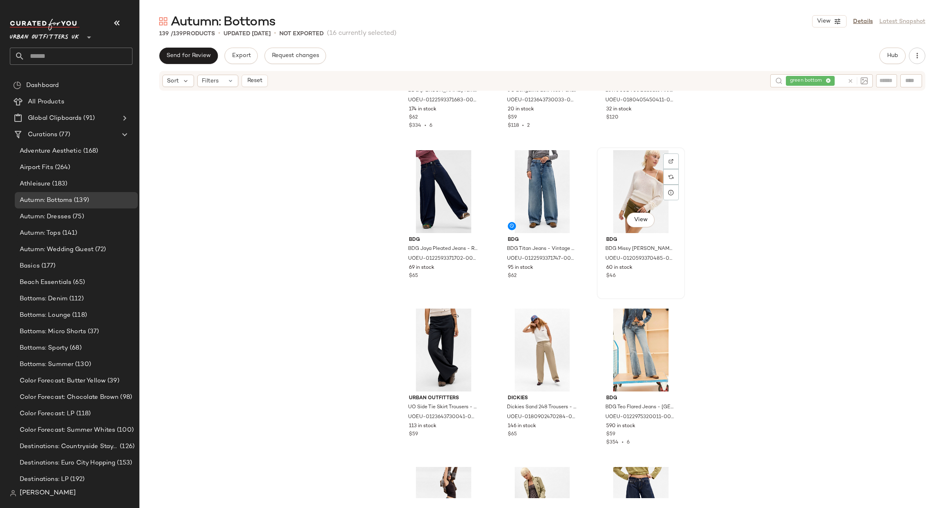
click at [632, 181] on div "View" at bounding box center [641, 191] width 82 height 83
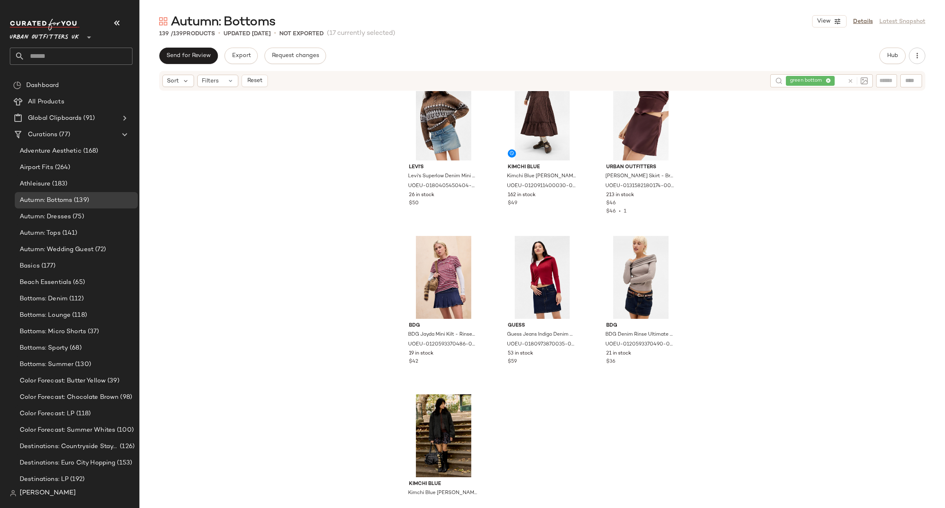
scroll to position [7038, 0]
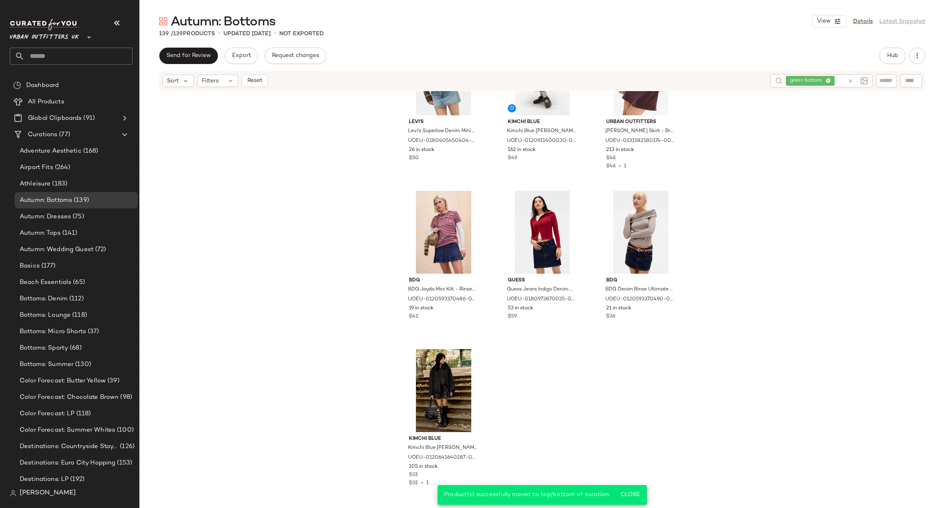
click at [846, 80] on div at bounding box center [856, 80] width 24 height 13
click at [855, 82] on div at bounding box center [858, 80] width 21 height 7
click at [851, 78] on icon at bounding box center [851, 81] width 6 height 6
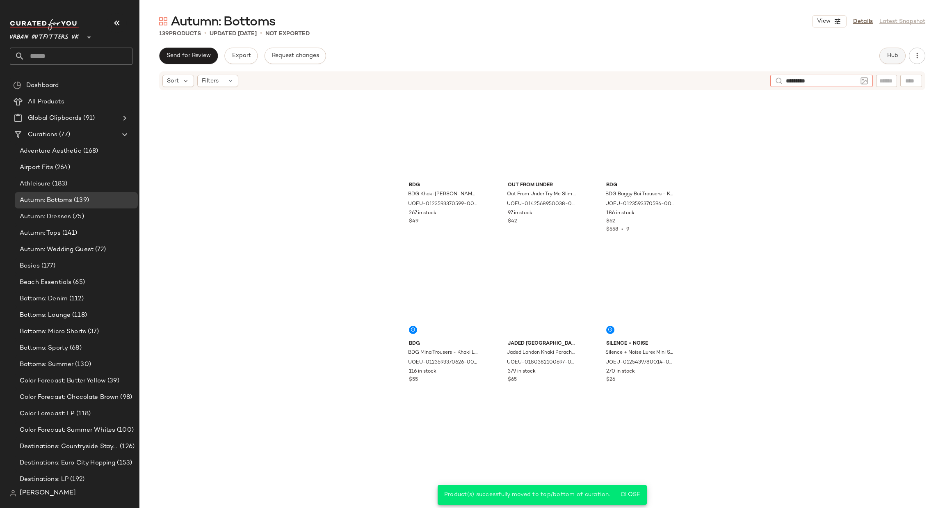
type input "**********"
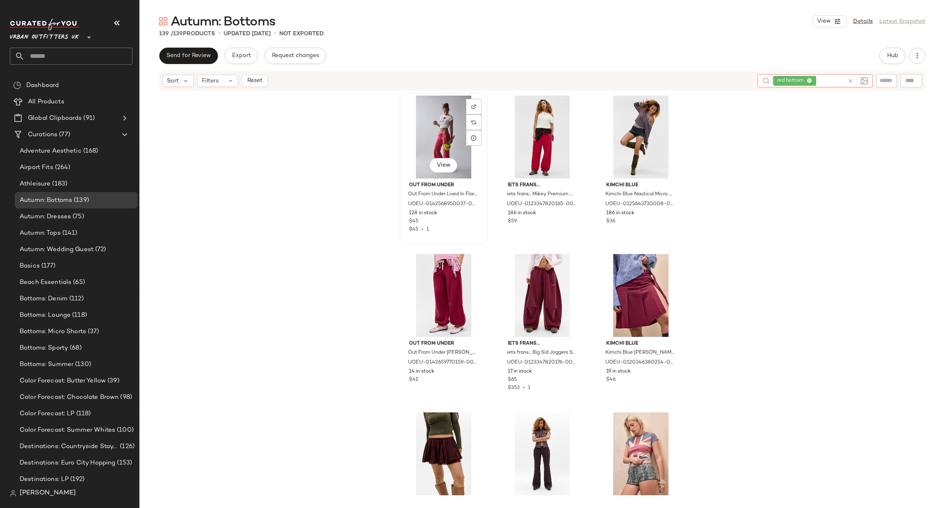
click at [451, 130] on div "View" at bounding box center [444, 137] width 82 height 83
click at [538, 128] on div "View" at bounding box center [542, 137] width 82 height 83
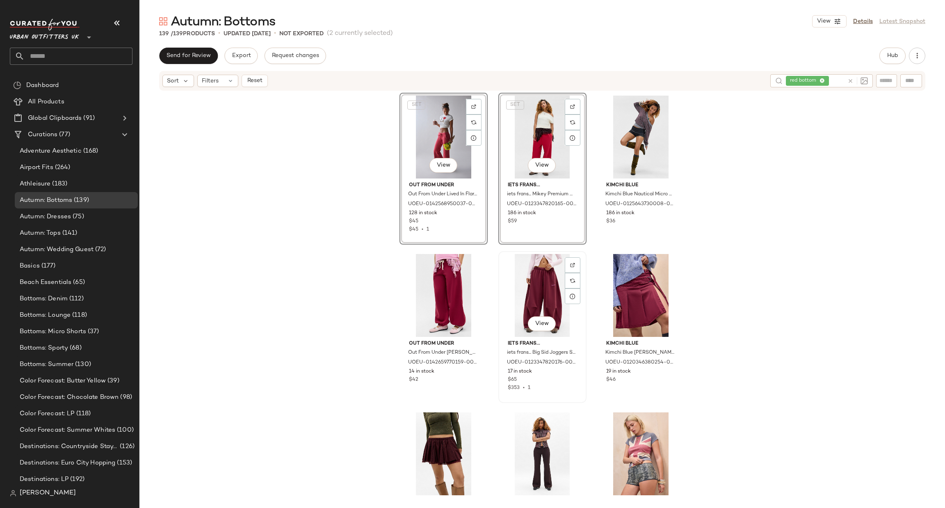
click at [545, 272] on div "View" at bounding box center [542, 295] width 82 height 83
click at [435, 280] on div "View" at bounding box center [444, 295] width 82 height 83
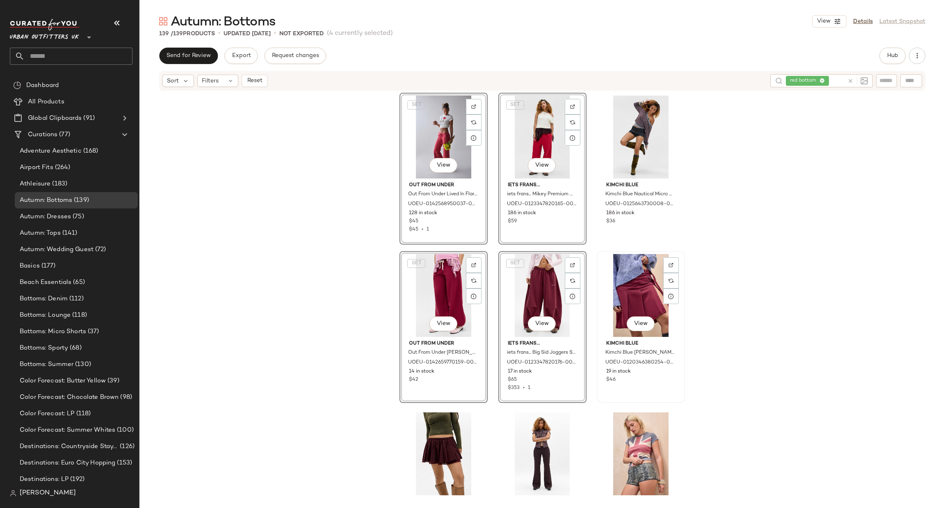
click at [636, 284] on div "View" at bounding box center [641, 295] width 82 height 83
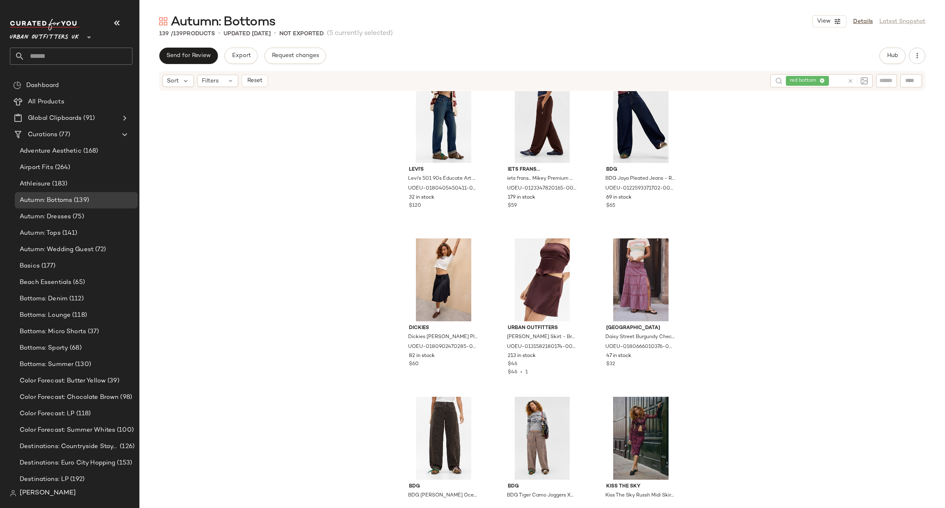
scroll to position [868, 0]
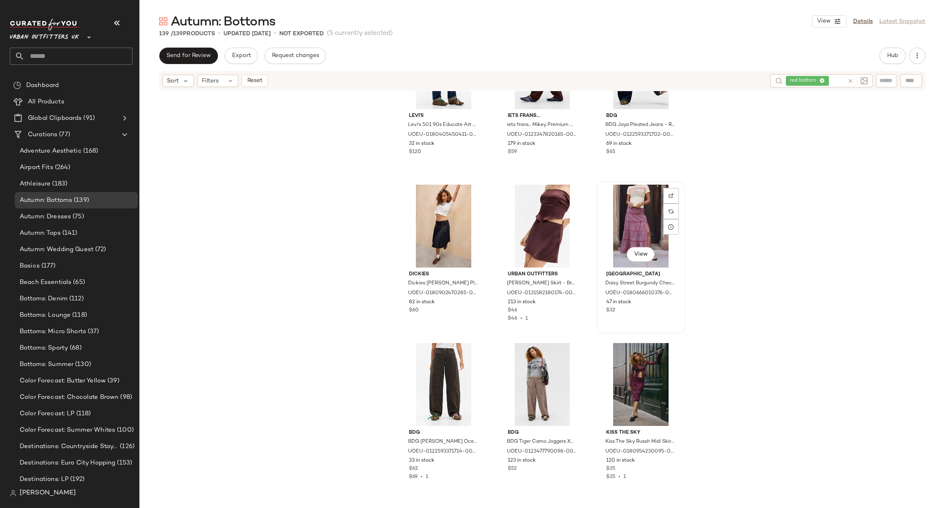
click at [641, 201] on div "View" at bounding box center [641, 226] width 82 height 83
click at [650, 366] on div "View" at bounding box center [641, 384] width 82 height 83
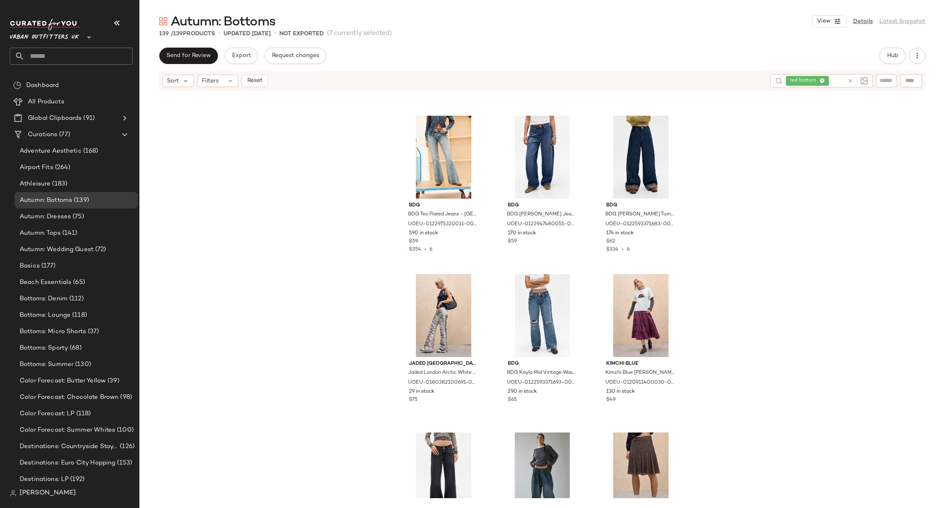
scroll to position [2960, 0]
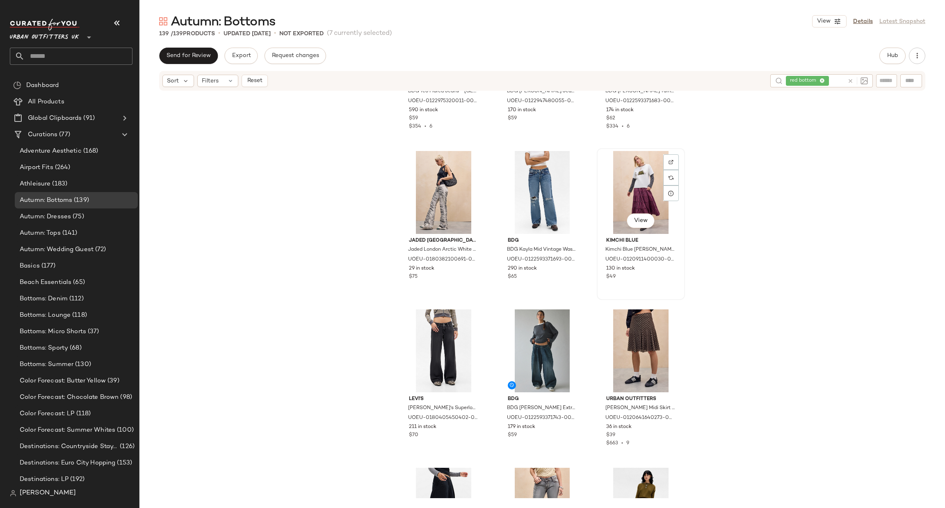
click at [630, 190] on div "View" at bounding box center [641, 192] width 82 height 83
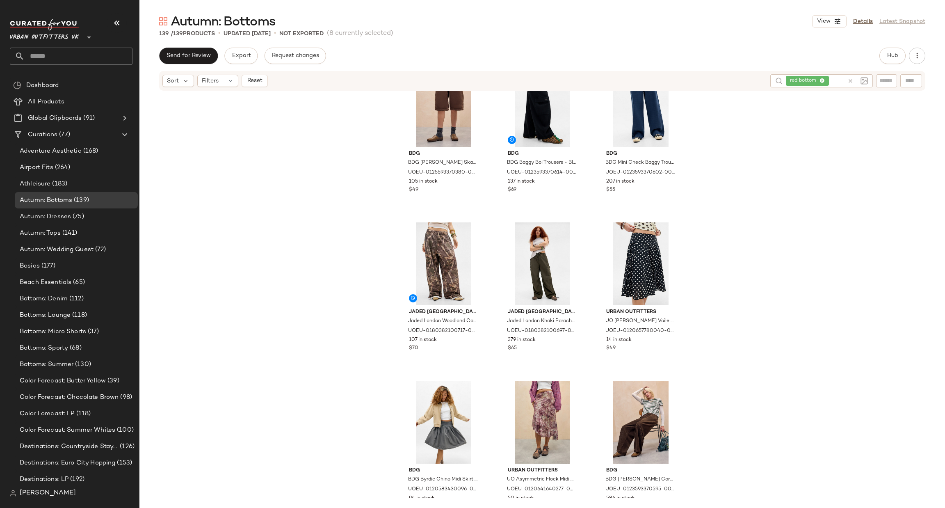
scroll to position [4438, 0]
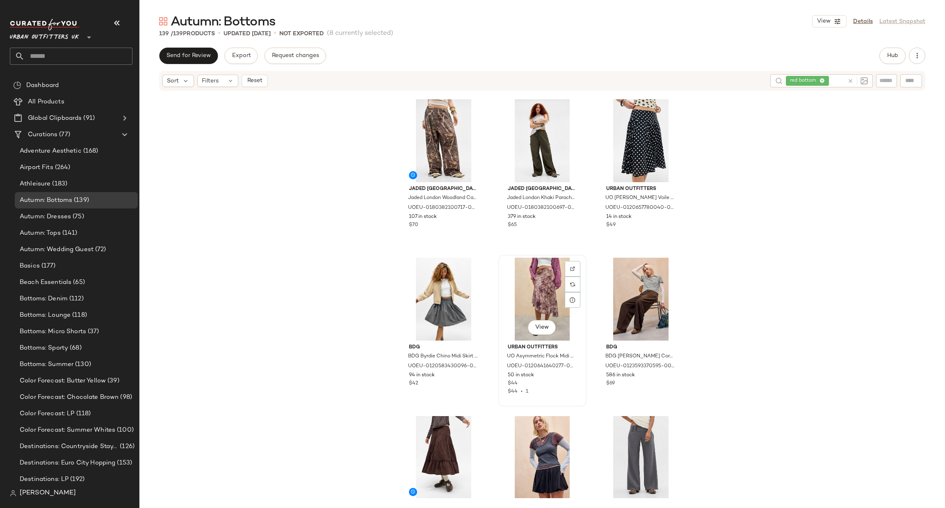
click at [535, 284] on div "View" at bounding box center [542, 299] width 82 height 83
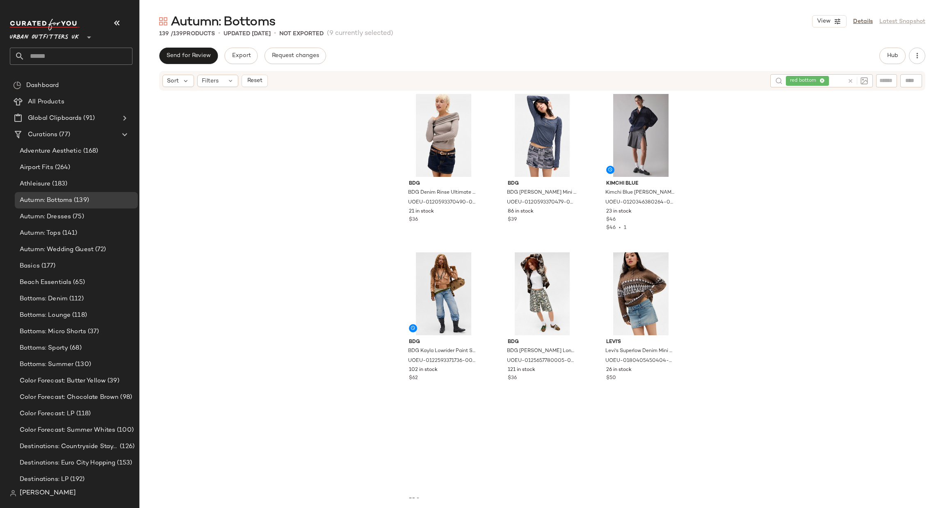
scroll to position [7022, 0]
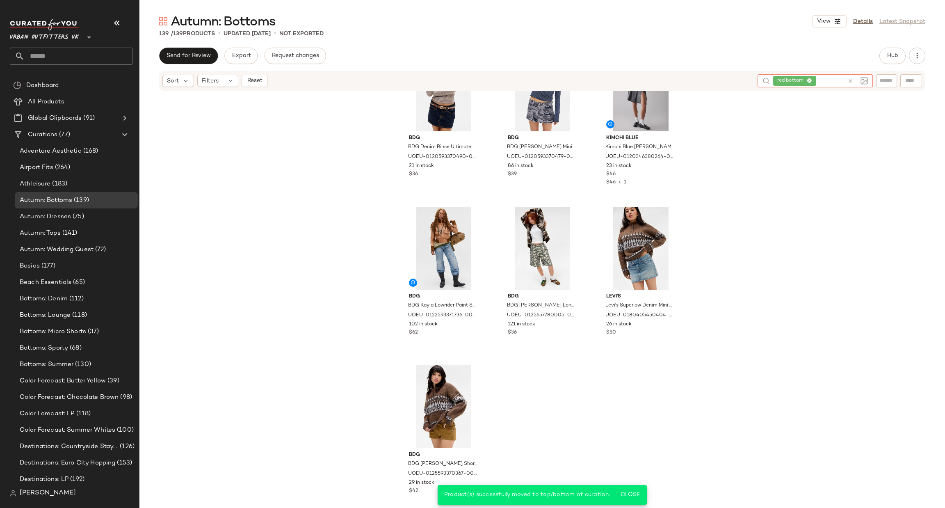
click at [852, 79] on icon at bounding box center [851, 81] width 6 height 6
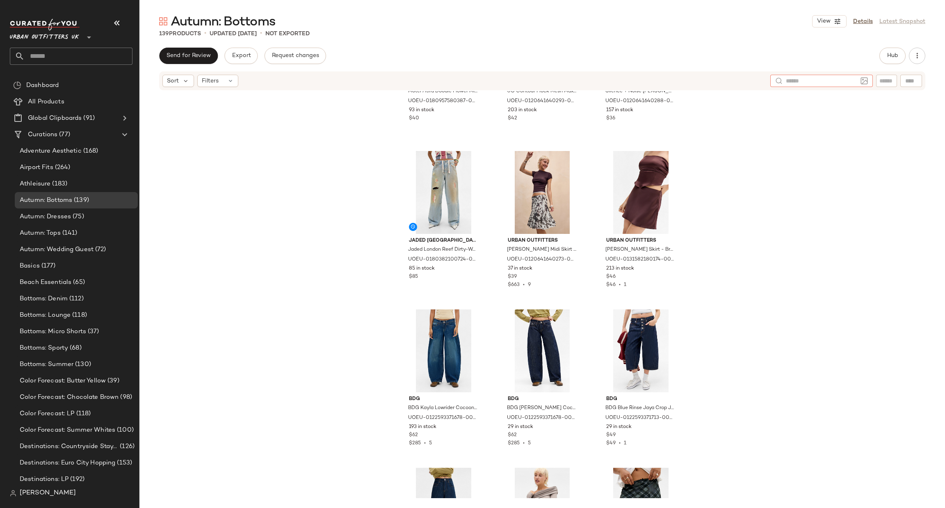
scroll to position [3083, 0]
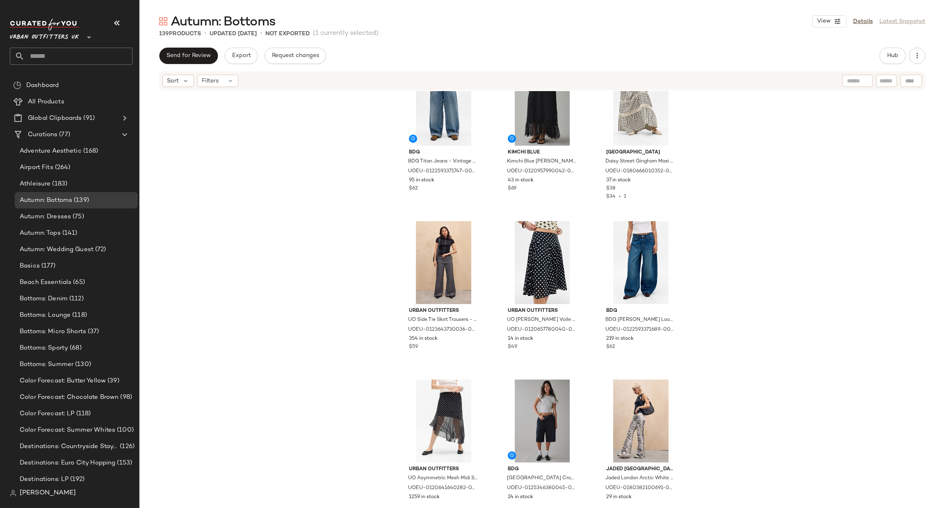
scroll to position [3699, 0]
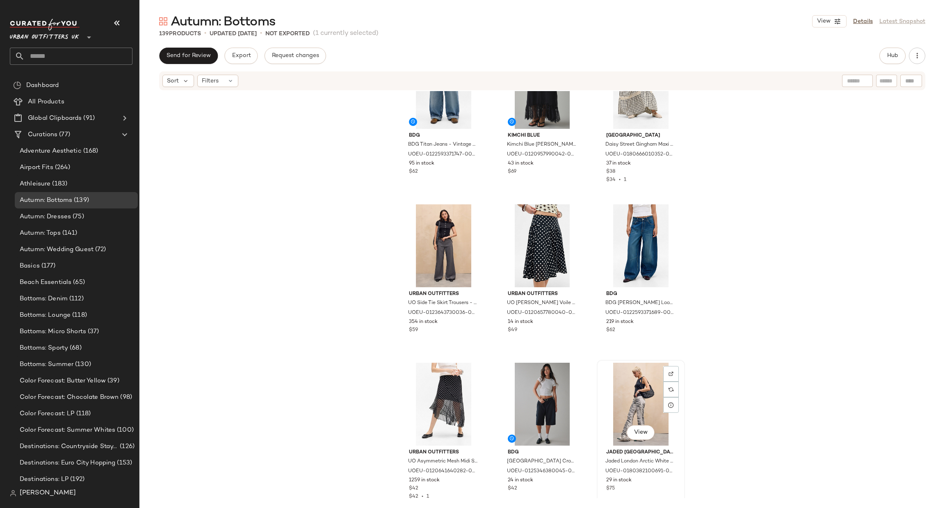
click at [634, 390] on div "View" at bounding box center [641, 404] width 82 height 83
click at [432, 235] on div "View" at bounding box center [444, 245] width 82 height 83
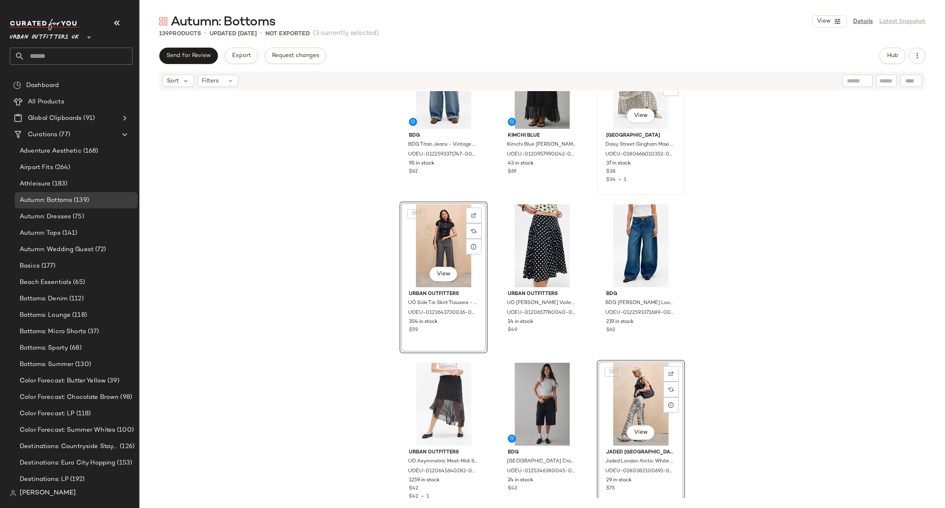
click at [636, 94] on div "View" at bounding box center [641, 87] width 82 height 83
click at [543, 226] on div "View" at bounding box center [542, 245] width 82 height 83
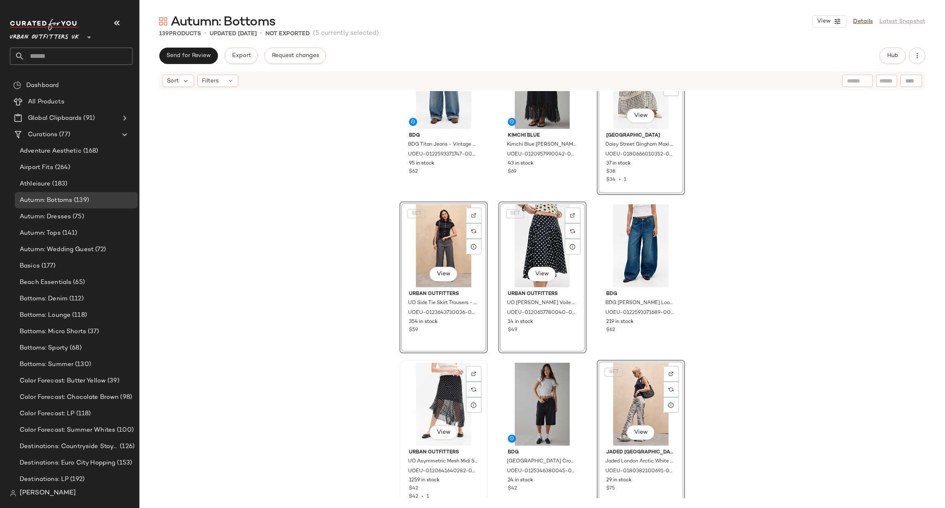
click at [444, 397] on div "View" at bounding box center [444, 404] width 82 height 83
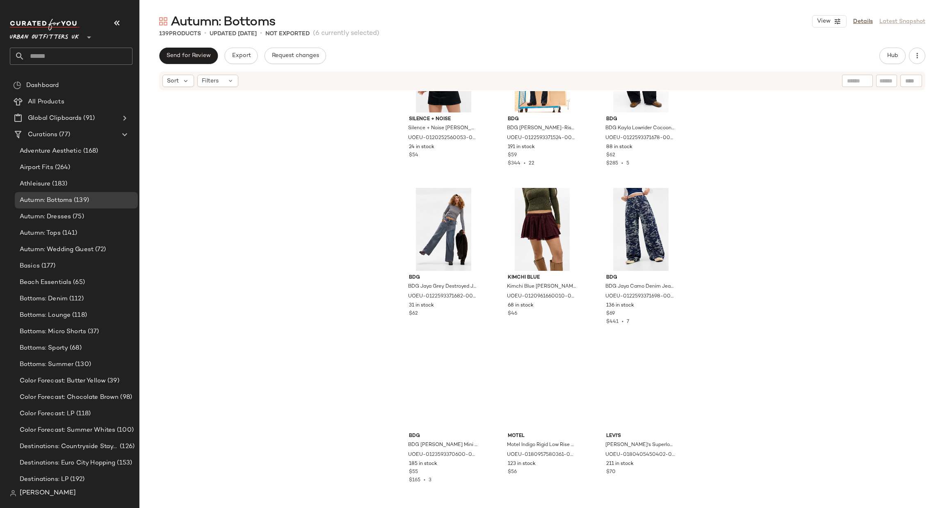
scroll to position [4191, 0]
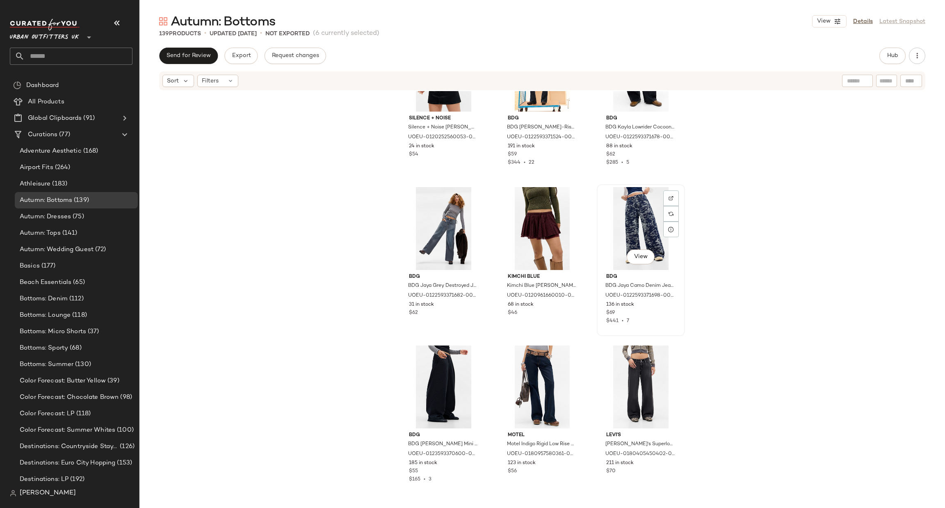
click at [643, 219] on div "View" at bounding box center [641, 228] width 82 height 83
click at [436, 229] on div "View" at bounding box center [444, 228] width 82 height 83
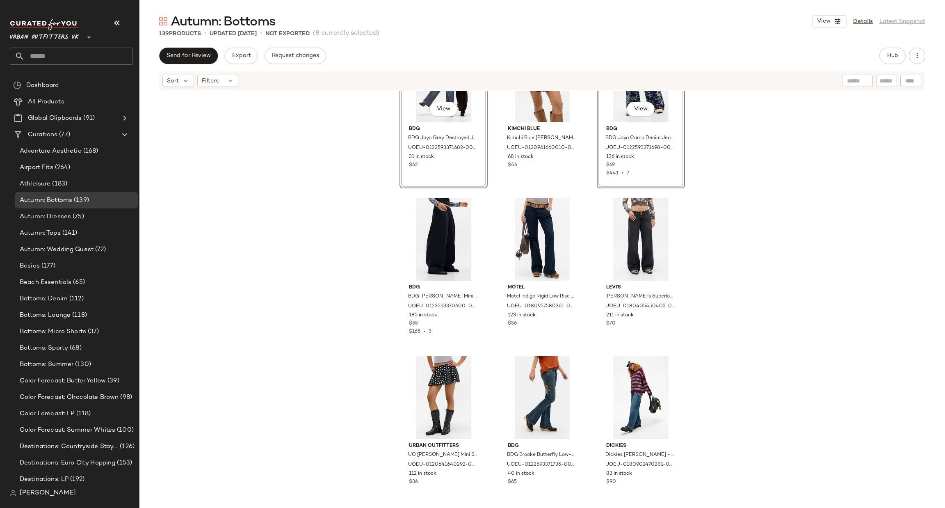
scroll to position [4438, 0]
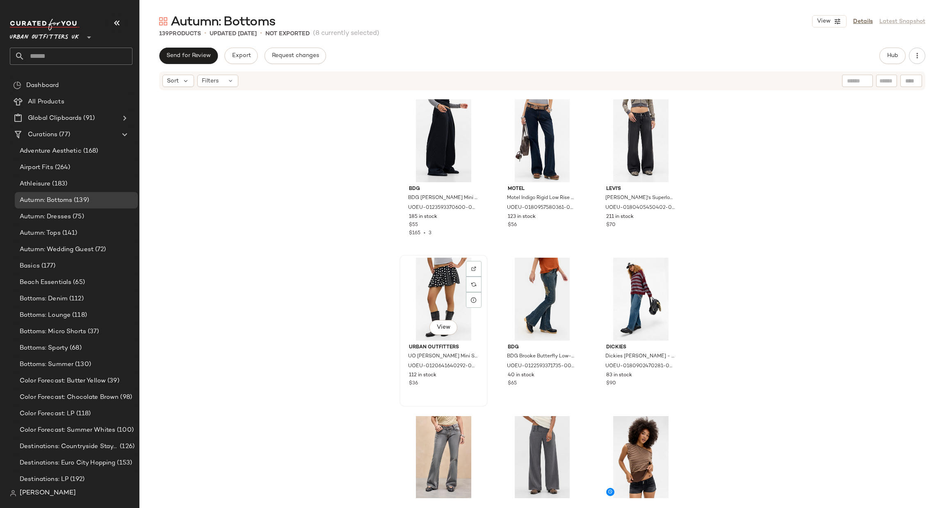
click at [441, 282] on div "View" at bounding box center [444, 299] width 82 height 83
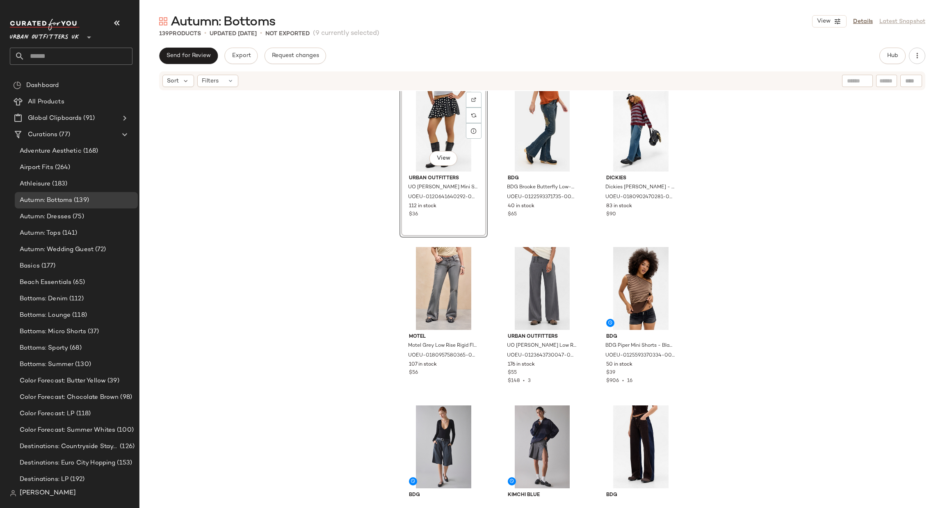
scroll to position [4684, 0]
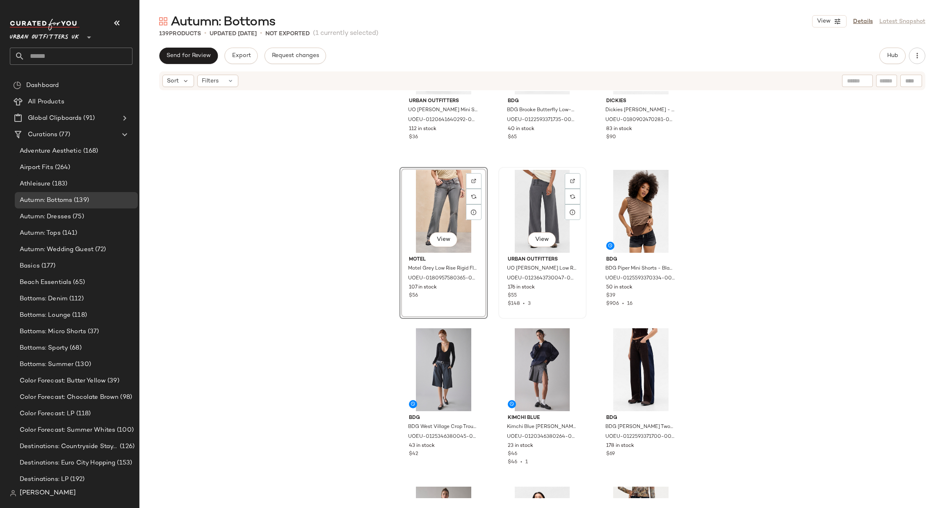
click at [527, 213] on div "View" at bounding box center [542, 211] width 82 height 83
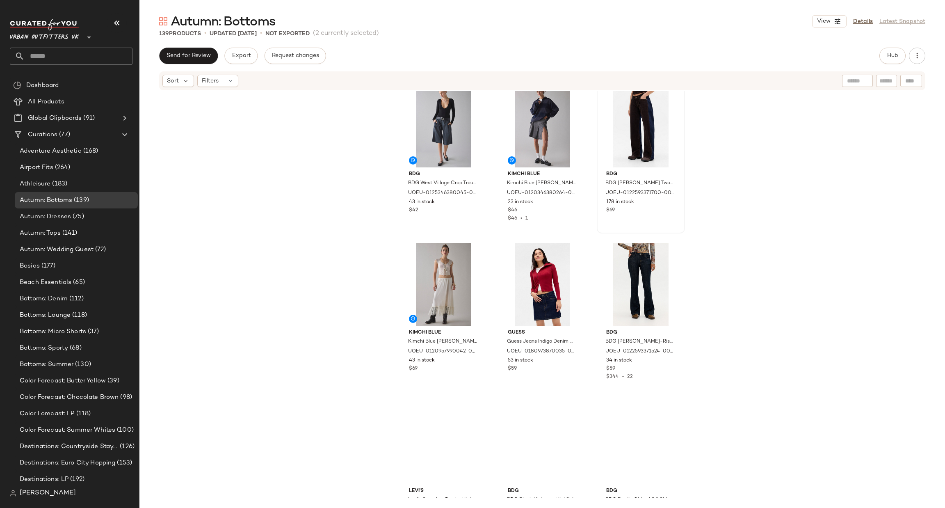
scroll to position [4930, 0]
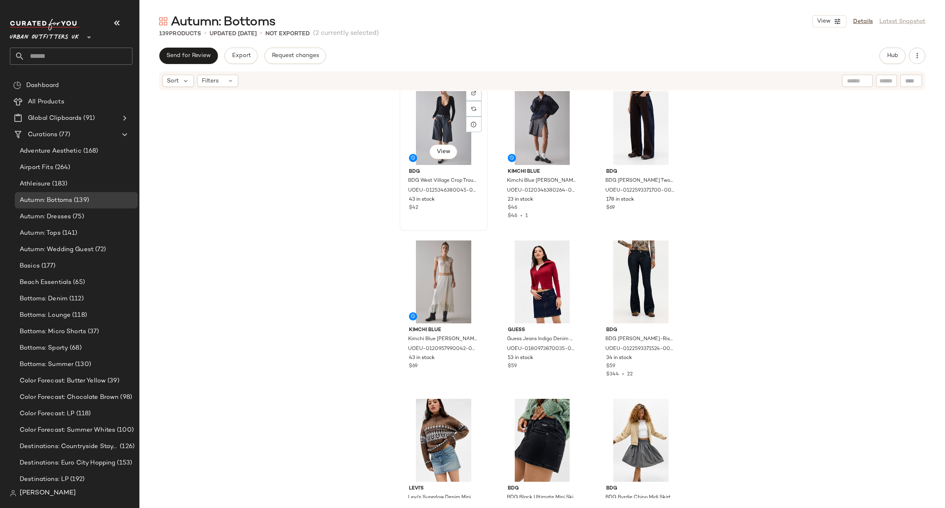
click at [422, 126] on div "View" at bounding box center [444, 123] width 82 height 83
click at [531, 115] on div "View" at bounding box center [542, 123] width 82 height 83
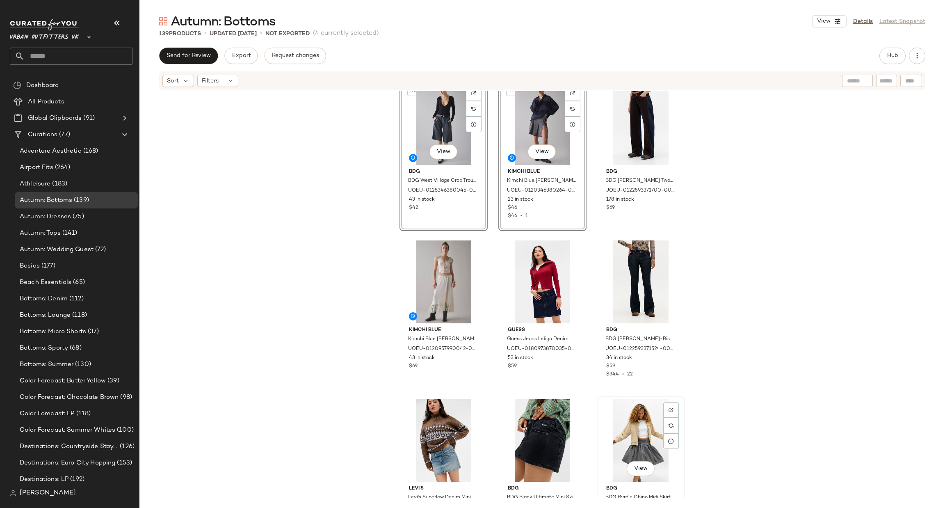
click at [641, 434] on div "View" at bounding box center [641, 440] width 82 height 83
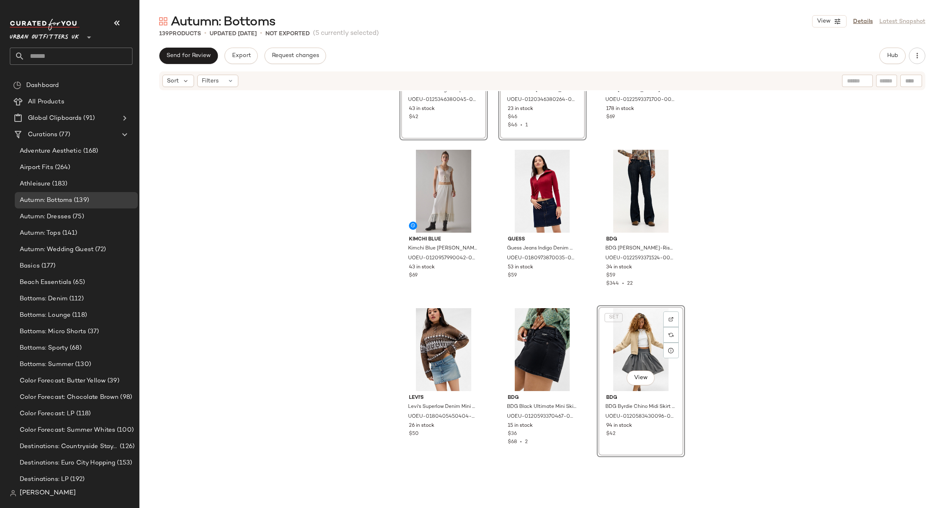
scroll to position [5053, 0]
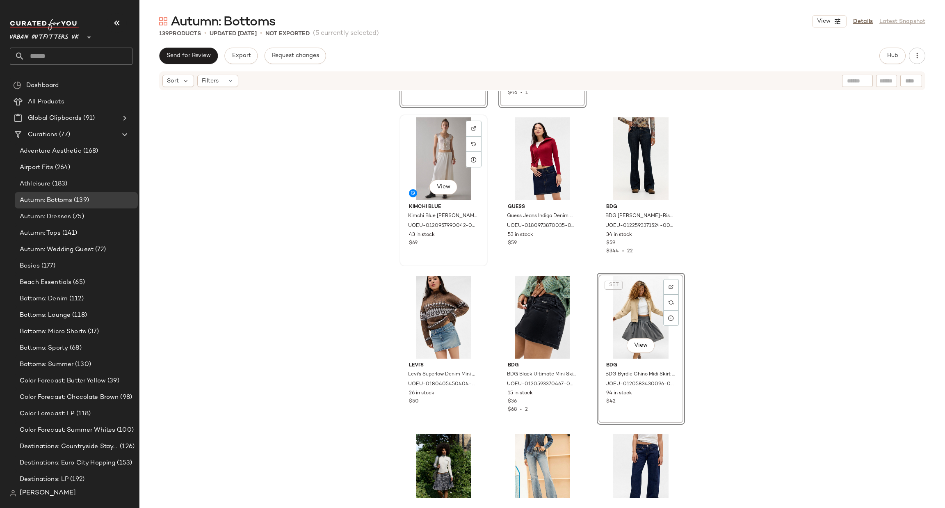
click at [430, 149] on div "View" at bounding box center [444, 158] width 82 height 83
click at [437, 449] on div "View" at bounding box center [444, 475] width 82 height 83
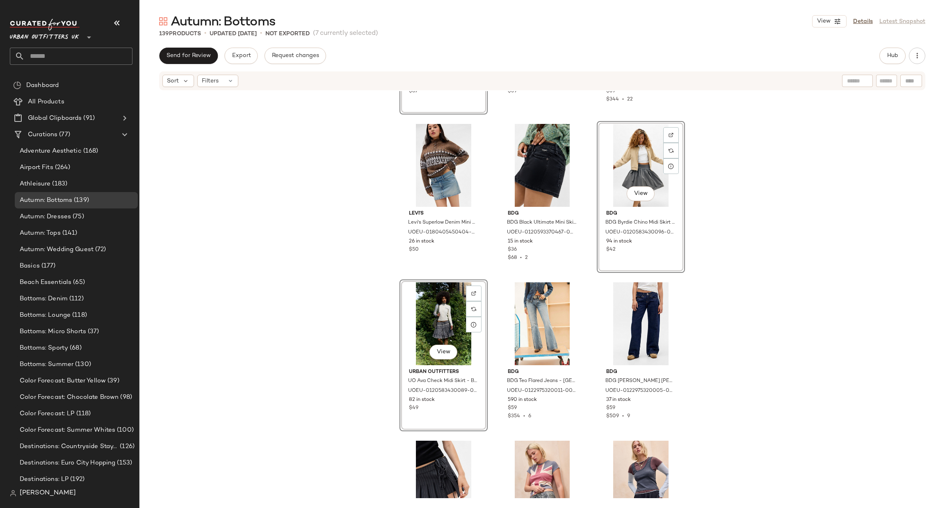
scroll to position [5299, 0]
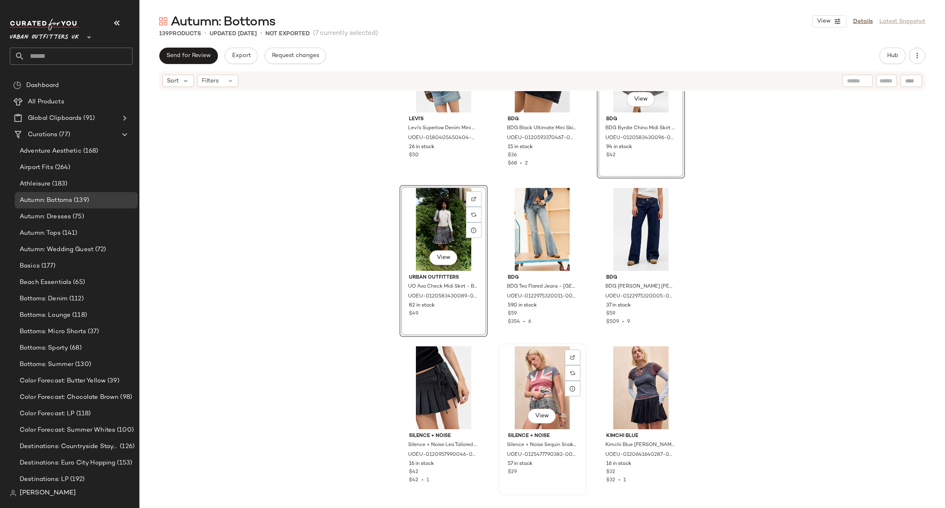
click at [521, 372] on div "View" at bounding box center [542, 387] width 82 height 83
click at [430, 387] on div "View" at bounding box center [444, 387] width 82 height 83
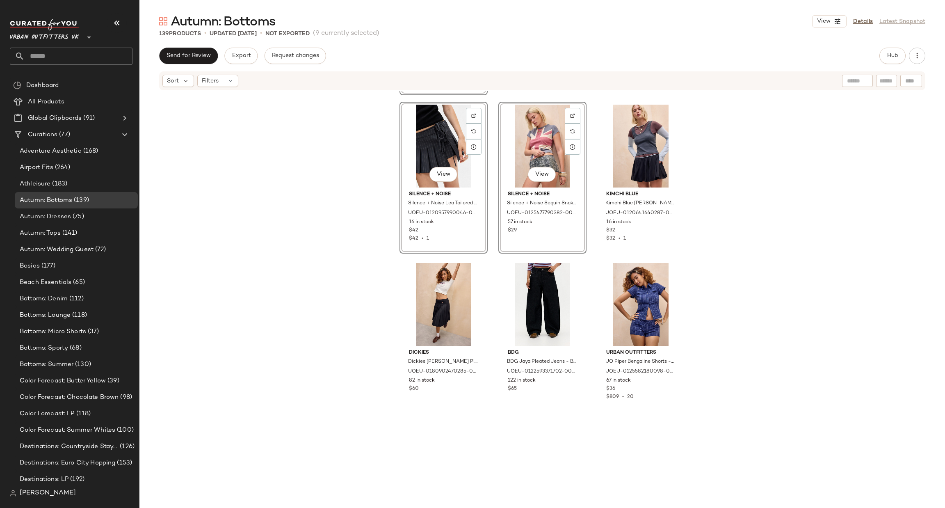
scroll to position [5545, 0]
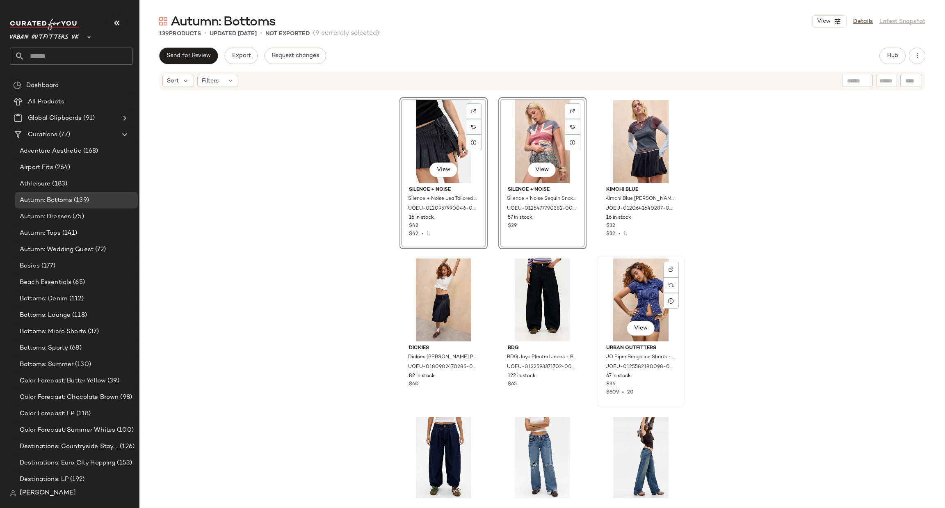
click at [627, 295] on div "View" at bounding box center [641, 299] width 82 height 83
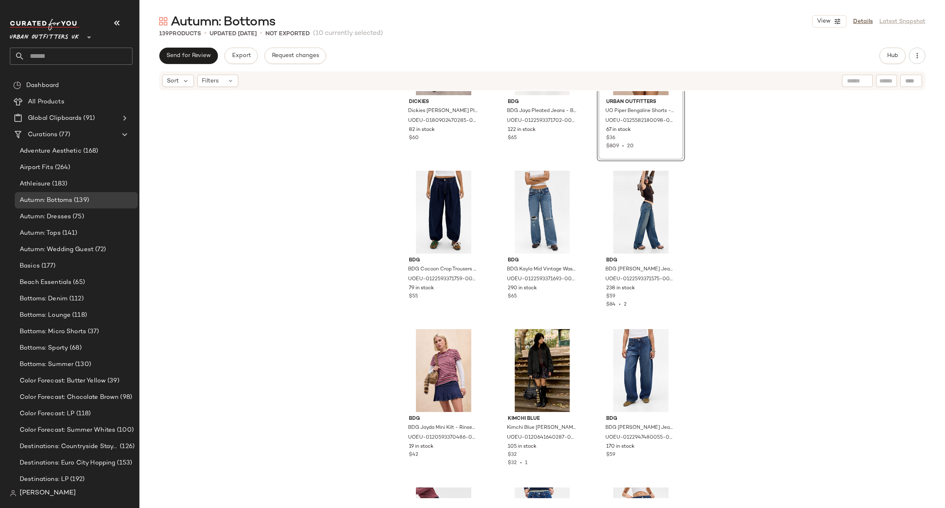
scroll to position [5915, 0]
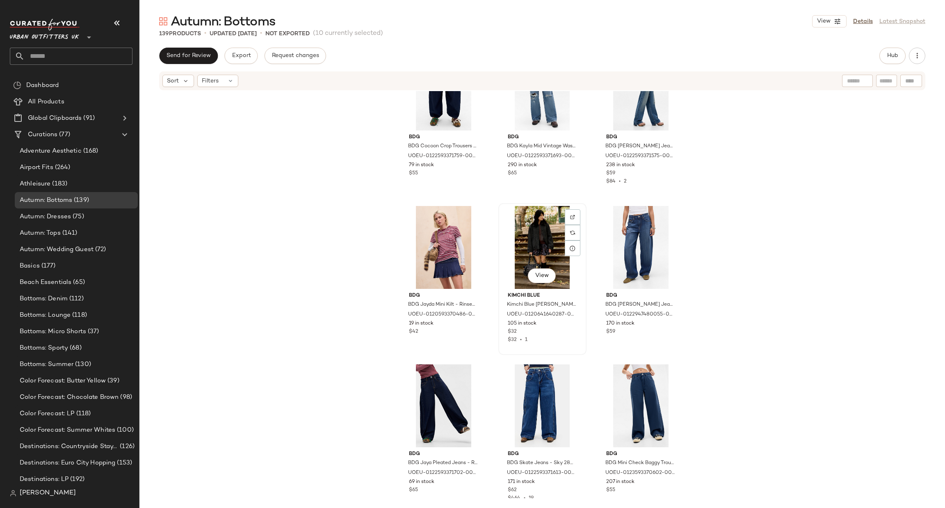
drag, startPoint x: 533, startPoint y: 239, endPoint x: 527, endPoint y: 236, distance: 5.9
click at [532, 239] on div "View" at bounding box center [542, 247] width 82 height 83
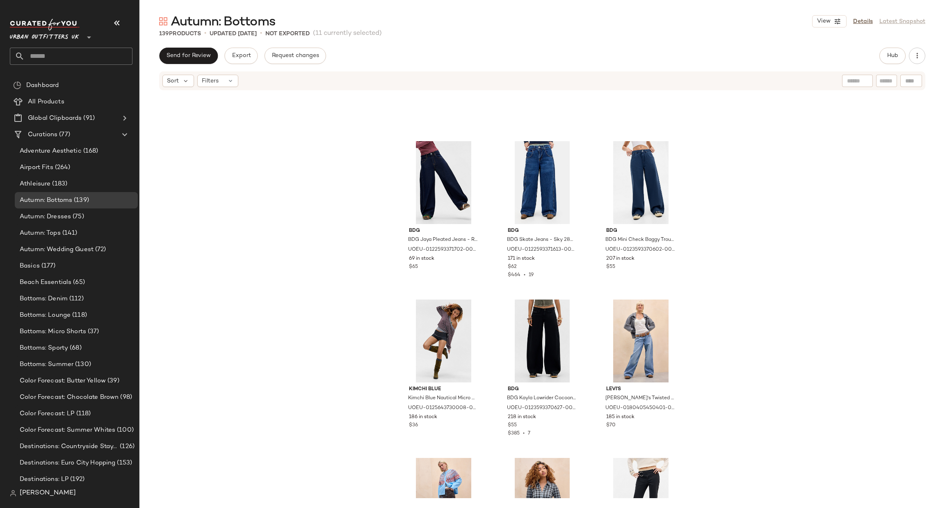
scroll to position [6284, 0]
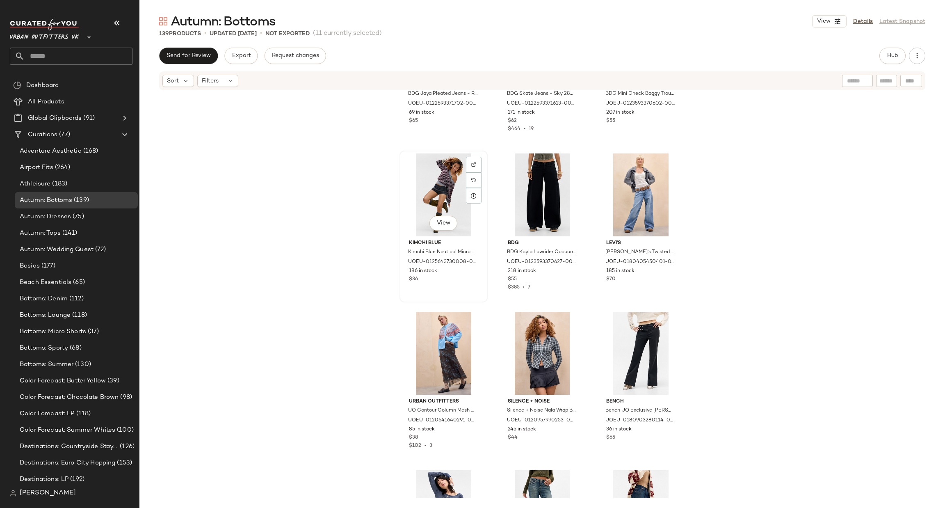
click at [438, 177] on div "View" at bounding box center [444, 194] width 82 height 83
click at [535, 342] on div "View" at bounding box center [542, 353] width 82 height 83
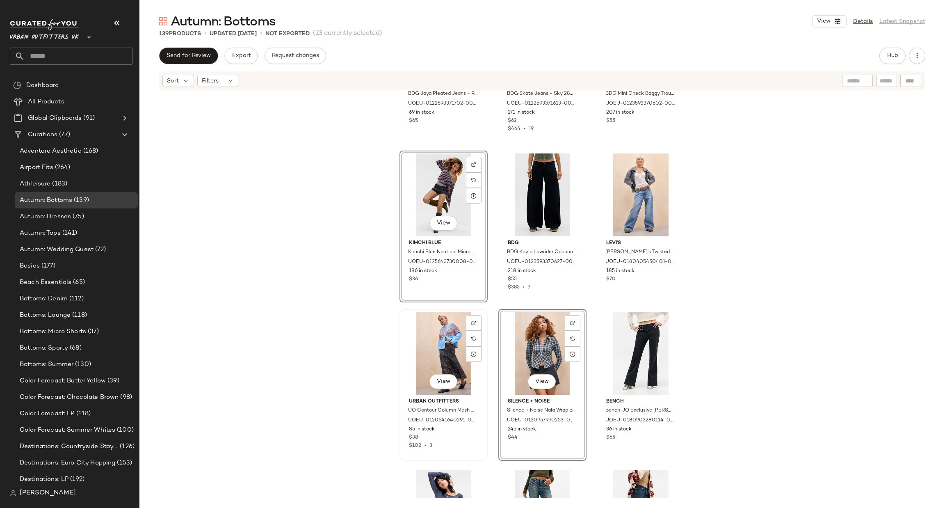
click at [442, 334] on div "View" at bounding box center [444, 353] width 82 height 83
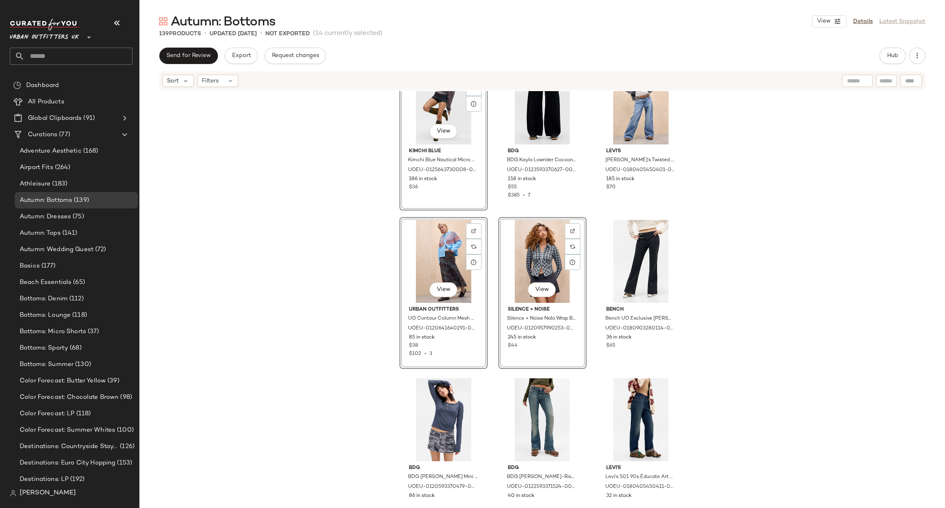
scroll to position [6530, 0]
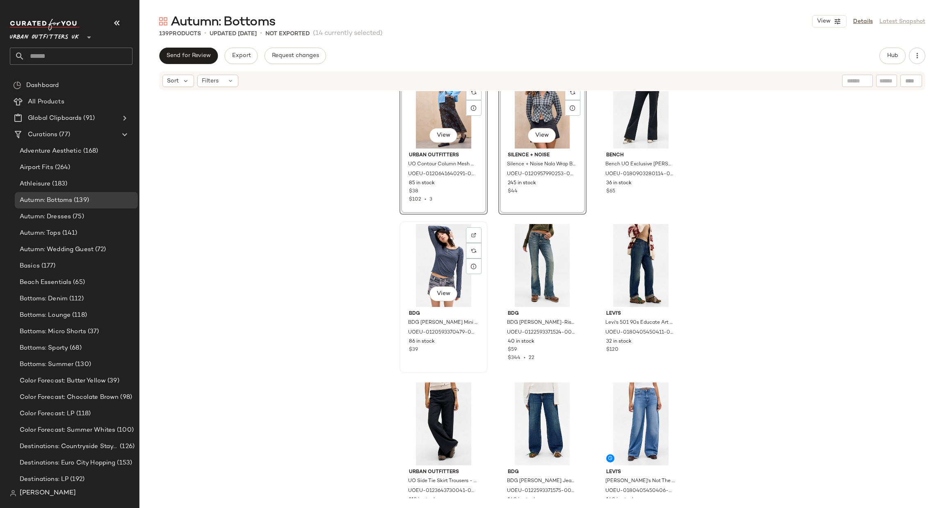
click at [437, 252] on div "View" at bounding box center [444, 265] width 82 height 83
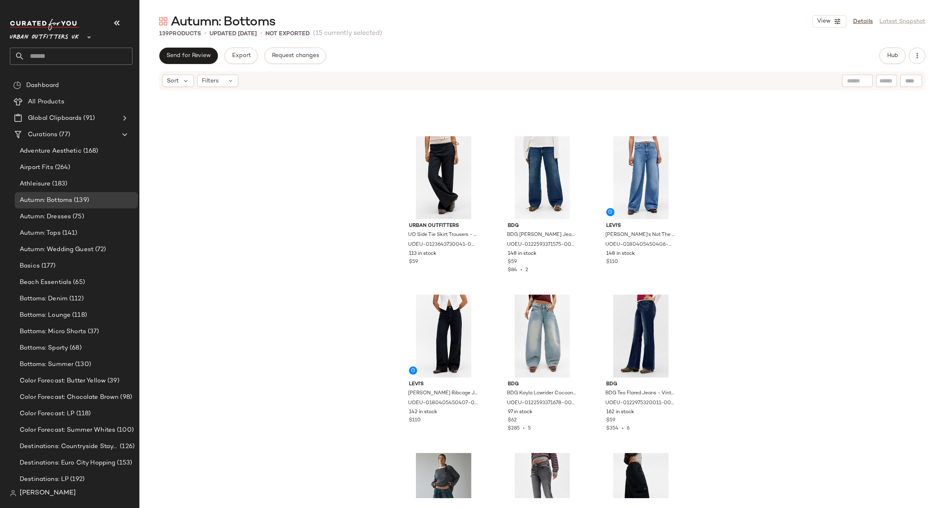
scroll to position [7022, 0]
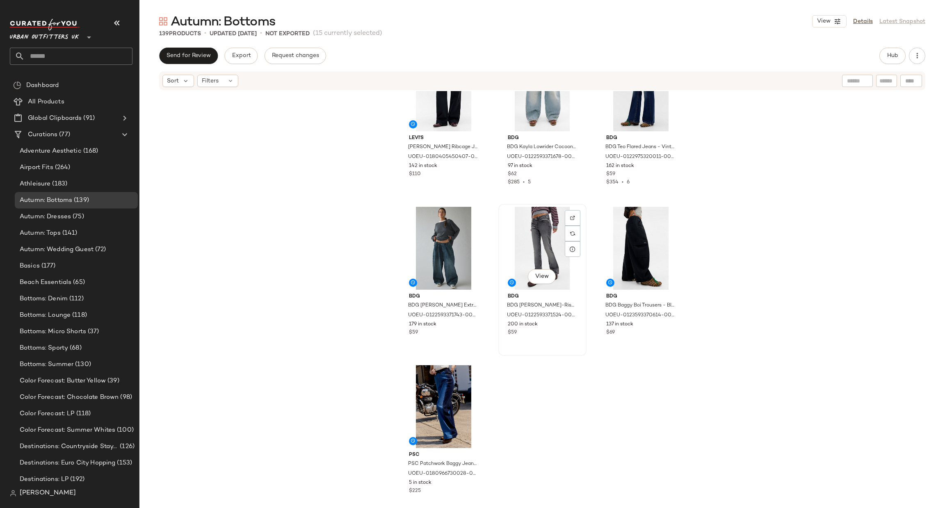
click at [528, 240] on div "View" at bounding box center [542, 248] width 82 height 83
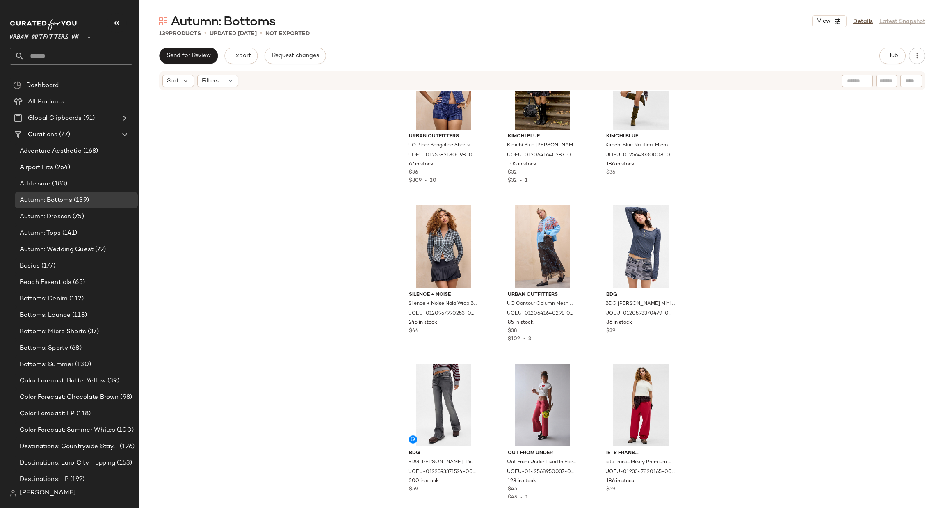
scroll to position [499, 0]
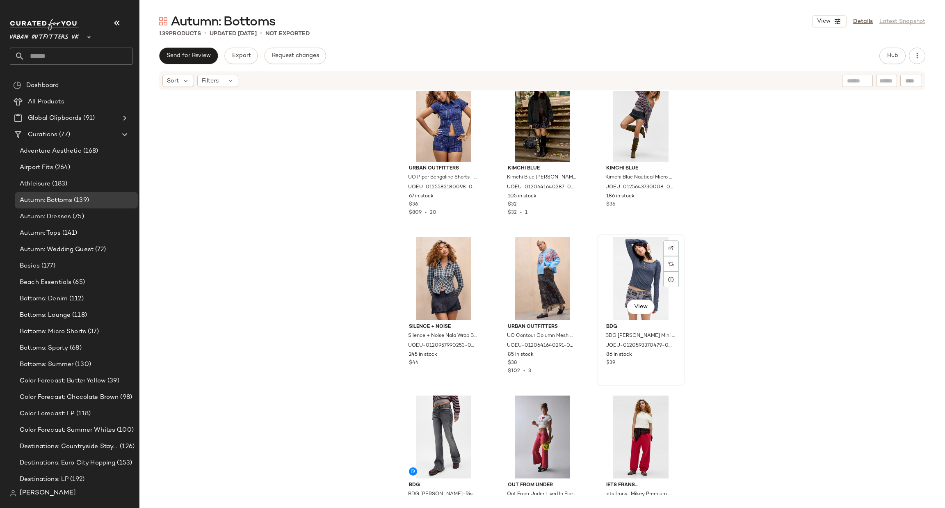
click at [652, 262] on div "View" at bounding box center [641, 278] width 82 height 83
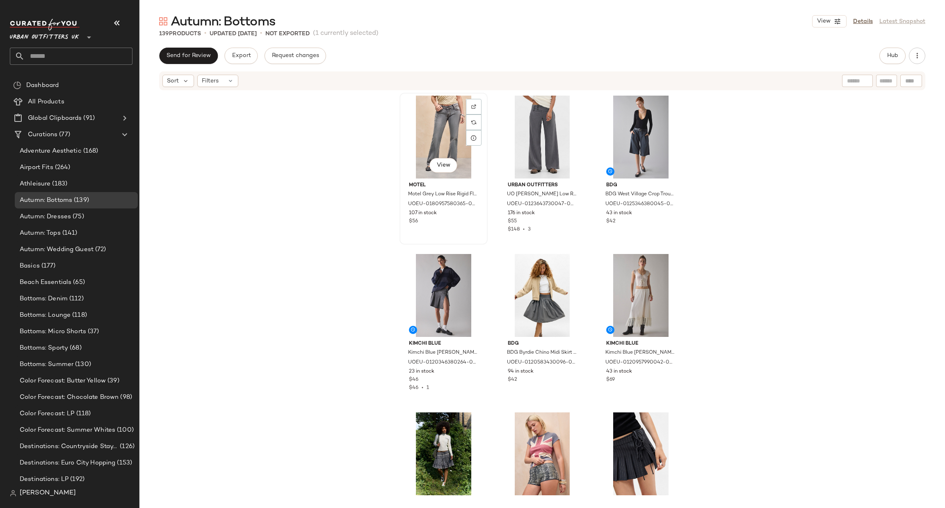
click at [447, 142] on div "View" at bounding box center [444, 137] width 82 height 83
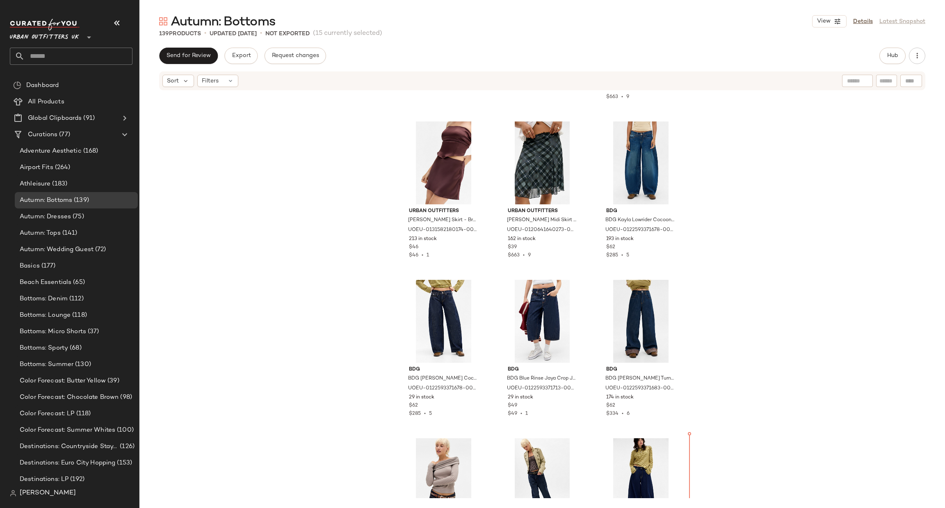
scroll to position [3940, 0]
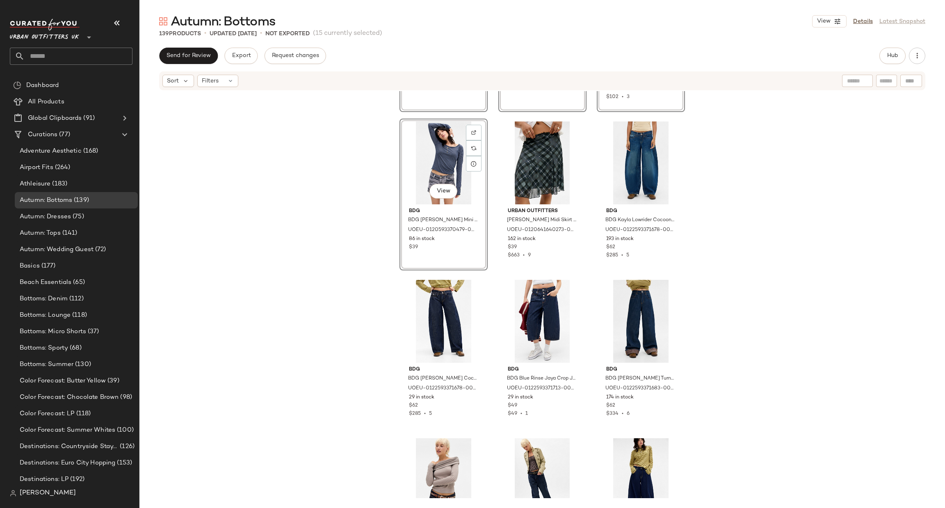
click at [684, 225] on div "View Kimchi Blue Kimchi Blue Nautical Micro Shorts - Grey M at Urban Outfitters…" at bounding box center [543, 294] width 806 height 407
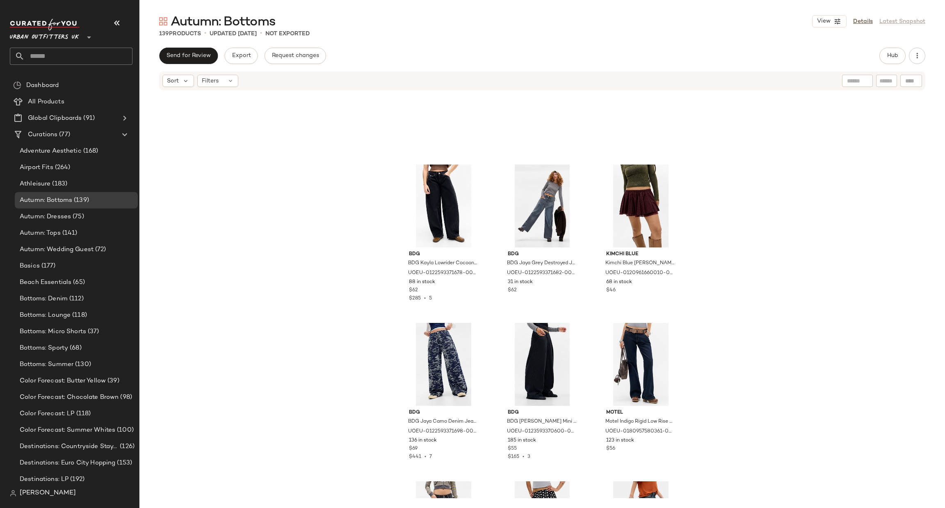
scroll to position [4925, 0]
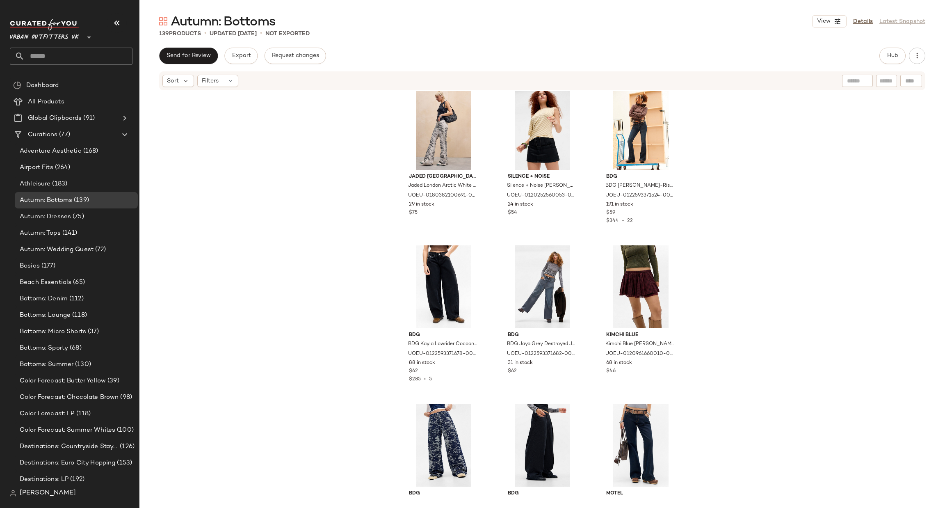
drag, startPoint x: 346, startPoint y: 397, endPoint x: 368, endPoint y: 403, distance: 22.9
click at [346, 397] on div "Jaded London Jaded London Arctic White Drift Flared Jeans - Cream 30 at Urban O…" at bounding box center [543, 294] width 806 height 407
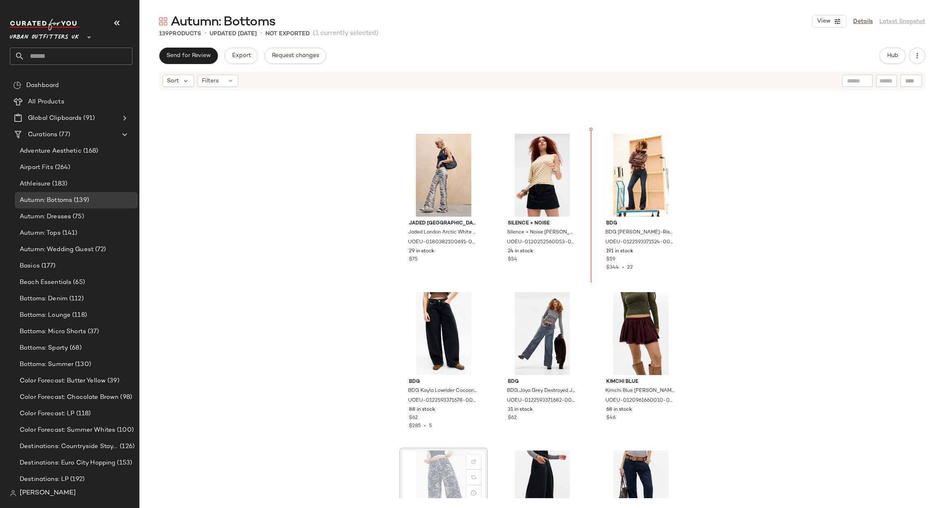
scroll to position [4878, 0]
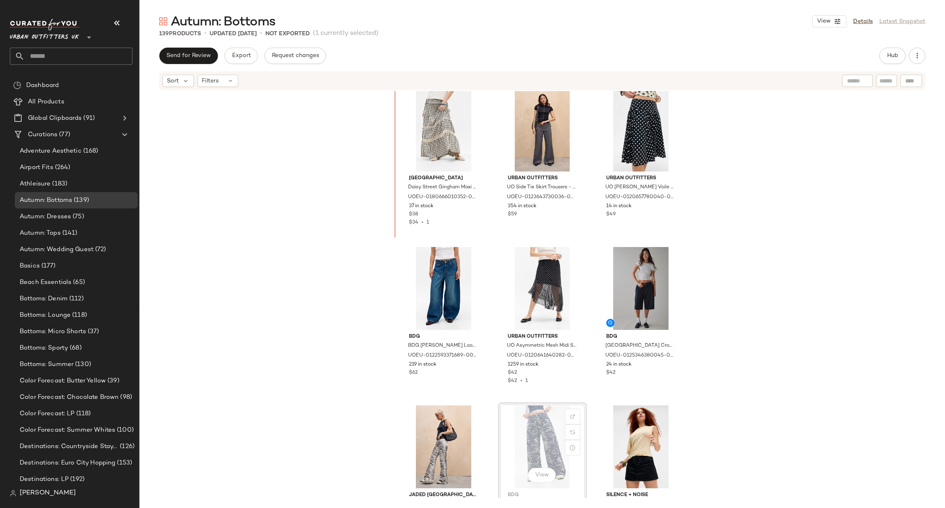
scroll to position [4551, 0]
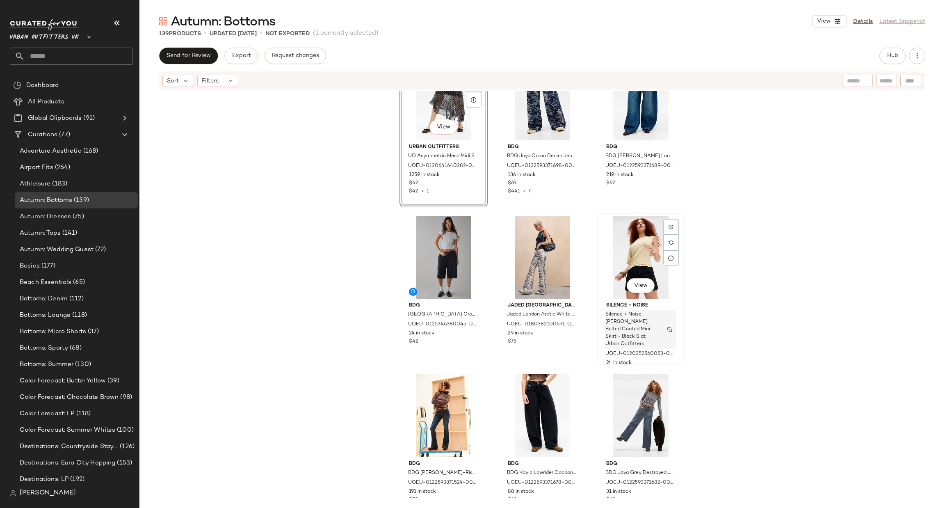
scroll to position [4797, 0]
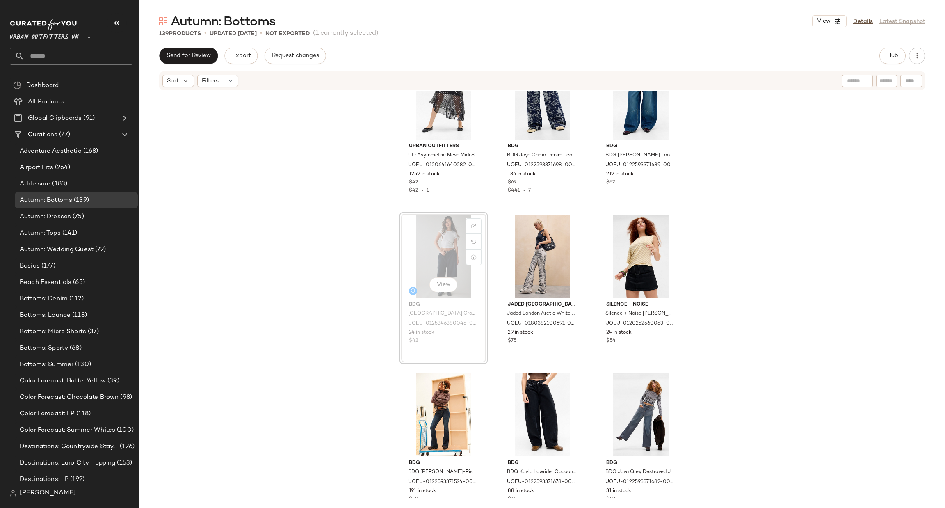
scroll to position [4782, 0]
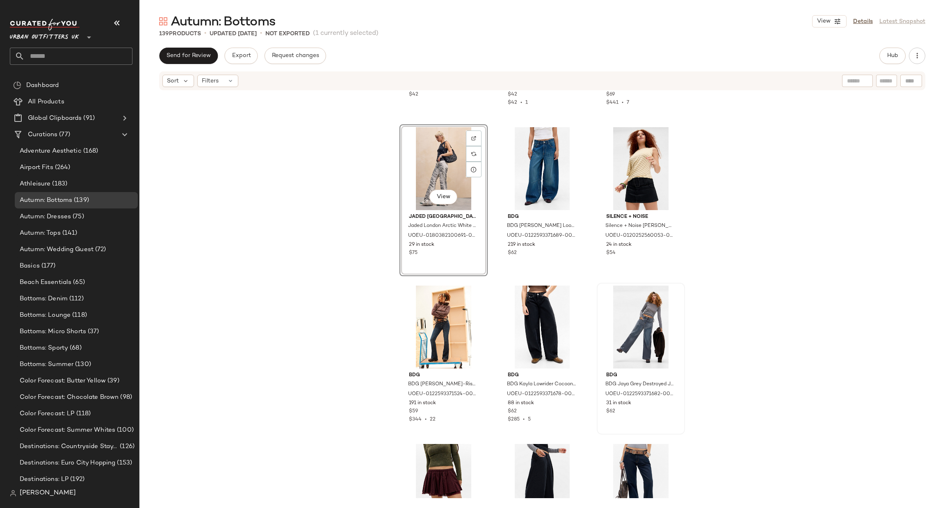
scroll to position [4905, 0]
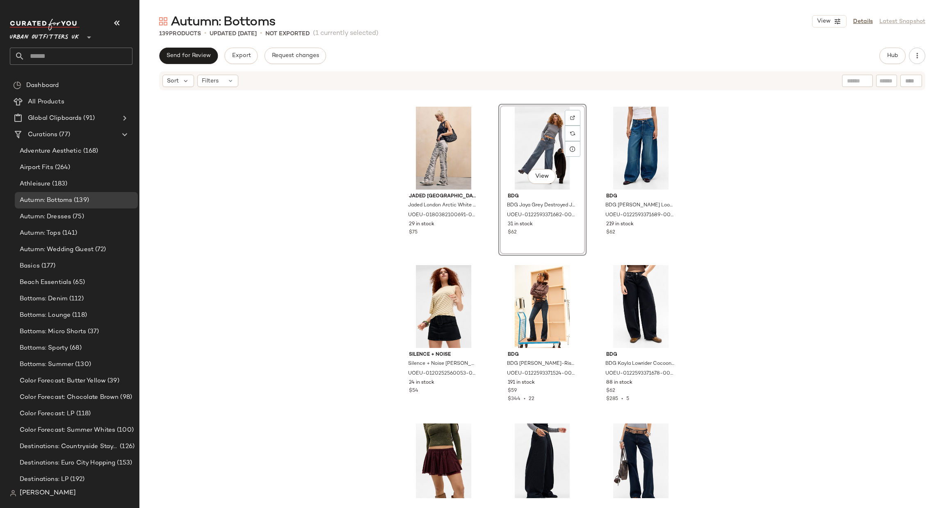
scroll to position [5151, 0]
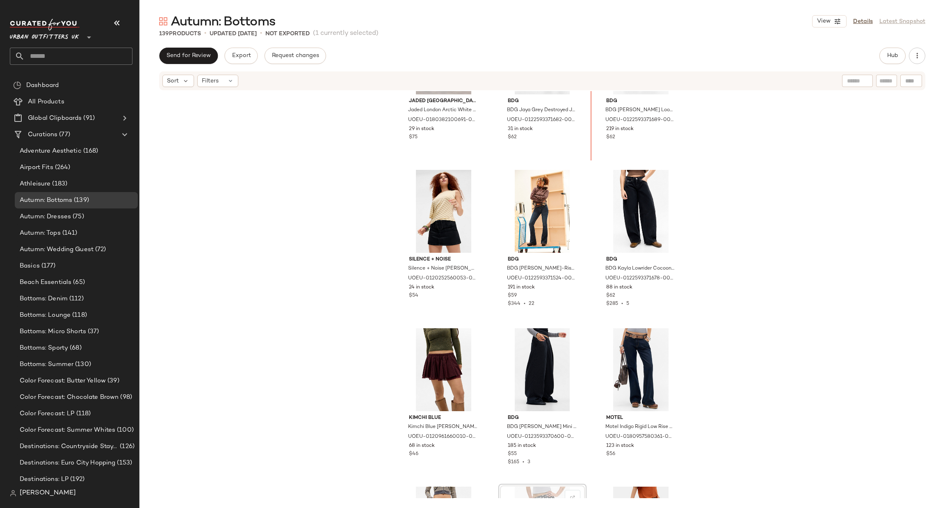
scroll to position [4966, 0]
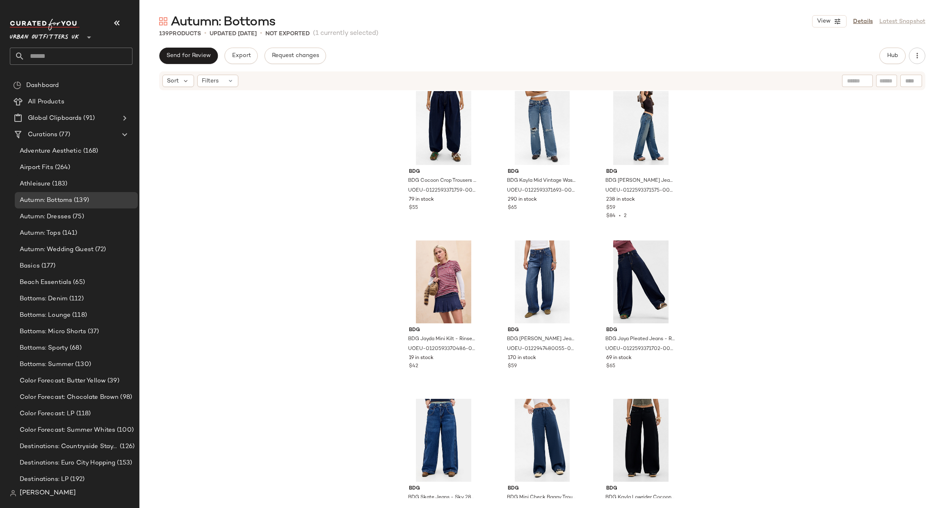
scroll to position [6260, 0]
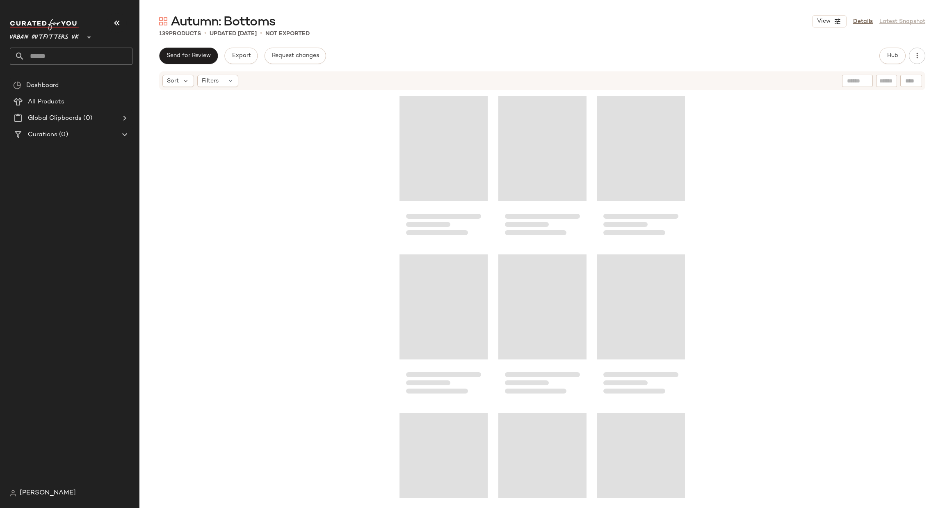
click at [70, 35] on span "Urban Outfitters UK" at bounding box center [44, 35] width 69 height 15
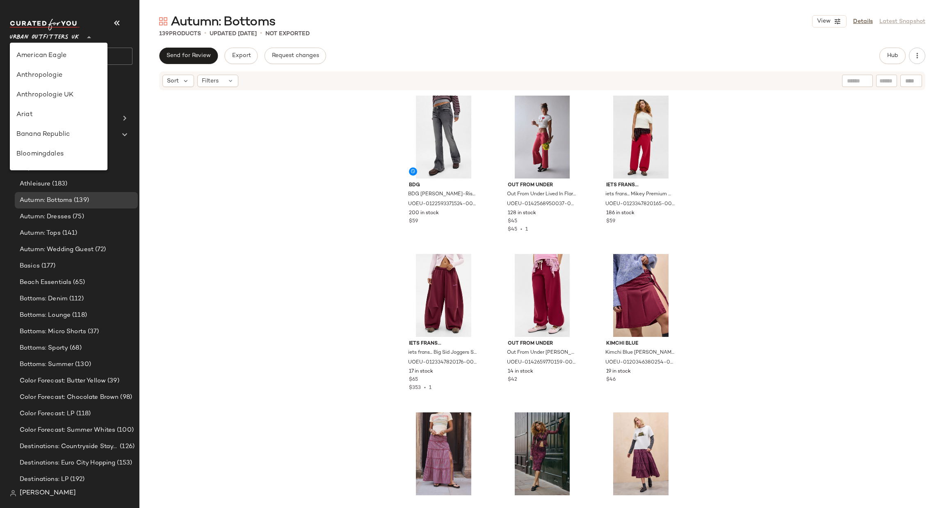
scroll to position [469, 0]
click at [71, 82] on div "Urban Outfitters" at bounding box center [58, 79] width 85 height 10
type input "**"
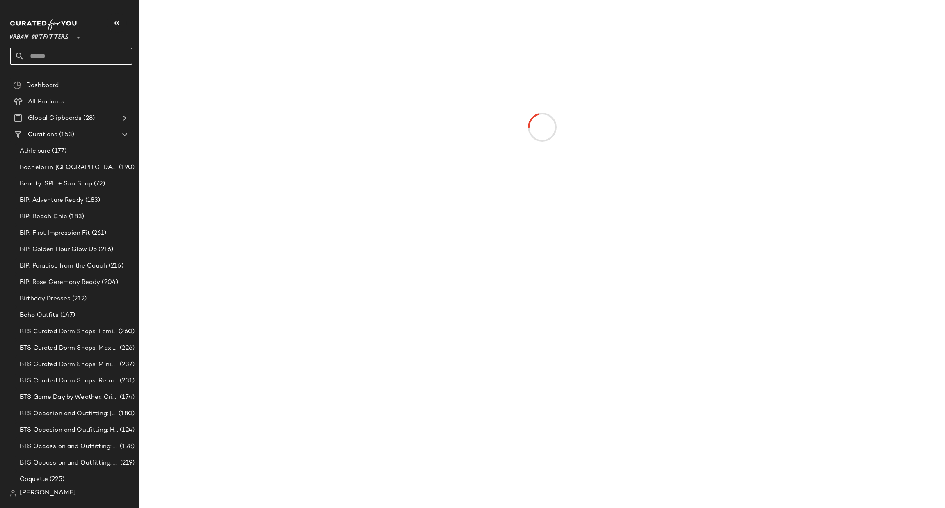
click at [100, 56] on input "text" at bounding box center [79, 56] width 108 height 17
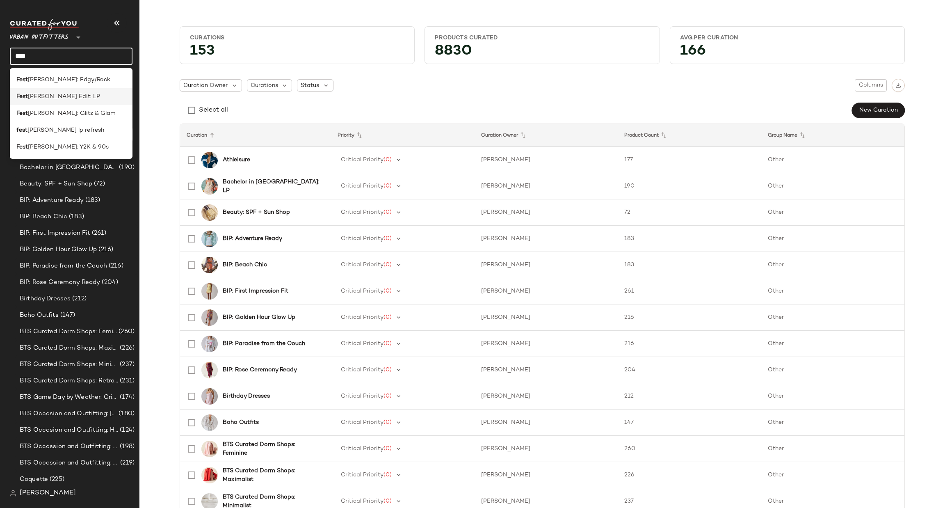
type input "****"
click at [77, 101] on div "Fest [PERSON_NAME] Edit: LP" at bounding box center [71, 96] width 110 height 9
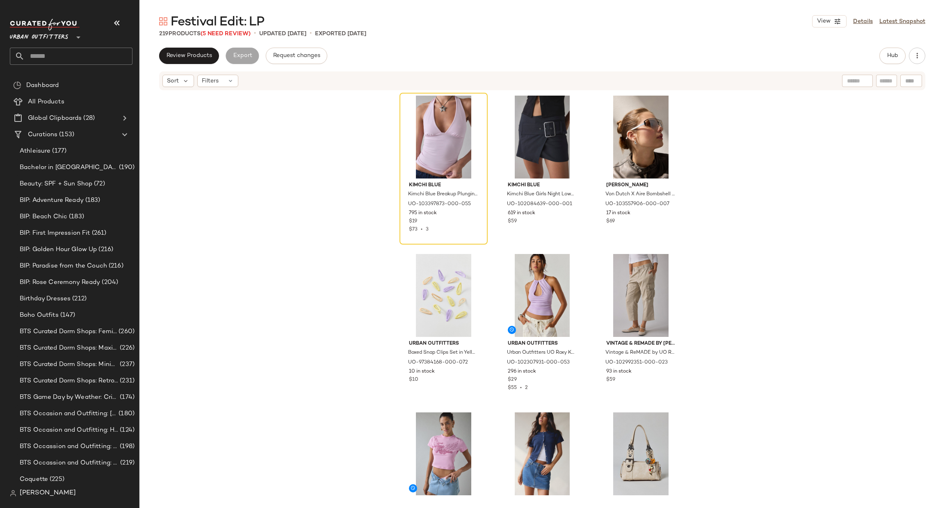
click at [89, 53] on input "text" at bounding box center [79, 56] width 108 height 17
click at [217, 167] on div "Kimchi Blue Kimchi Blue Breakup Plunging Cropped Halter Top in Lilac, Women's a…" at bounding box center [543, 294] width 806 height 407
